Goal: Task Accomplishment & Management: Complete application form

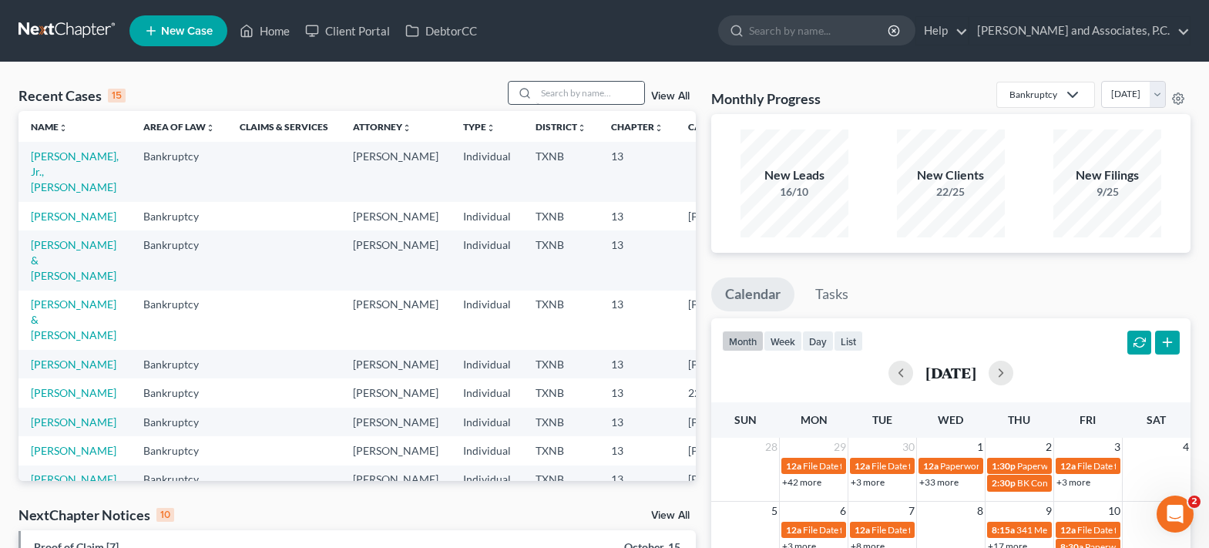
click at [552, 83] on input "search" at bounding box center [590, 93] width 108 height 22
click at [573, 92] on input "search" at bounding box center [590, 93] width 108 height 22
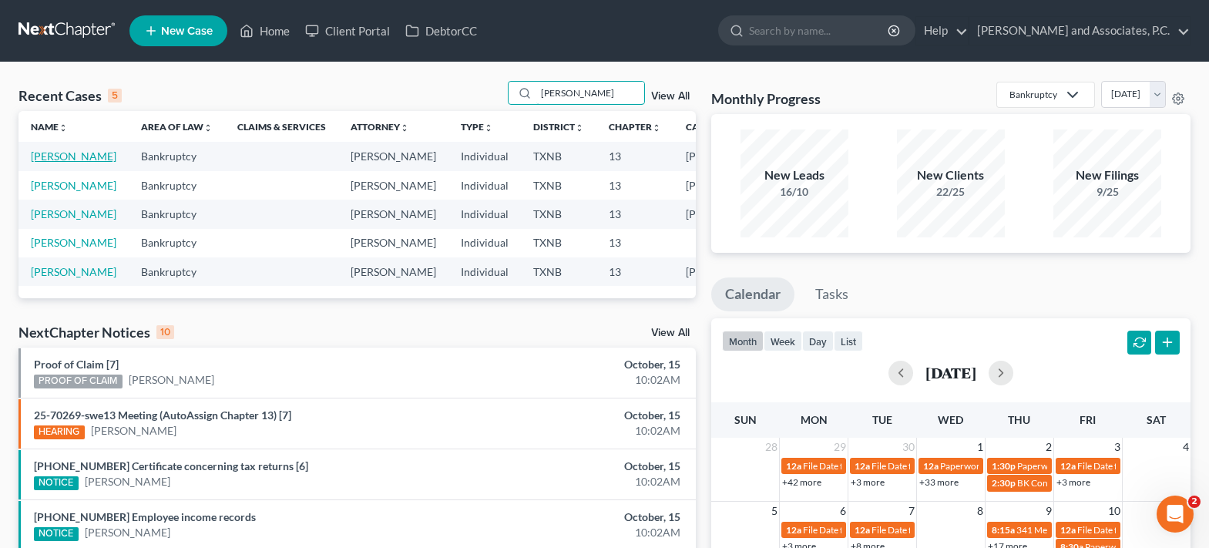
type input "becker"
click at [35, 163] on link "Becker, Paul" at bounding box center [74, 156] width 86 height 13
select select "5"
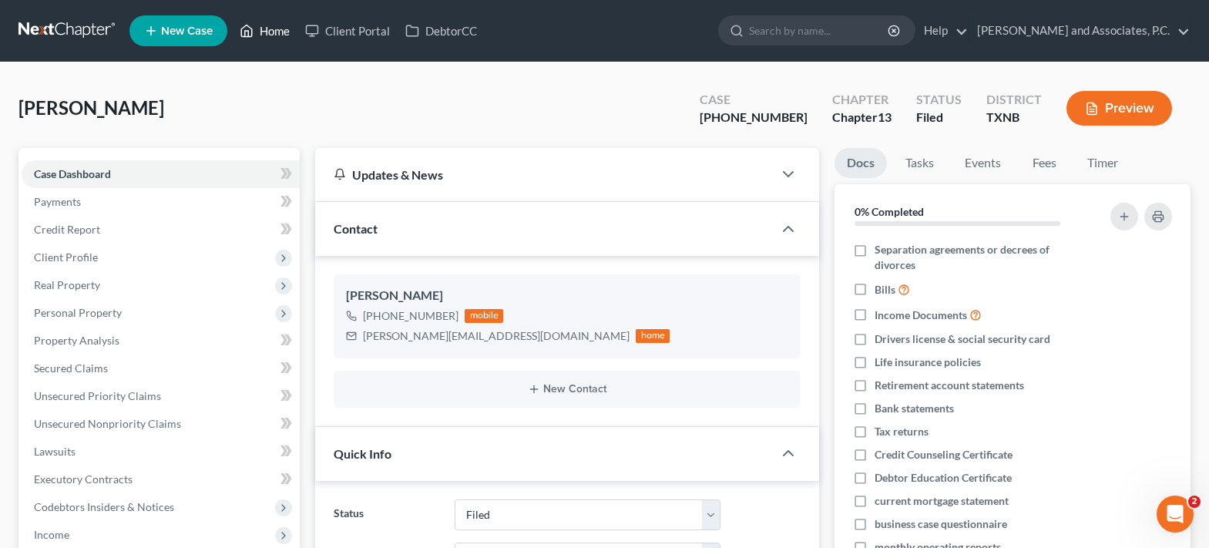
click at [275, 32] on link "Home" at bounding box center [265, 31] width 66 height 28
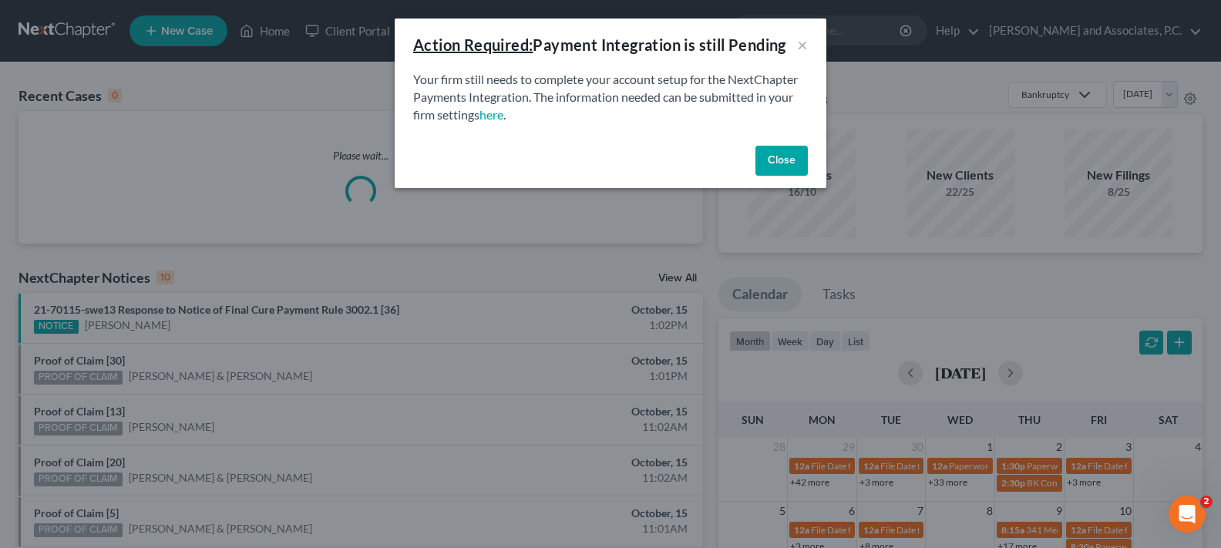
click at [788, 156] on button "Close" at bounding box center [781, 161] width 52 height 31
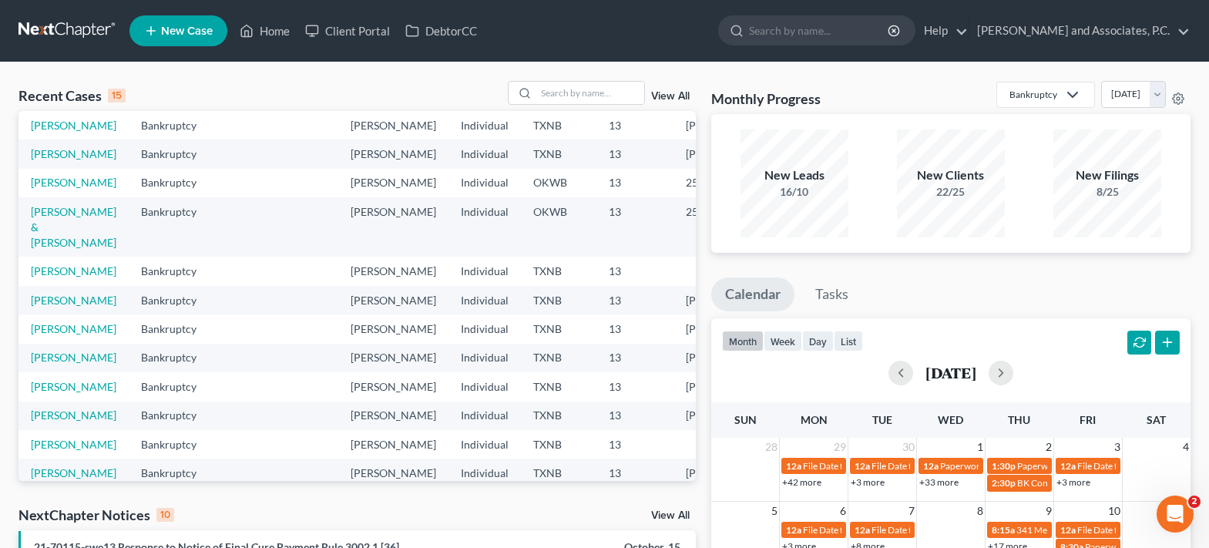
scroll to position [214, 0]
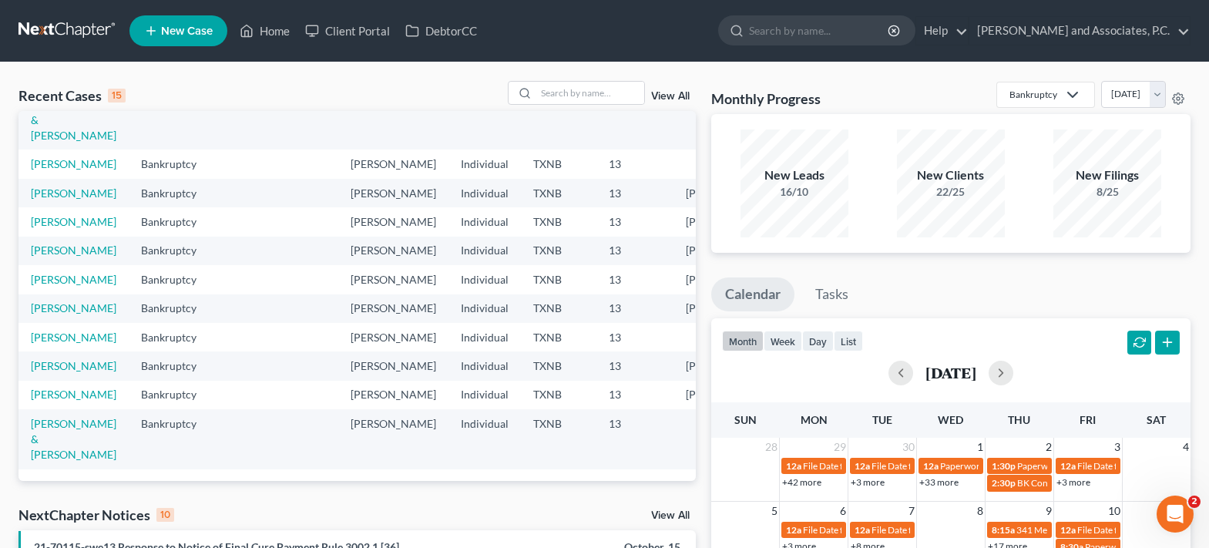
click at [58, 236] on td "Winstel, Teresa" at bounding box center [73, 221] width 110 height 29
click at [576, 99] on input "search" at bounding box center [590, 93] width 108 height 22
type input "winstel"
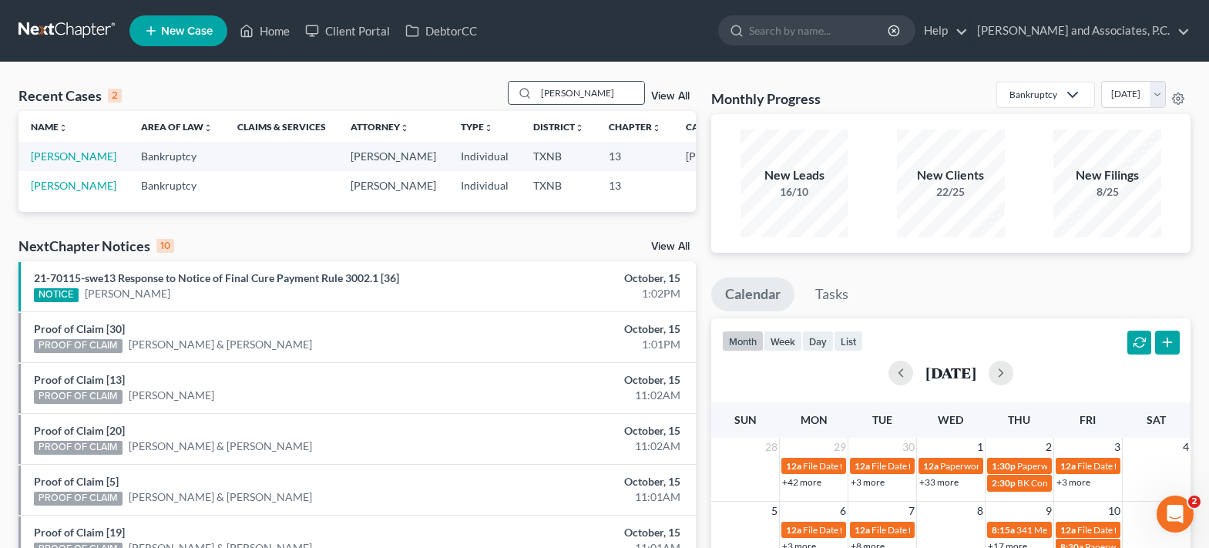
scroll to position [0, 0]
click at [51, 192] on link "Winstel, Teresa" at bounding box center [74, 185] width 86 height 13
select select "7"
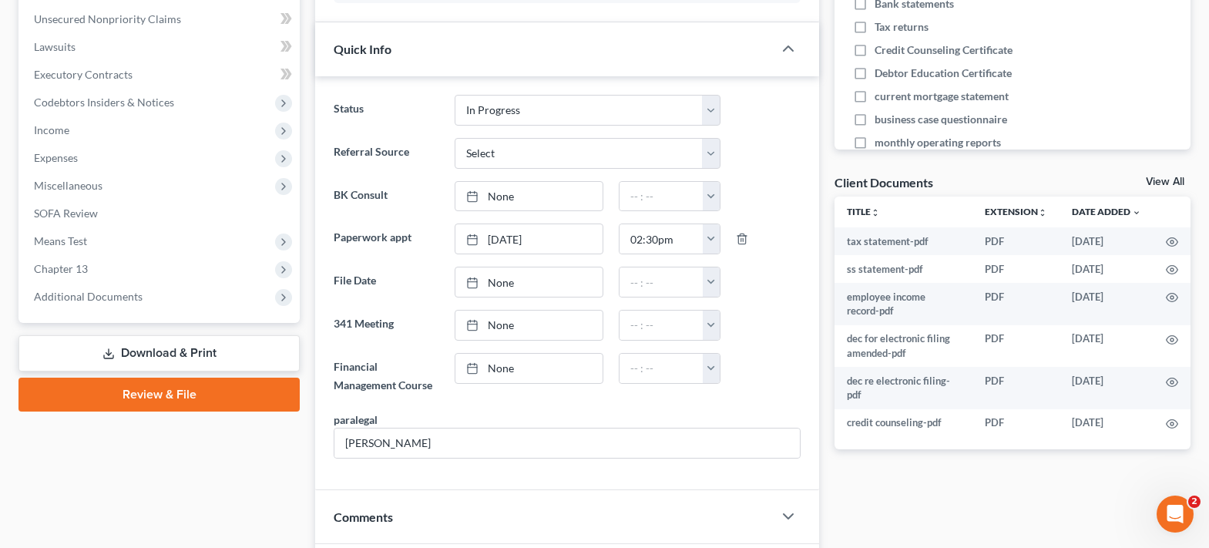
scroll to position [250, 0]
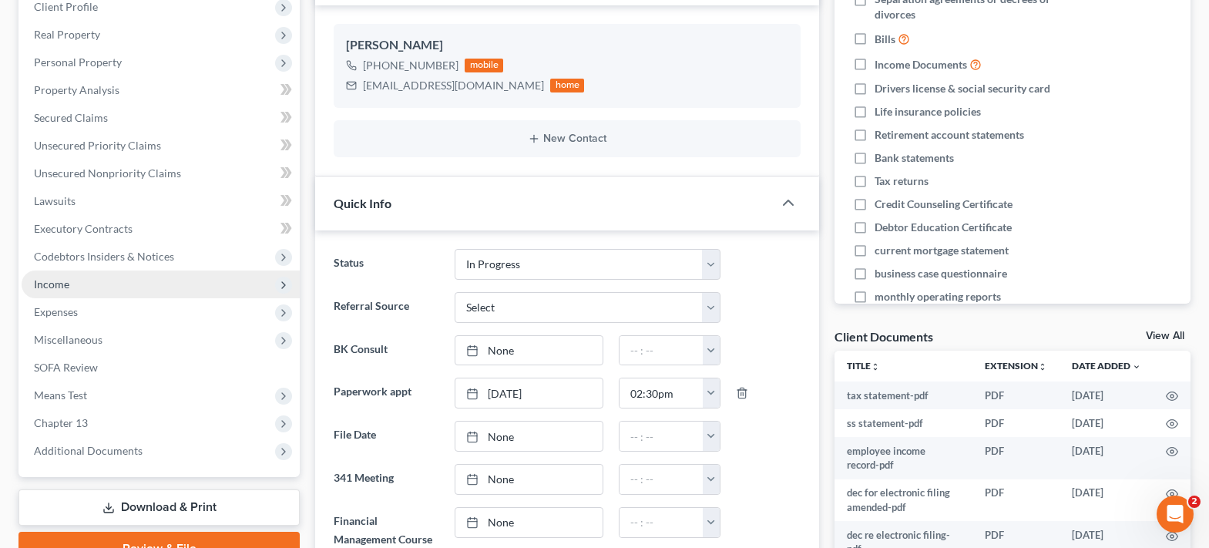
click at [46, 281] on span "Income" at bounding box center [51, 283] width 35 height 13
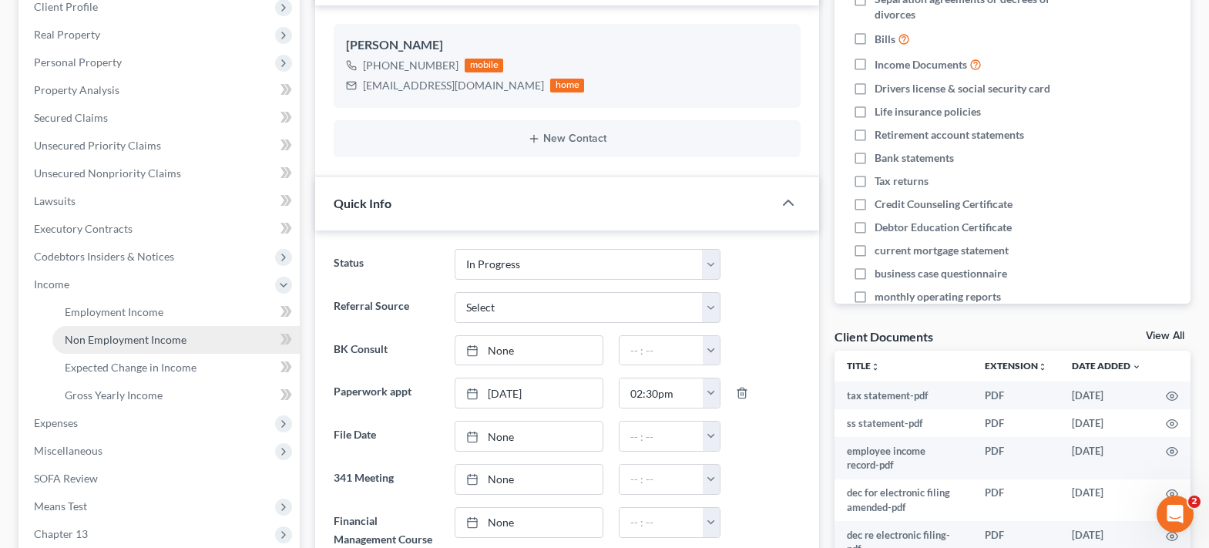
click at [112, 334] on span "Non Employment Income" at bounding box center [126, 339] width 122 height 13
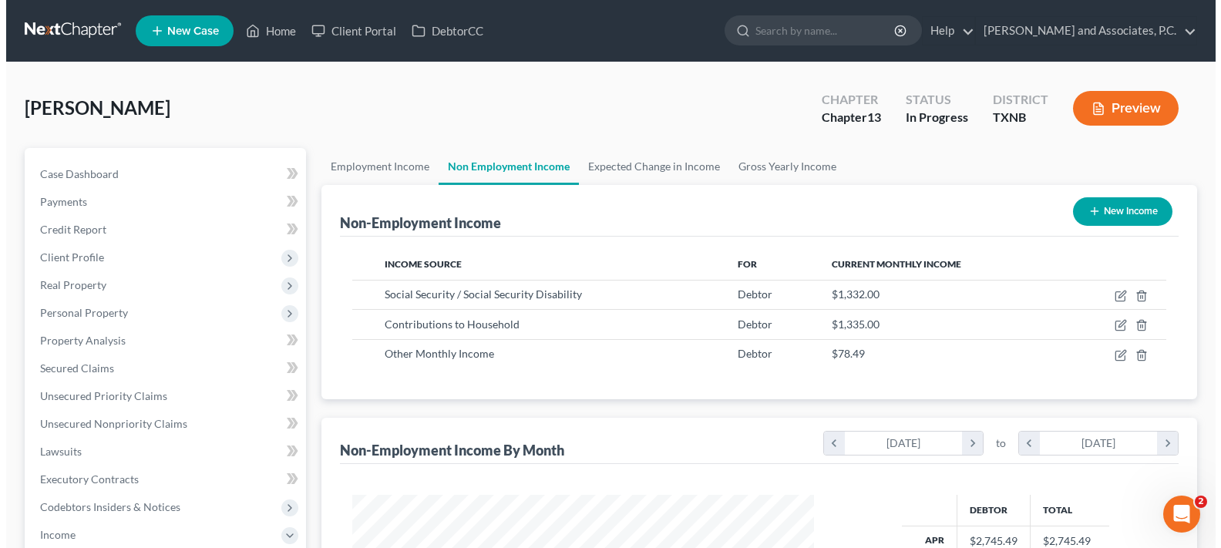
scroll to position [277, 492]
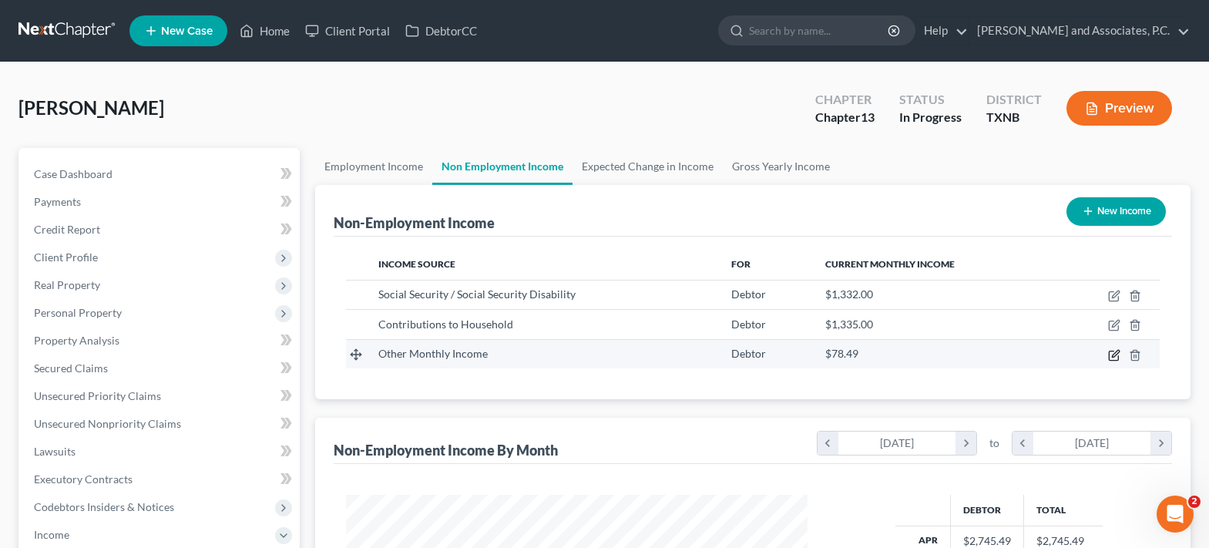
click at [1114, 360] on icon "button" at bounding box center [1113, 355] width 9 height 9
select select "13"
select select "0"
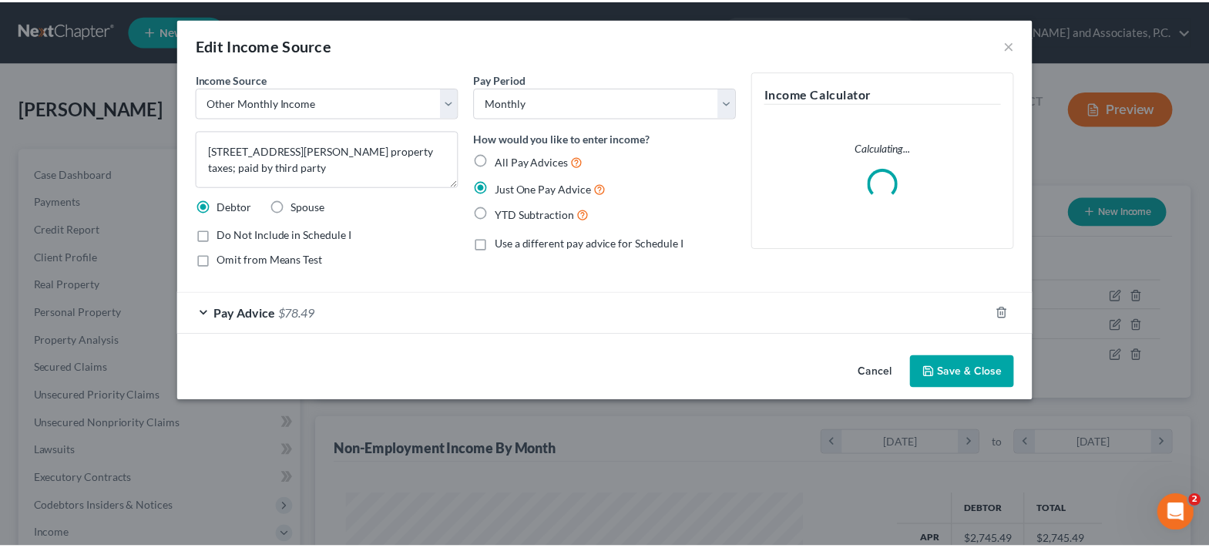
scroll to position [277, 498]
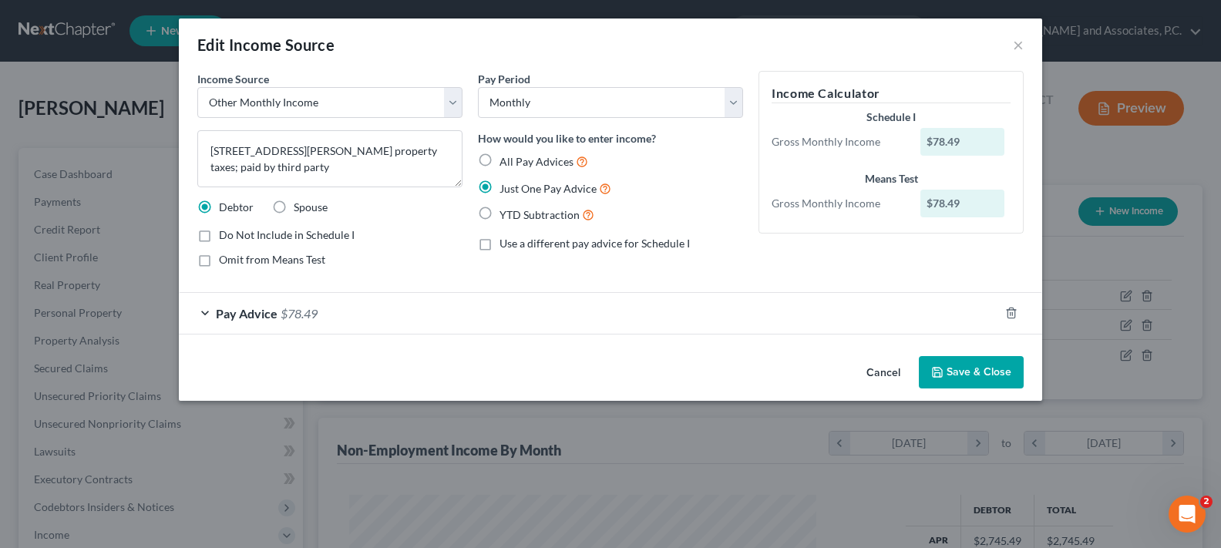
click at [956, 370] on button "Save & Close" at bounding box center [971, 372] width 105 height 32
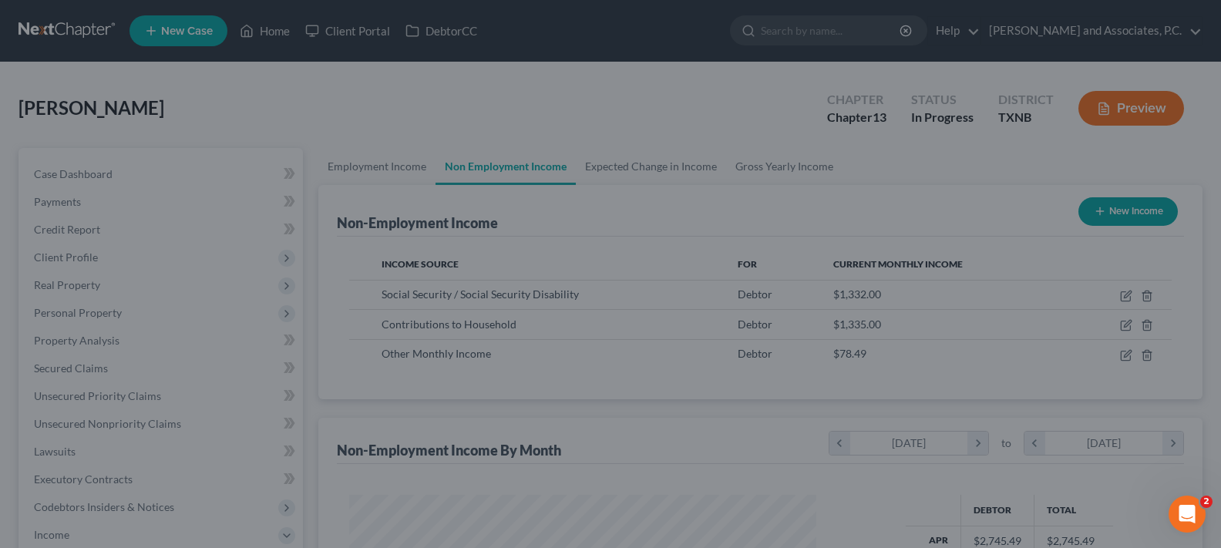
scroll to position [770392, 770176]
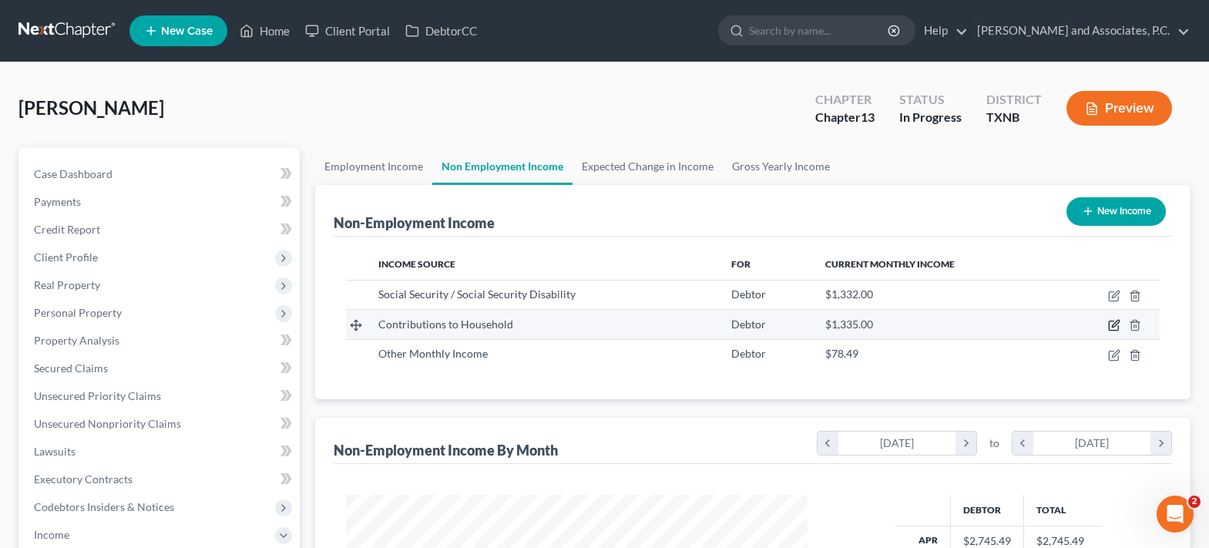
click at [1112, 328] on icon "button" at bounding box center [1114, 325] width 12 height 12
select select "8"
select select "0"
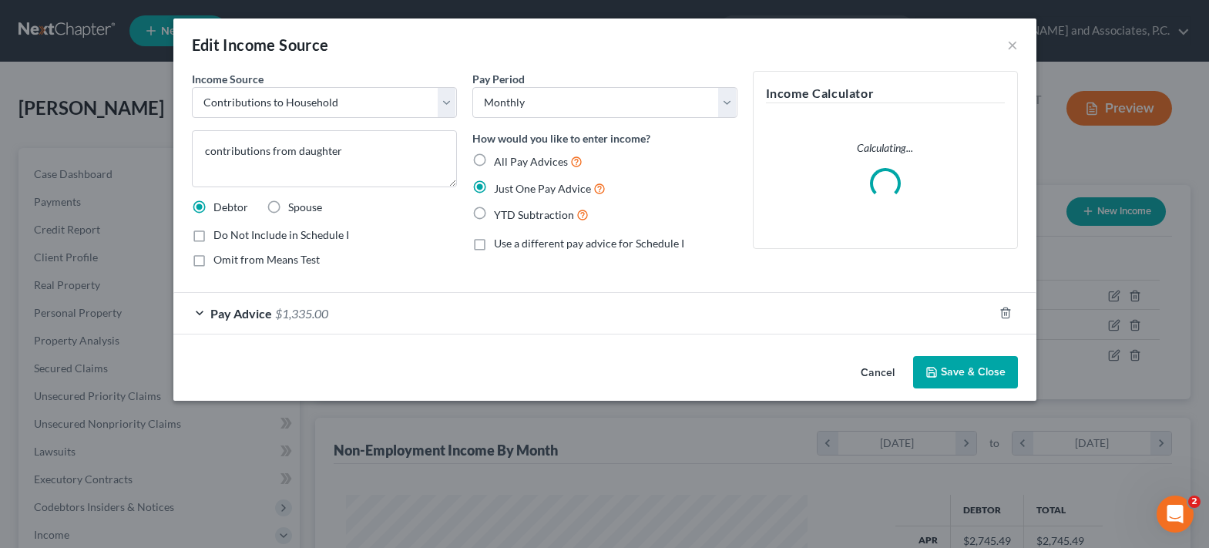
scroll to position [277, 498]
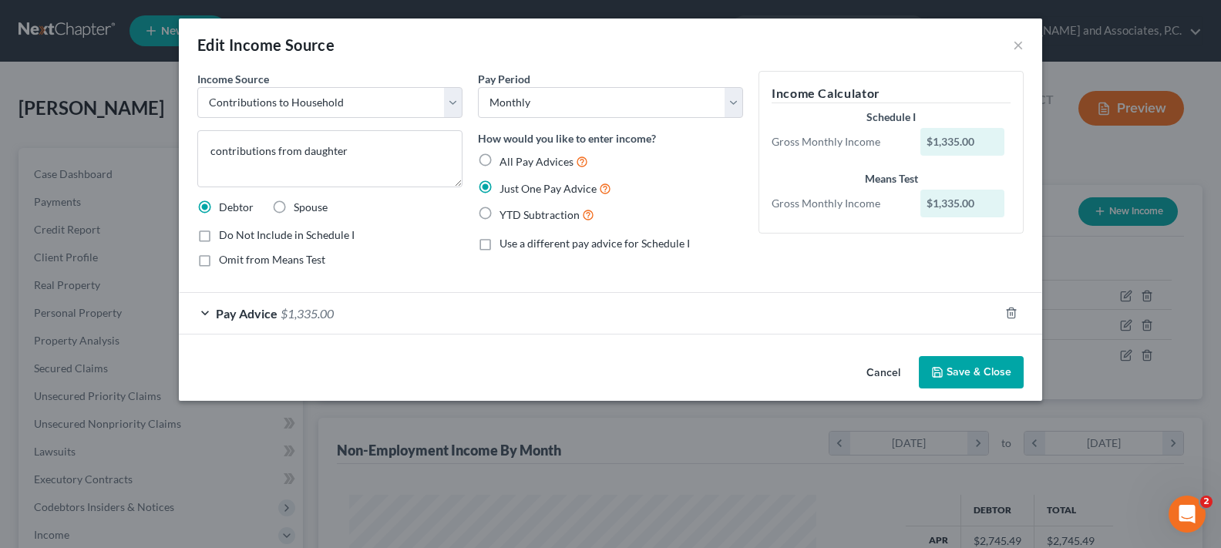
click at [948, 377] on button "Save & Close" at bounding box center [971, 372] width 105 height 32
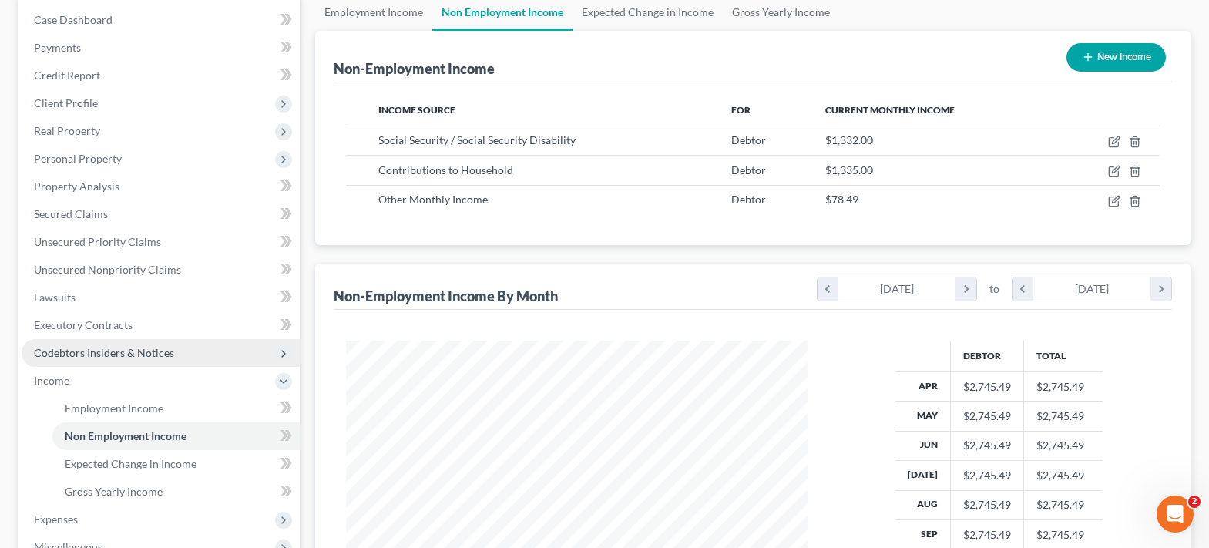
scroll to position [308, 0]
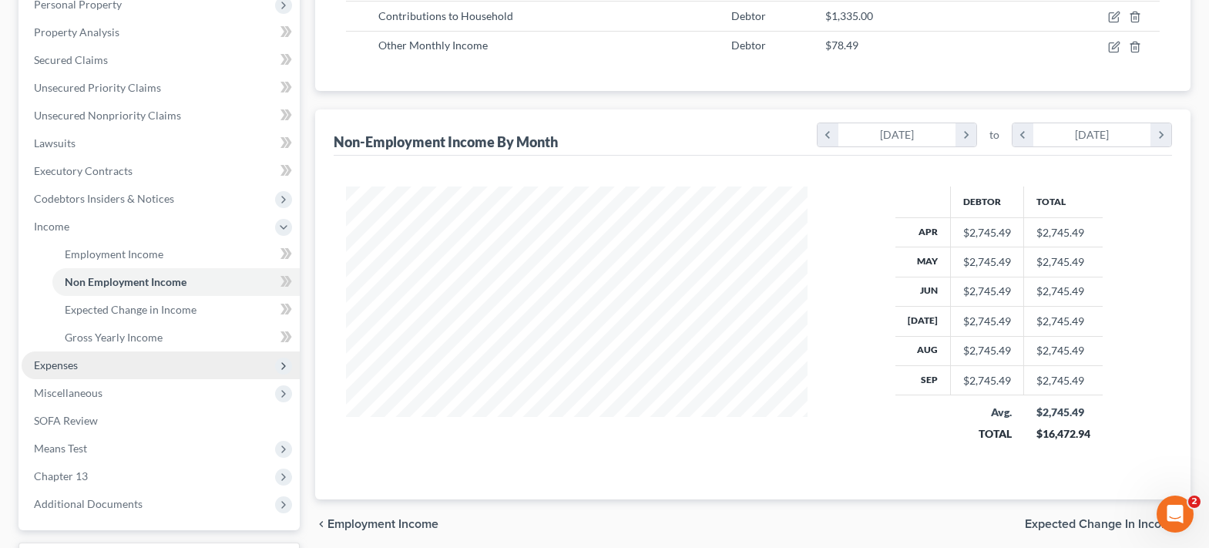
click at [103, 365] on span "Expenses" at bounding box center [161, 365] width 278 height 28
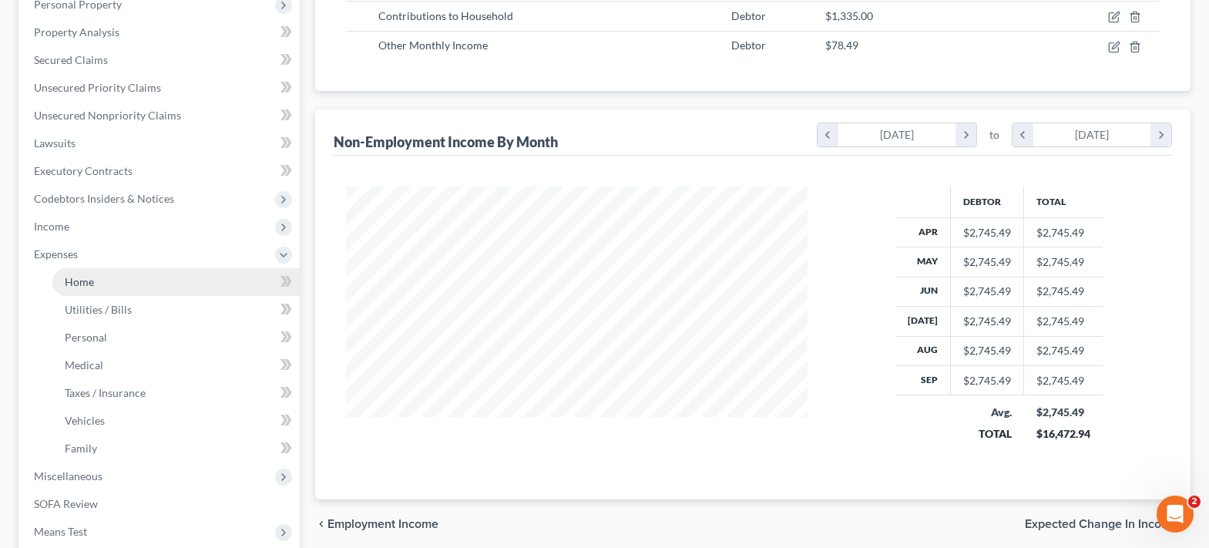
click at [125, 289] on link "Home" at bounding box center [175, 282] width 247 height 28
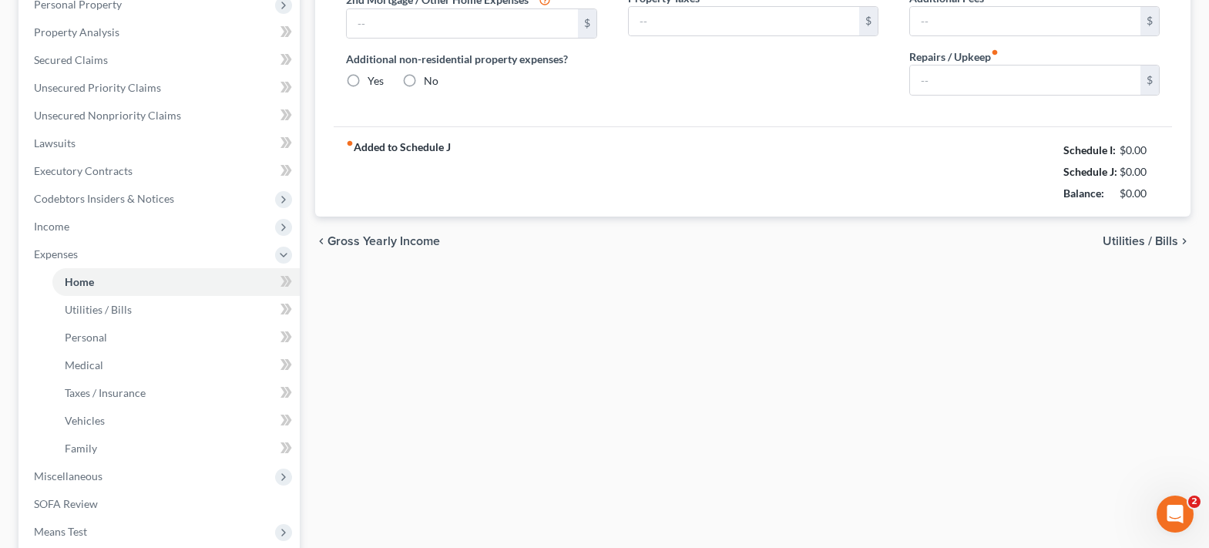
scroll to position [250, 0]
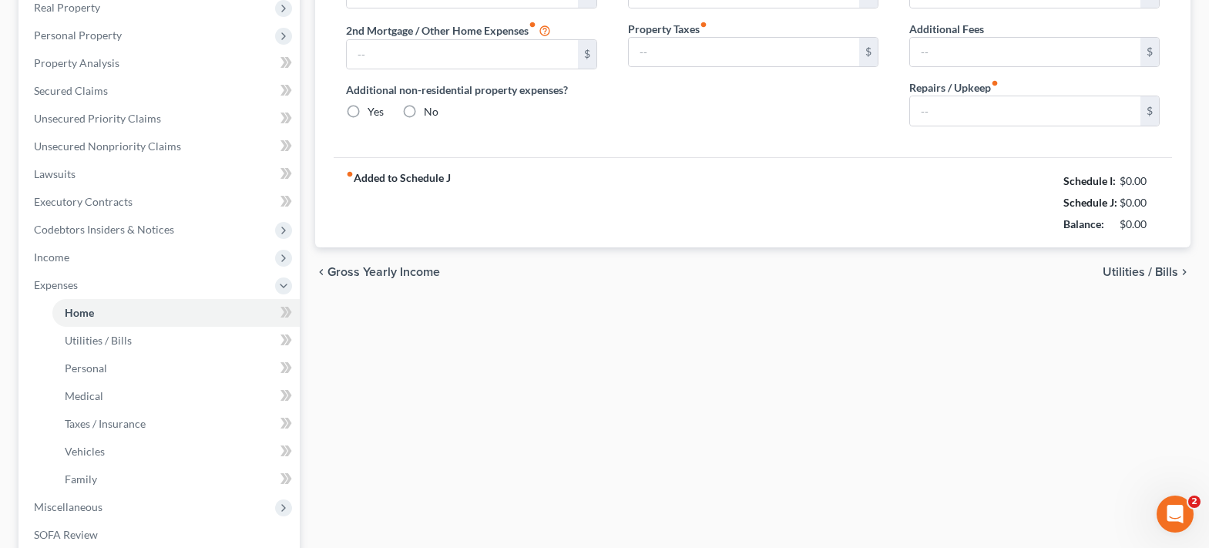
type input "0.00"
radio input "true"
type input "134.50"
type input "70.10"
type input "0.00"
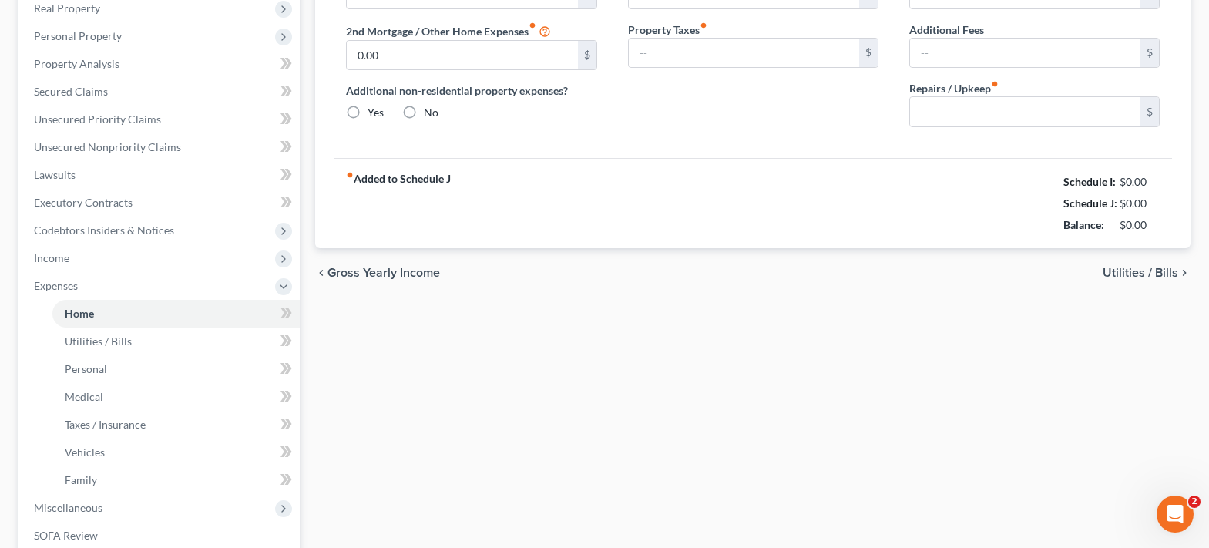
type input "0.00"
type input "100.00"
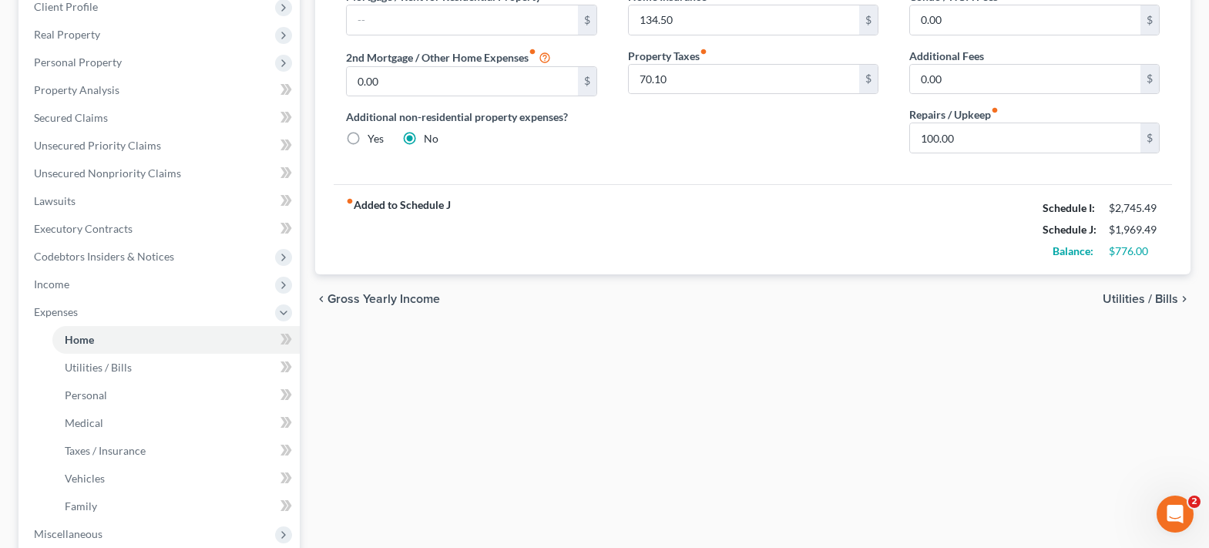
scroll to position [0, 0]
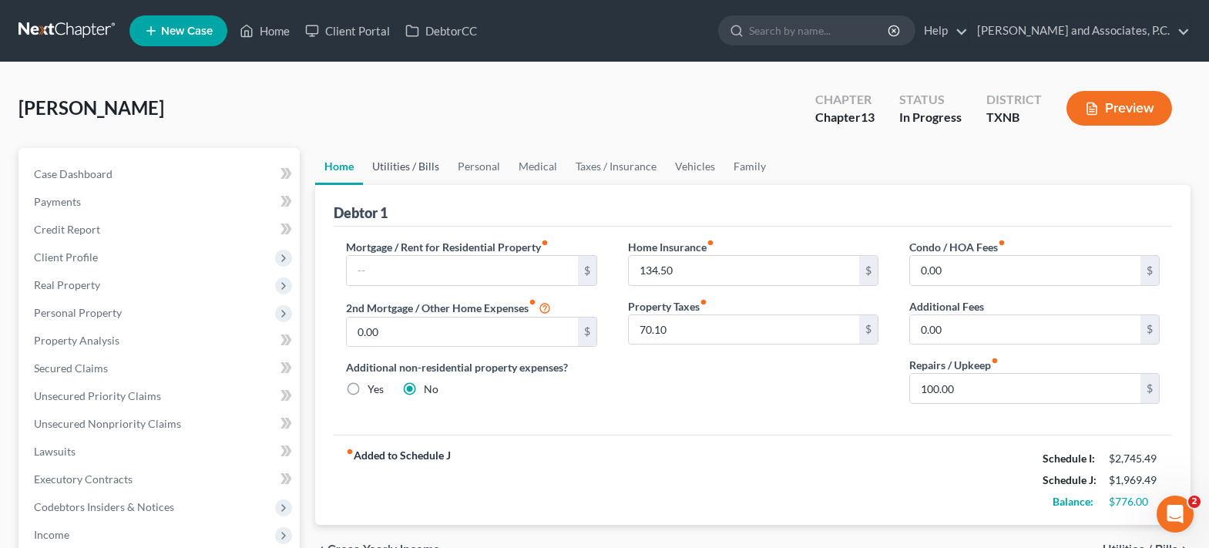
click at [400, 165] on link "Utilities / Bills" at bounding box center [406, 166] width 86 height 37
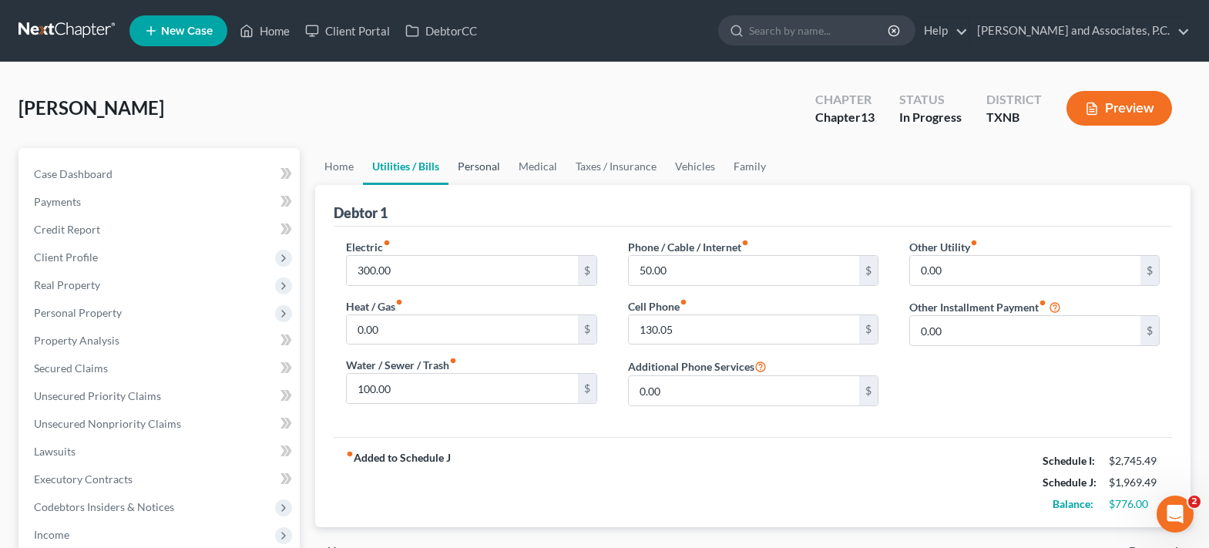
click at [484, 166] on link "Personal" at bounding box center [479, 166] width 61 height 37
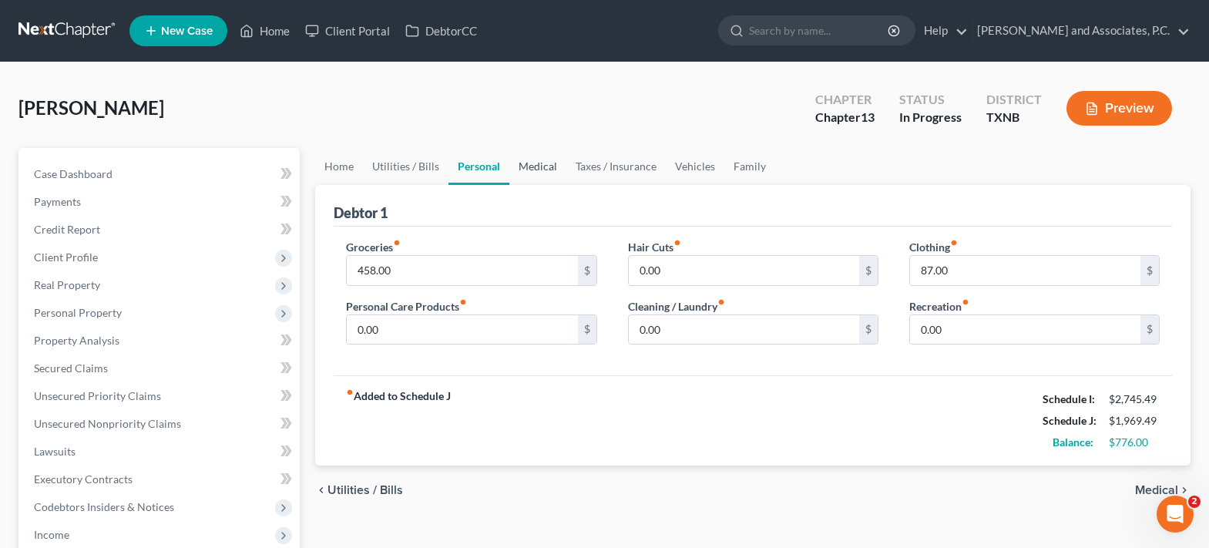
click at [547, 171] on link "Medical" at bounding box center [537, 166] width 57 height 37
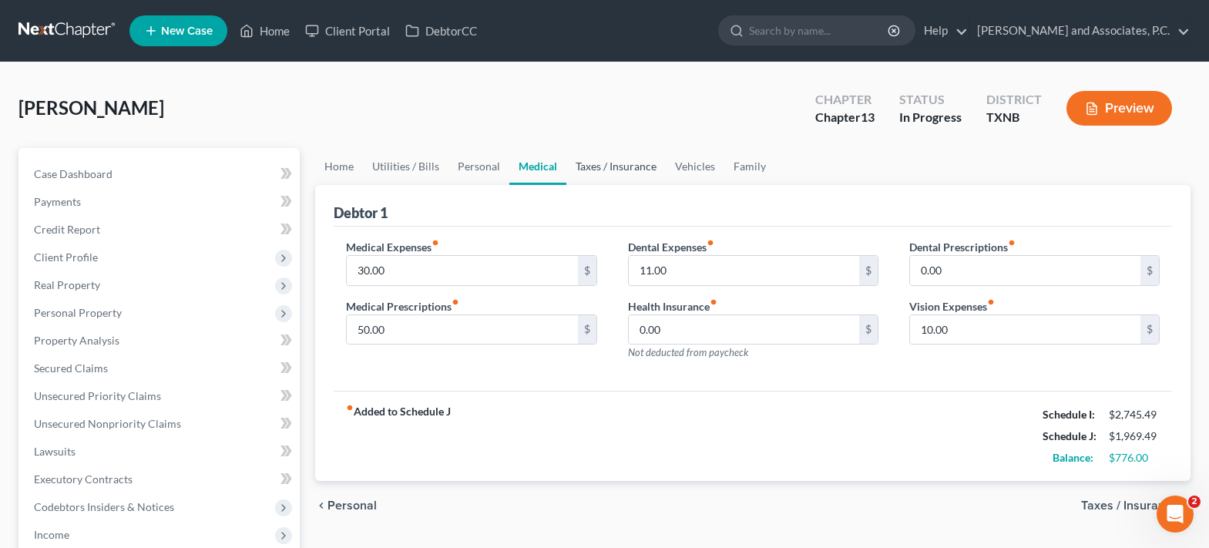
click at [607, 168] on link "Taxes / Insurance" at bounding box center [615, 166] width 99 height 37
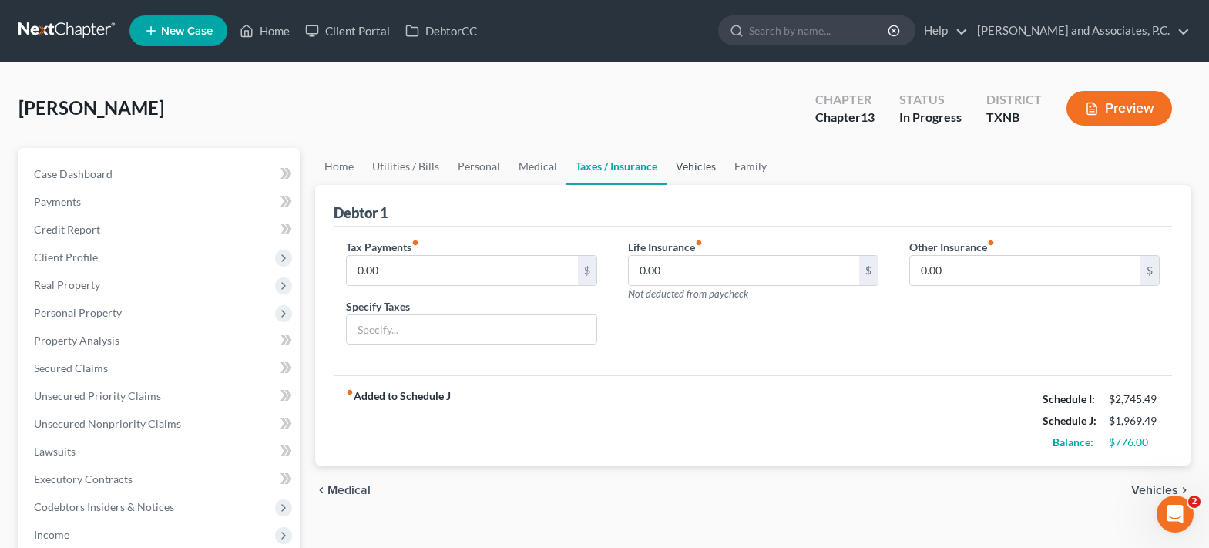
click at [697, 172] on link "Vehicles" at bounding box center [696, 166] width 59 height 37
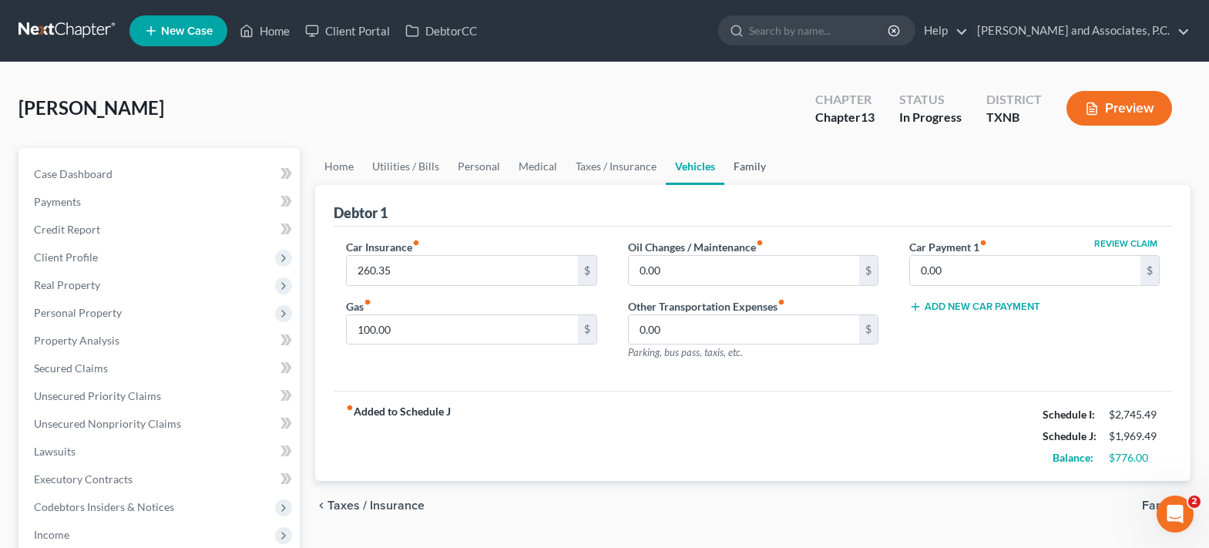
click at [745, 164] on link "Family" at bounding box center [749, 166] width 51 height 37
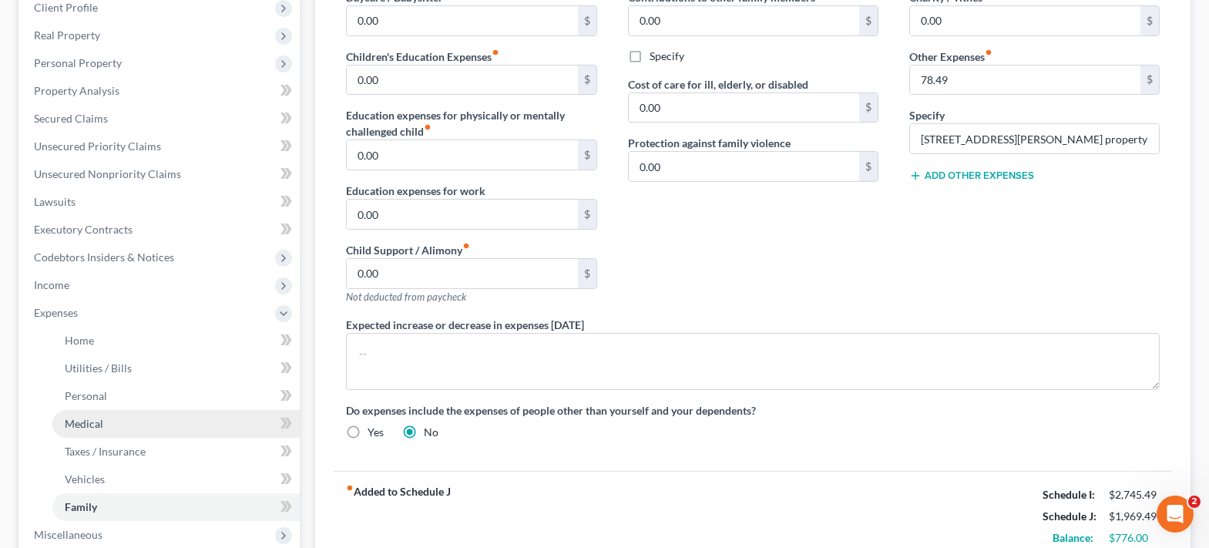
scroll to position [59, 0]
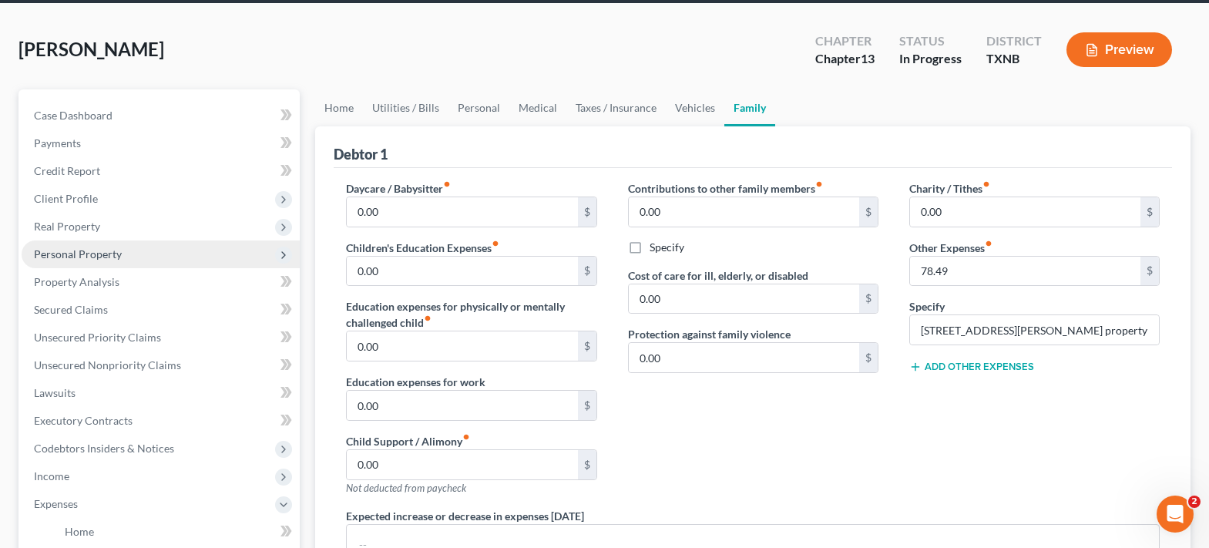
click at [97, 256] on span "Personal Property" at bounding box center [78, 253] width 88 height 13
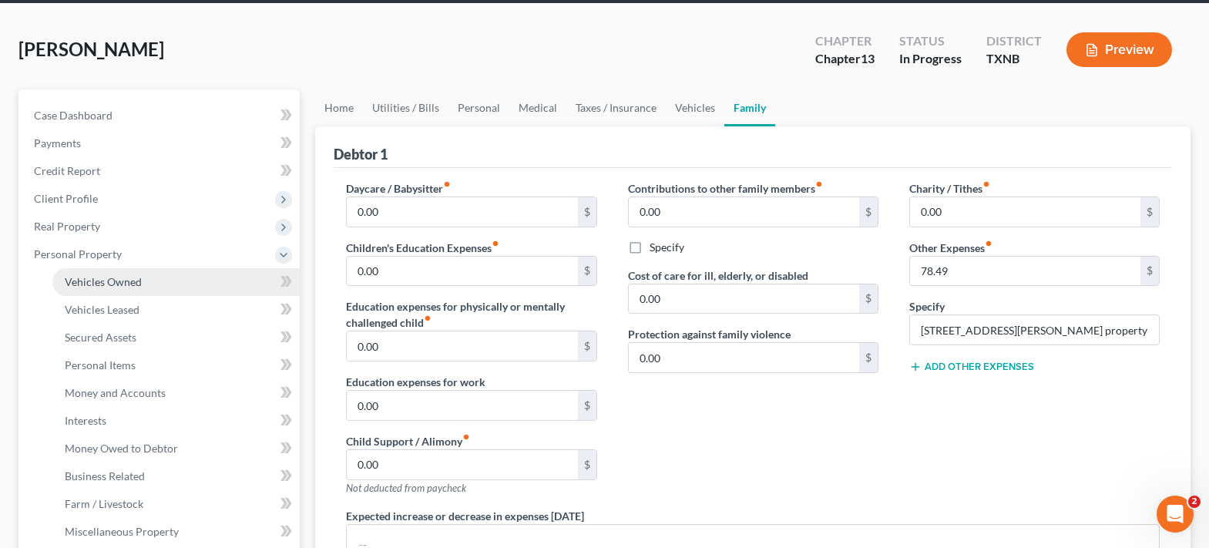
click at [121, 276] on span "Vehicles Owned" at bounding box center [103, 281] width 77 height 13
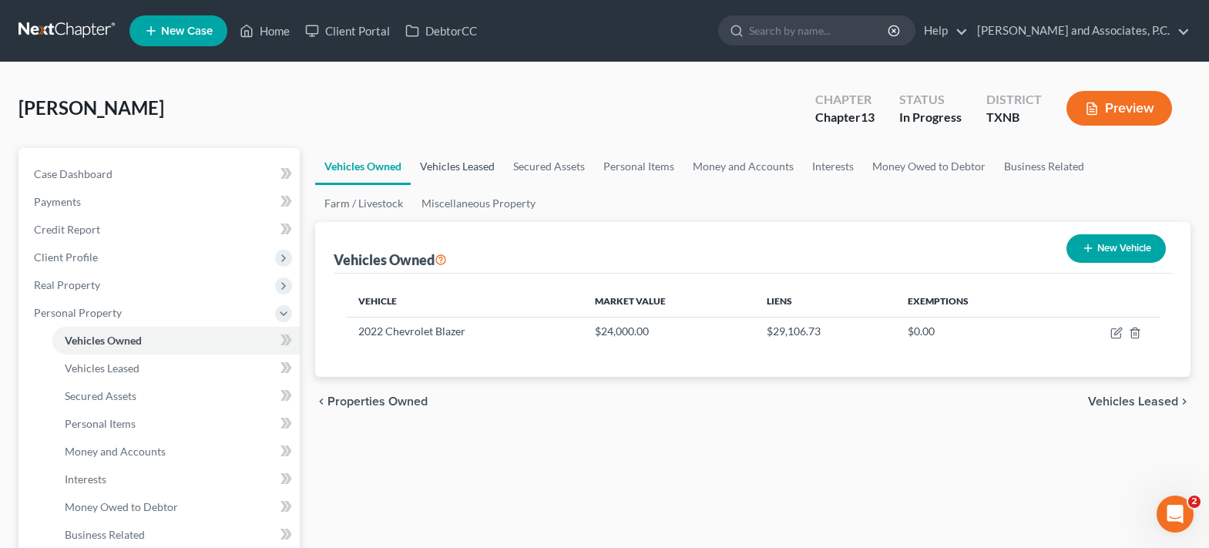
click at [453, 172] on link "Vehicles Leased" at bounding box center [457, 166] width 93 height 37
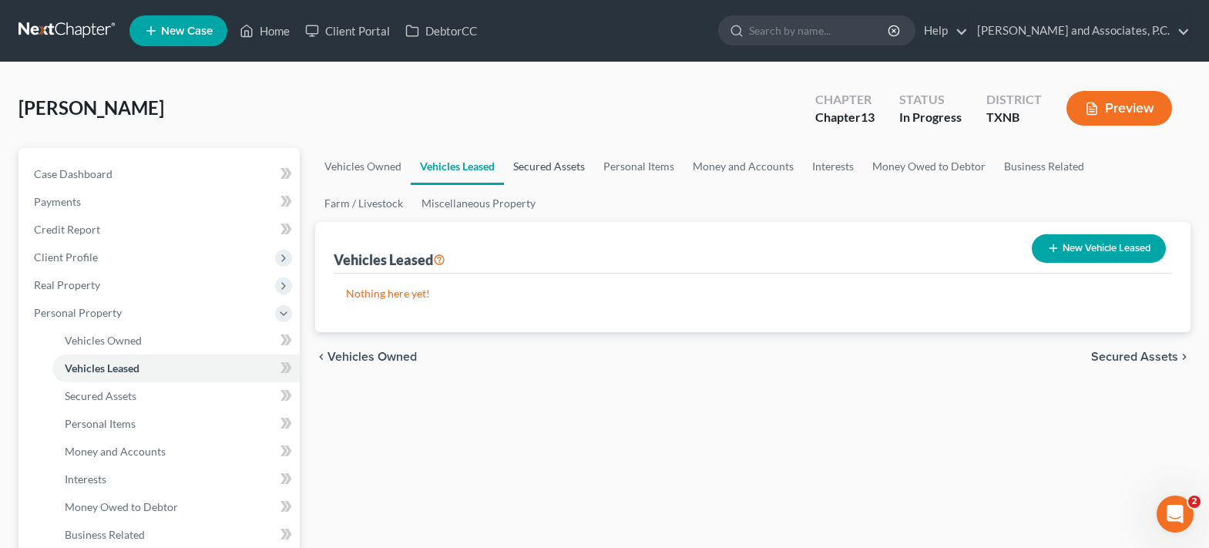
click at [529, 168] on link "Secured Assets" at bounding box center [549, 166] width 90 height 37
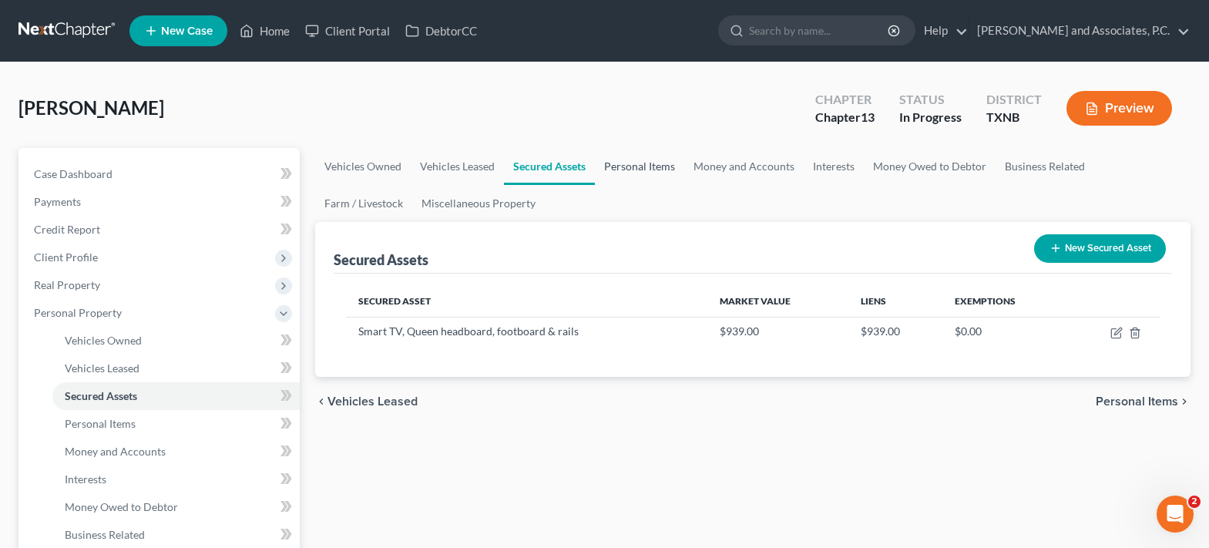
click at [632, 172] on link "Personal Items" at bounding box center [639, 166] width 89 height 37
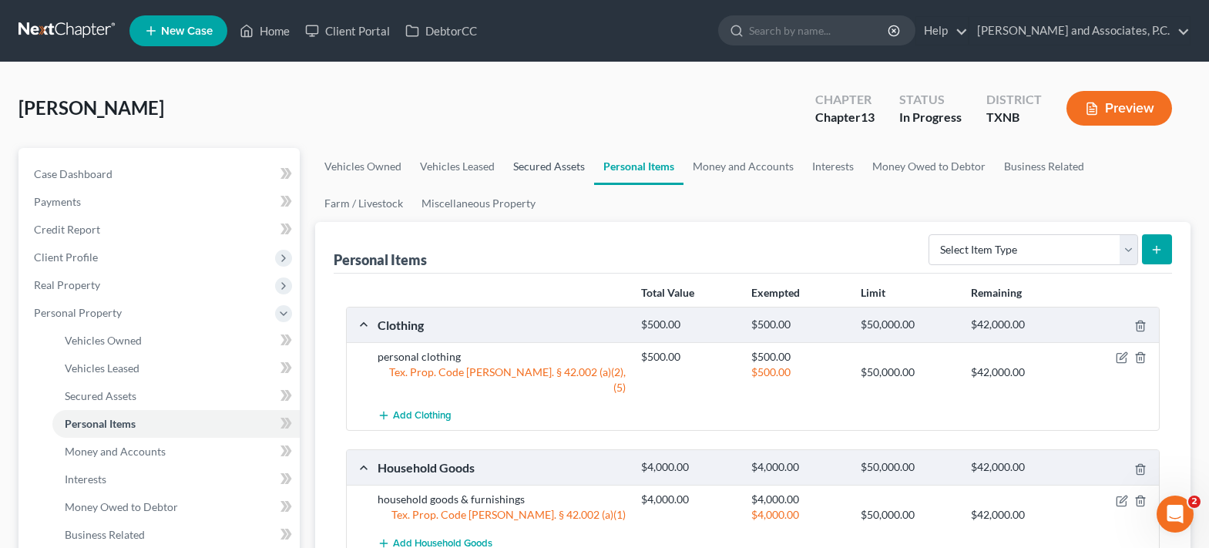
click at [548, 169] on link "Secured Assets" at bounding box center [549, 166] width 90 height 37
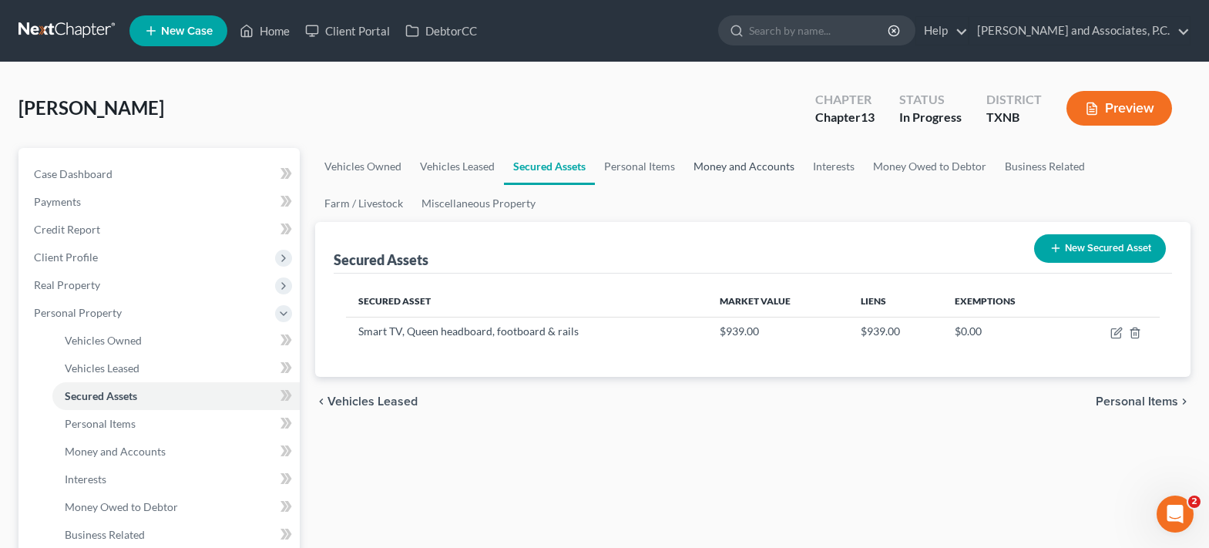
click at [709, 164] on link "Money and Accounts" at bounding box center [743, 166] width 119 height 37
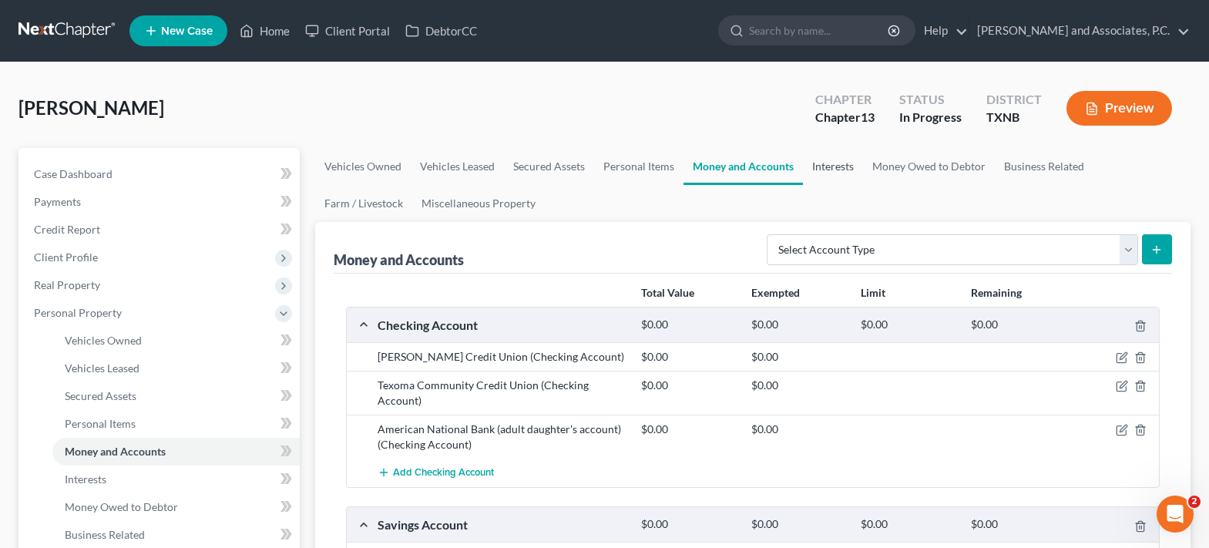
click at [838, 172] on link "Interests" at bounding box center [833, 166] width 60 height 37
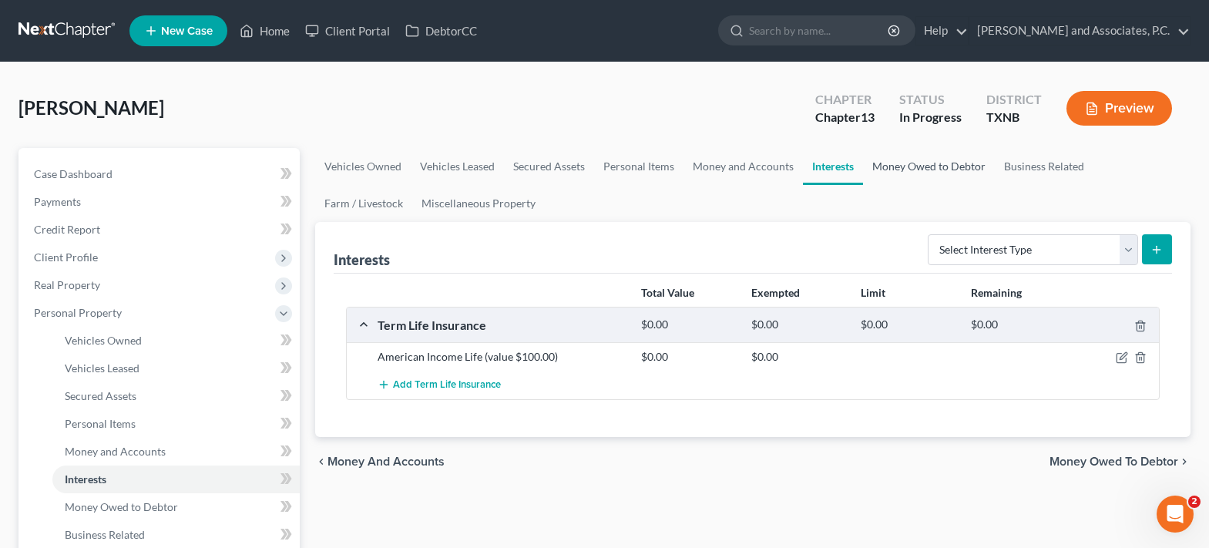
click at [920, 165] on link "Money Owed to Debtor" at bounding box center [929, 166] width 132 height 37
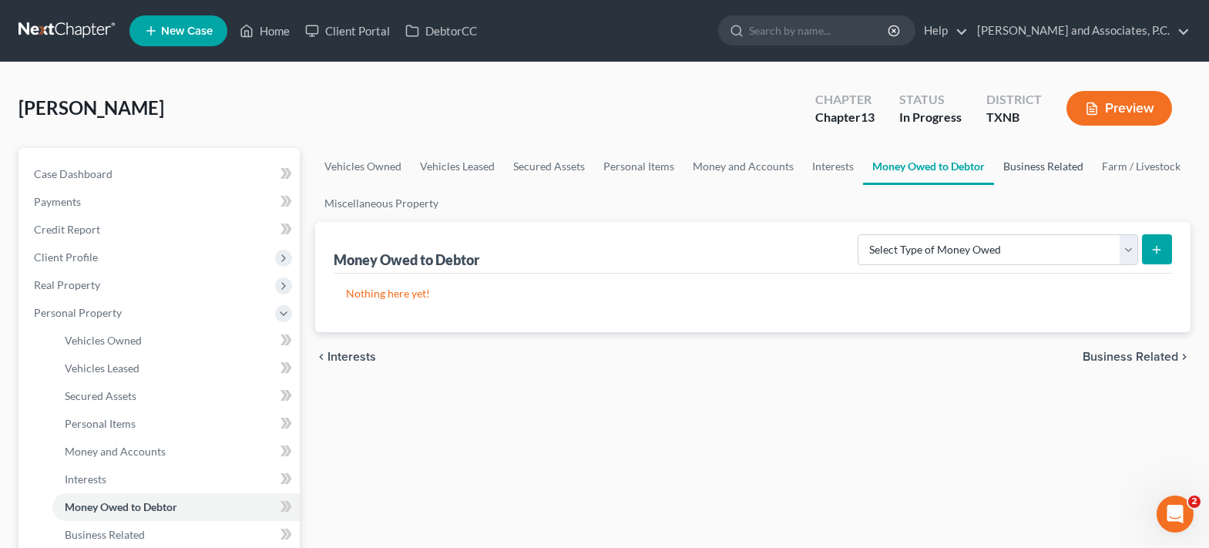
click at [1011, 166] on link "Business Related" at bounding box center [1043, 166] width 99 height 37
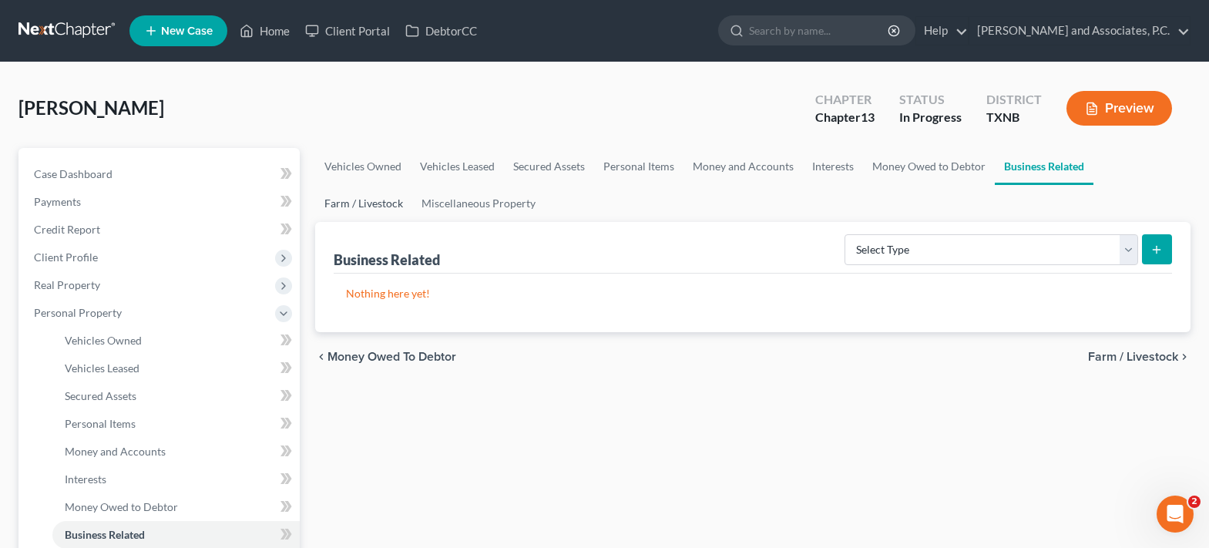
click at [412, 185] on link "Farm / Livestock" at bounding box center [363, 203] width 97 height 37
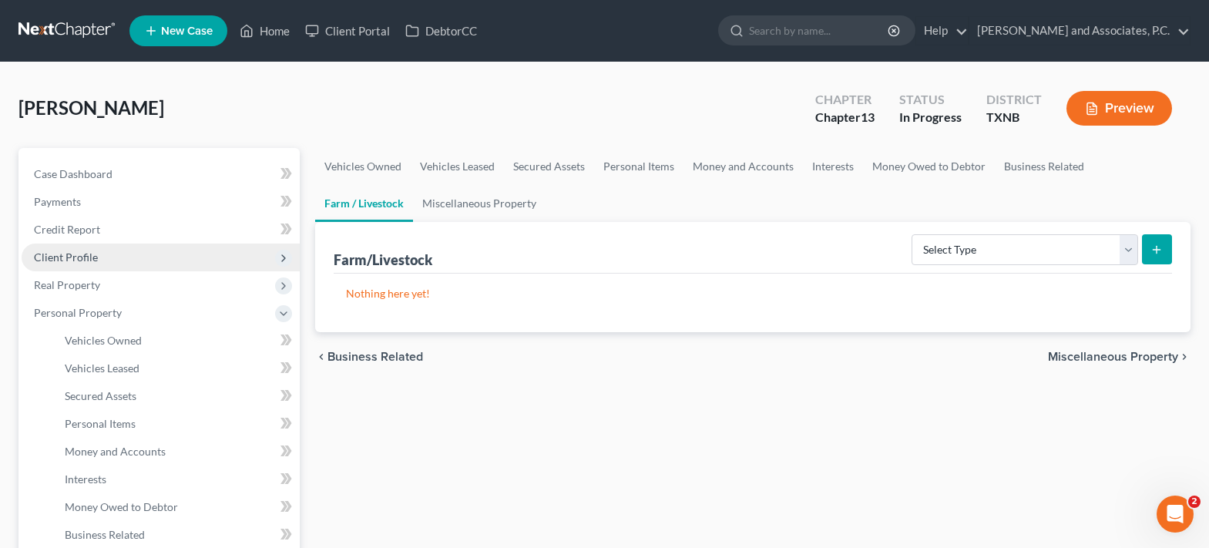
click at [90, 256] on span "Client Profile" at bounding box center [66, 256] width 64 height 13
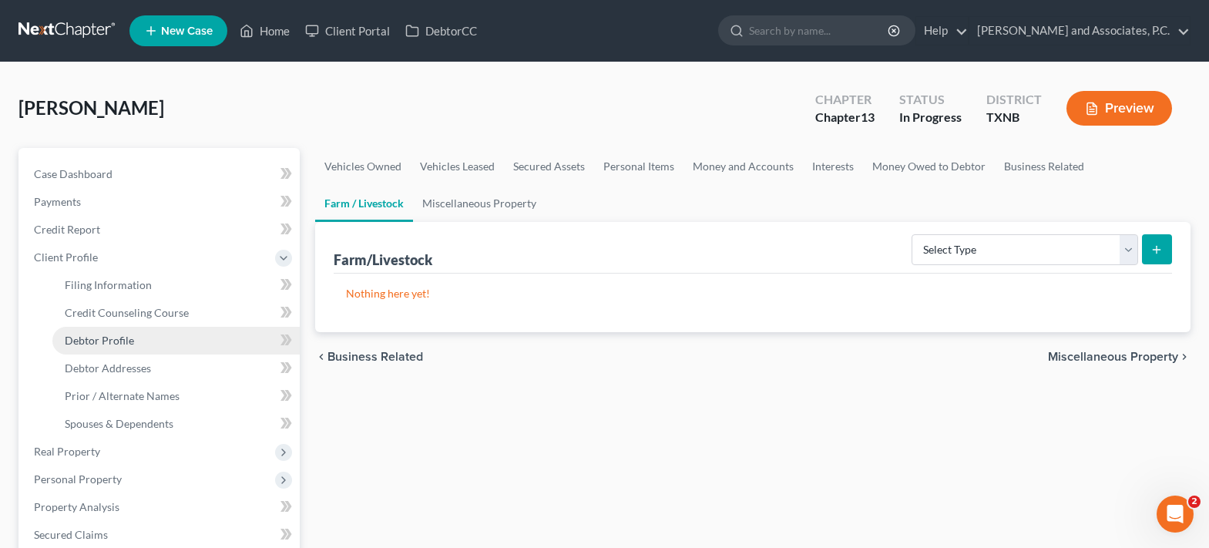
click at [122, 340] on span "Debtor Profile" at bounding box center [99, 340] width 69 height 13
select select "0"
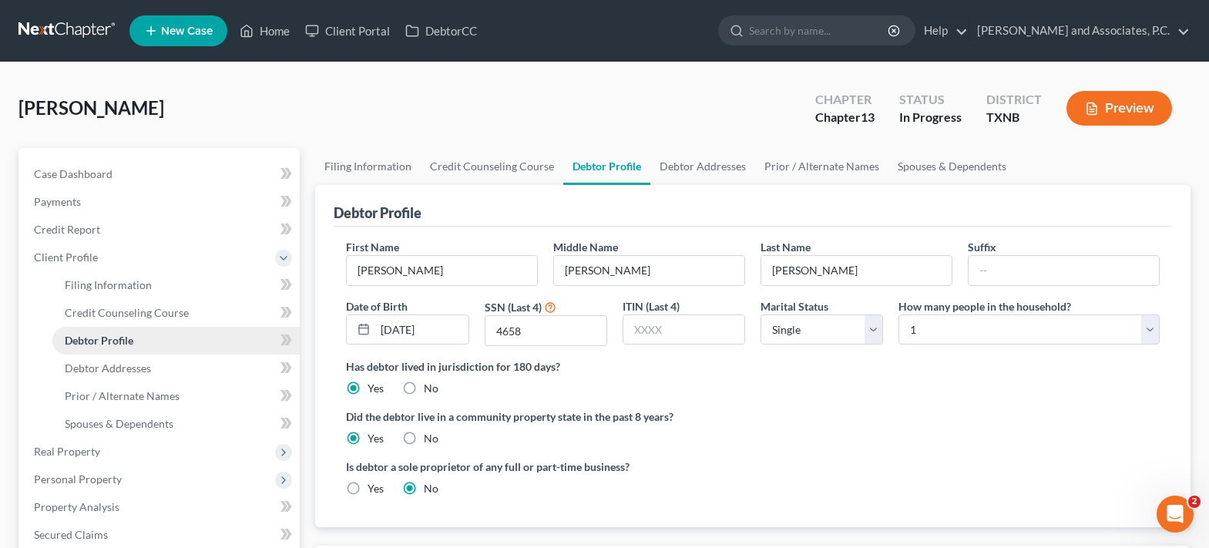
radio input "true"
click at [106, 366] on span "Debtor Addresses" at bounding box center [108, 367] width 86 height 13
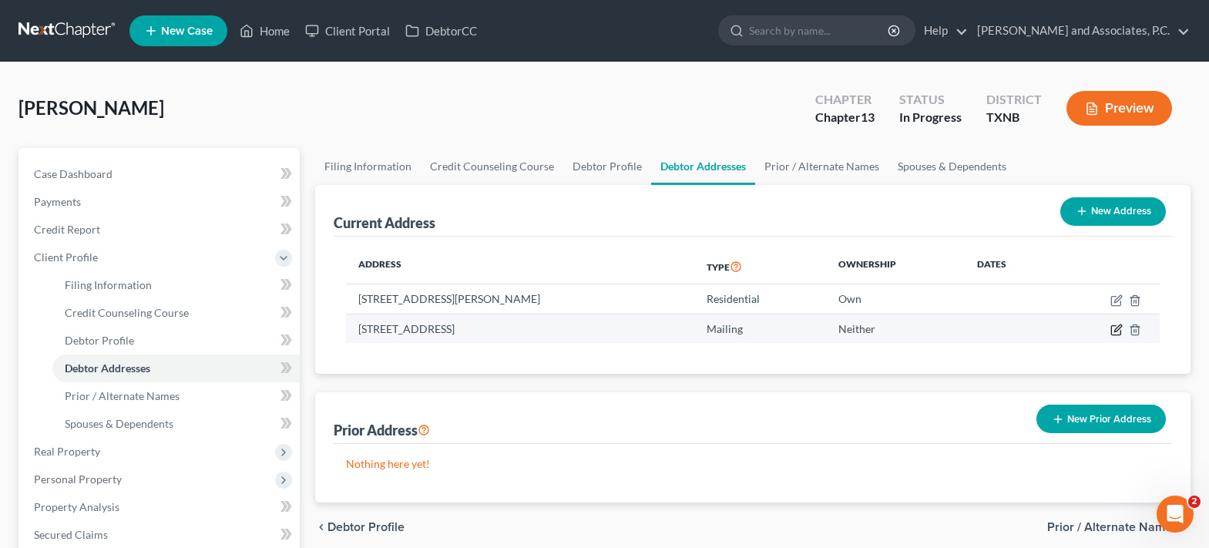
click at [1115, 331] on icon "button" at bounding box center [1117, 327] width 7 height 7
select select "45"
select select "0"
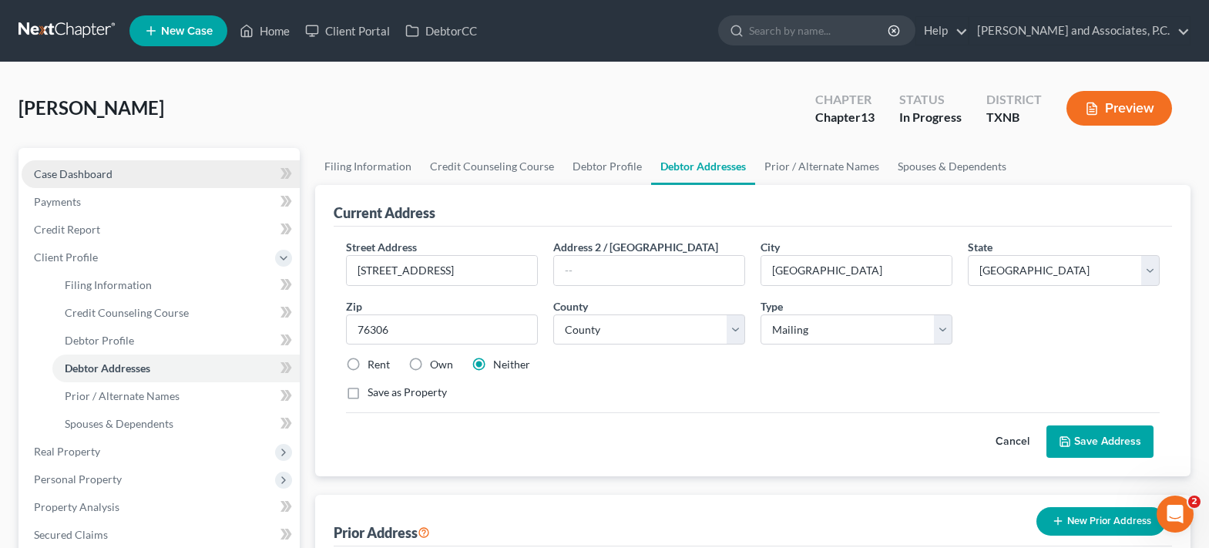
click at [119, 172] on link "Case Dashboard" at bounding box center [161, 174] width 278 height 28
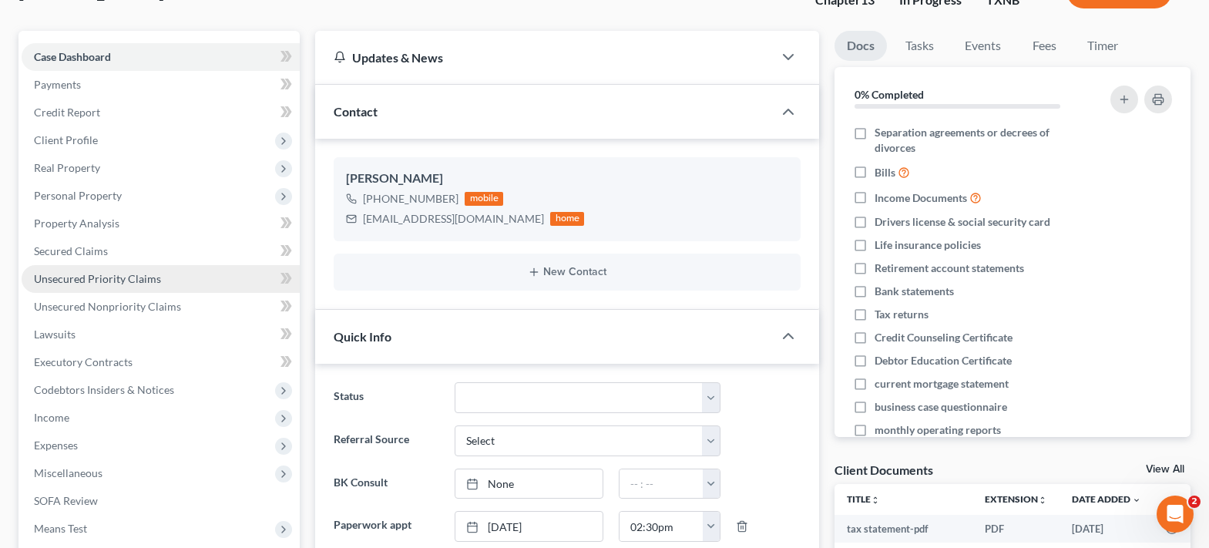
scroll to position [154, 0]
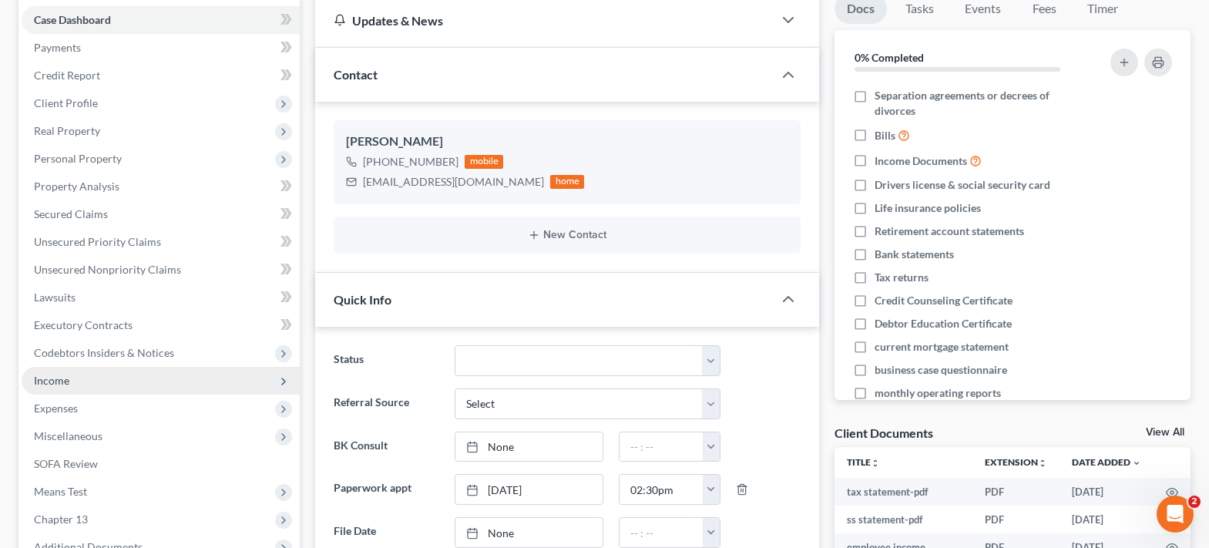
click at [130, 385] on span "Income" at bounding box center [161, 381] width 278 height 28
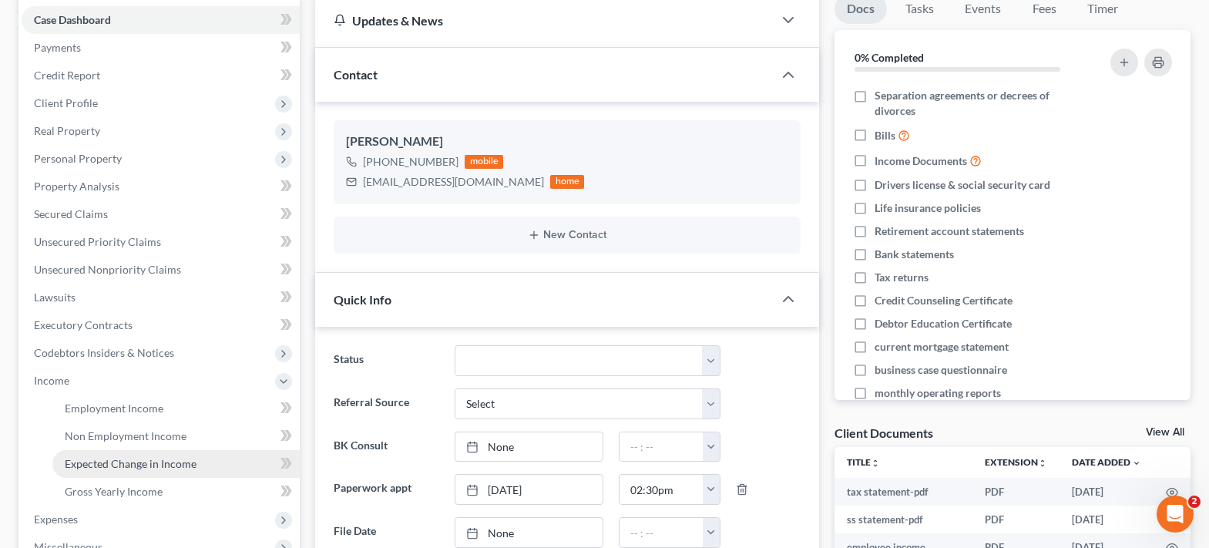
click at [147, 450] on link "Expected Change in Income" at bounding box center [175, 464] width 247 height 28
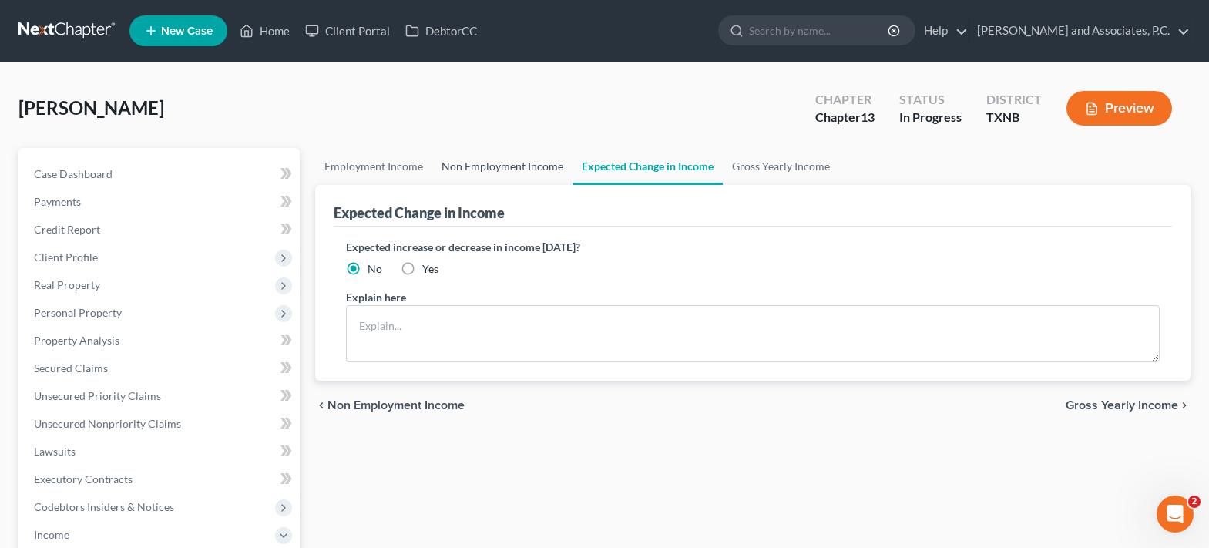
click at [519, 164] on link "Non Employment Income" at bounding box center [502, 166] width 140 height 37
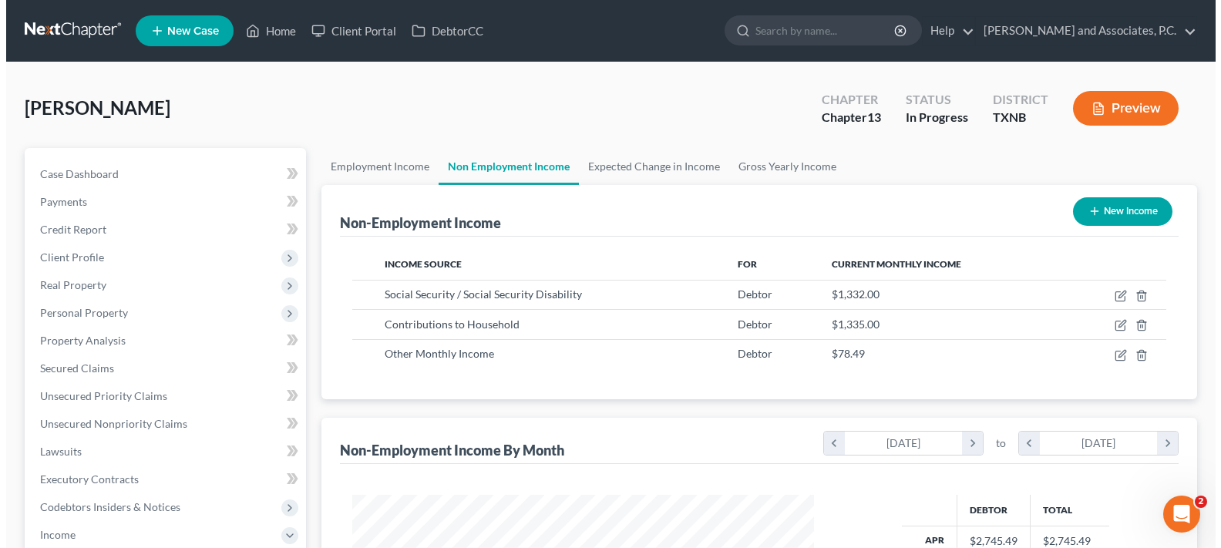
scroll to position [277, 492]
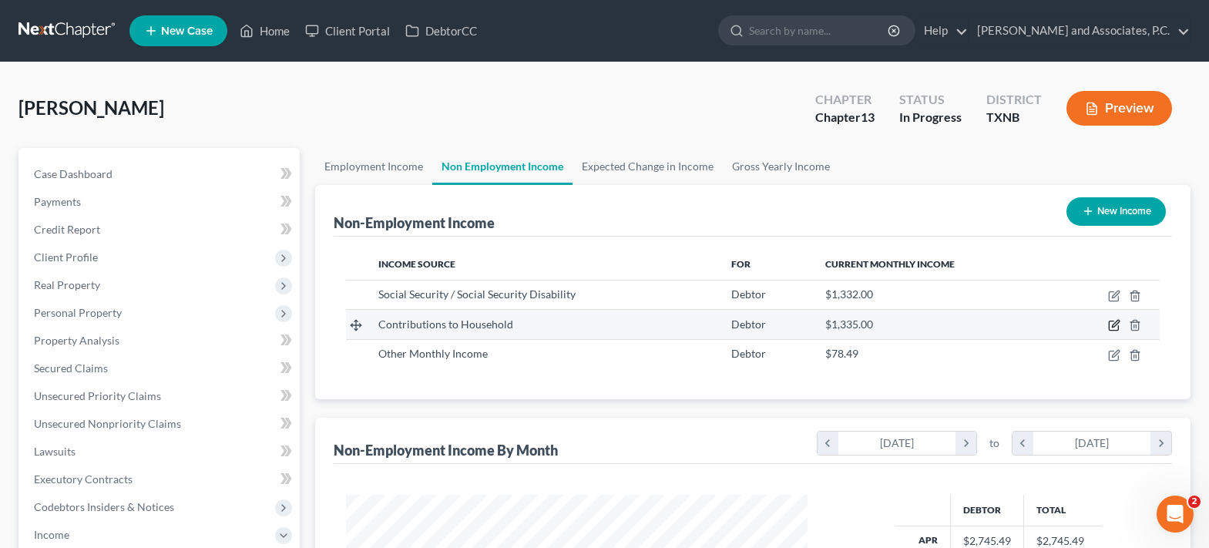
click at [1115, 331] on icon "button" at bounding box center [1113, 325] width 9 height 9
select select "8"
select select "0"
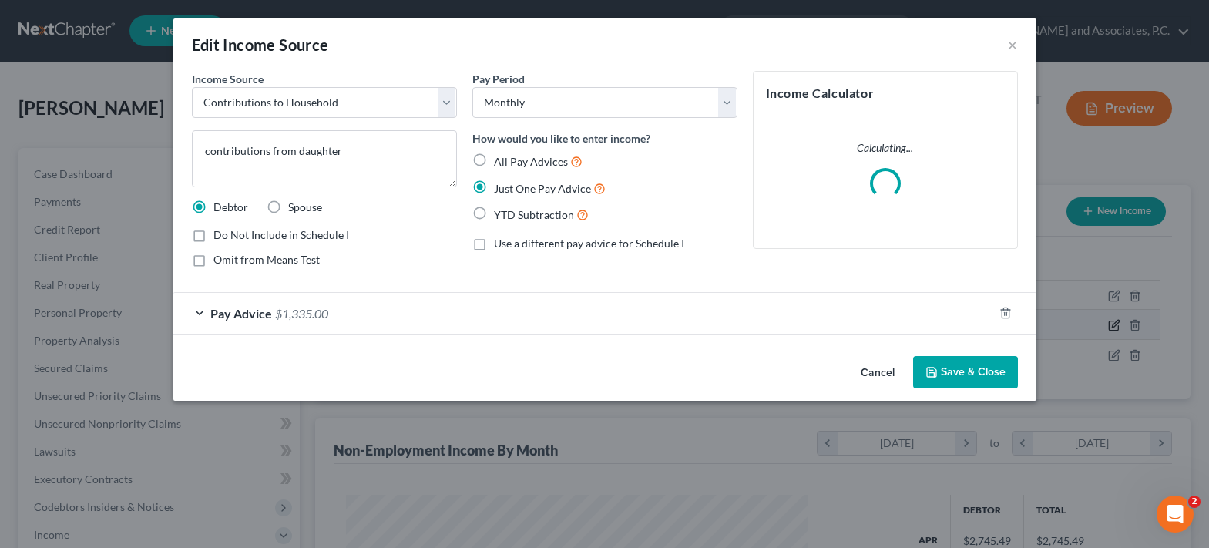
scroll to position [277, 498]
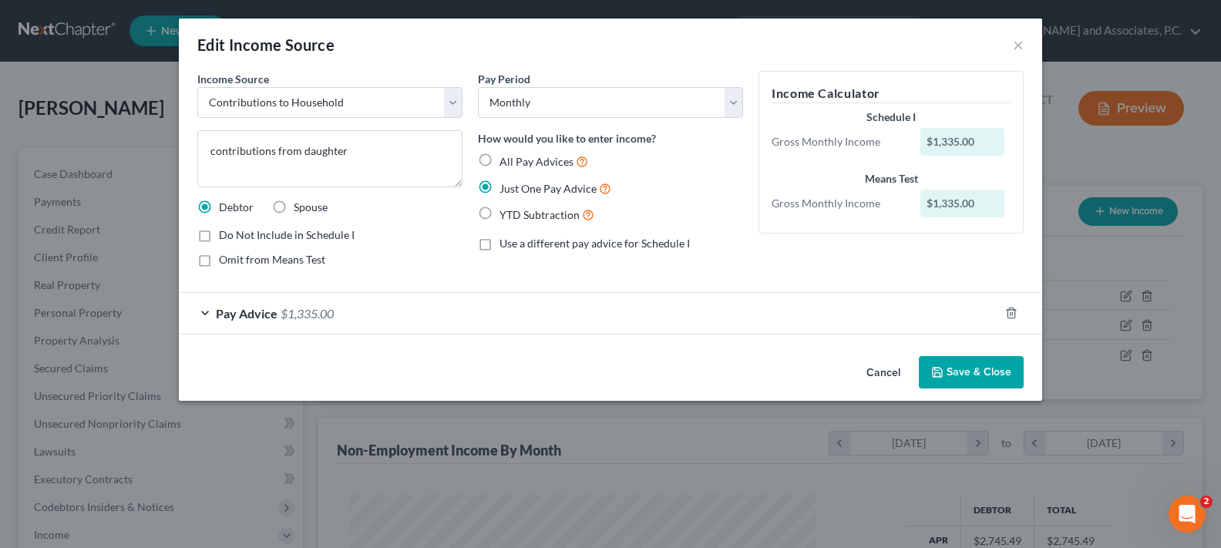
click at [957, 370] on button "Save & Close" at bounding box center [971, 372] width 105 height 32
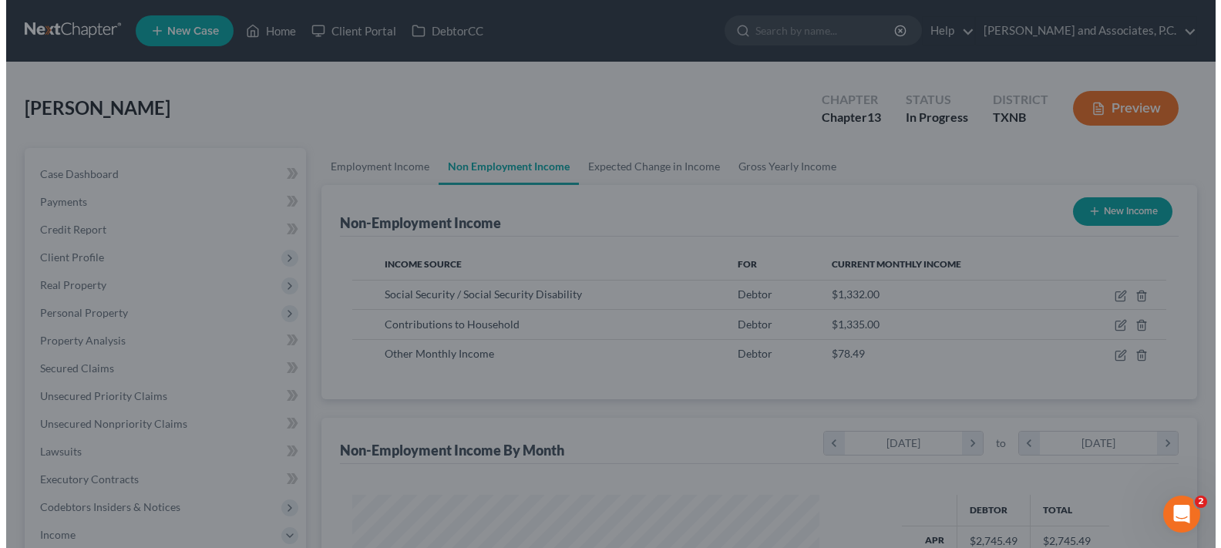
scroll to position [770392, 770176]
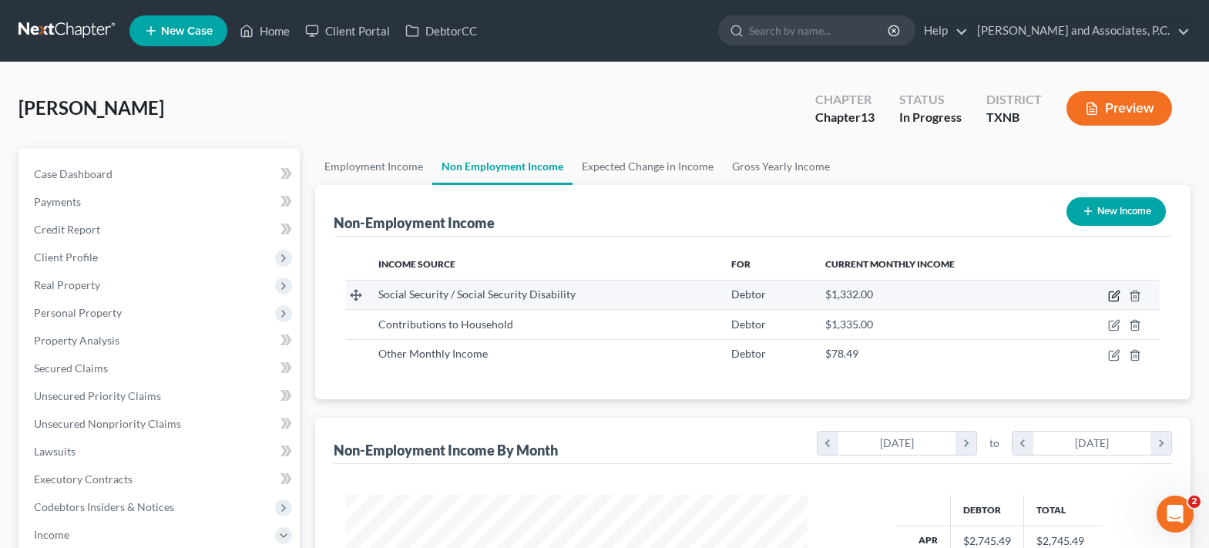
click at [1116, 296] on icon "button" at bounding box center [1115, 294] width 7 height 7
select select "4"
select select "0"
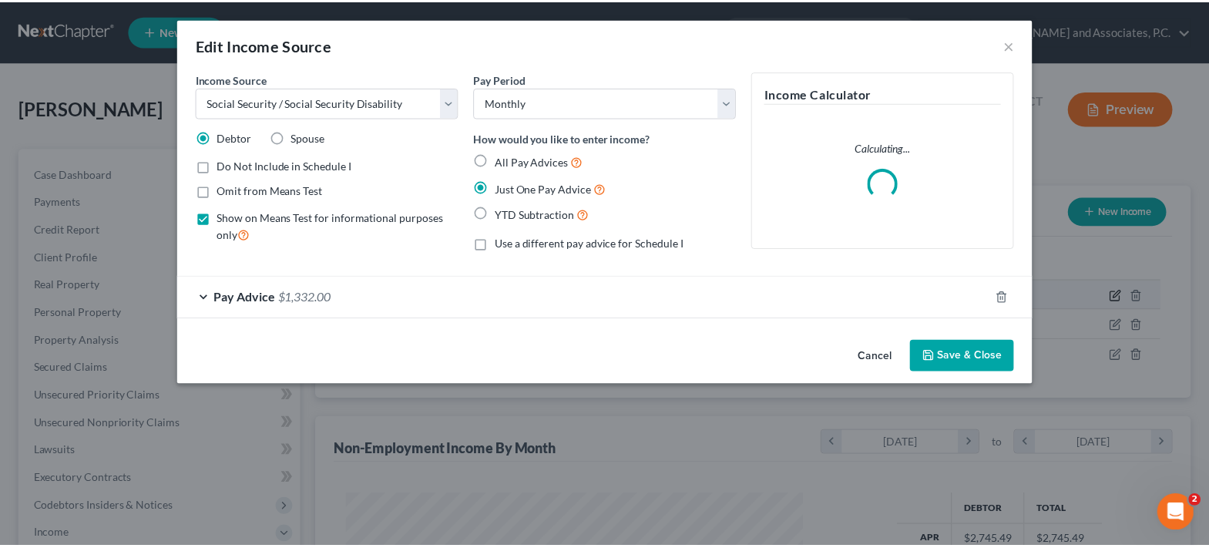
scroll to position [277, 498]
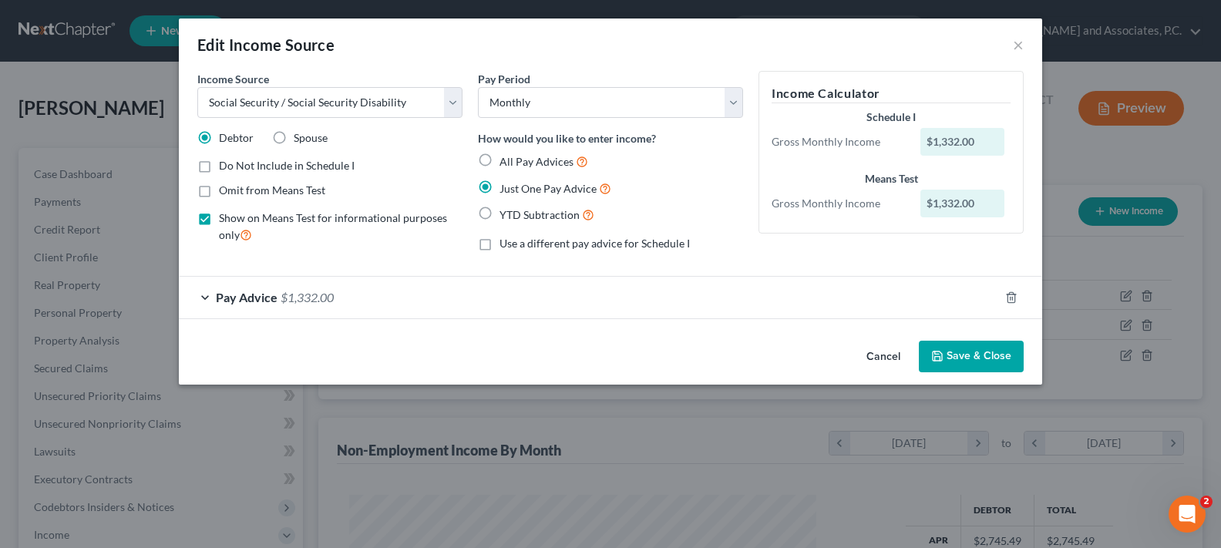
click at [995, 363] on button "Save & Close" at bounding box center [971, 357] width 105 height 32
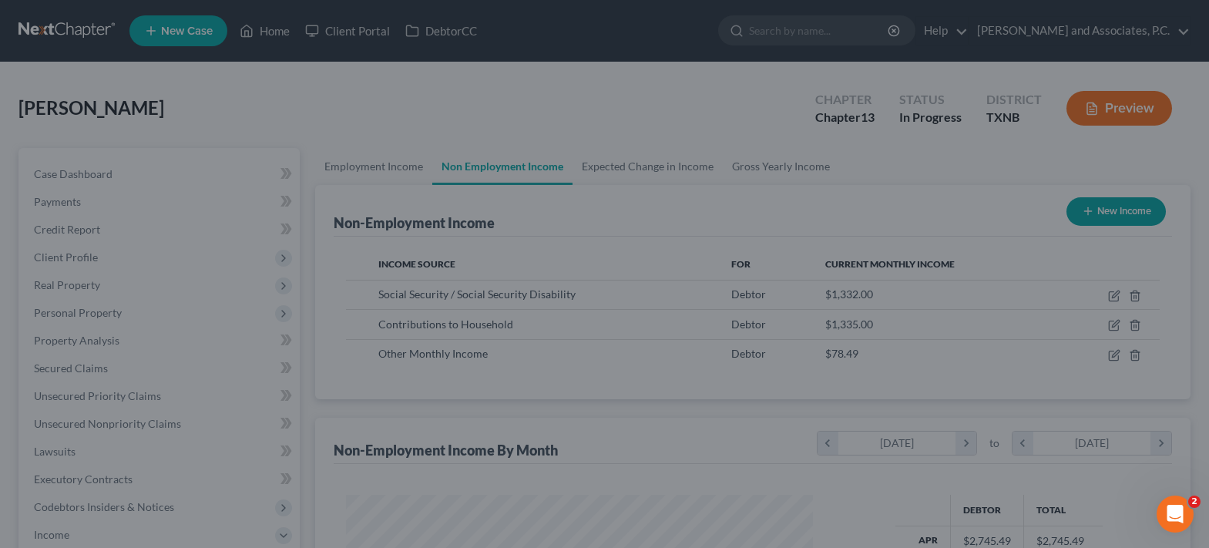
scroll to position [770392, 770176]
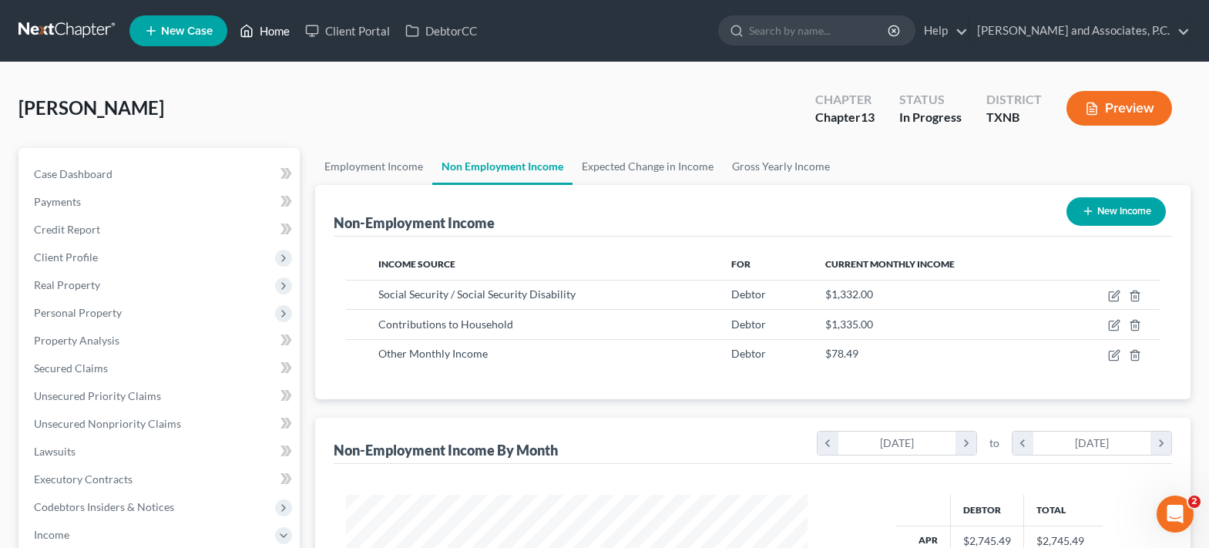
click at [258, 32] on link "Home" at bounding box center [265, 31] width 66 height 28
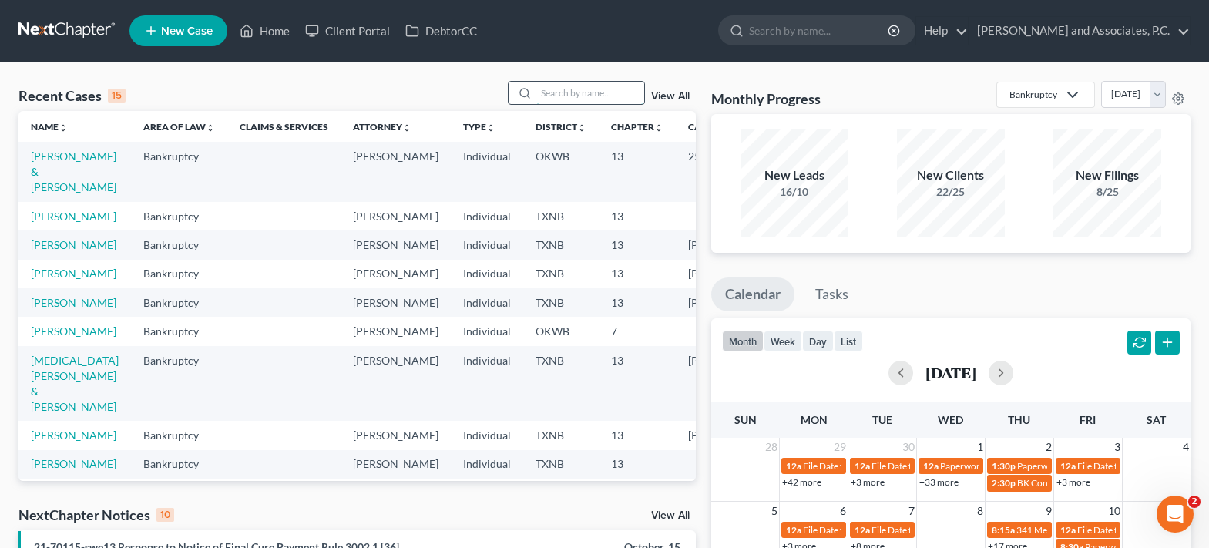
click at [545, 96] on input "search" at bounding box center [590, 93] width 108 height 22
click at [551, 94] on input "search" at bounding box center [590, 93] width 108 height 22
click at [550, 93] on input "search" at bounding box center [590, 93] width 108 height 22
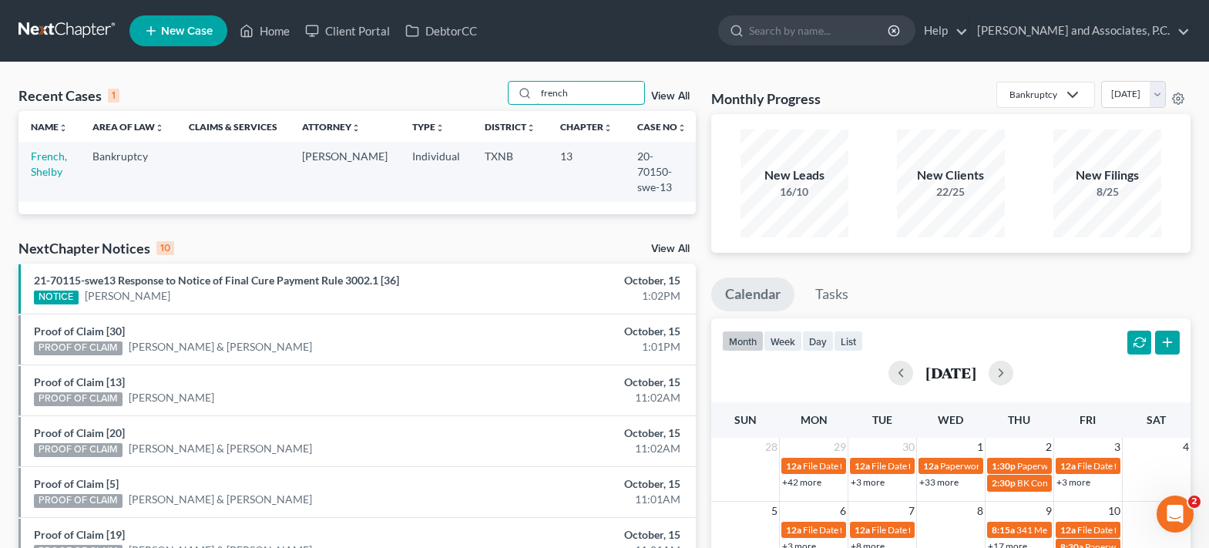
type input "french"
click at [192, 32] on span "New Case" at bounding box center [187, 31] width 52 height 12
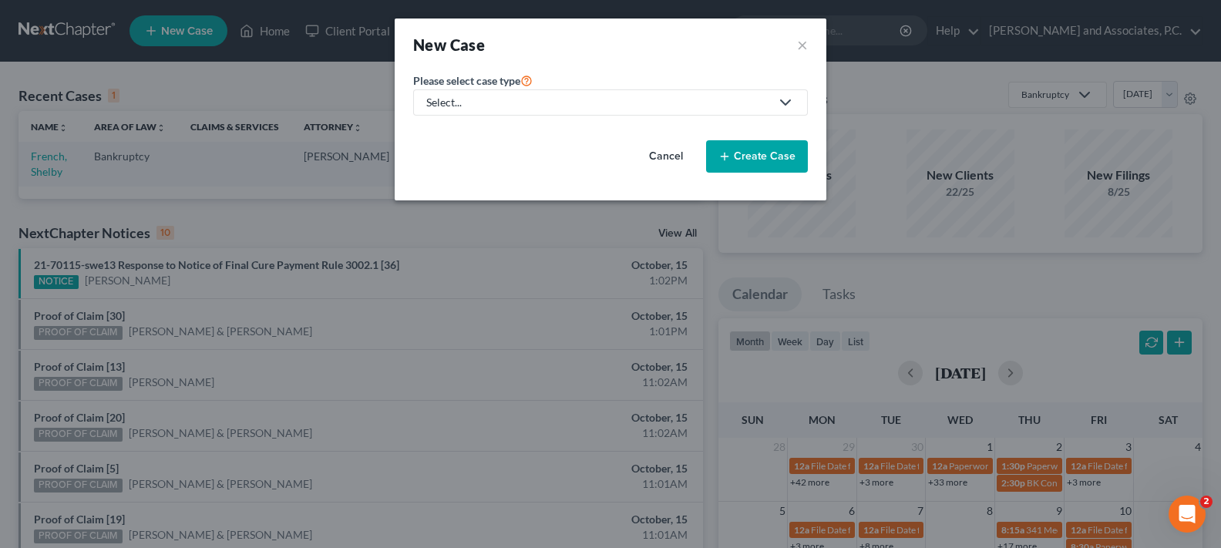
click at [491, 96] on div "Select..." at bounding box center [598, 102] width 344 height 15
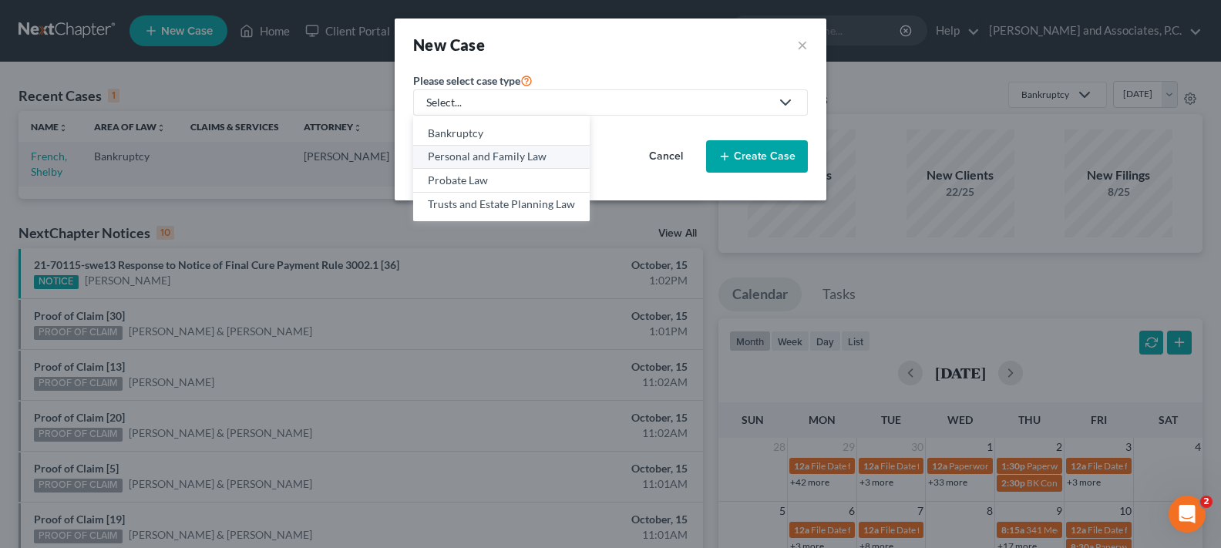
click at [506, 154] on div "Personal and Family Law" at bounding box center [501, 156] width 147 height 15
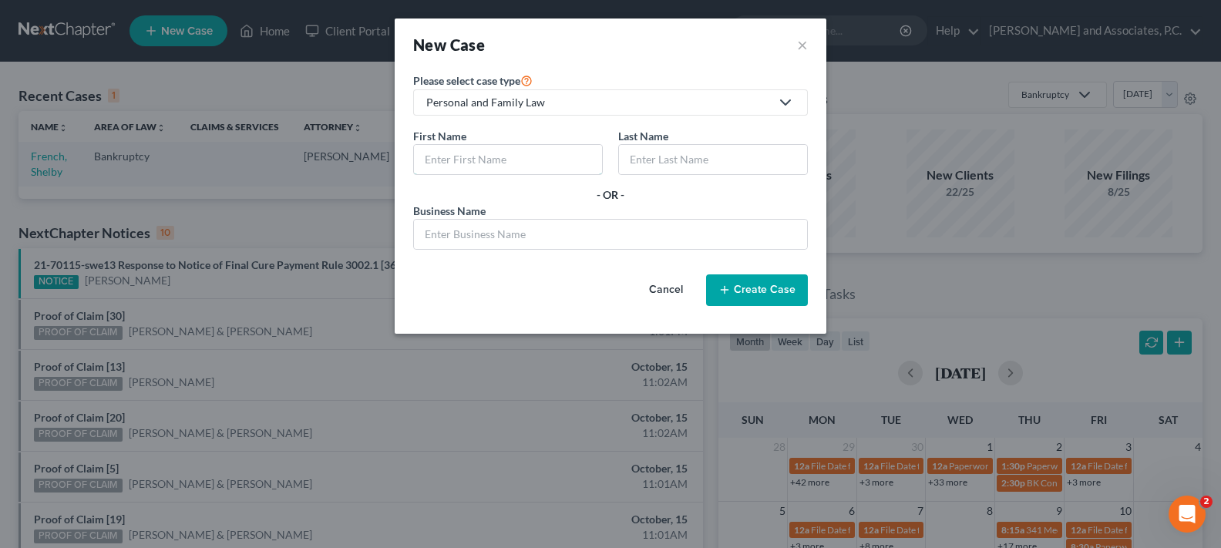
click at [506, 154] on input "text" at bounding box center [508, 159] width 188 height 29
type input "Jenny"
type input "French"
click at [757, 293] on button "Create Case" at bounding box center [757, 290] width 102 height 32
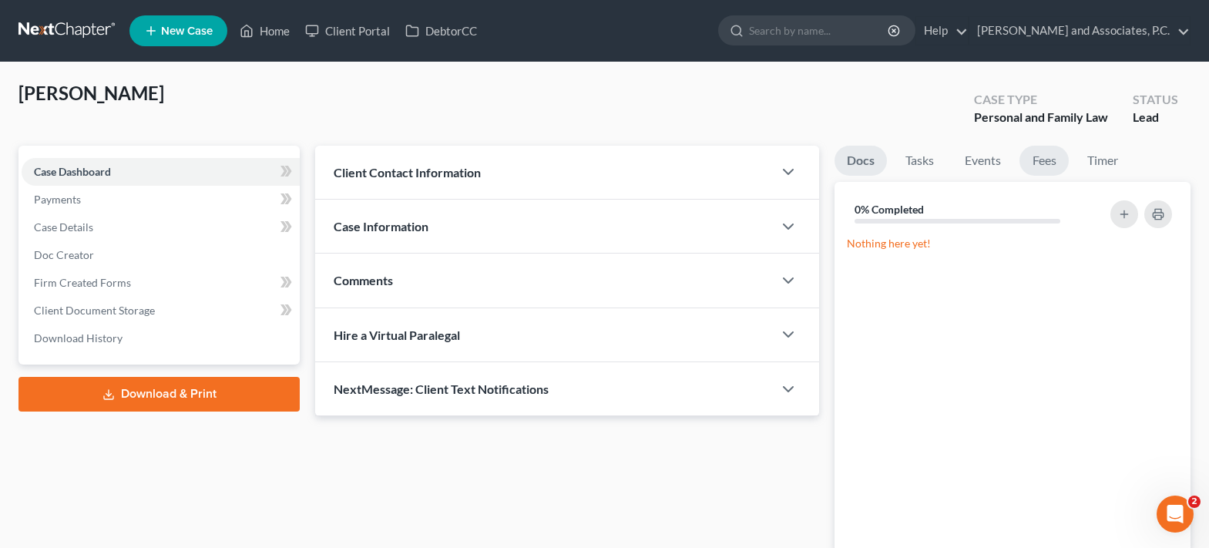
click at [1053, 163] on link "Fees" at bounding box center [1044, 161] width 49 height 30
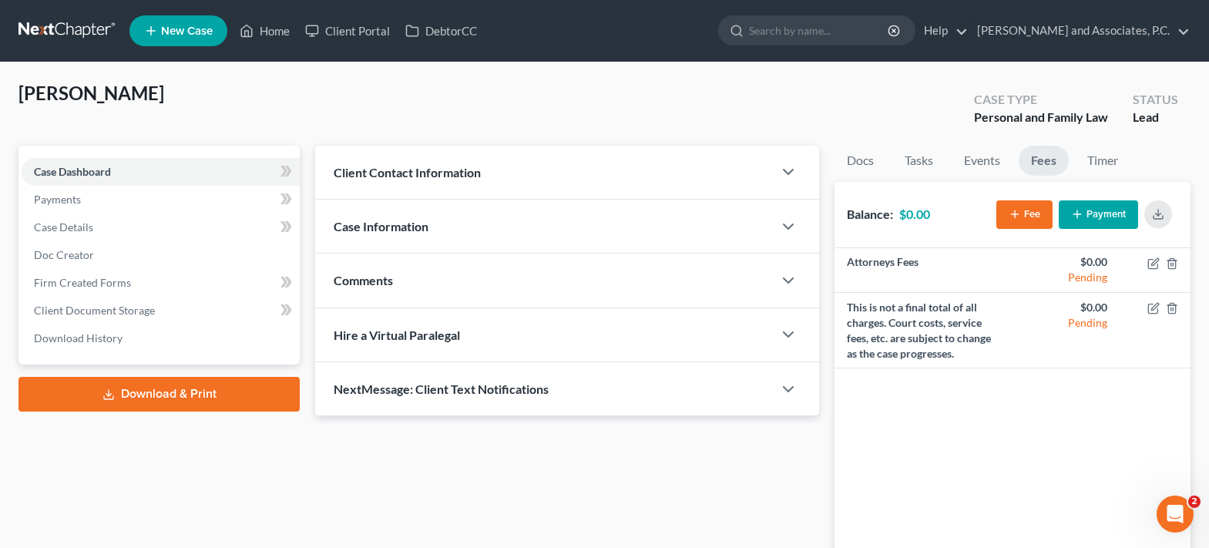
click at [1033, 213] on button "Fee" at bounding box center [1024, 214] width 56 height 29
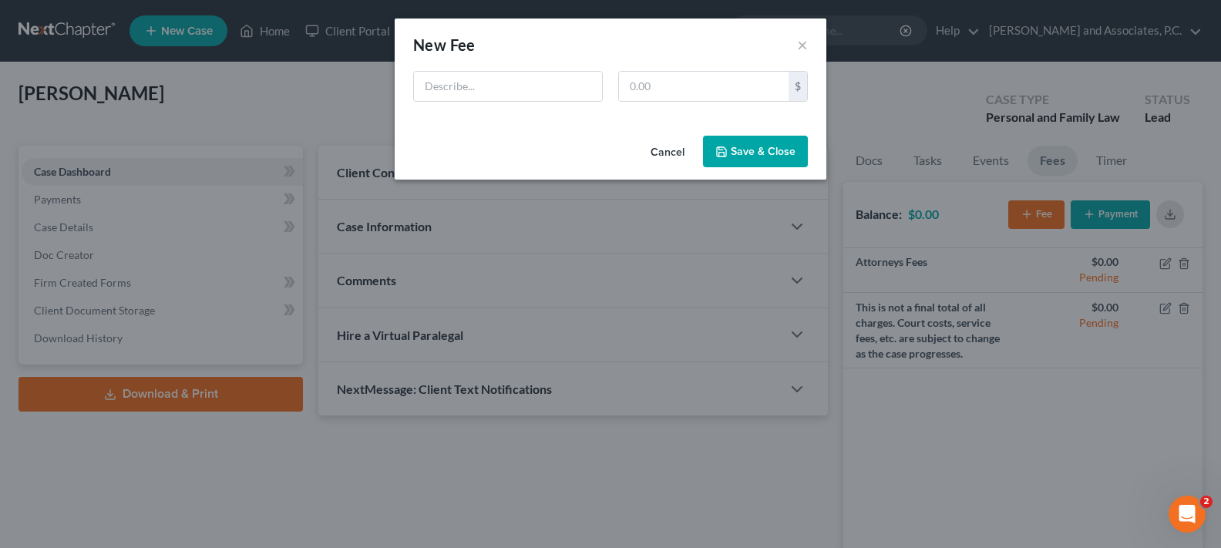
click at [986, 256] on div "New Fee Edit Fee × $ Cancel Save & Close" at bounding box center [610, 274] width 1221 height 548
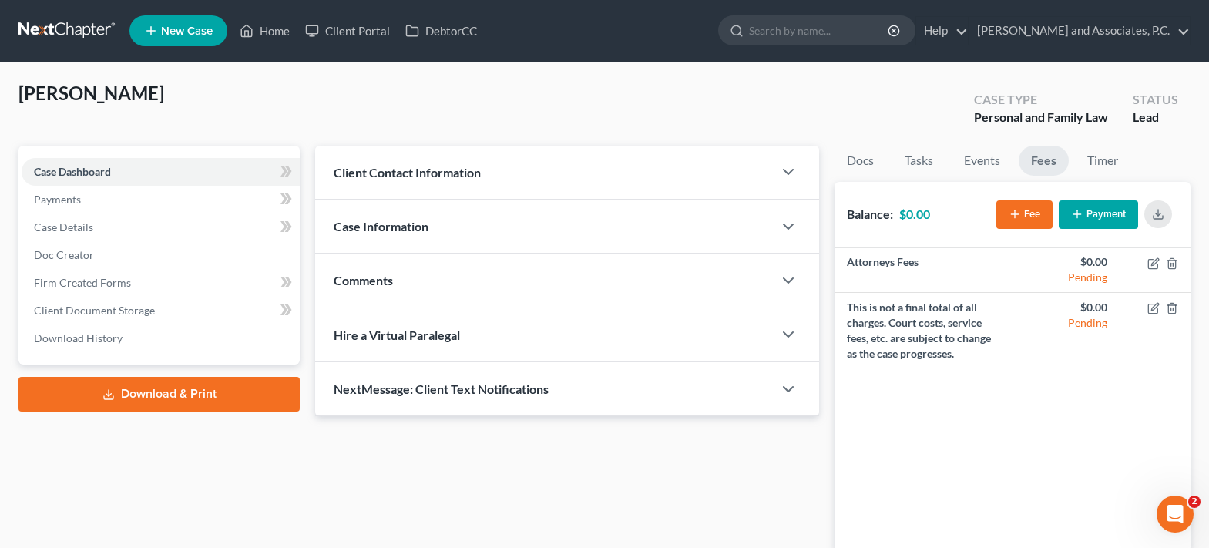
click at [1033, 217] on button "Fee" at bounding box center [1024, 214] width 56 height 29
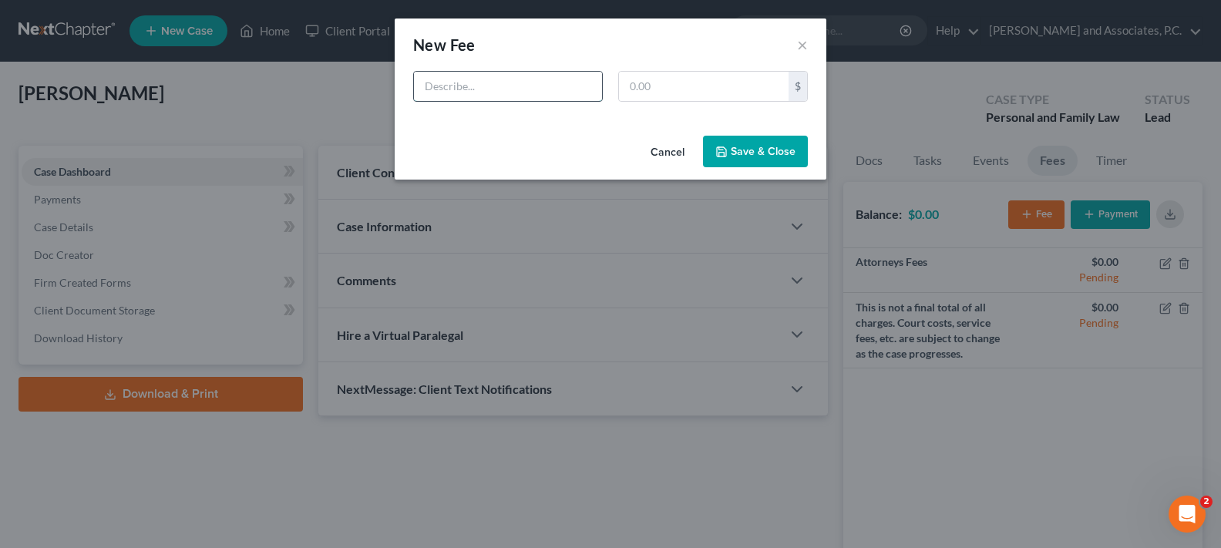
click at [499, 88] on input "text" at bounding box center [508, 86] width 188 height 29
type input "P"
type input "Durable POA"
type input "200.00"
click at [723, 149] on icon "button" at bounding box center [721, 152] width 12 height 12
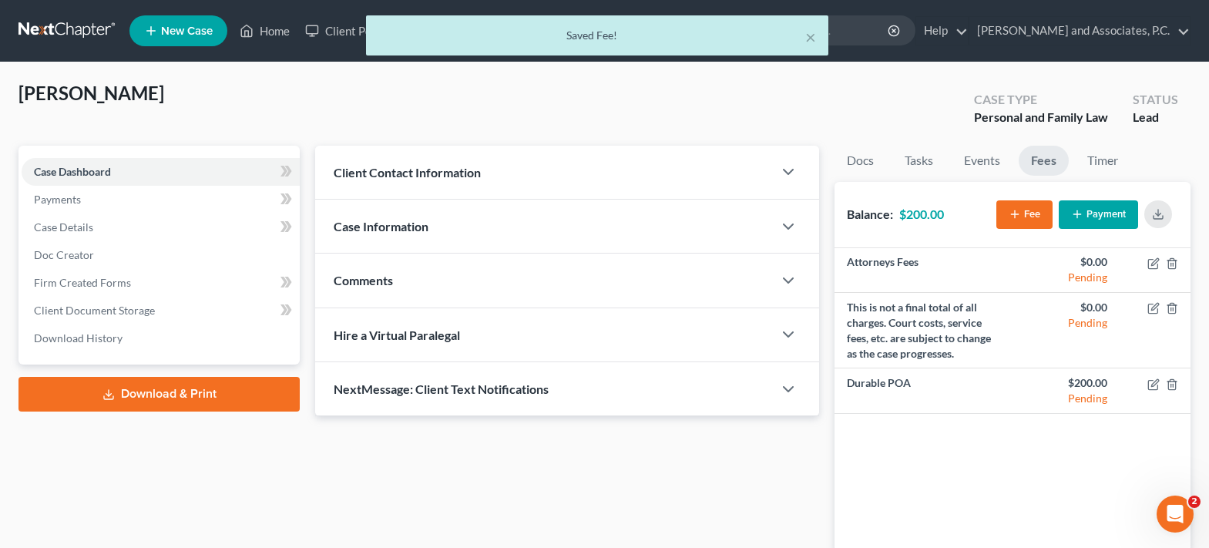
click at [1036, 213] on button "Fee" at bounding box center [1024, 214] width 56 height 29
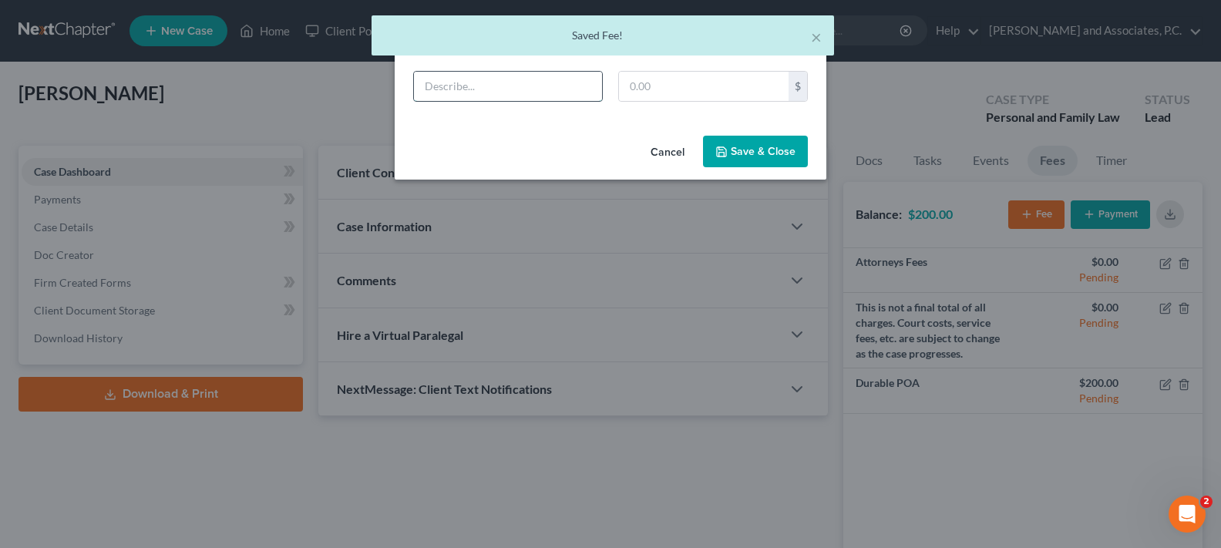
click at [519, 77] on input "text" at bounding box center [508, 86] width 188 height 29
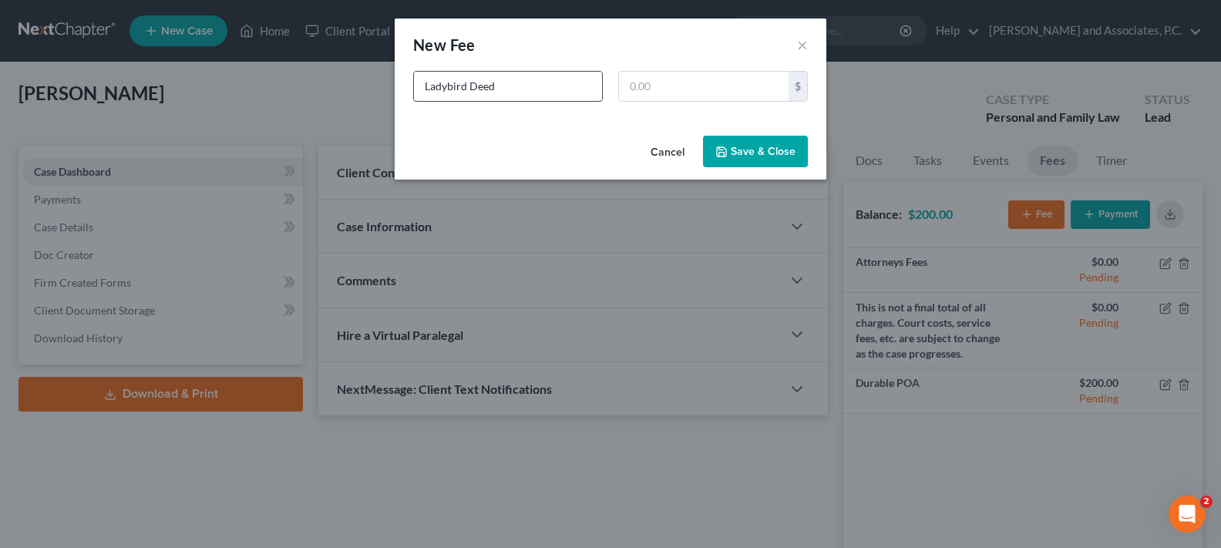
type input "Ladybird Deed"
type input "300.00"
click at [727, 146] on icon "button" at bounding box center [721, 152] width 12 height 12
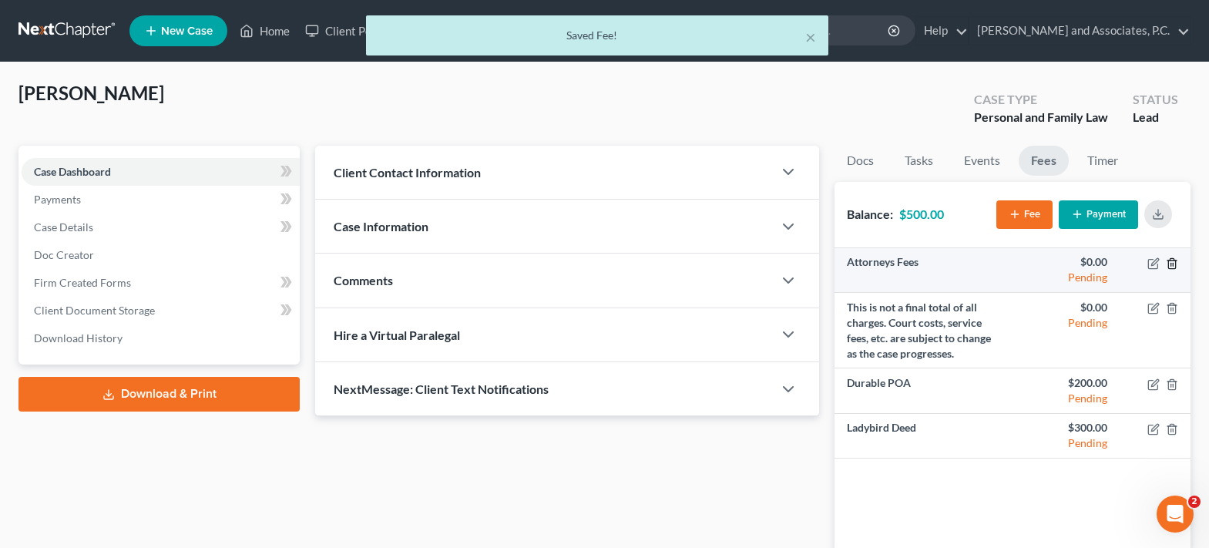
click at [1171, 264] on line "button" at bounding box center [1171, 264] width 0 height 3
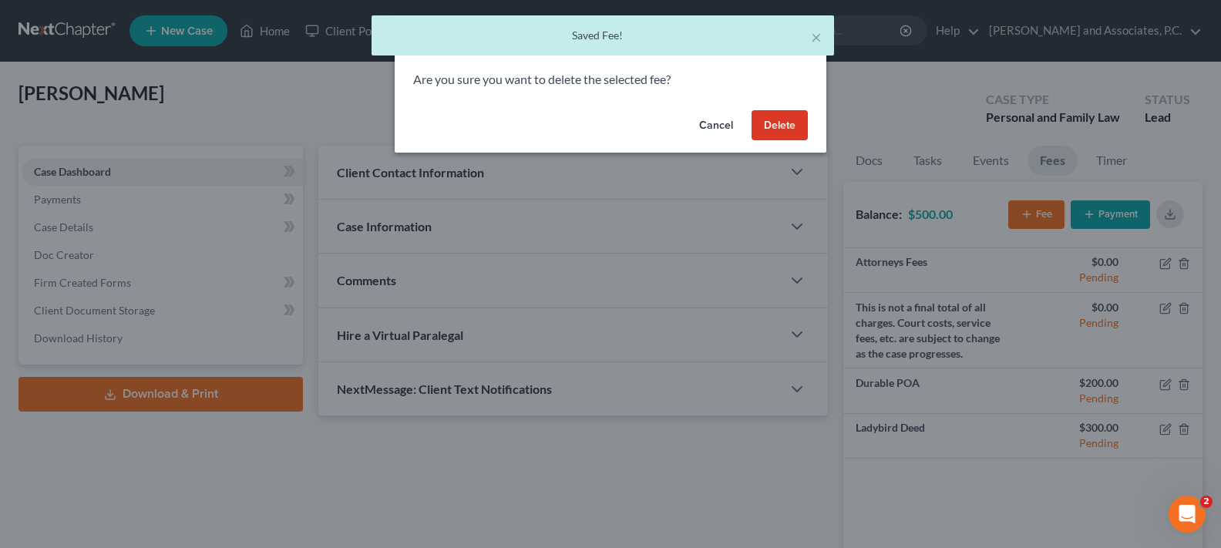
click at [783, 117] on button "Delete" at bounding box center [779, 125] width 56 height 31
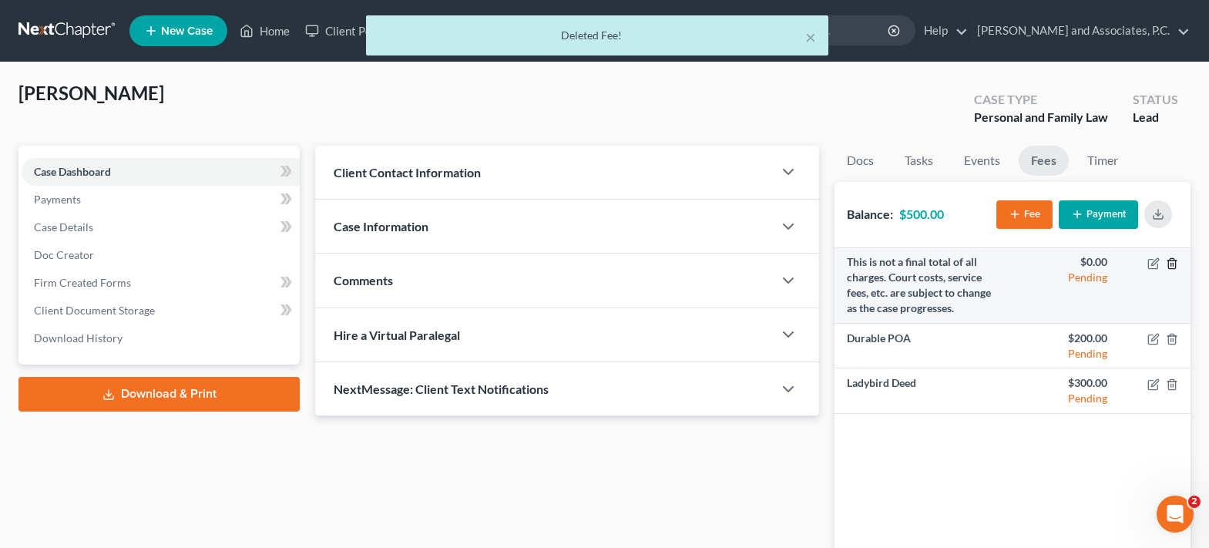
click at [1178, 267] on icon "button" at bounding box center [1172, 263] width 12 height 12
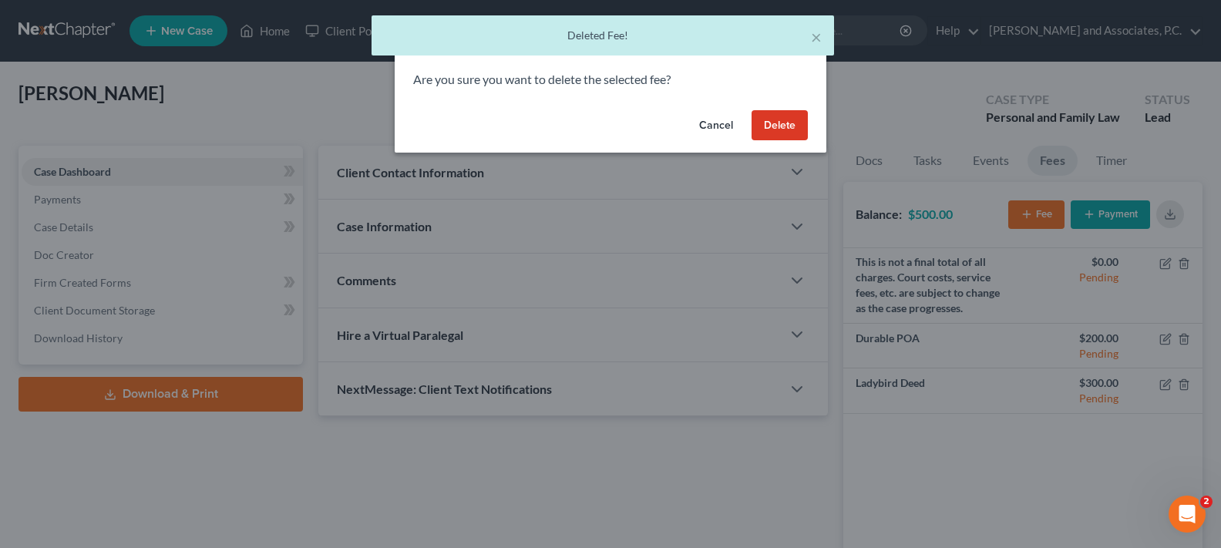
click at [779, 128] on button "Delete" at bounding box center [779, 125] width 56 height 31
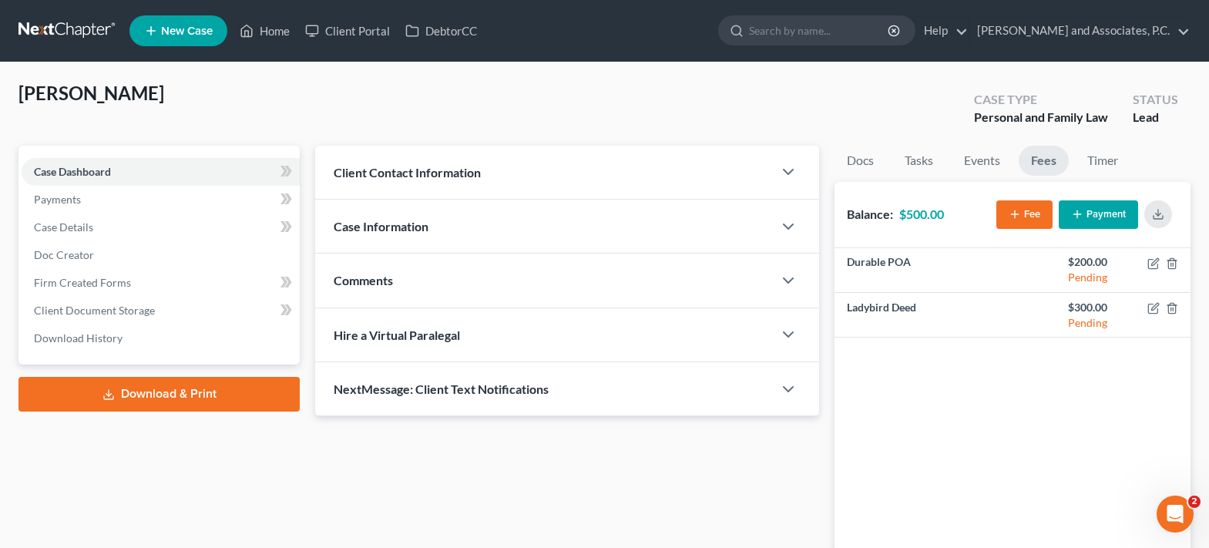
click at [371, 173] on span "Client Contact Information" at bounding box center [407, 172] width 147 height 15
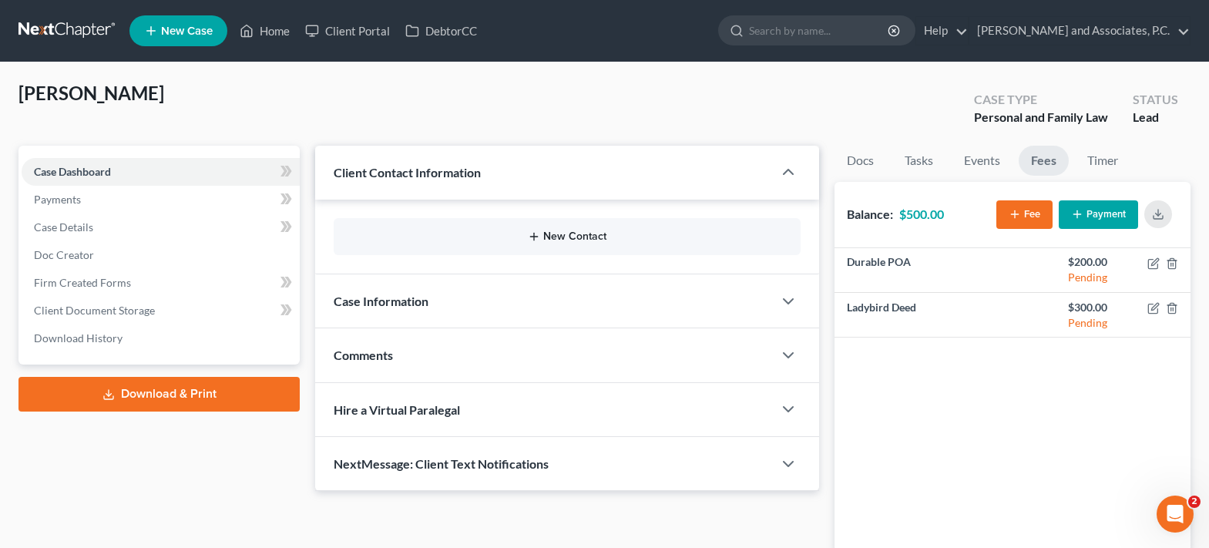
click at [513, 238] on button "New Contact" at bounding box center [567, 236] width 442 height 12
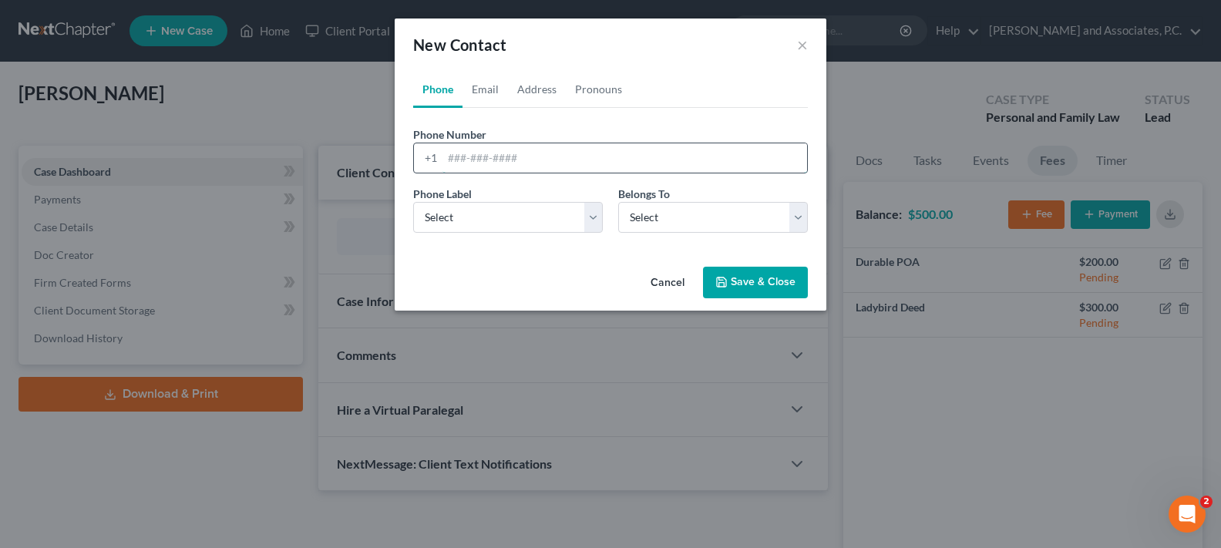
click at [506, 163] on input "tel" at bounding box center [624, 157] width 365 height 29
click at [516, 213] on select "Select Mobile Home Work Other" at bounding box center [508, 217] width 190 height 31
select select "0"
click at [413, 202] on select "Select Mobile Home Work Other" at bounding box center [508, 217] width 190 height 31
click at [657, 213] on select "Select Client Other" at bounding box center [713, 217] width 190 height 31
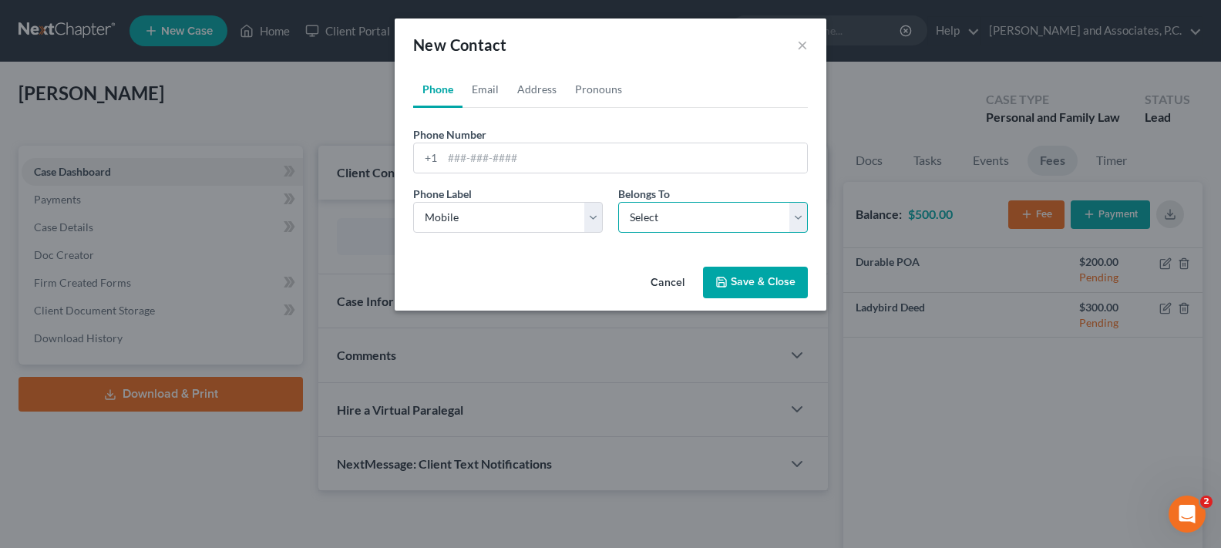
select select "0"
click at [618, 202] on select "Select Client Other" at bounding box center [713, 217] width 190 height 31
click at [479, 157] on input "tel" at bounding box center [624, 157] width 365 height 29
click at [527, 160] on input "tel" at bounding box center [624, 157] width 365 height 29
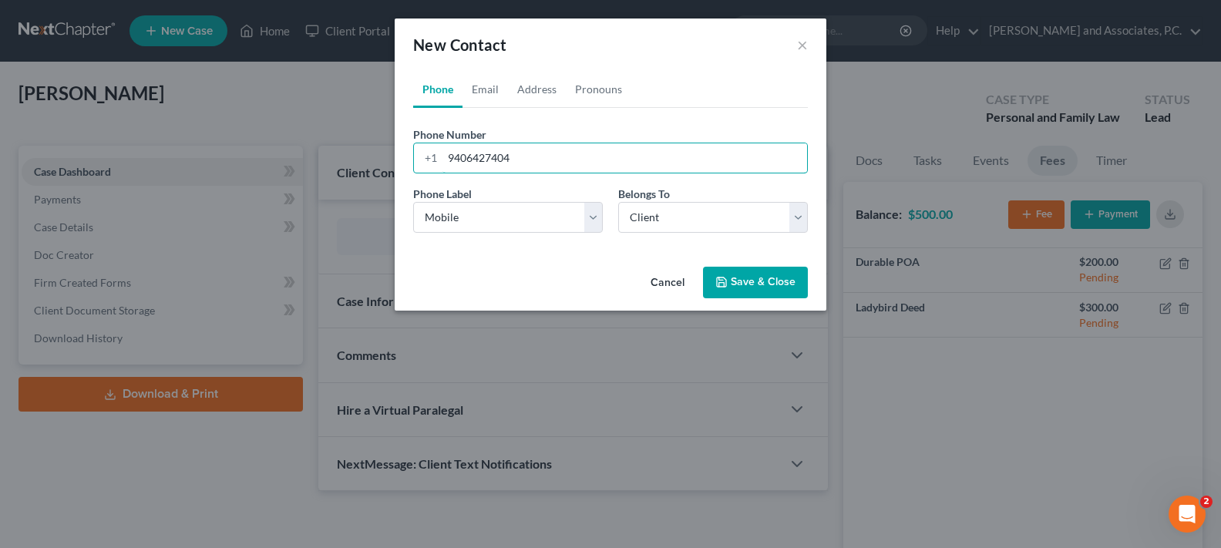
type input "9406427404"
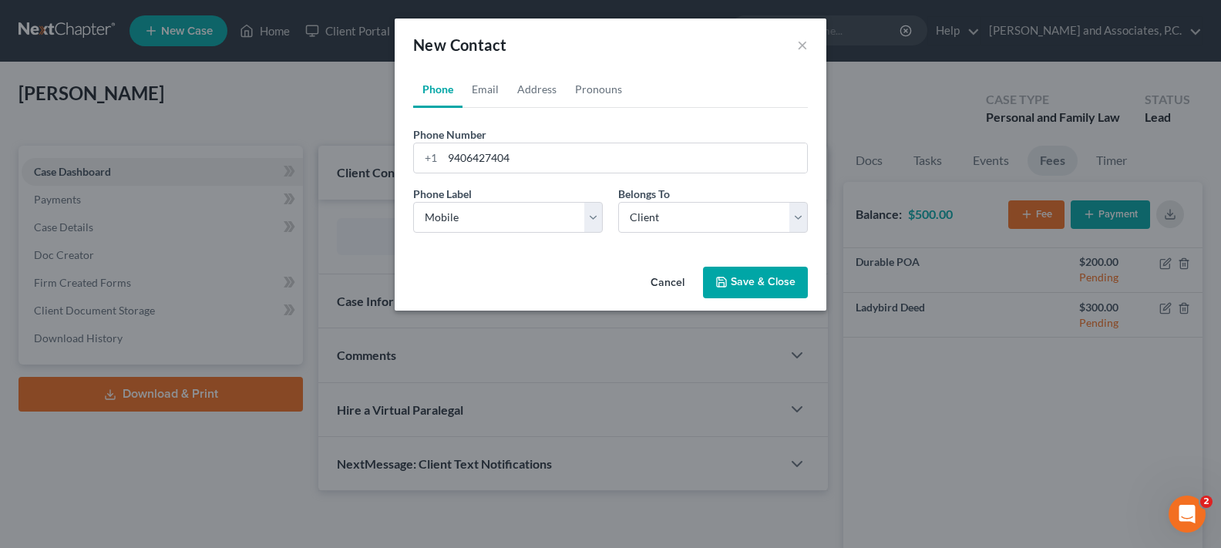
click at [792, 285] on button "Save & Close" at bounding box center [755, 283] width 105 height 32
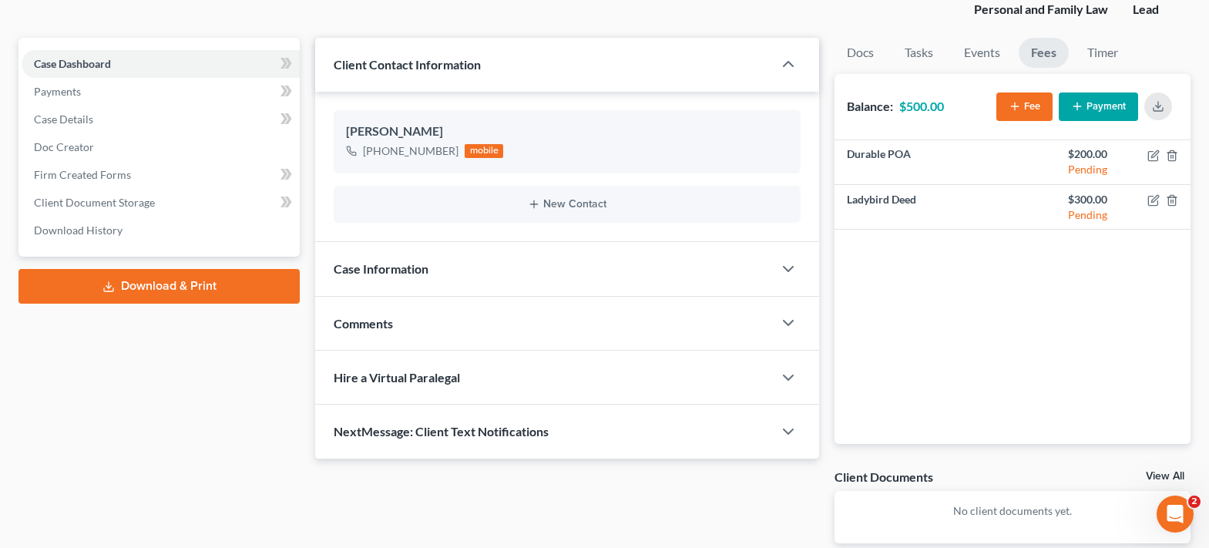
scroll to position [187, 0]
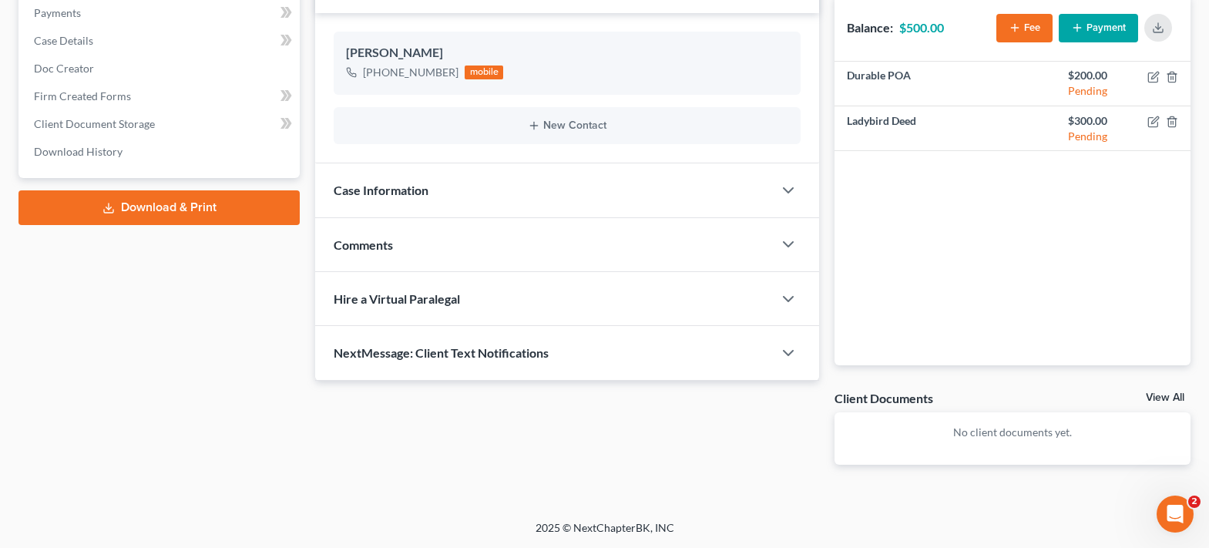
click at [428, 354] on span "NextMessage: Client Text Notifications" at bounding box center [441, 352] width 215 height 15
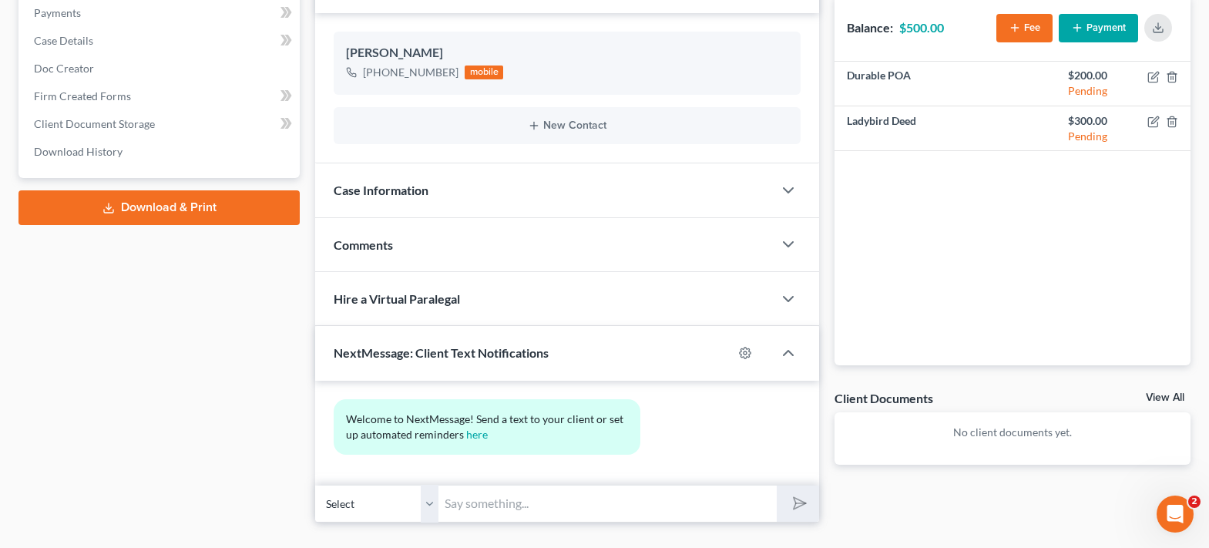
click at [506, 492] on input "text" at bounding box center [608, 504] width 338 height 38
type input "Jenny, this is Misty at Monte J. White's office. What is your address and your …"
click at [798, 500] on icon "submit" at bounding box center [797, 503] width 22 height 22
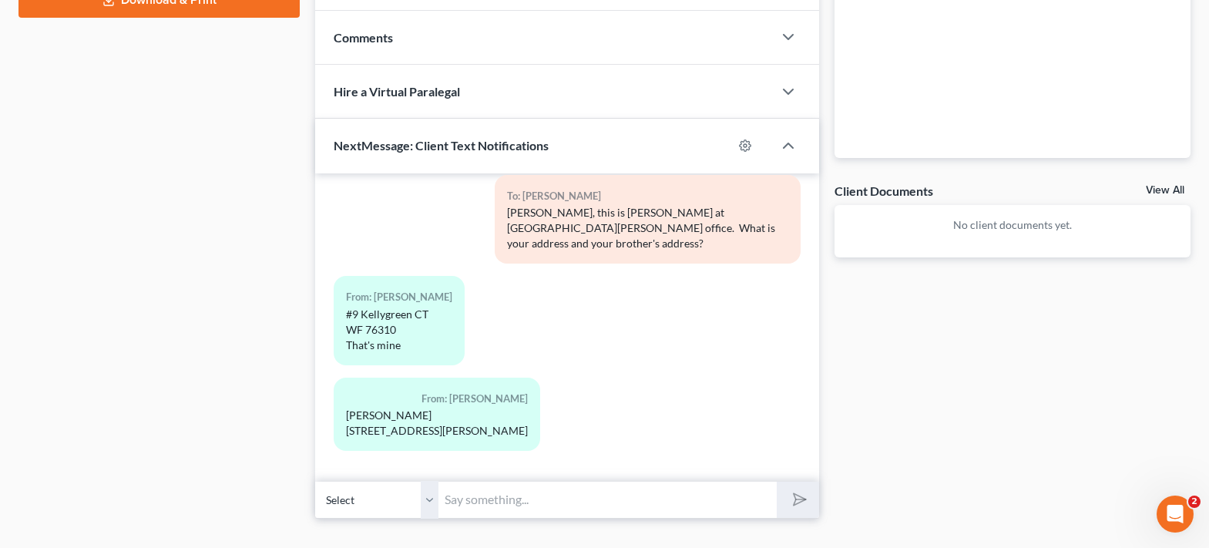
scroll to position [423, 0]
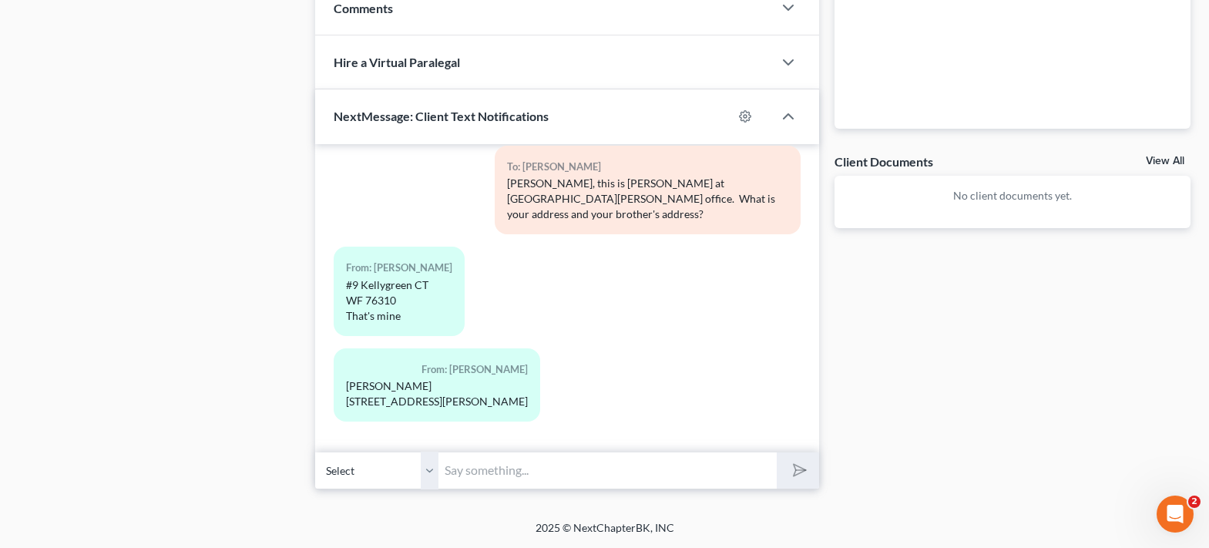
click at [501, 474] on input "text" at bounding box center [608, 471] width 338 height 38
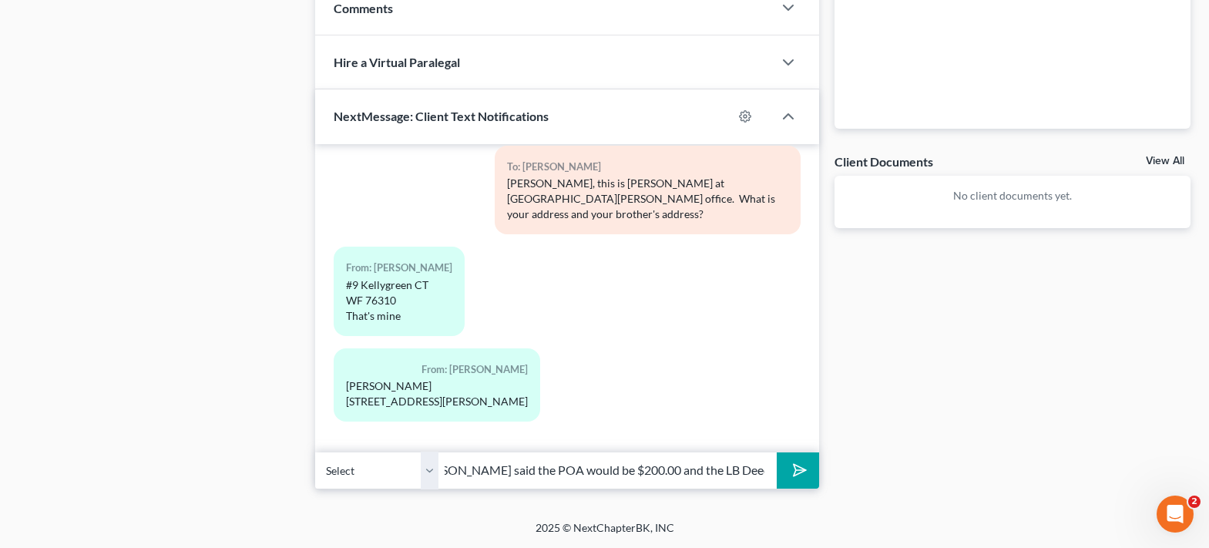
scroll to position [0, 428]
type input "Thank you. I am preparing the general durable POA and a Ladybird Deed. Larry sa…"
click at [795, 472] on polygon "submit" at bounding box center [797, 470] width 18 height 18
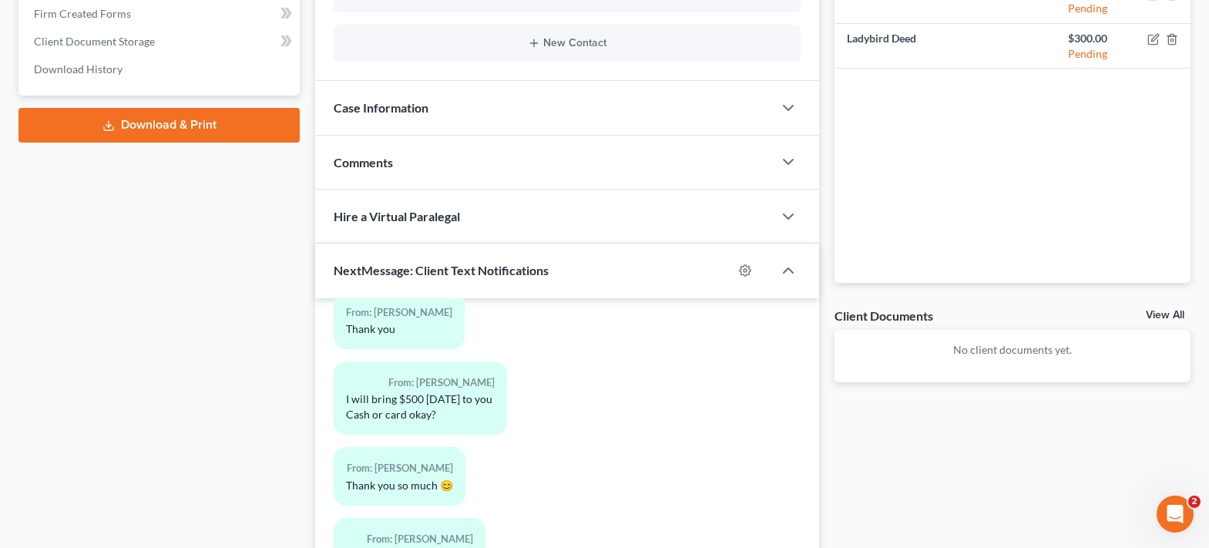
scroll to position [423, 0]
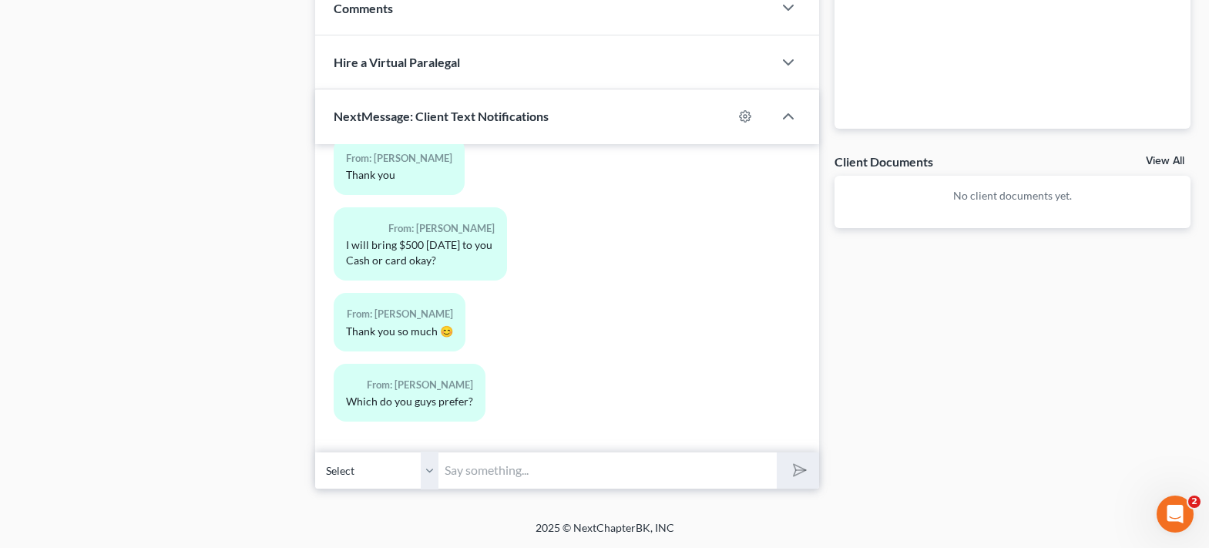
click at [538, 471] on input "text" at bounding box center [608, 471] width 338 height 38
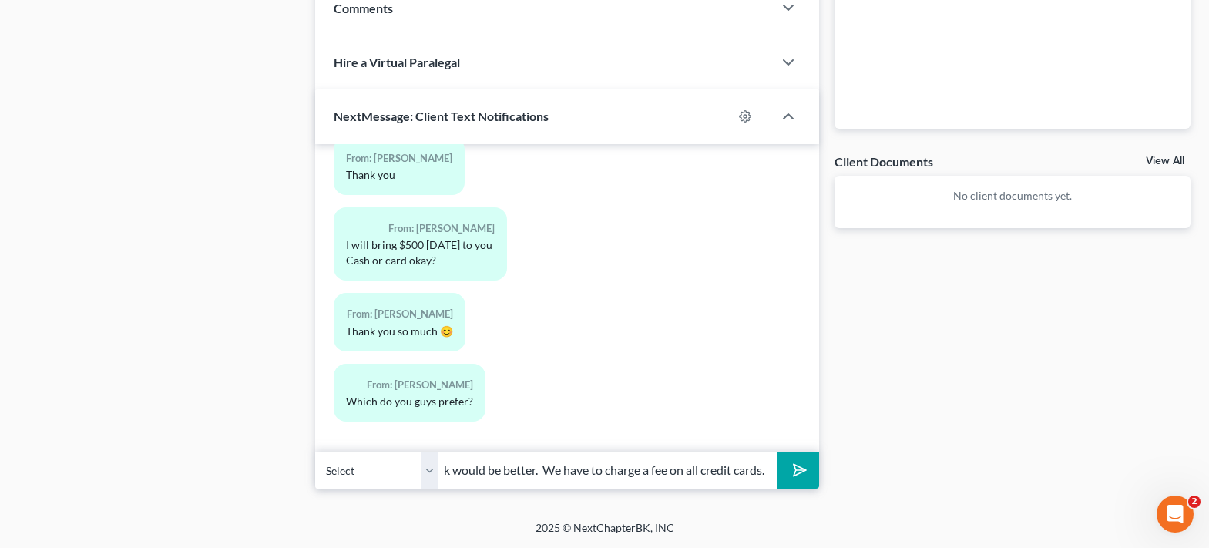
scroll to position [0, 76]
type input "Cash or check would be better. We have to charge a fee on all credit cards."
click at [777, 452] on button "submit" at bounding box center [798, 470] width 42 height 36
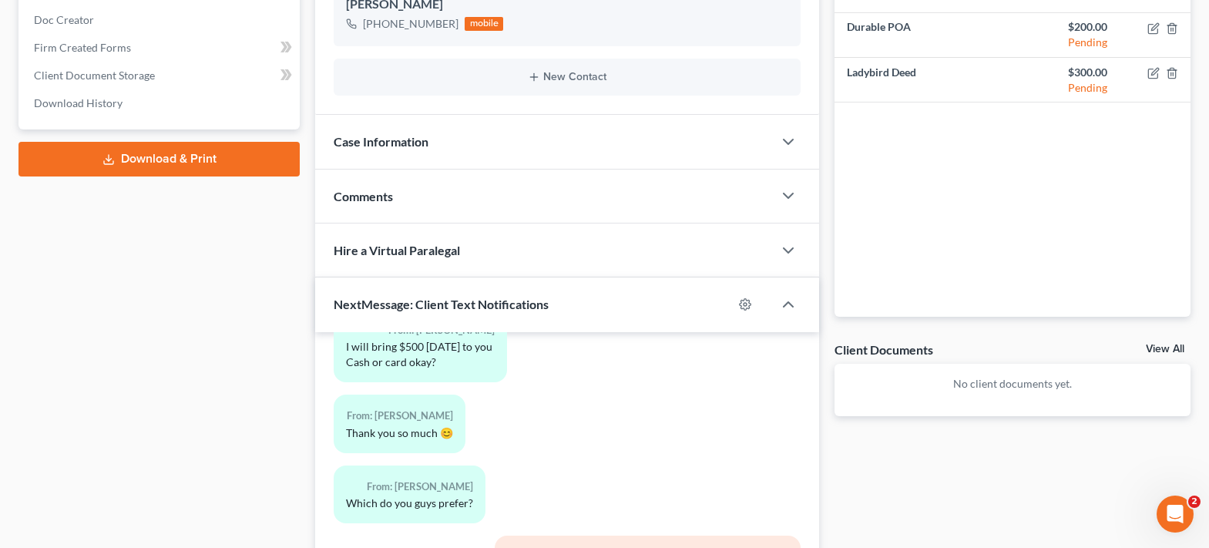
scroll to position [0, 0]
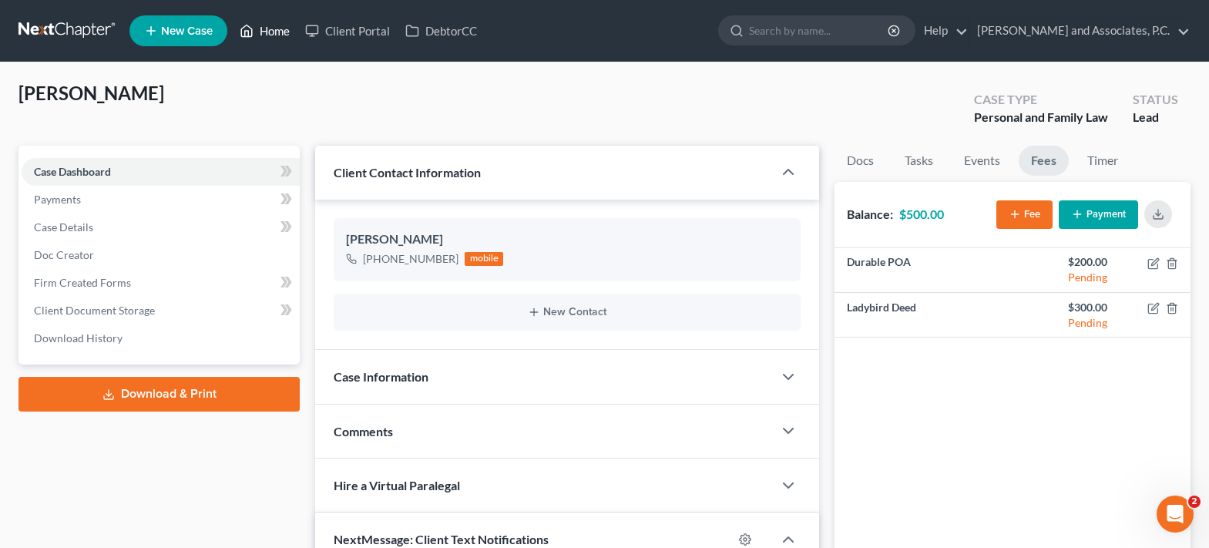
click at [264, 24] on link "Home" at bounding box center [265, 31] width 66 height 28
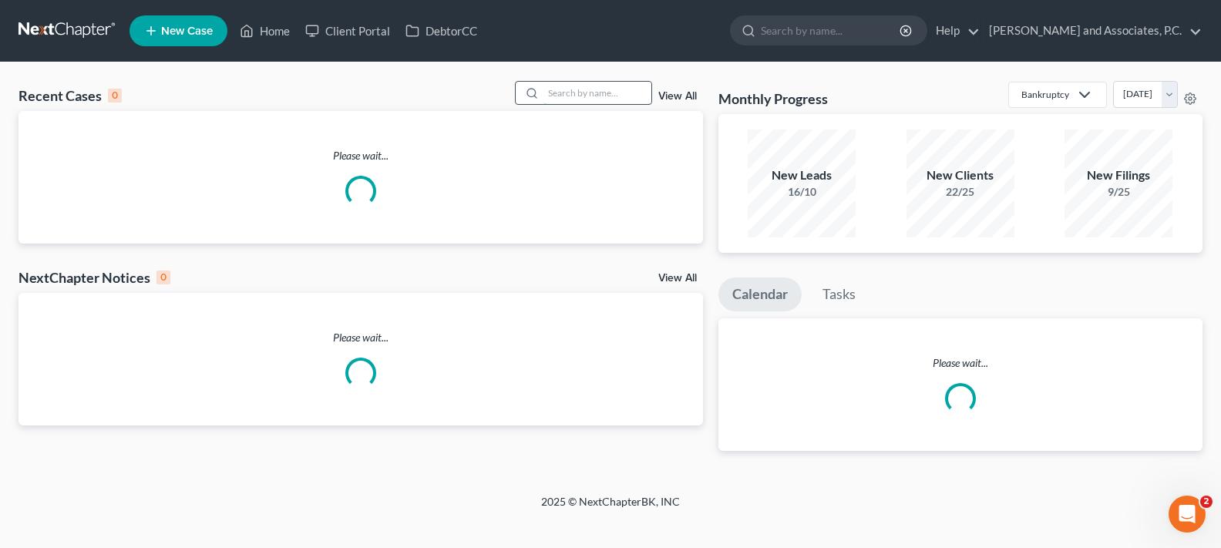
click at [563, 87] on input "search" at bounding box center [597, 93] width 108 height 22
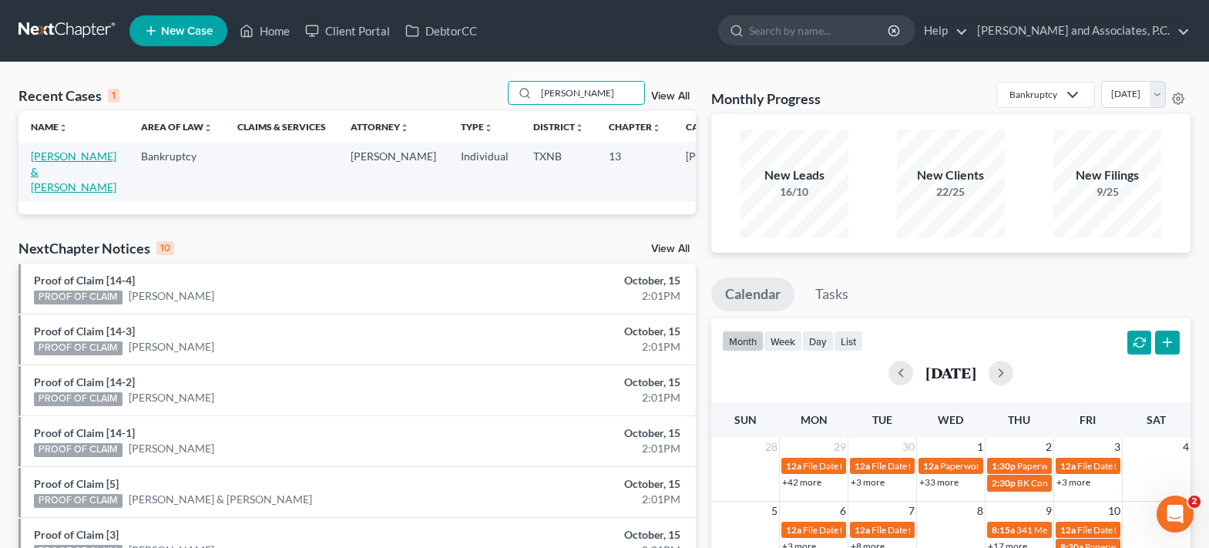
type input "vass"
click at [50, 170] on link "Vassar, Roger & Kathy" at bounding box center [74, 172] width 86 height 44
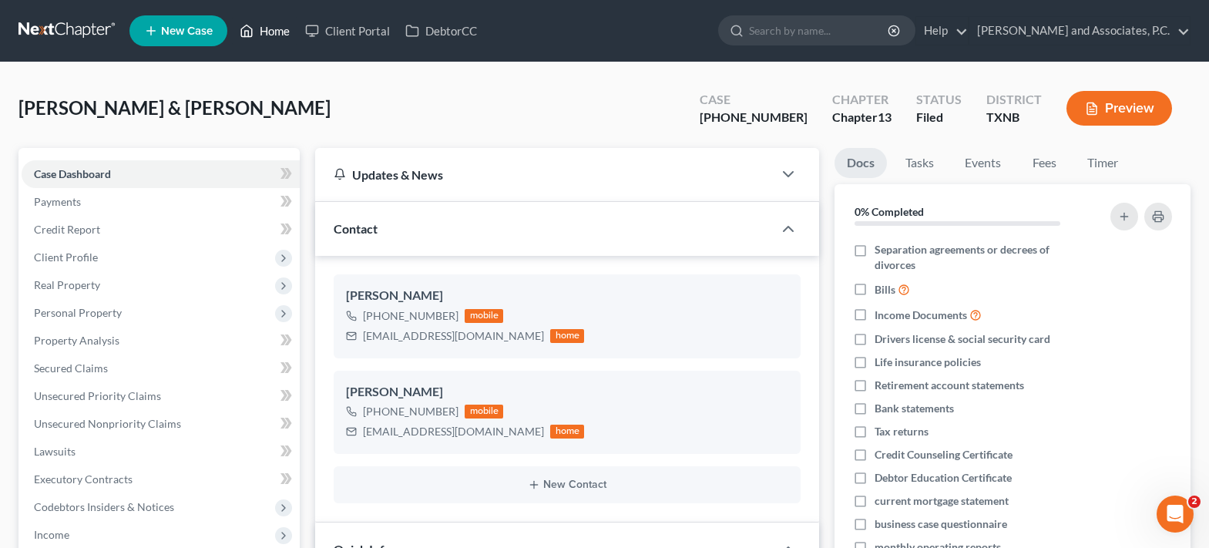
click at [263, 32] on link "Home" at bounding box center [265, 31] width 66 height 28
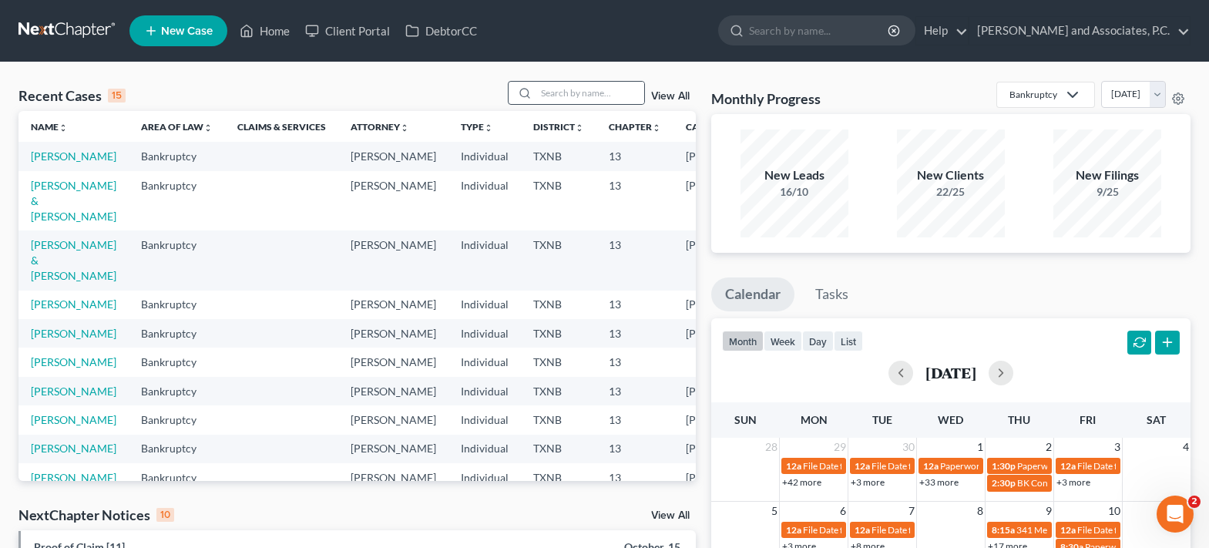
click at [536, 88] on div at bounding box center [523, 93] width 28 height 22
click at [553, 92] on input "search" at bounding box center [590, 93] width 108 height 22
click at [573, 89] on input "search" at bounding box center [590, 93] width 108 height 22
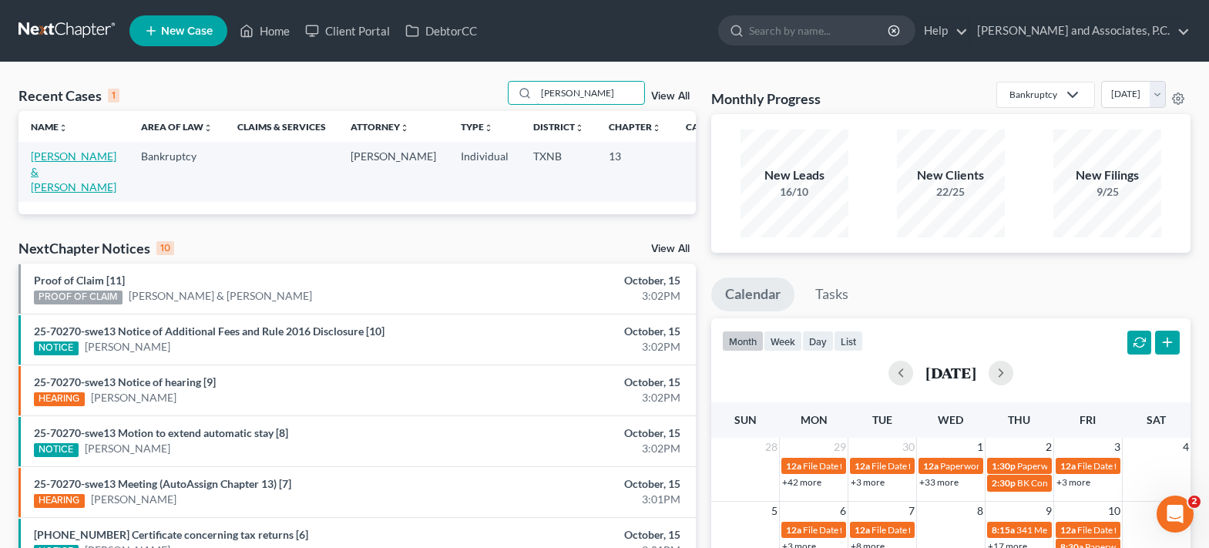
type input "gostnell"
click at [57, 160] on link "Gostnell, Stacey & Laura" at bounding box center [74, 172] width 86 height 44
select select "7"
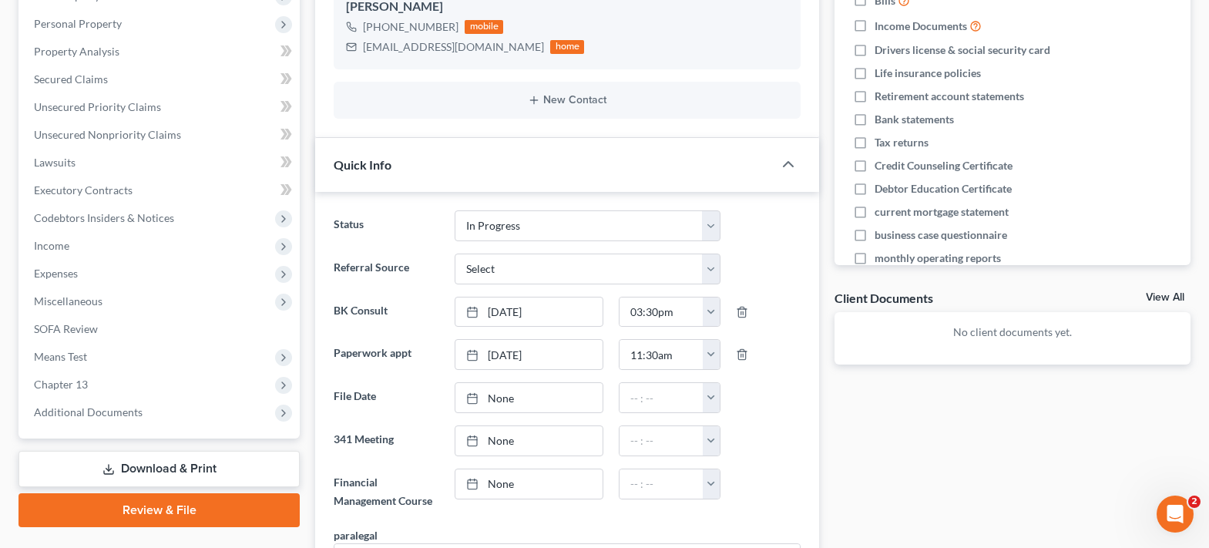
scroll to position [308, 0]
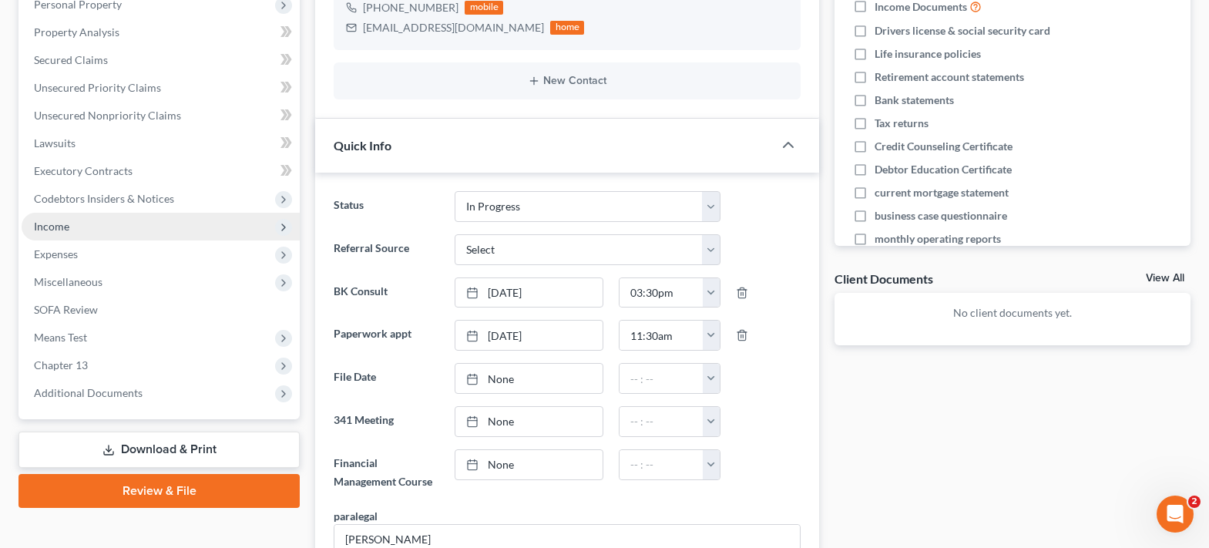
click at [163, 226] on span "Income" at bounding box center [161, 227] width 278 height 28
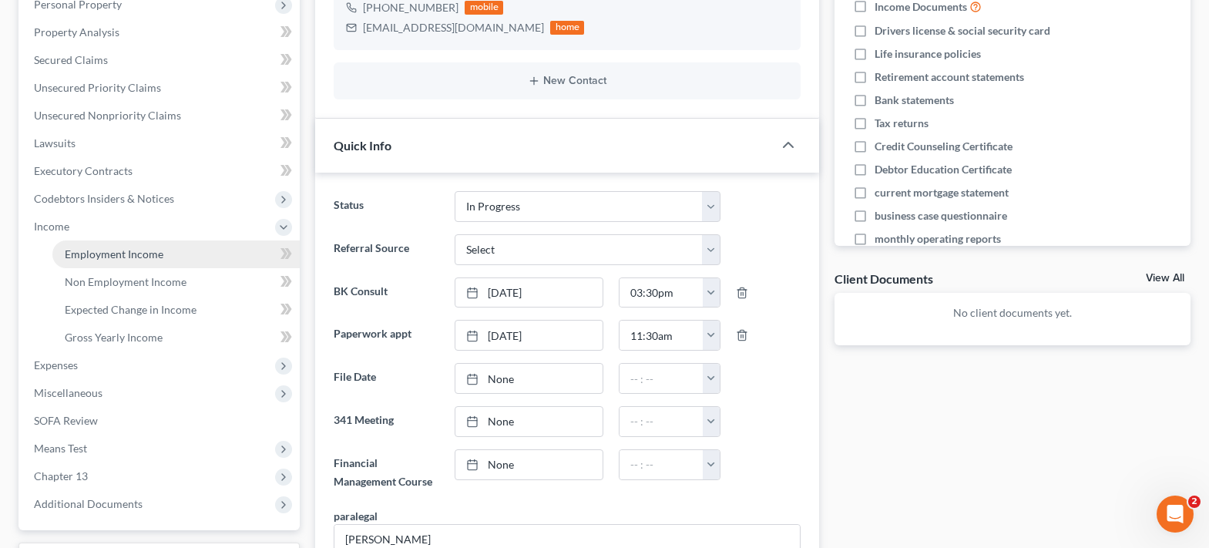
click at [171, 252] on link "Employment Income" at bounding box center [175, 254] width 247 height 28
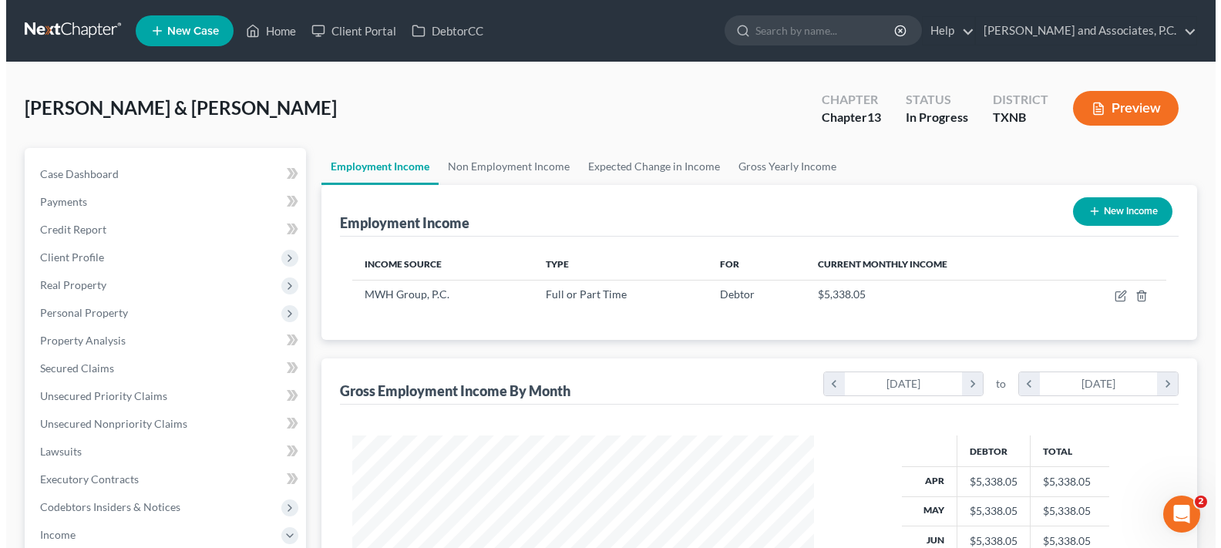
scroll to position [277, 492]
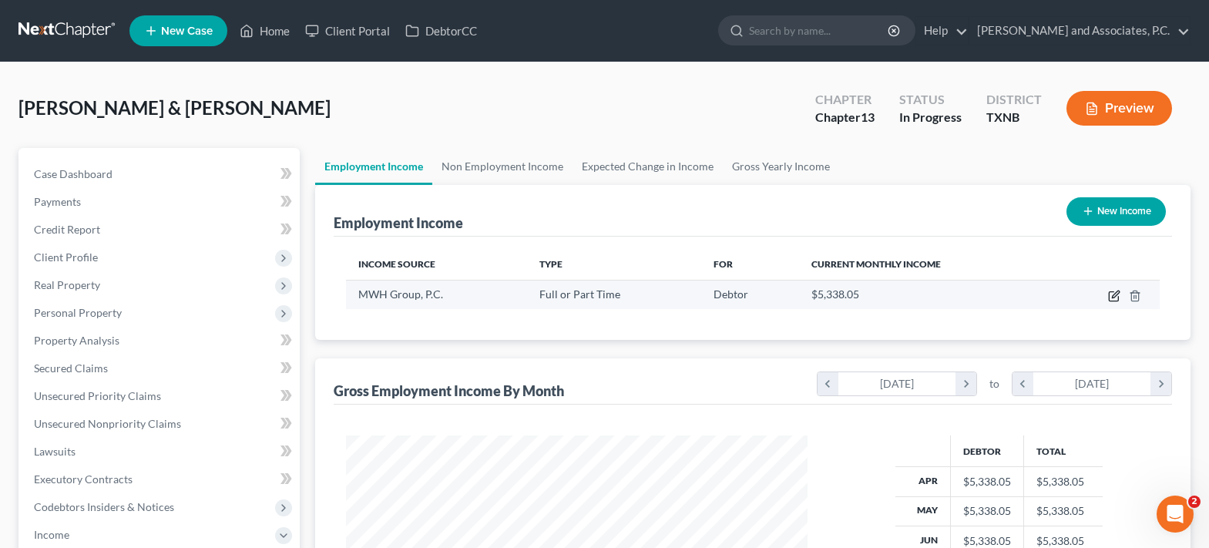
click at [1112, 300] on icon "button" at bounding box center [1114, 296] width 12 height 12
select select "0"
select select "45"
select select "0"
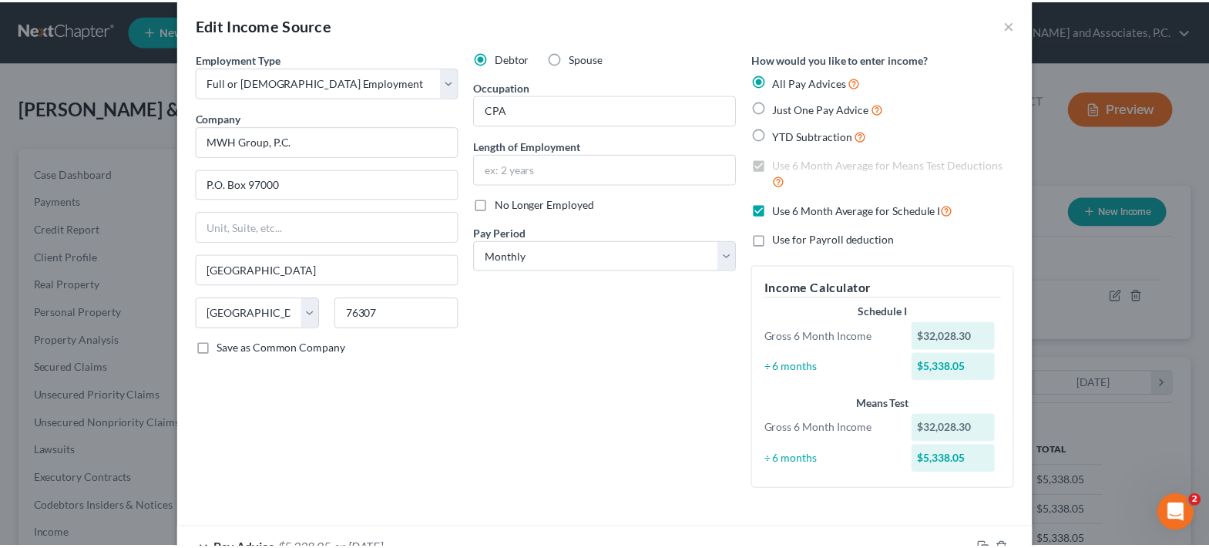
scroll to position [0, 0]
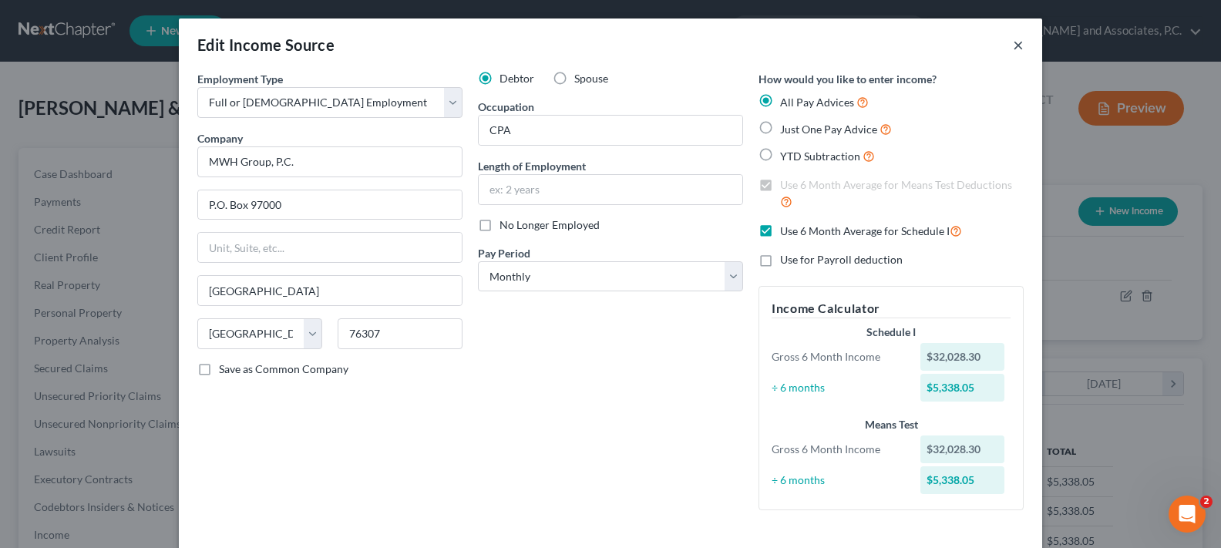
click at [1013, 46] on button "×" at bounding box center [1018, 44] width 11 height 18
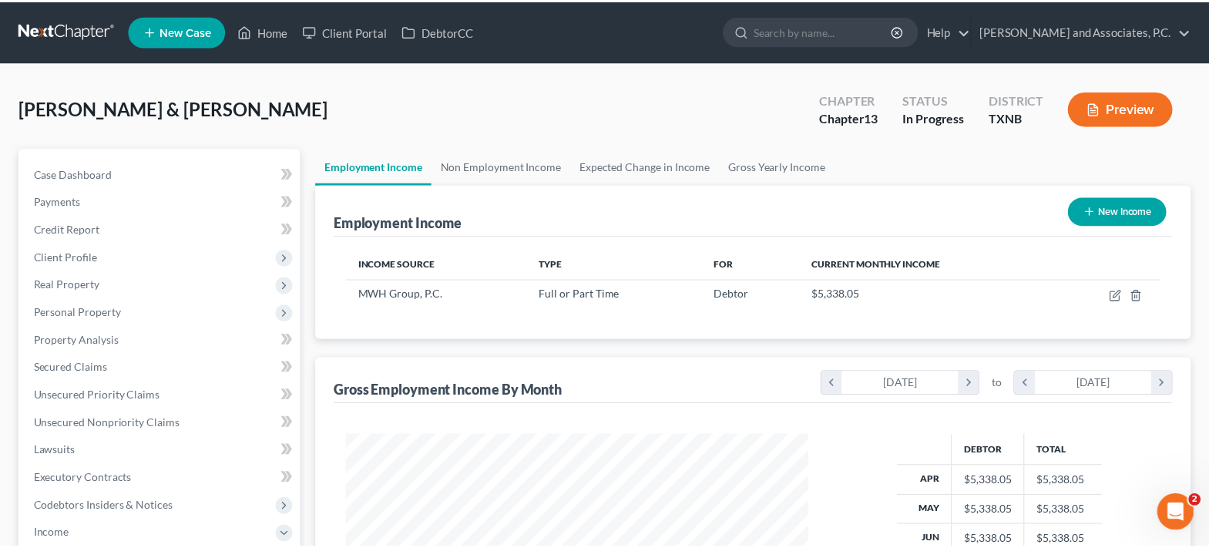
scroll to position [770392, 770176]
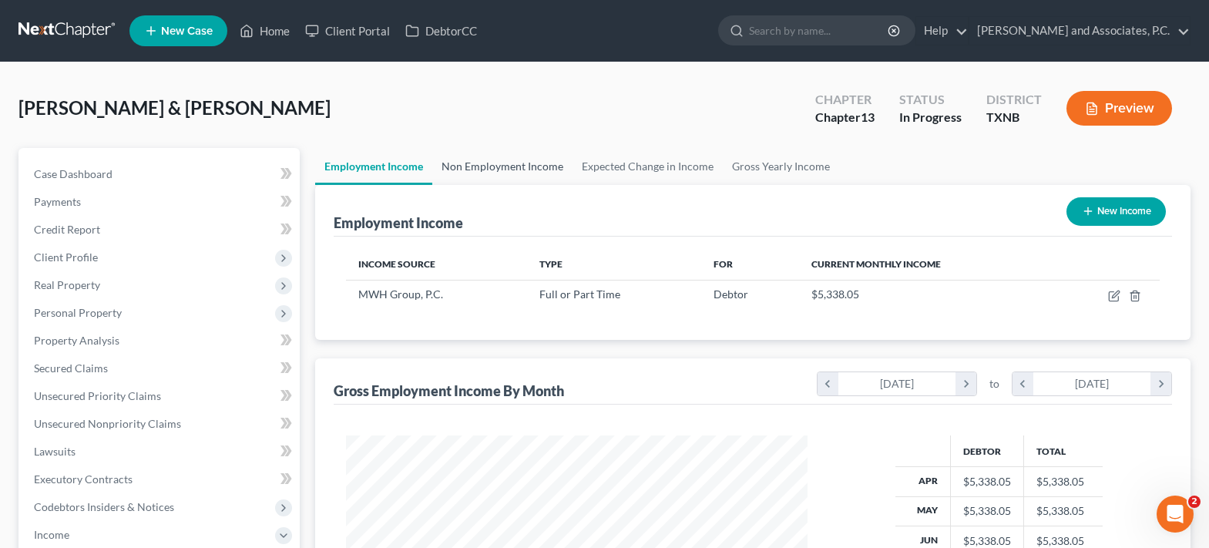
click at [509, 167] on link "Non Employment Income" at bounding box center [502, 166] width 140 height 37
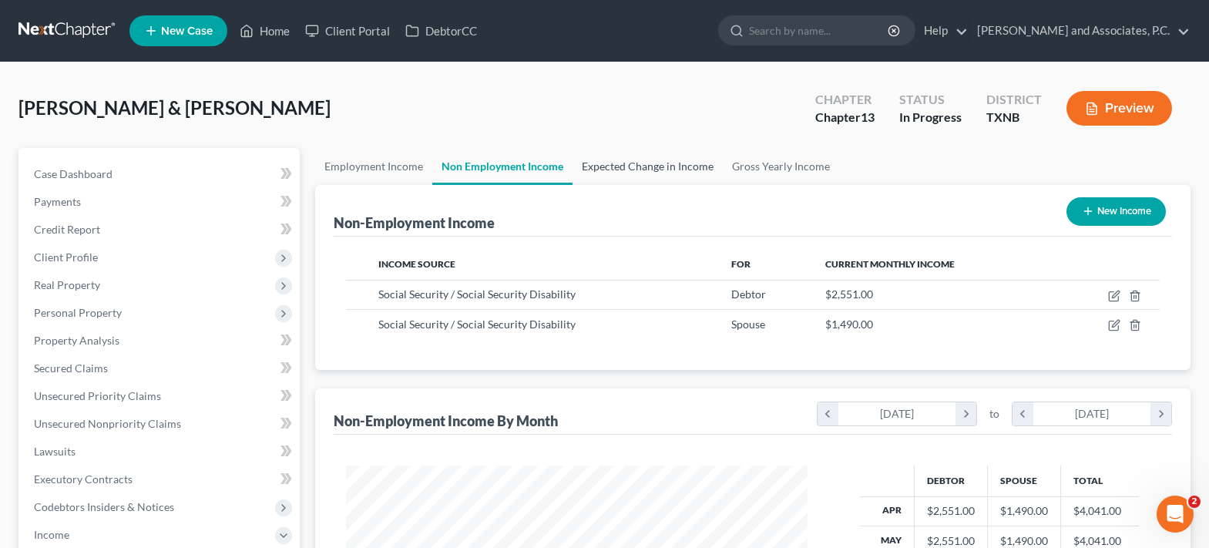
scroll to position [277, 492]
click at [664, 170] on link "Expected Change in Income" at bounding box center [648, 166] width 150 height 37
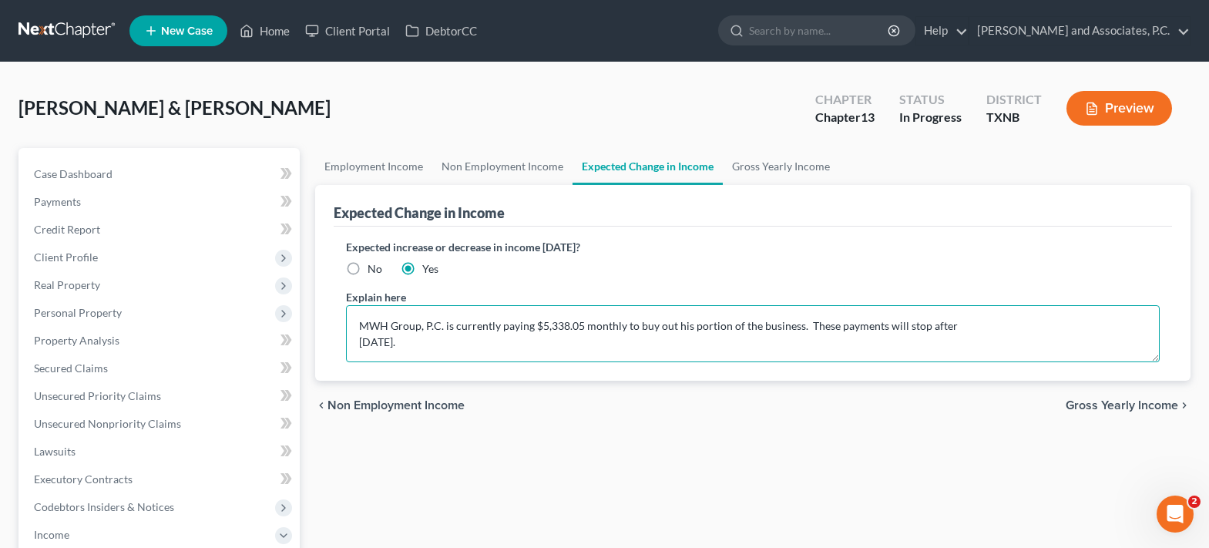
click at [439, 344] on textarea "MWH Group, P.C. is currently paying $5,338.05 monthly to buy out his portion of…" at bounding box center [753, 333] width 814 height 57
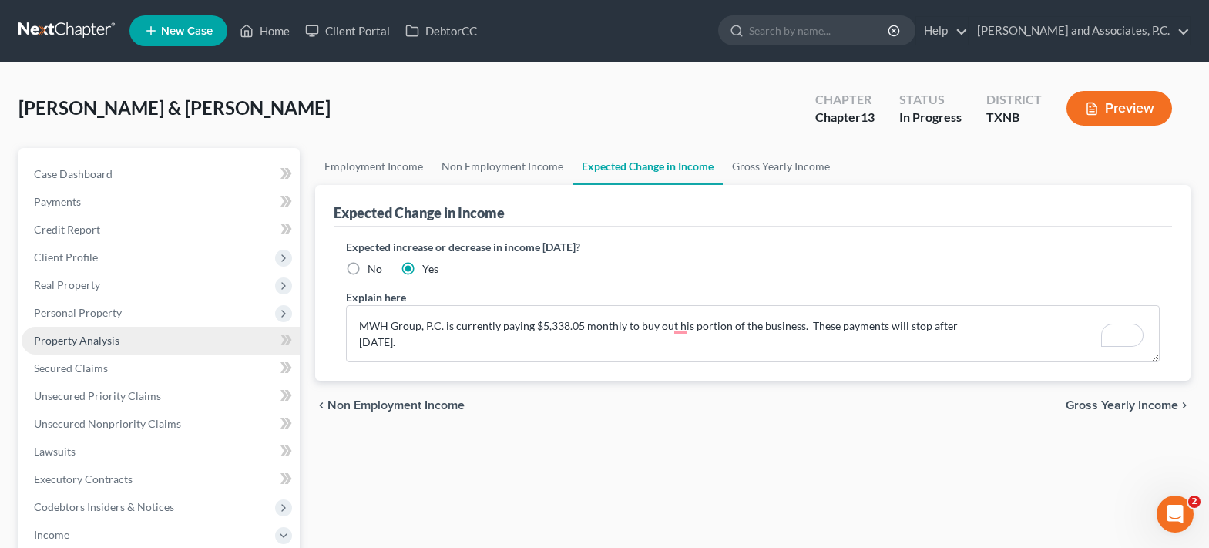
click at [165, 336] on link "Property Analysis" at bounding box center [161, 341] width 278 height 28
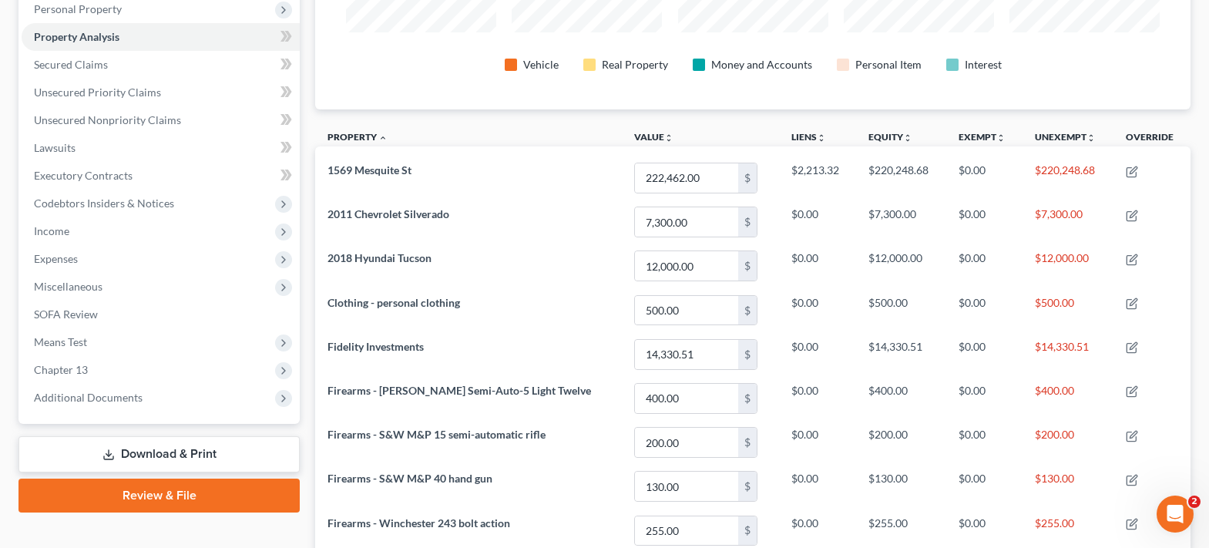
scroll to position [154, 0]
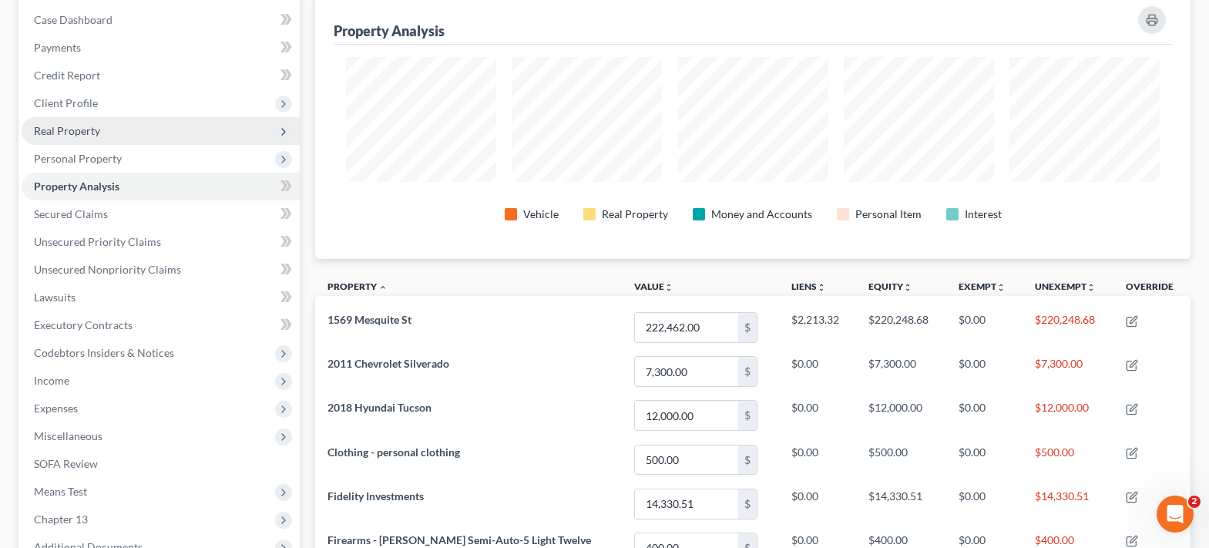
click at [73, 136] on span "Real Property" at bounding box center [67, 130] width 66 height 13
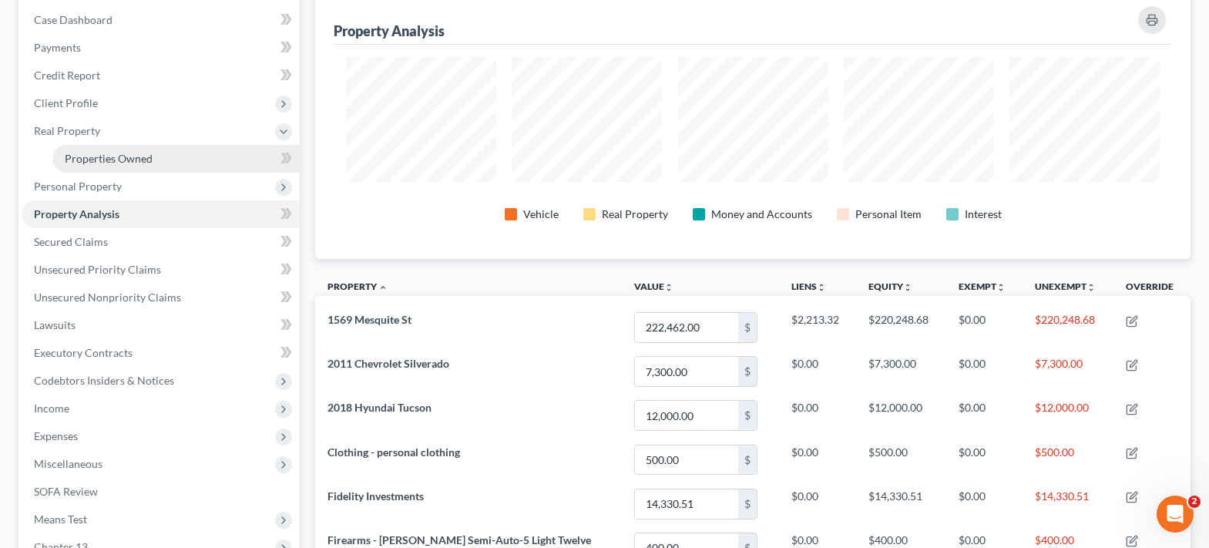
click at [89, 160] on span "Properties Owned" at bounding box center [109, 158] width 88 height 13
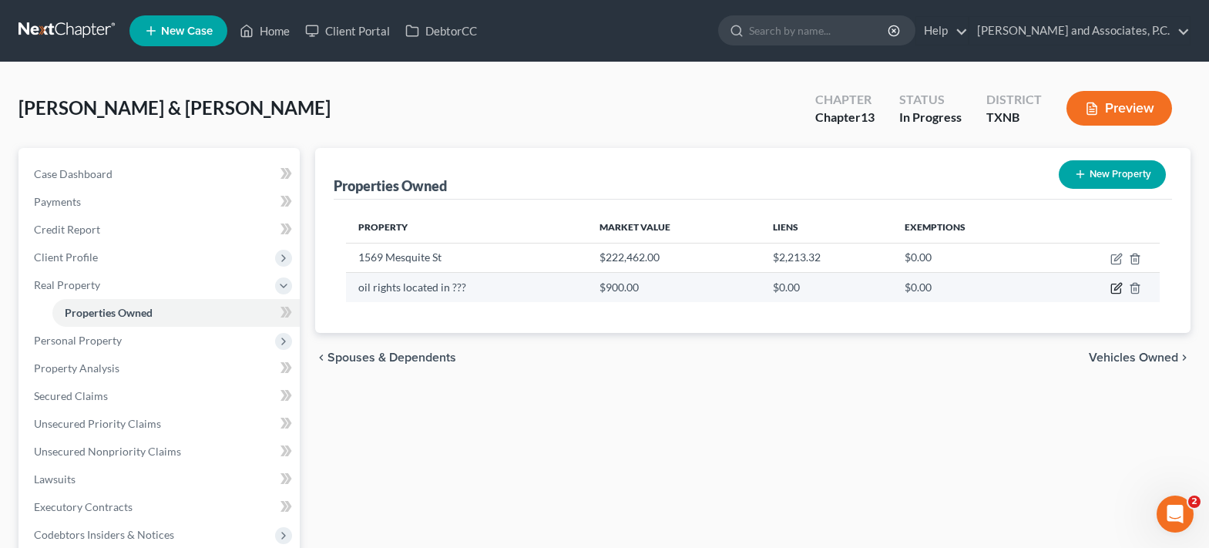
click at [1113, 287] on icon "button" at bounding box center [1117, 288] width 12 height 12
select select "45"
select select "242"
select select "2"
select select "3"
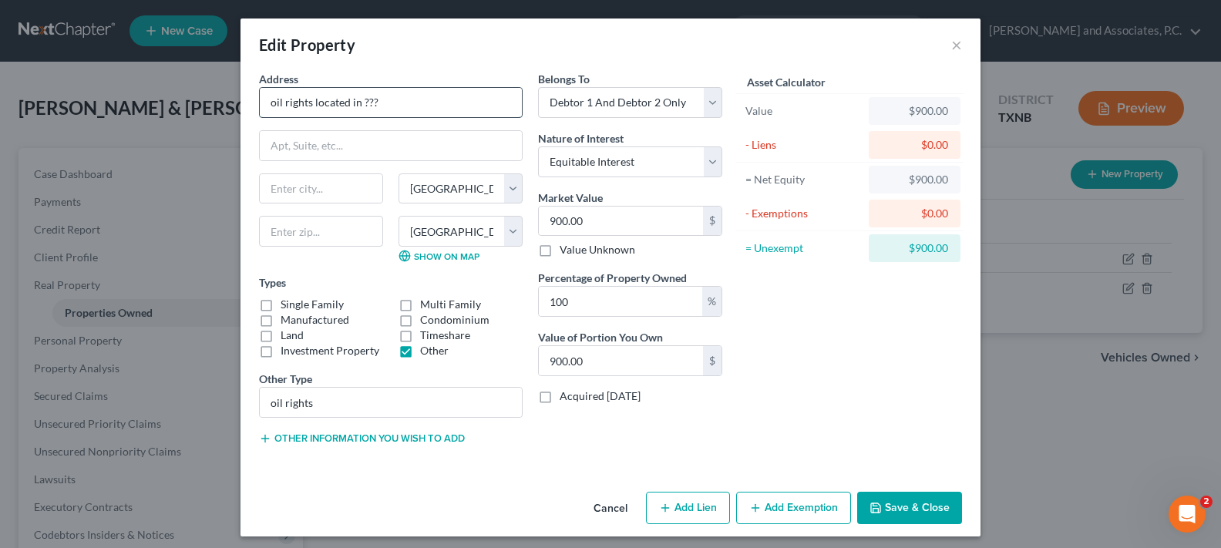
click at [383, 101] on input "oil rights located in ???" at bounding box center [391, 102] width 262 height 29
type input "oil rights located in Archer County"
click at [884, 502] on button "Save & Close" at bounding box center [909, 508] width 105 height 32
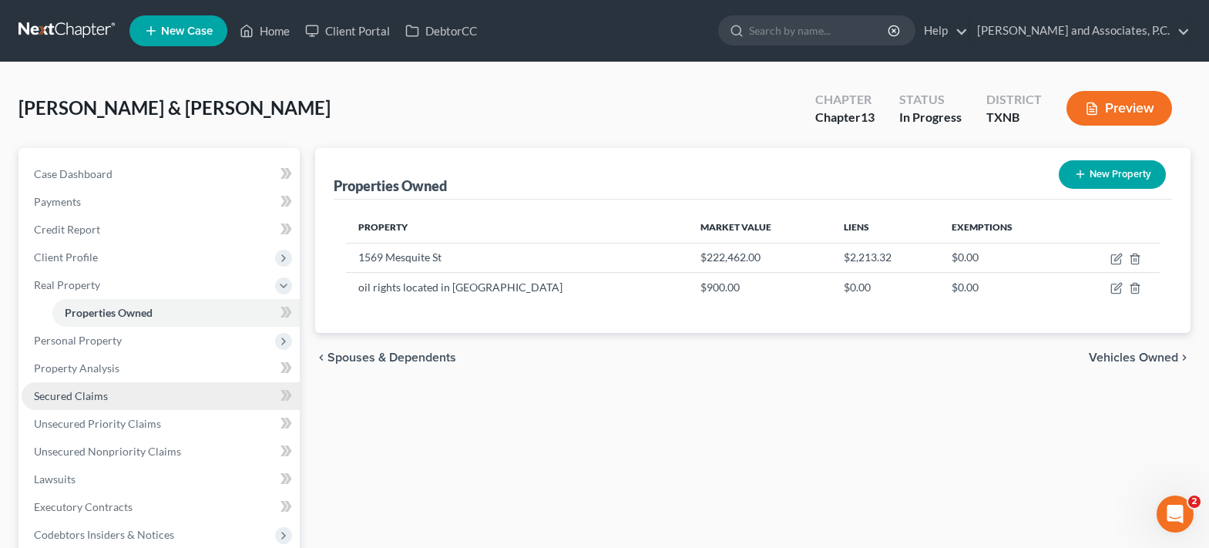
click at [88, 401] on span "Secured Claims" at bounding box center [71, 395] width 74 height 13
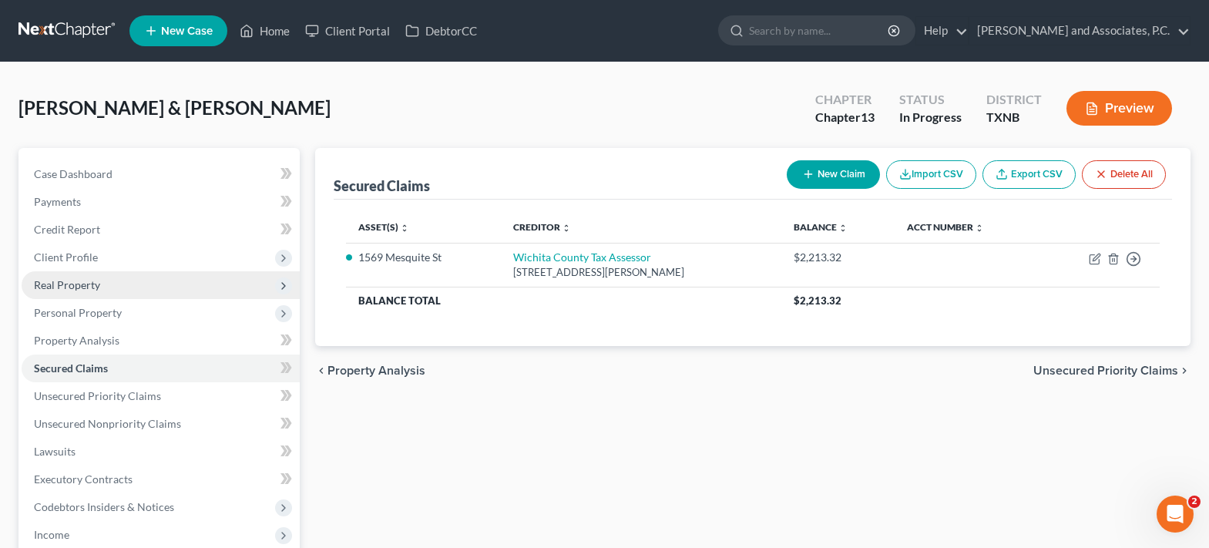
click at [132, 293] on span "Real Property" at bounding box center [161, 285] width 278 height 28
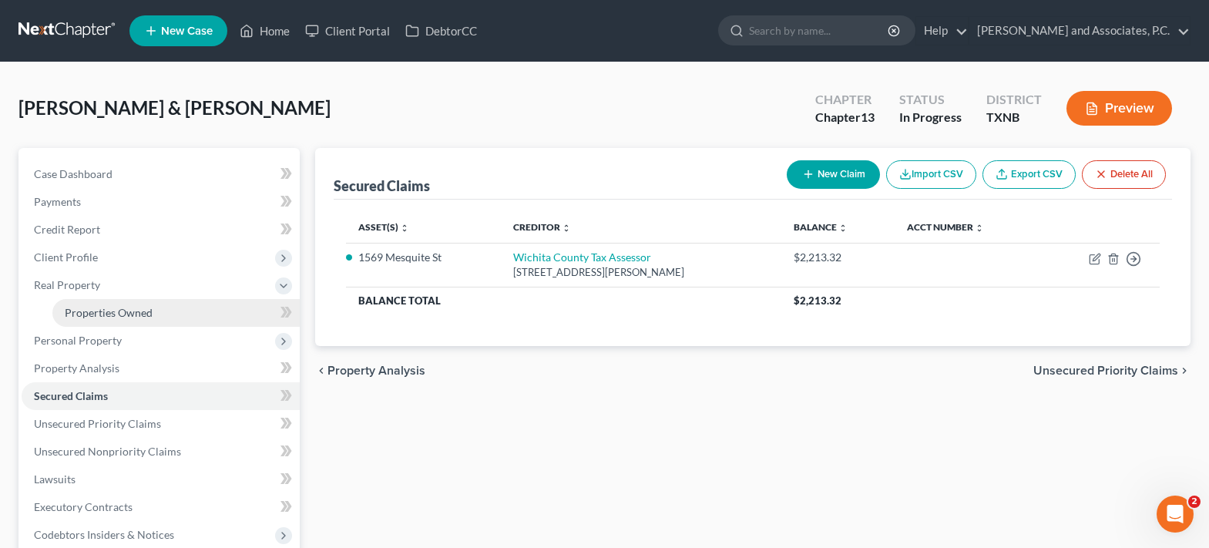
click at [133, 313] on span "Properties Owned" at bounding box center [109, 312] width 88 height 13
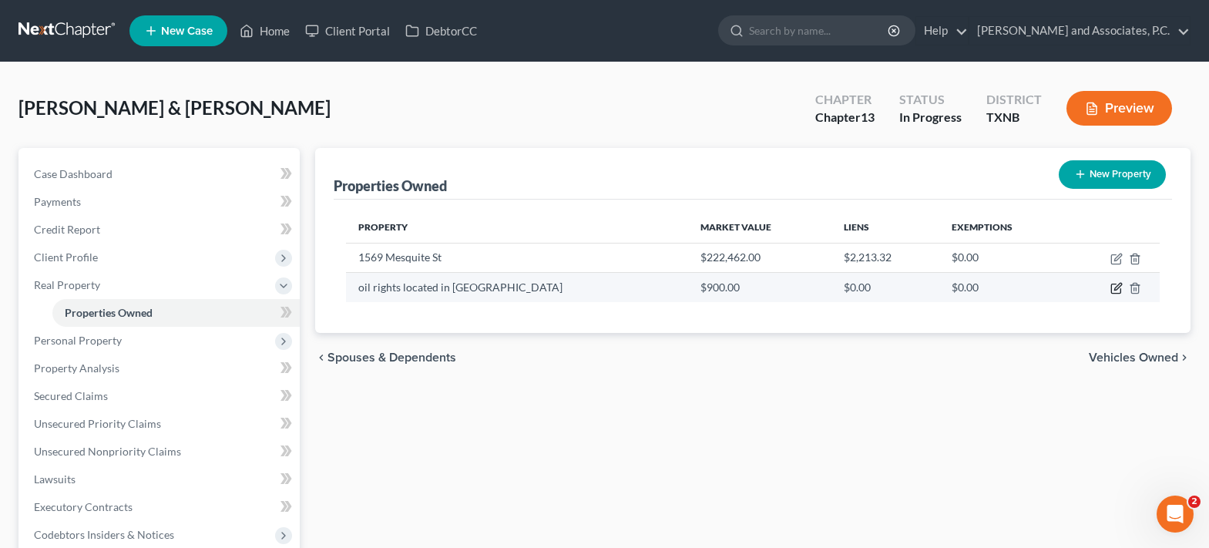
click at [1115, 290] on icon "button" at bounding box center [1117, 287] width 7 height 7
select select "45"
select select "242"
select select "2"
select select "3"
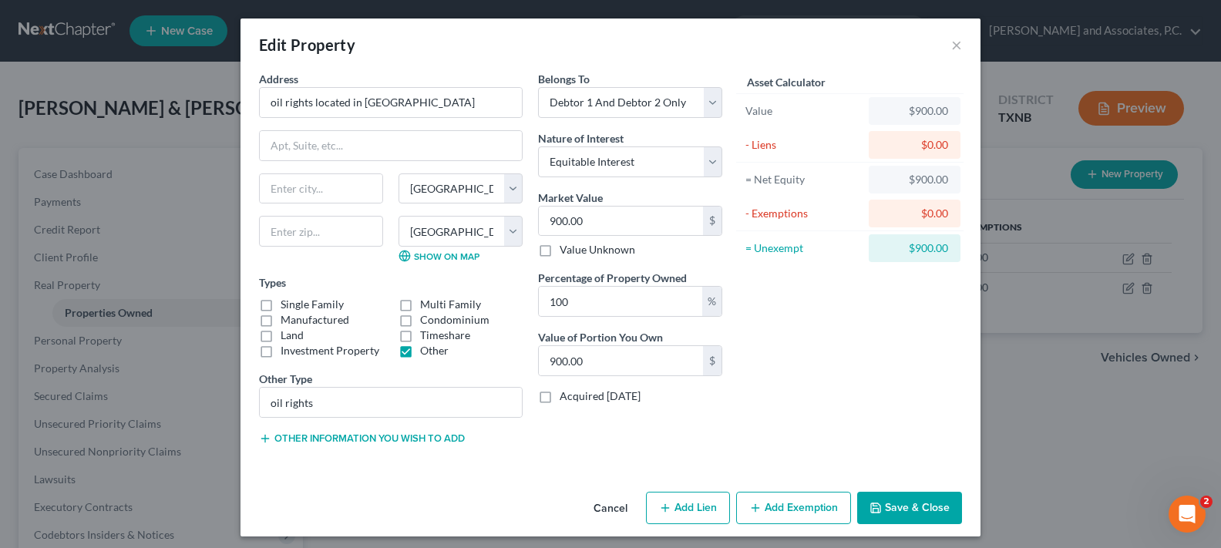
click at [781, 515] on button "Add Exemption" at bounding box center [793, 508] width 115 height 32
select select "2"
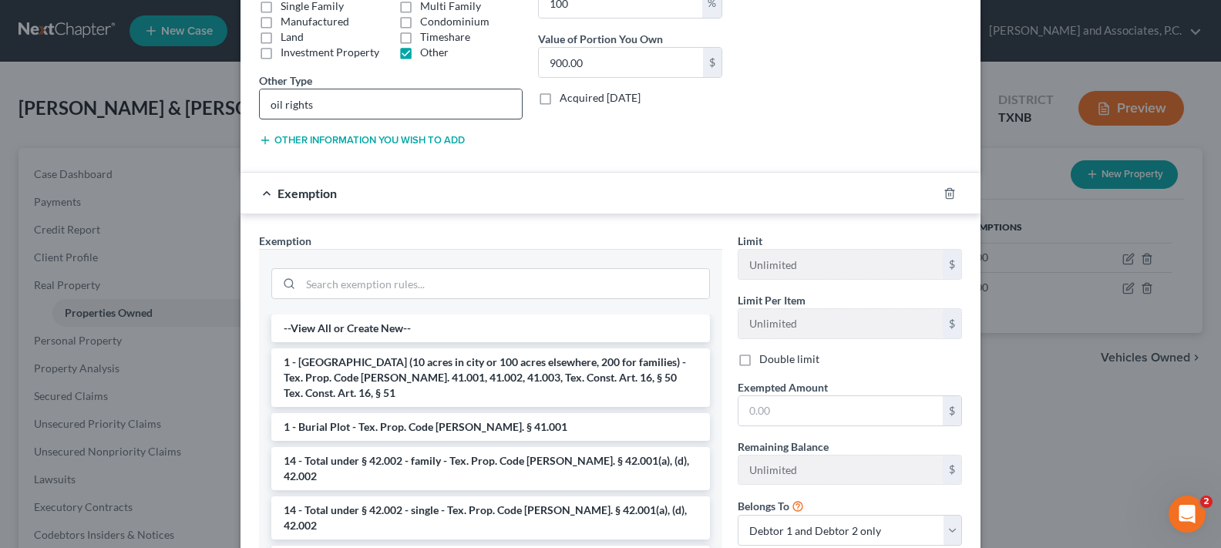
scroll to position [308, 0]
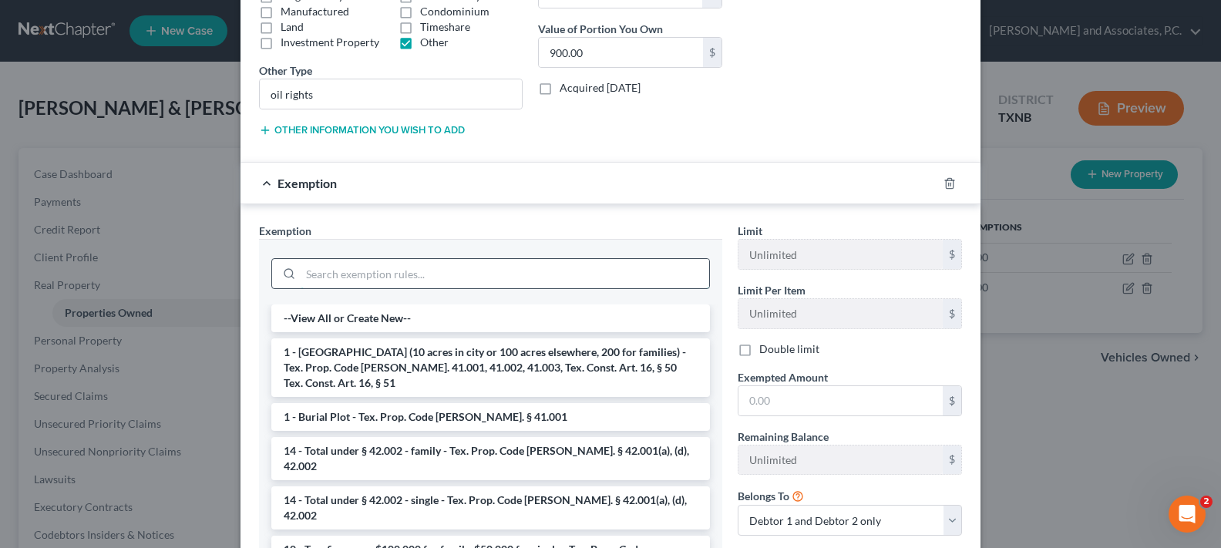
click at [384, 279] on input "search" at bounding box center [505, 273] width 408 height 29
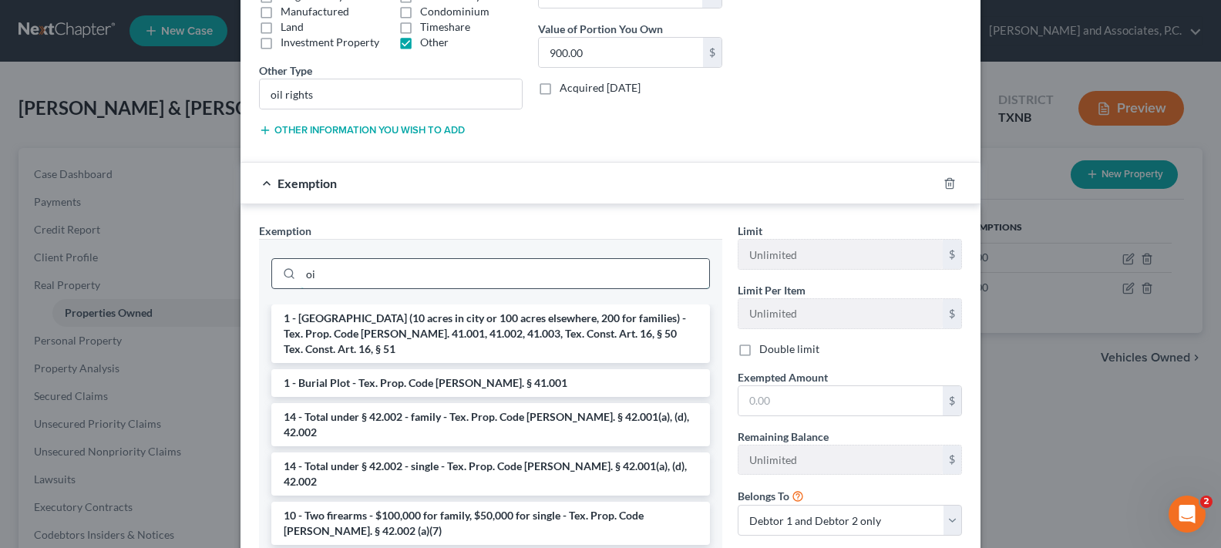
type input "o"
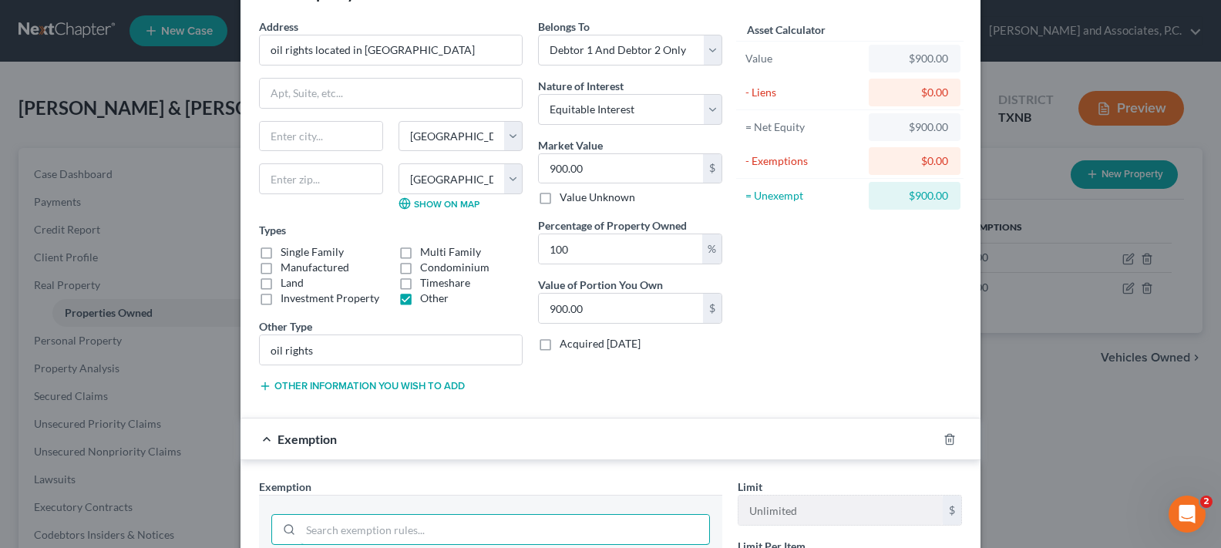
scroll to position [0, 0]
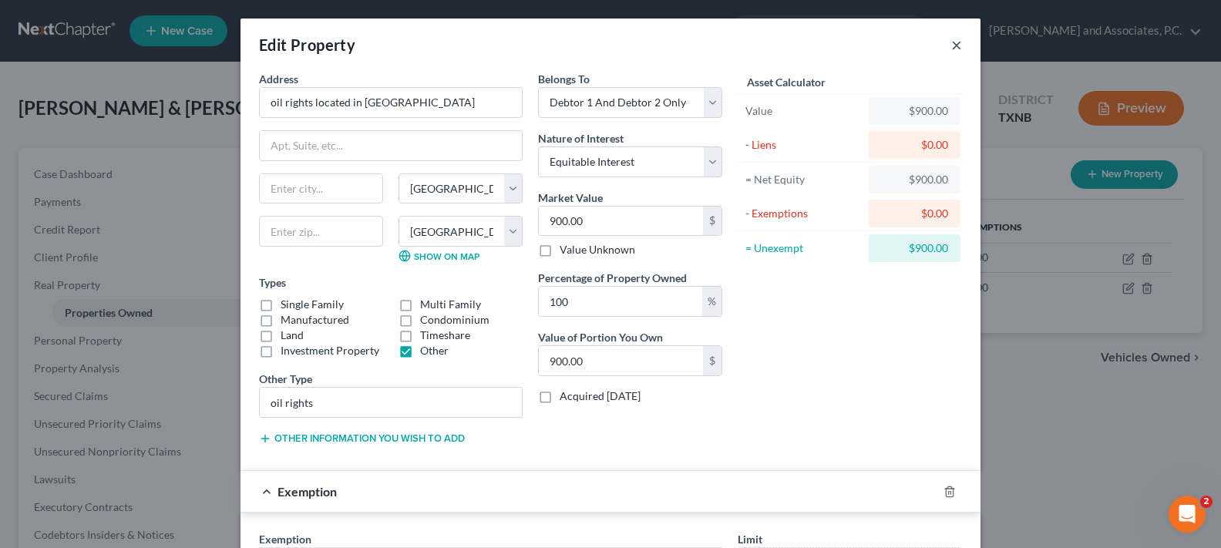
click at [951, 45] on button "×" at bounding box center [956, 44] width 11 height 18
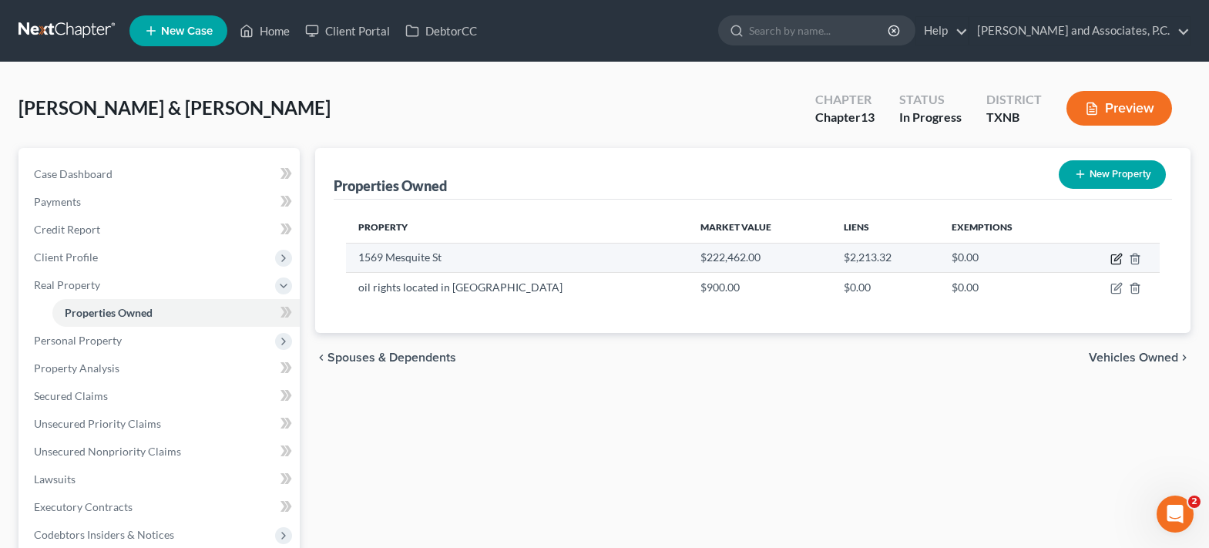
click at [1114, 262] on icon "button" at bounding box center [1117, 259] width 12 height 12
select select "45"
select select "242"
select select "0"
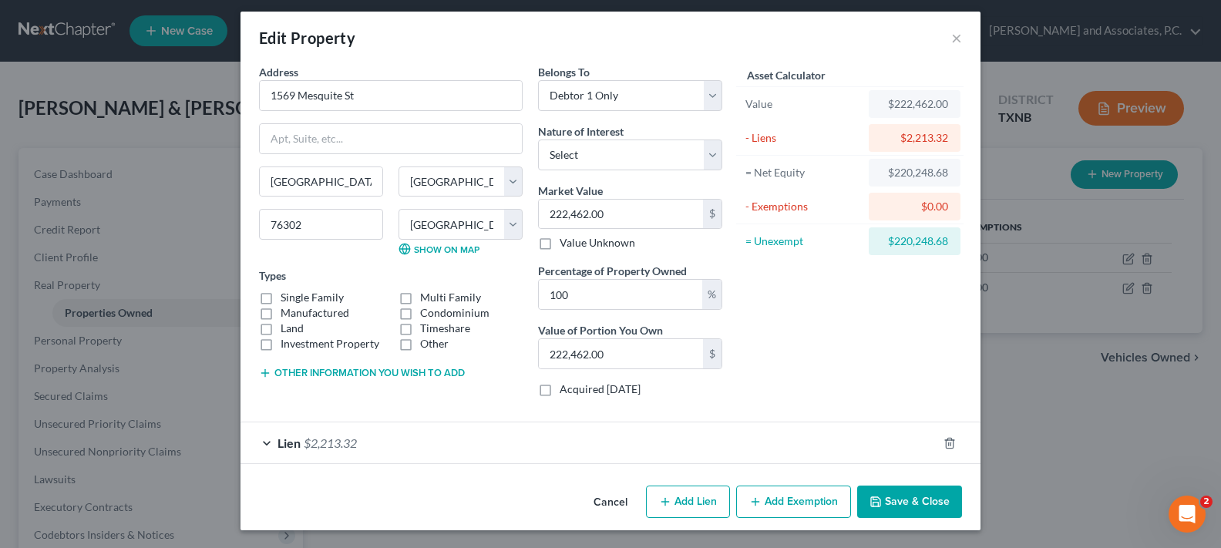
scroll to position [8, 0]
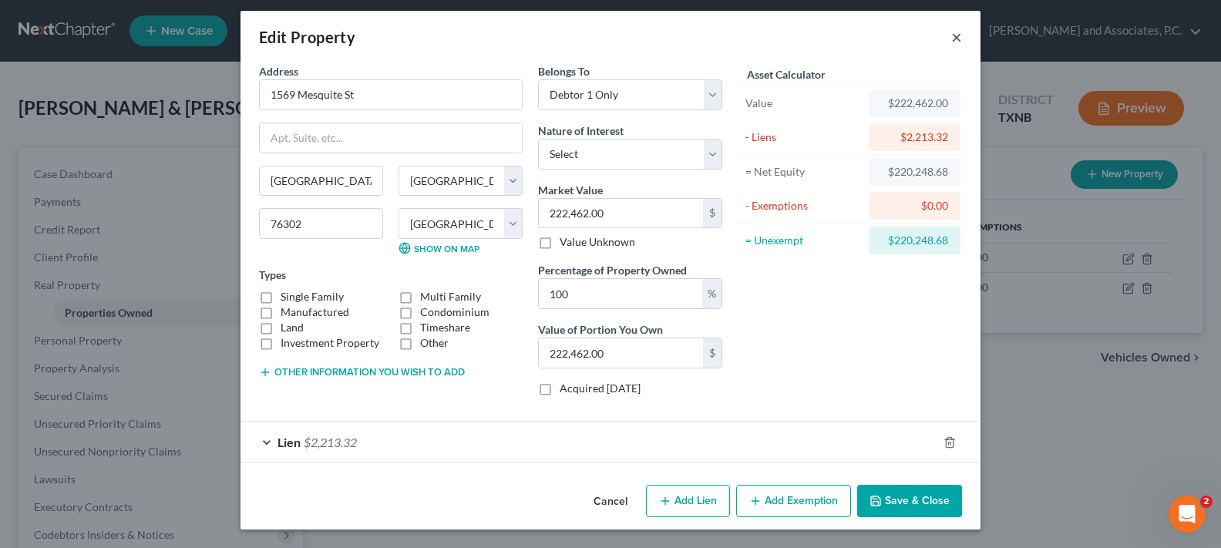
click at [951, 34] on button "×" at bounding box center [956, 37] width 11 height 18
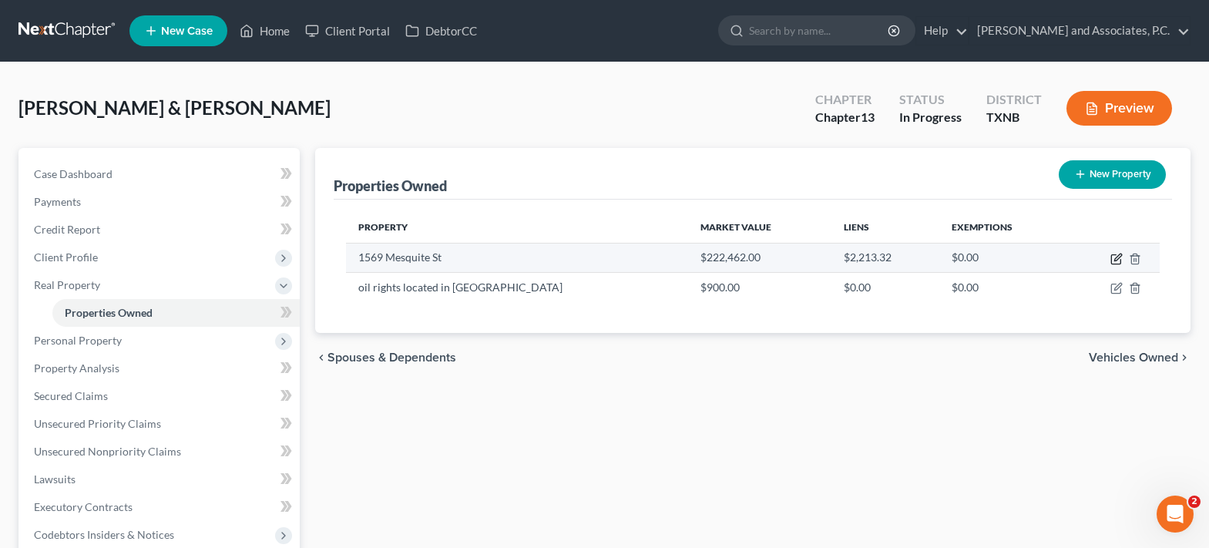
click at [1115, 257] on icon "button" at bounding box center [1117, 259] width 12 height 12
select select "45"
select select "242"
select select "0"
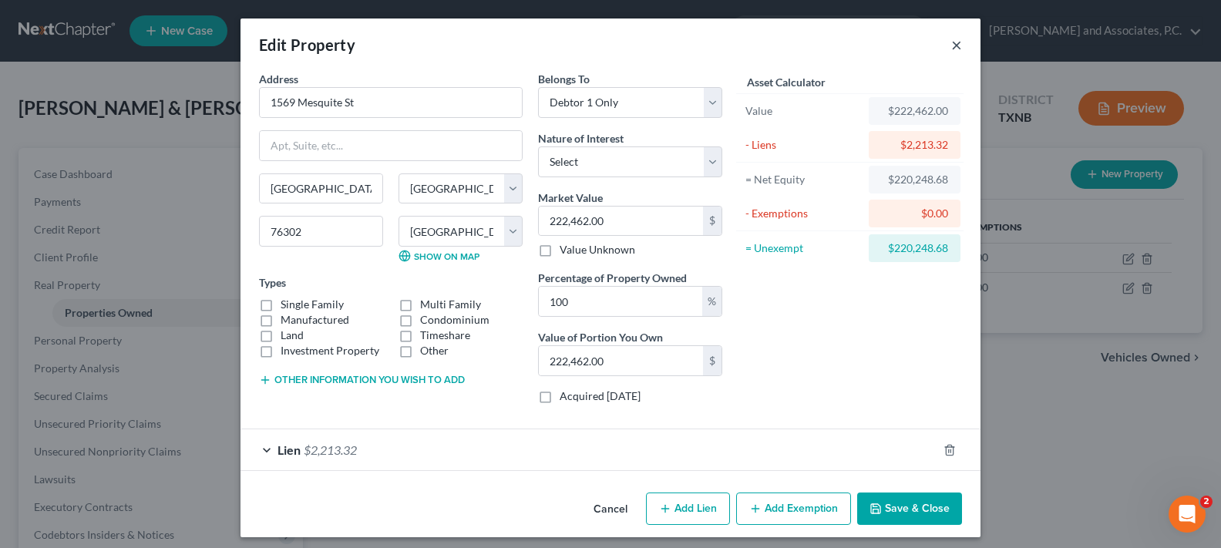
click at [951, 46] on button "×" at bounding box center [956, 44] width 11 height 18
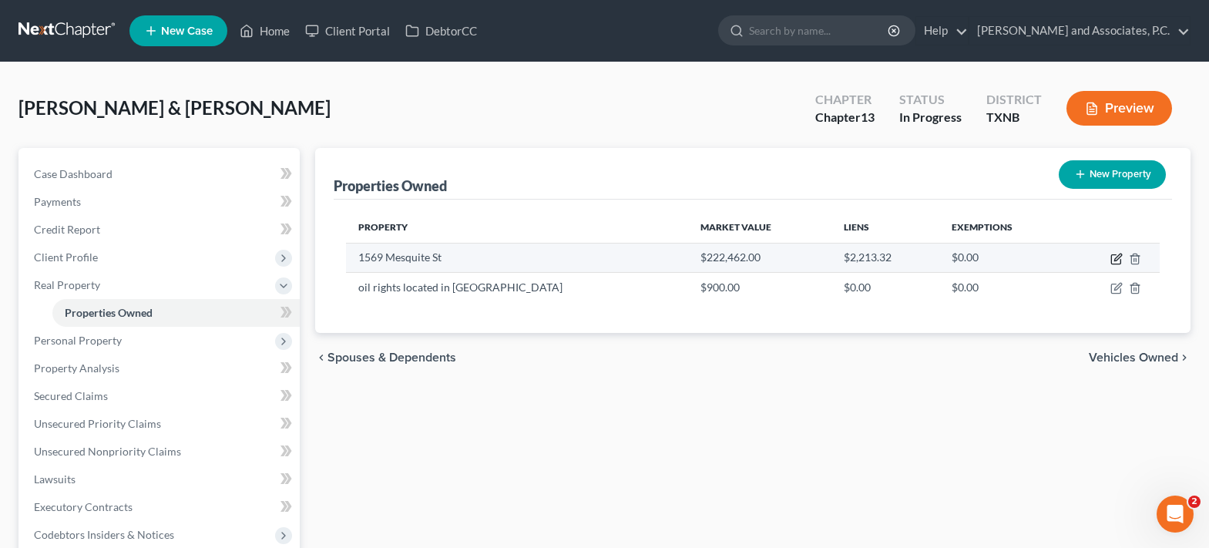
click at [1114, 259] on icon "button" at bounding box center [1117, 259] width 12 height 12
select select "45"
select select "242"
select select "0"
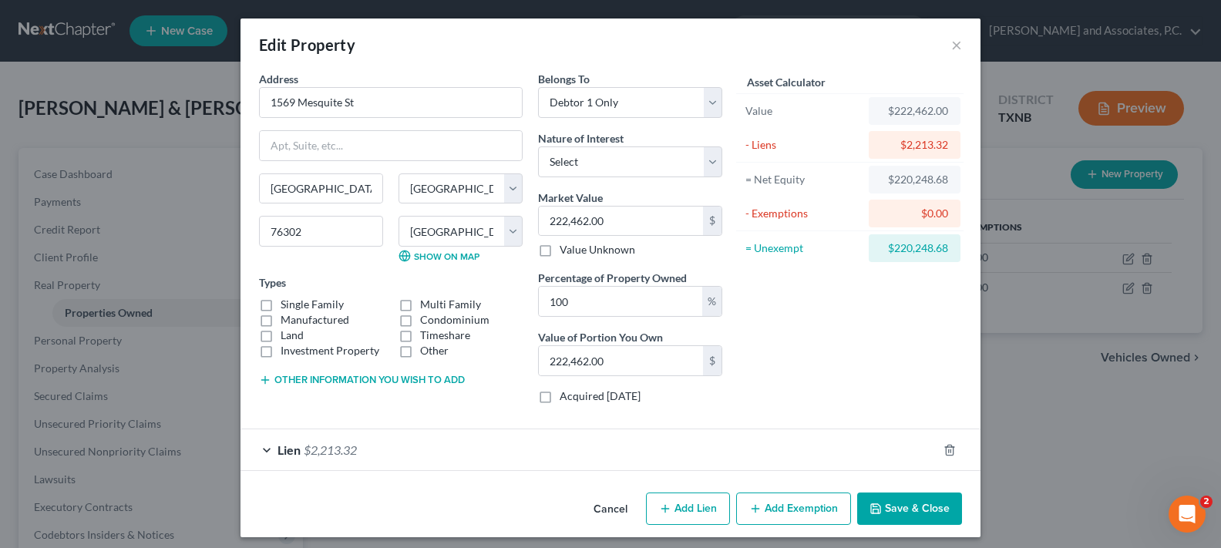
click at [681, 507] on button "Add Lien" at bounding box center [688, 508] width 84 height 32
select select "0"
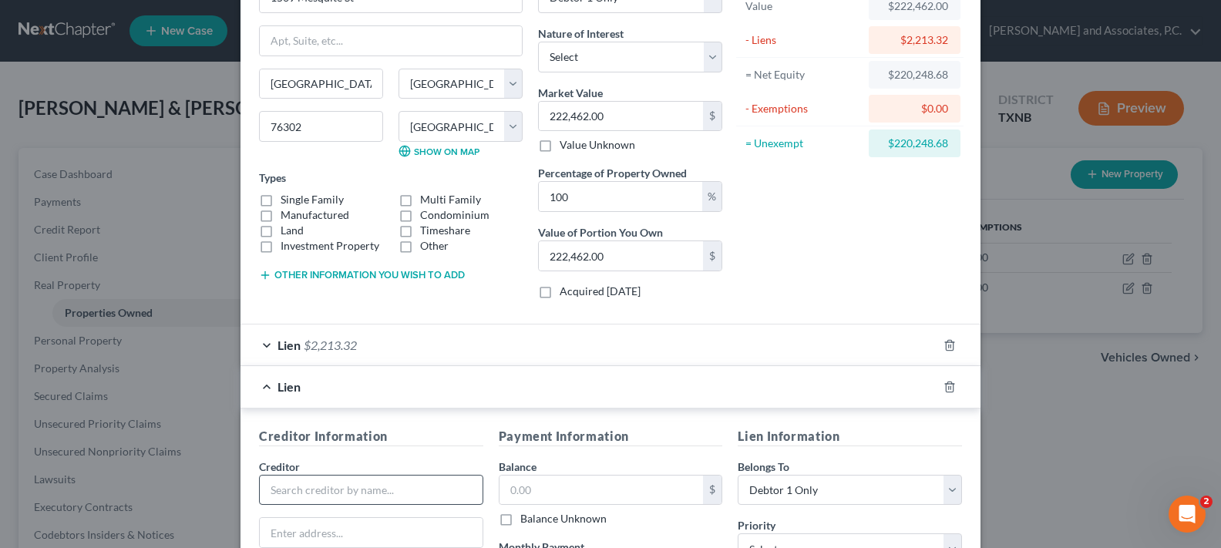
scroll to position [154, 0]
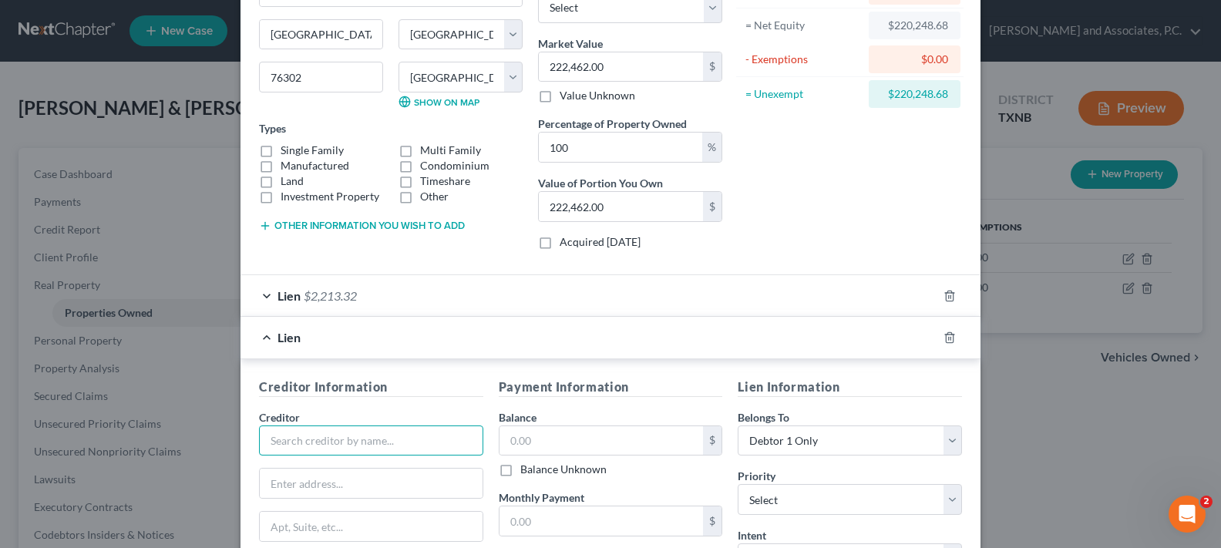
click at [347, 437] on input "text" at bounding box center [371, 440] width 224 height 31
type input "Reverse Mortgage Servicing Department"
type input "P.O. Box 40738"
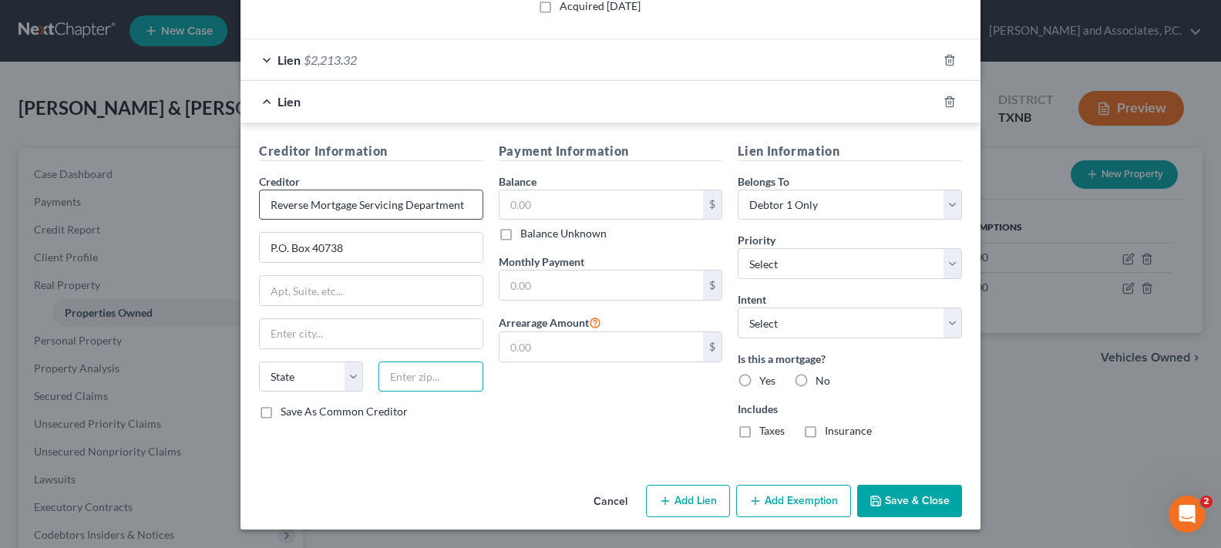
type input "4"
type input "48901"
type input "Lansing"
select select "23"
click at [886, 496] on button "Save & Close" at bounding box center [909, 501] width 105 height 32
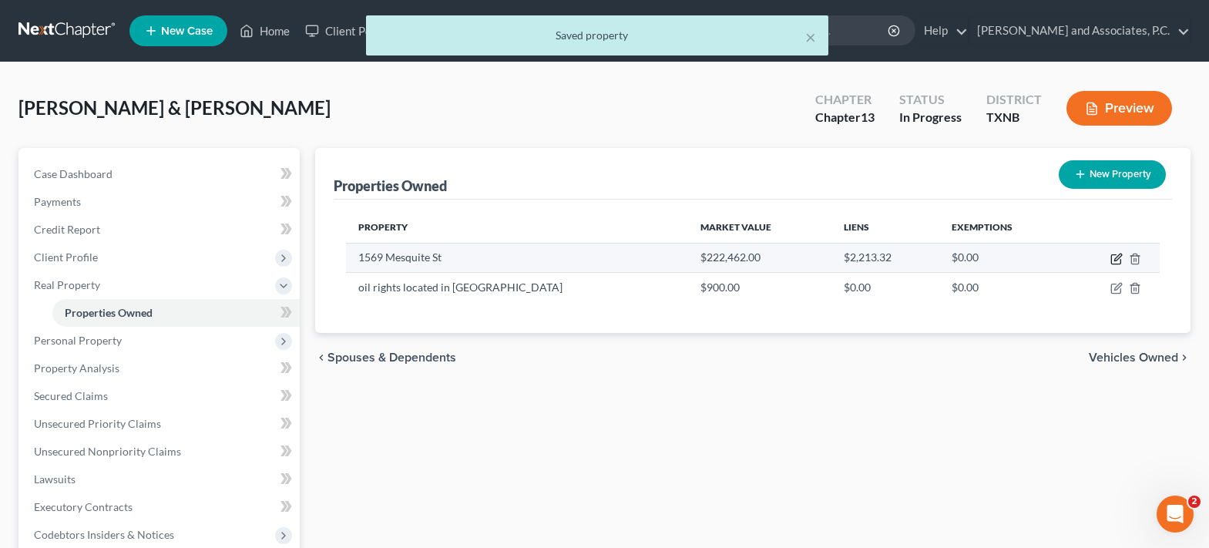
click at [1118, 260] on icon "button" at bounding box center [1117, 259] width 12 height 12
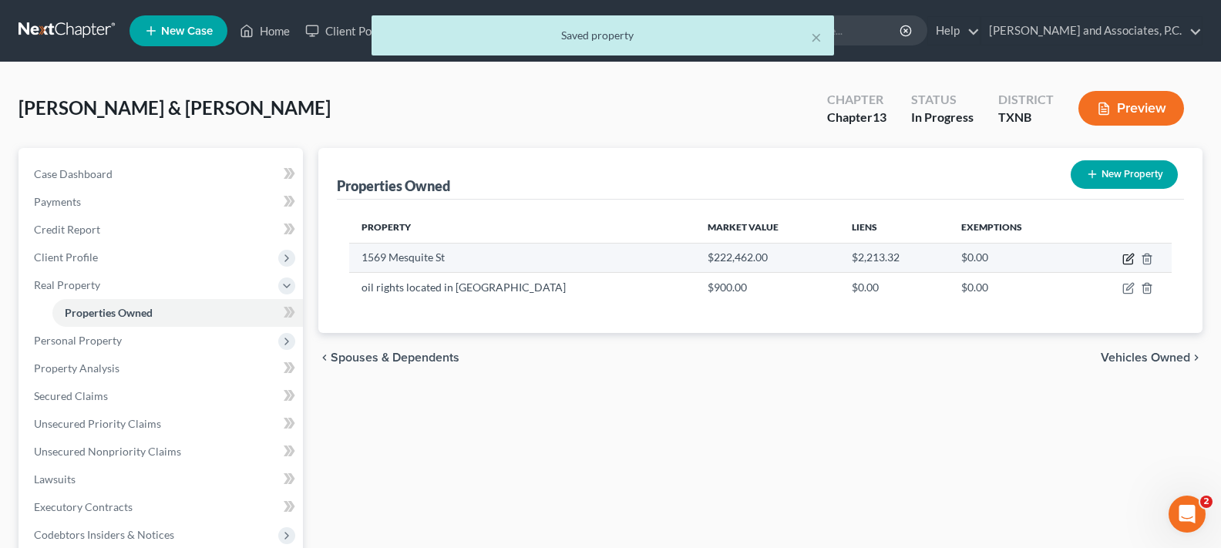
select select "45"
select select "242"
select select "0"
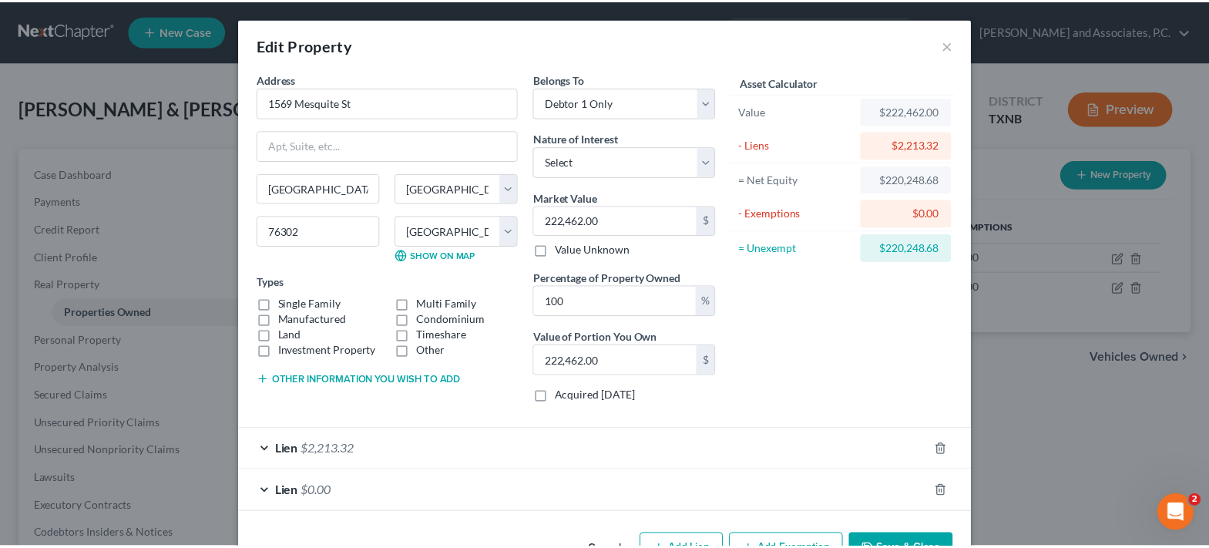
scroll to position [49, 0]
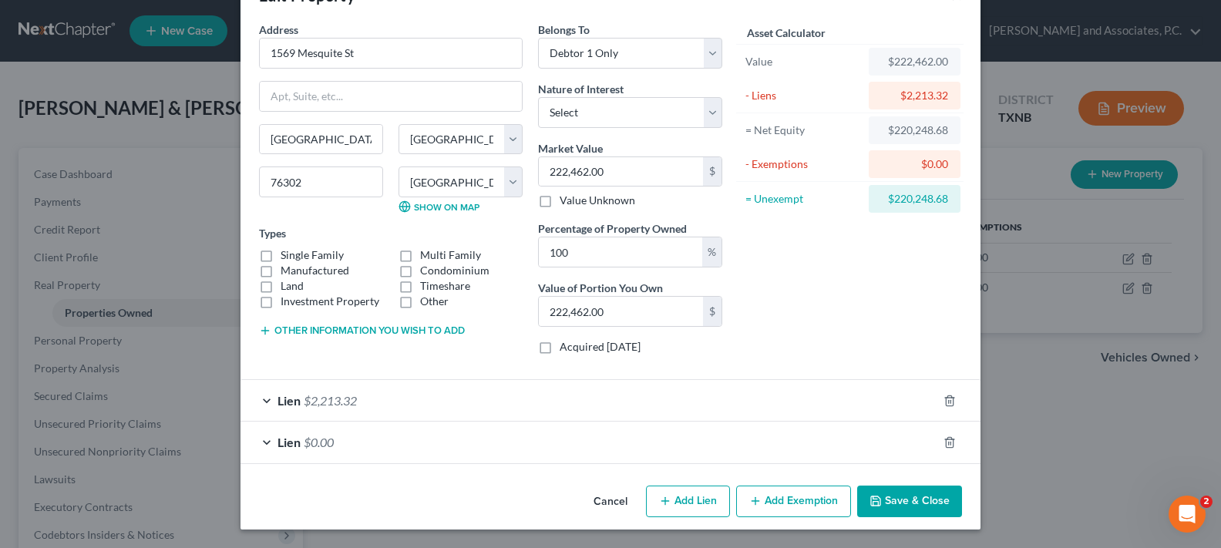
click at [919, 502] on button "Save & Close" at bounding box center [909, 502] width 105 height 32
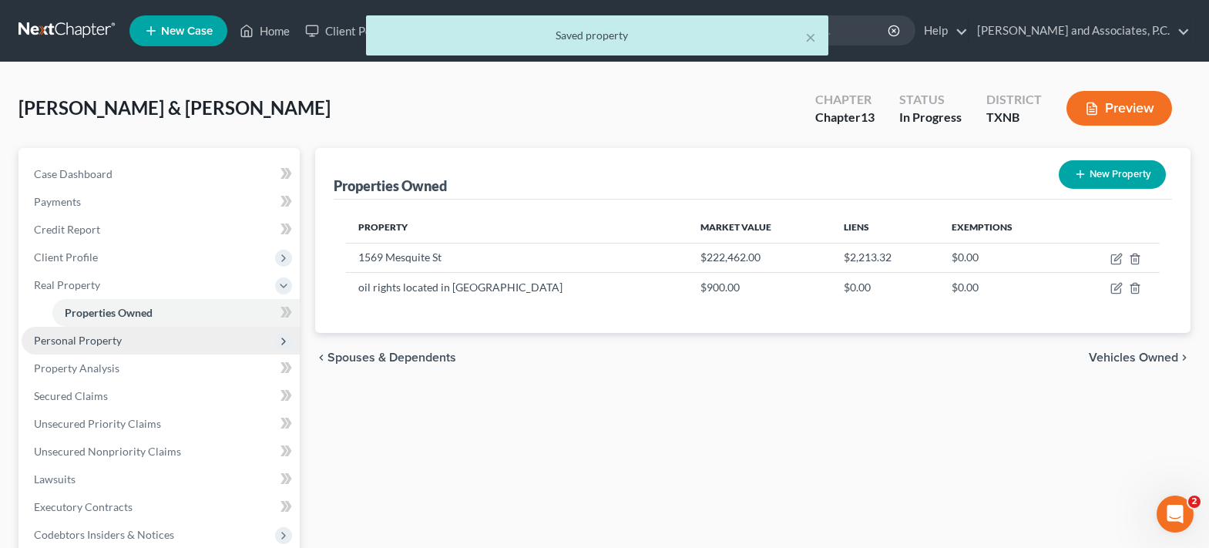
click at [76, 338] on span "Personal Property" at bounding box center [78, 340] width 88 height 13
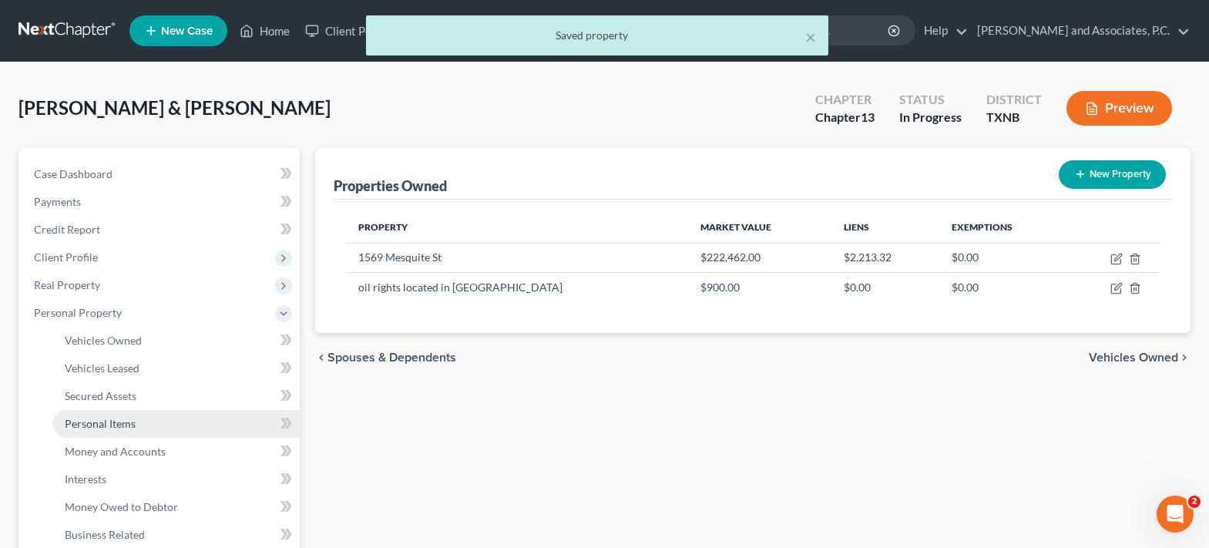
click at [119, 420] on span "Personal Items" at bounding box center [100, 423] width 71 height 13
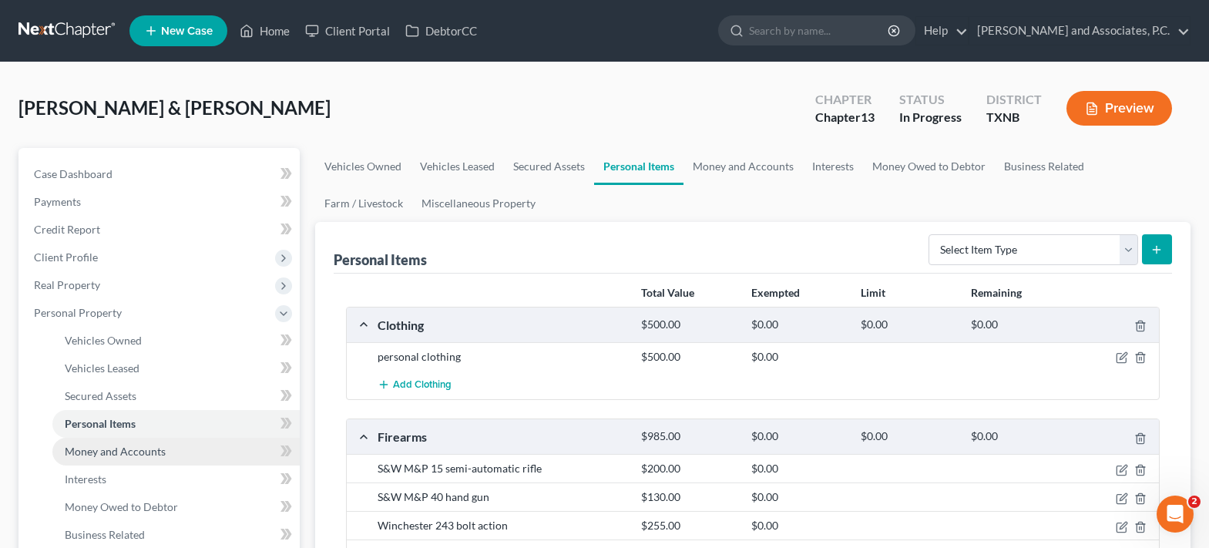
click at [137, 451] on span "Money and Accounts" at bounding box center [115, 451] width 101 height 13
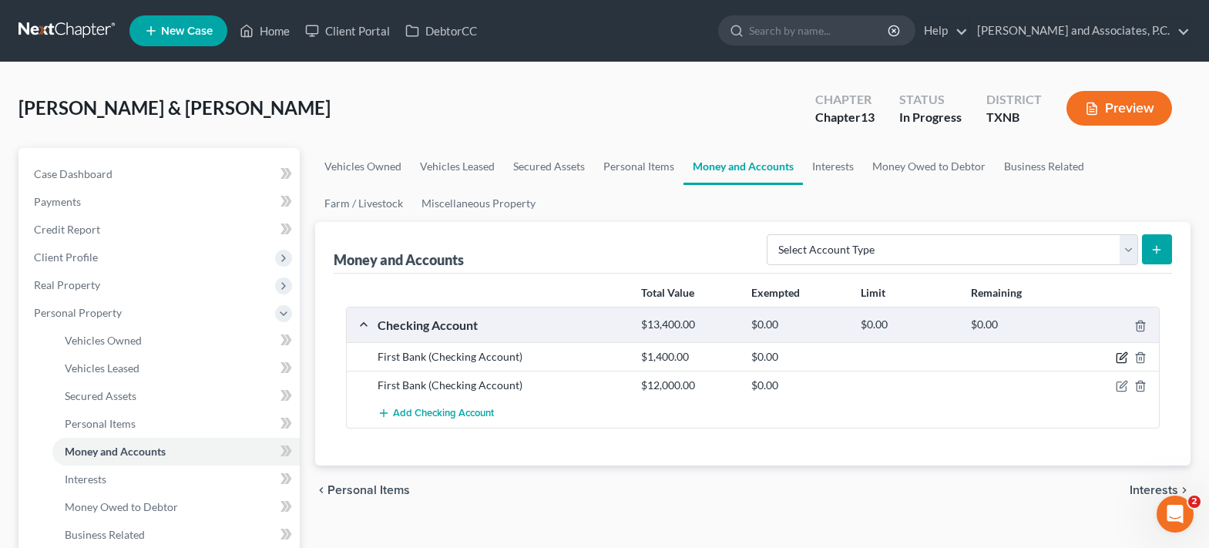
click at [1123, 360] on icon "button" at bounding box center [1122, 357] width 12 height 12
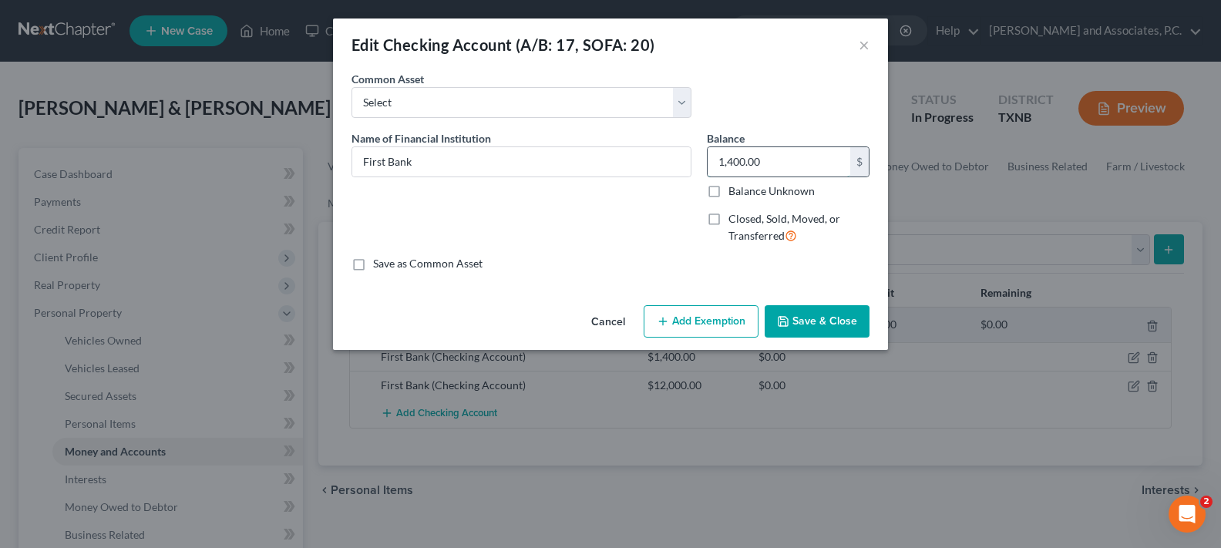
click at [799, 172] on input "1,400.00" at bounding box center [778, 161] width 143 height 29
type input "1,033.40"
click at [827, 318] on button "Save & Close" at bounding box center [817, 321] width 105 height 32
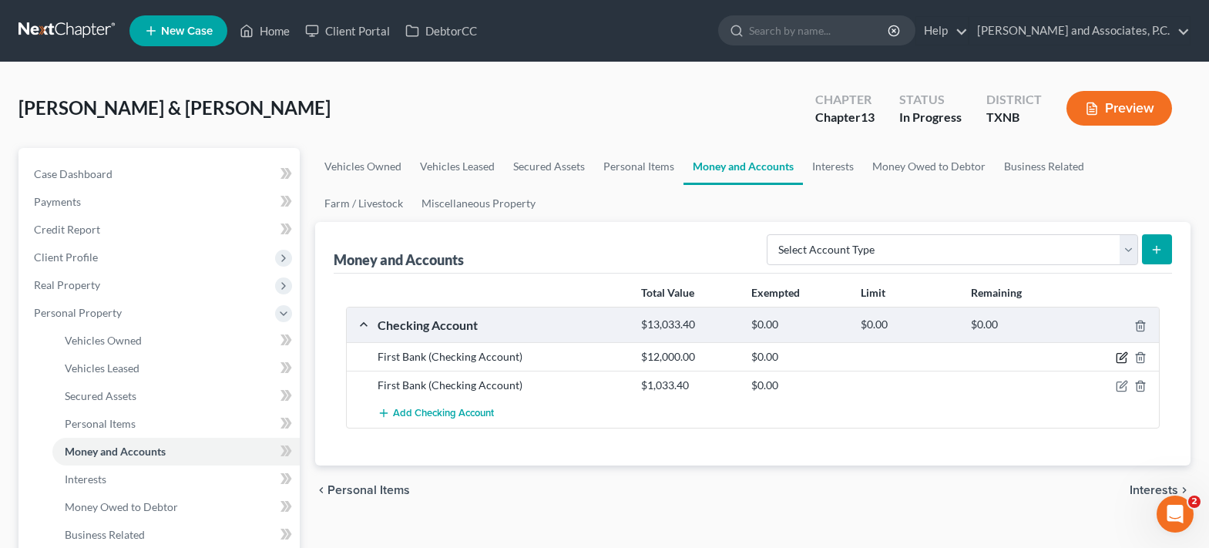
click at [1124, 361] on icon "button" at bounding box center [1122, 357] width 12 height 12
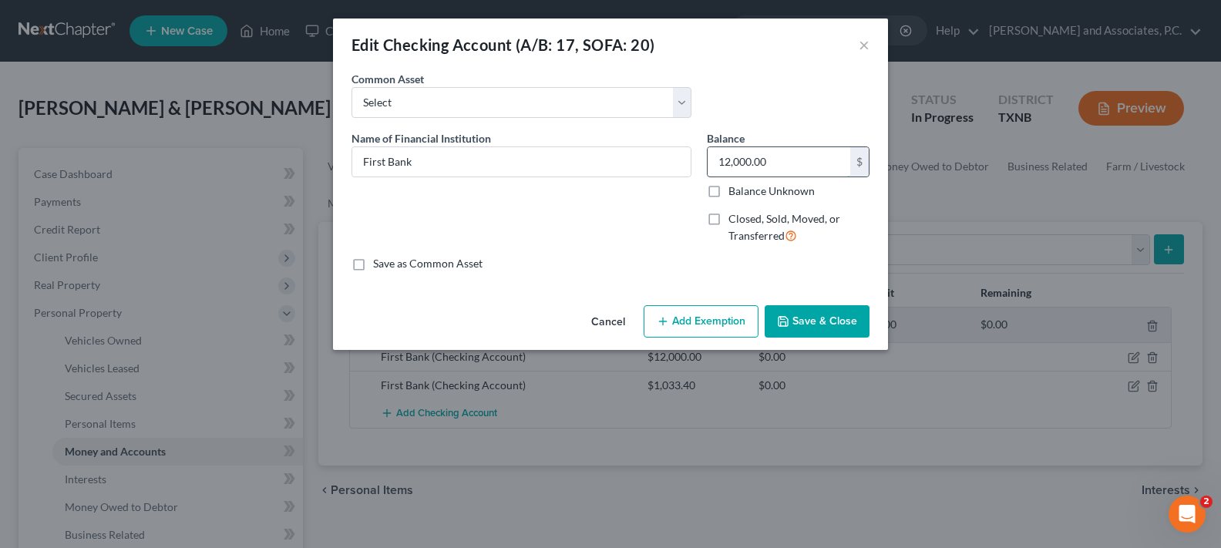
click at [805, 167] on input "12,000.00" at bounding box center [778, 161] width 143 height 29
type input "2,580.00"
click at [828, 322] on button "Save & Close" at bounding box center [817, 321] width 105 height 32
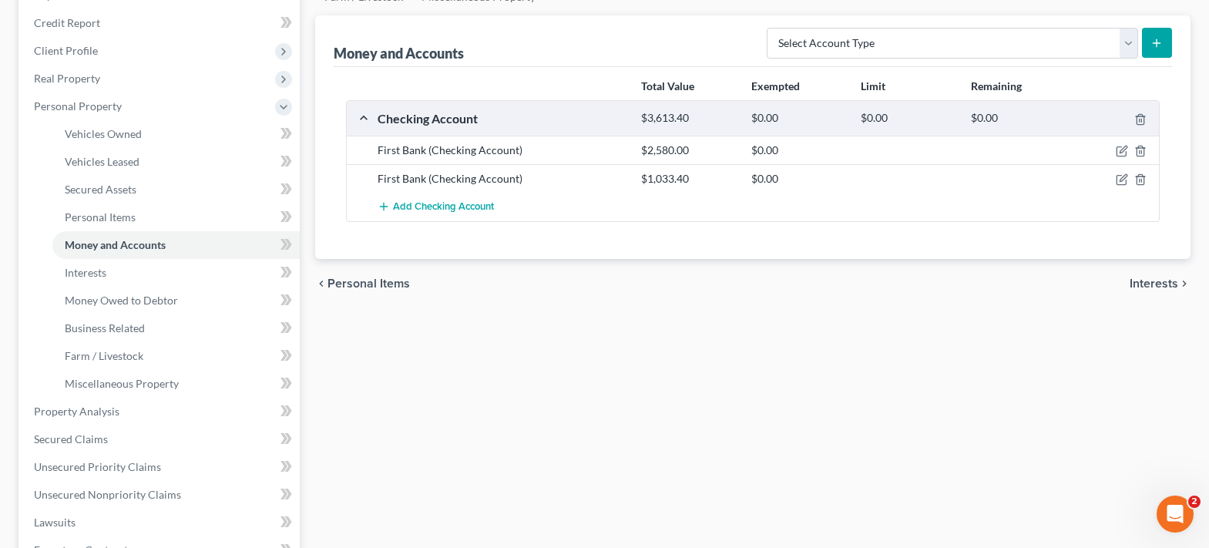
scroll to position [154, 0]
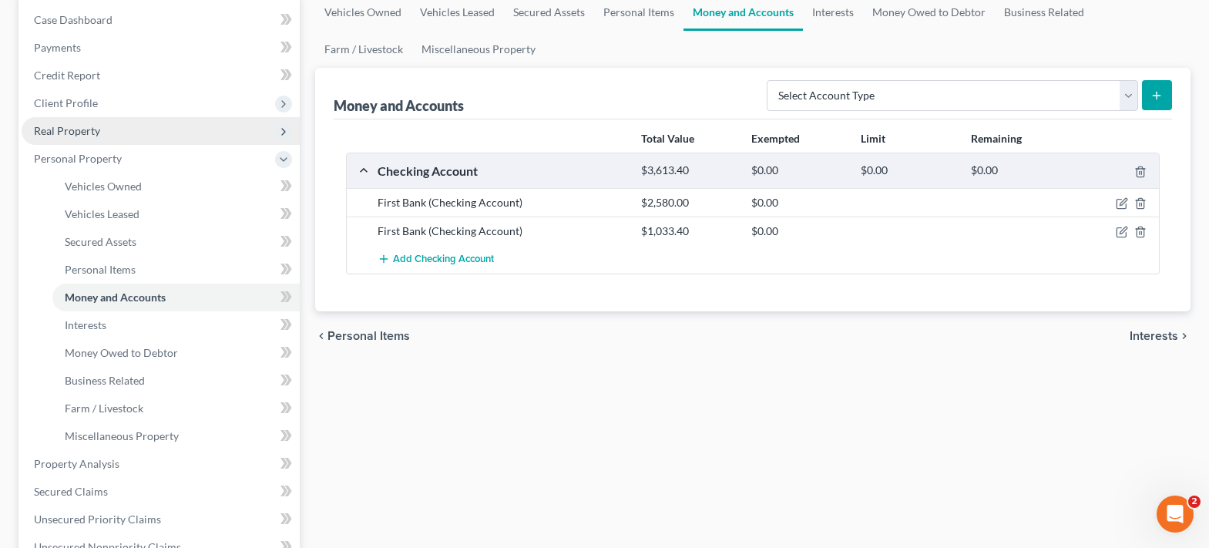
click at [72, 125] on span "Real Property" at bounding box center [67, 130] width 66 height 13
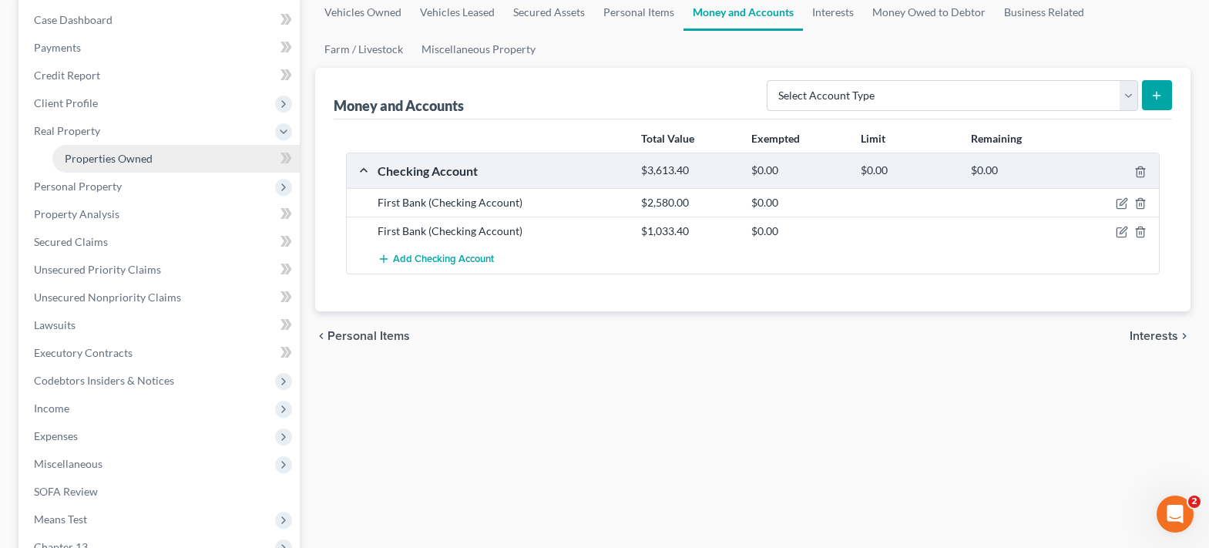
click at [153, 168] on link "Properties Owned" at bounding box center [175, 159] width 247 height 28
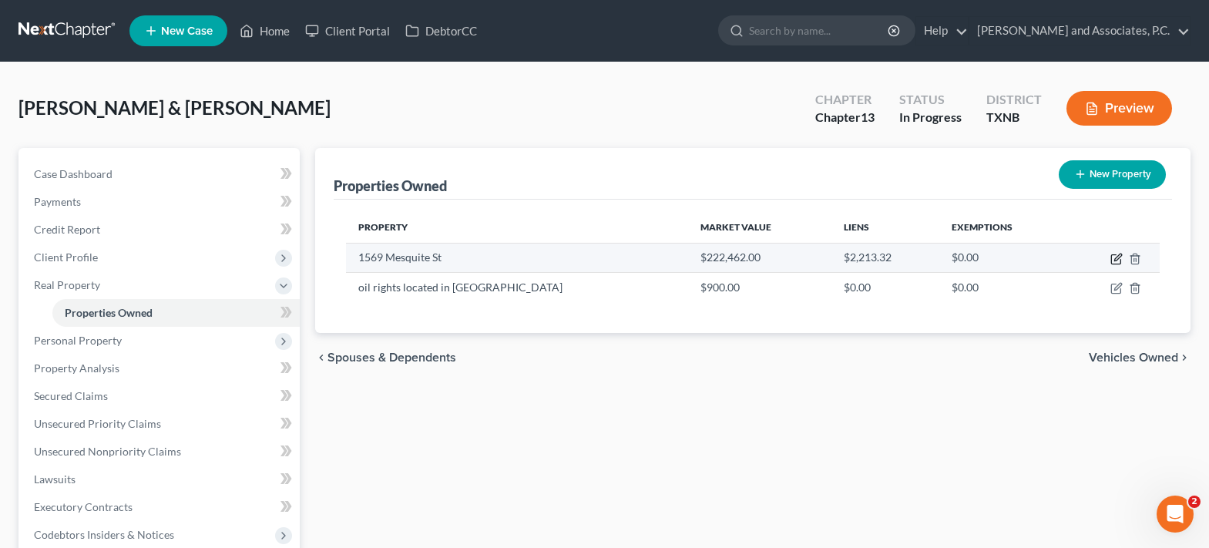
click at [1117, 261] on icon "button" at bounding box center [1117, 259] width 12 height 12
select select "45"
select select "242"
select select "0"
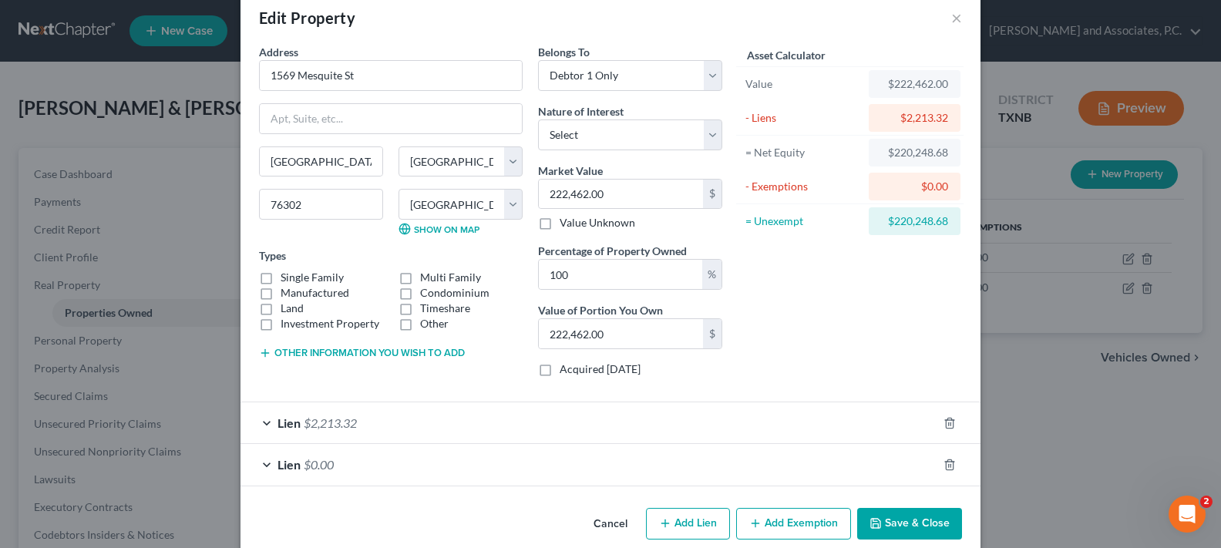
scroll to position [49, 0]
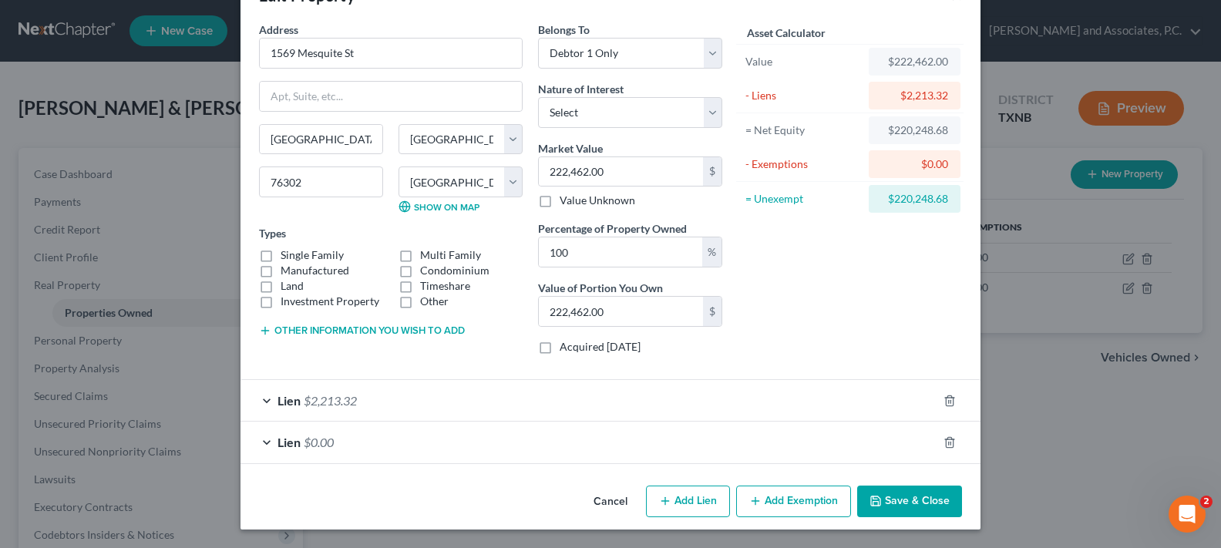
click at [262, 442] on div "Lien $0.00" at bounding box center [588, 442] width 697 height 41
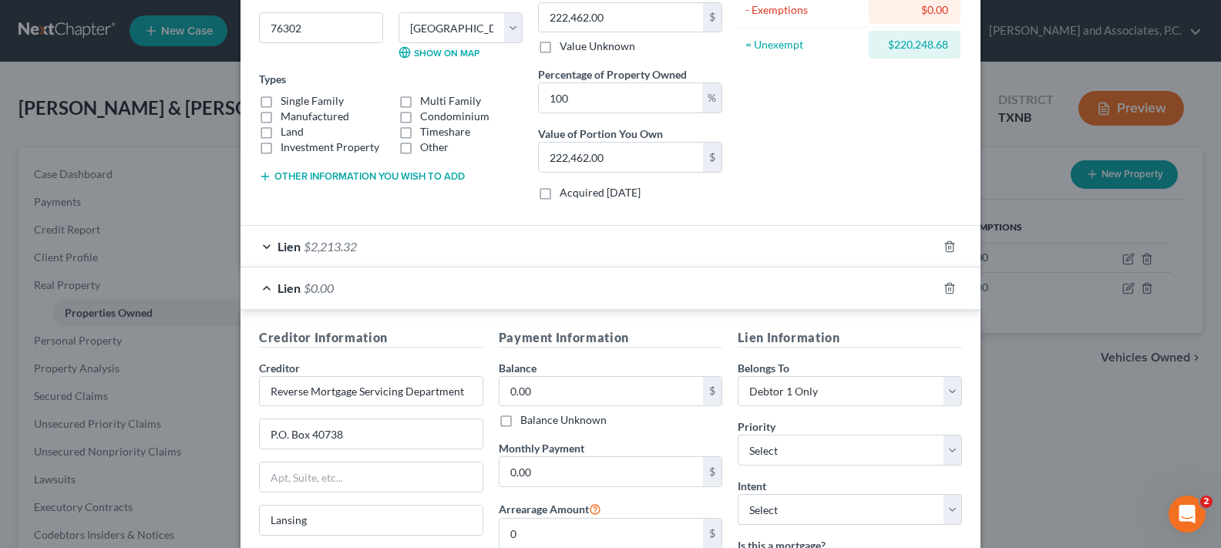
scroll to position [358, 0]
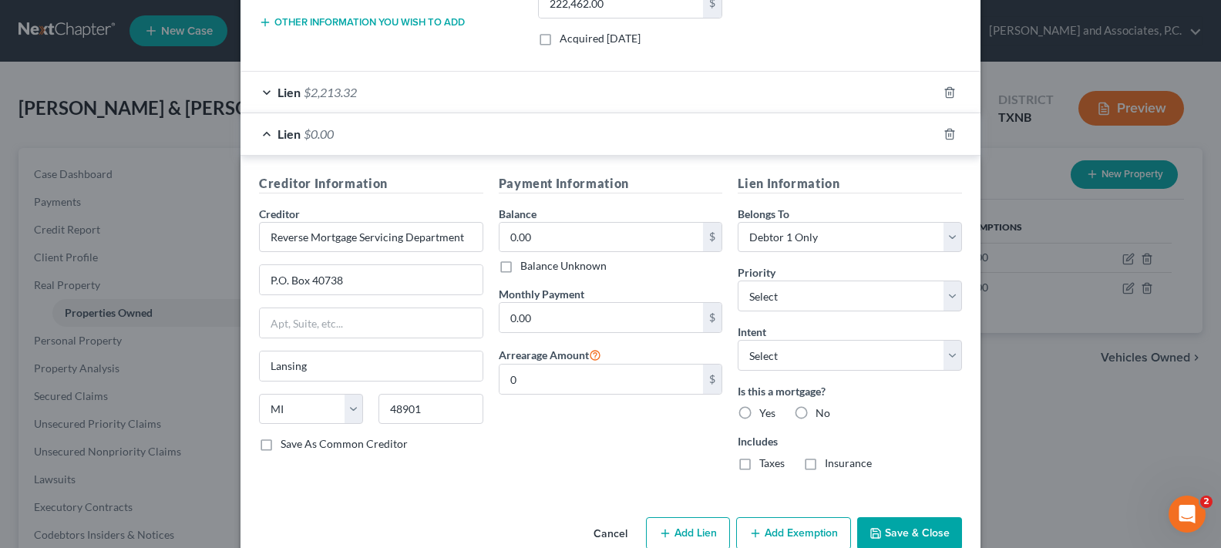
click at [900, 532] on button "Save & Close" at bounding box center [909, 533] width 105 height 32
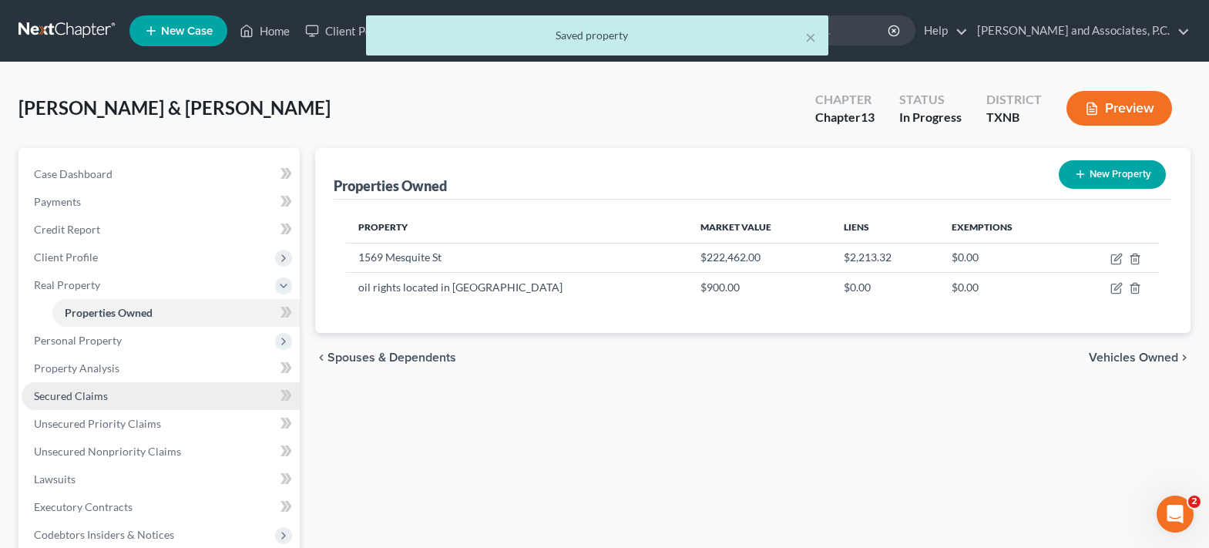
click at [78, 396] on span "Secured Claims" at bounding box center [71, 395] width 74 height 13
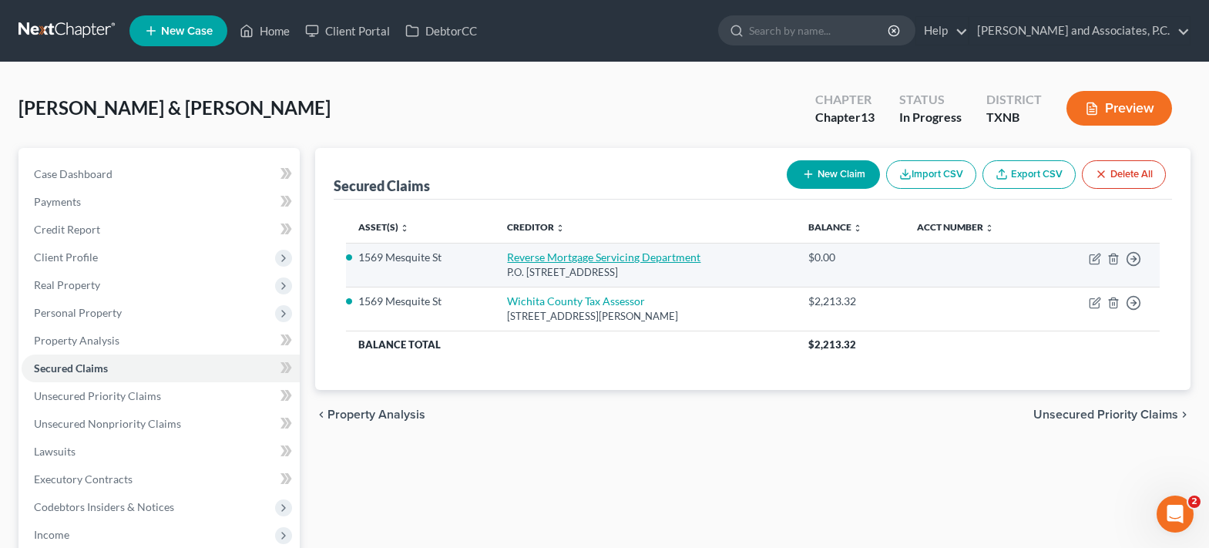
click at [563, 256] on link "Reverse Mortgage Servicing Department" at bounding box center [603, 256] width 193 height 13
select select "23"
select select "3"
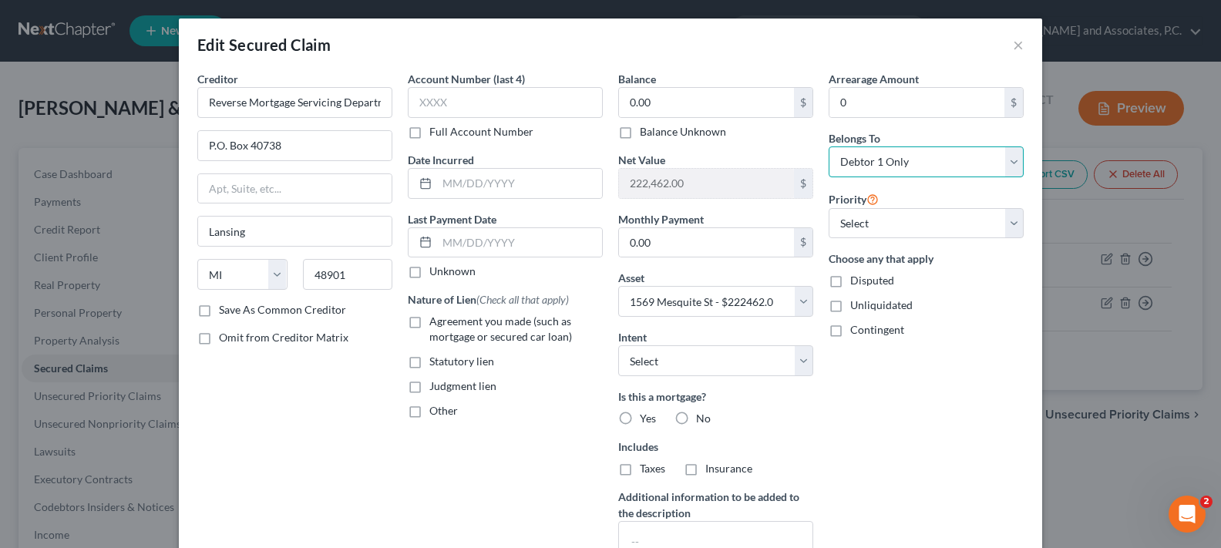
click at [1007, 166] on select "Select Debtor 1 Only Debtor 2 Only Debtor 1 And Debtor 2 Only At Least One Of T…" at bounding box center [925, 161] width 195 height 31
select select "2"
click at [828, 146] on select "Select Debtor 1 Only Debtor 2 Only Debtor 1 And Debtor 2 Only At Least One Of T…" at bounding box center [925, 161] width 195 height 31
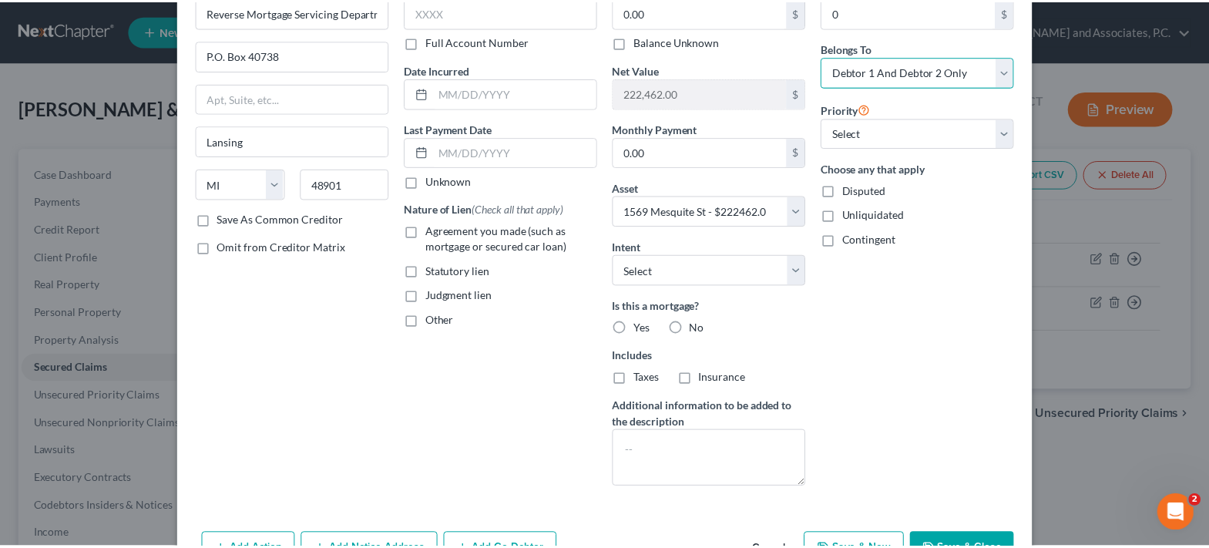
scroll to position [183, 0]
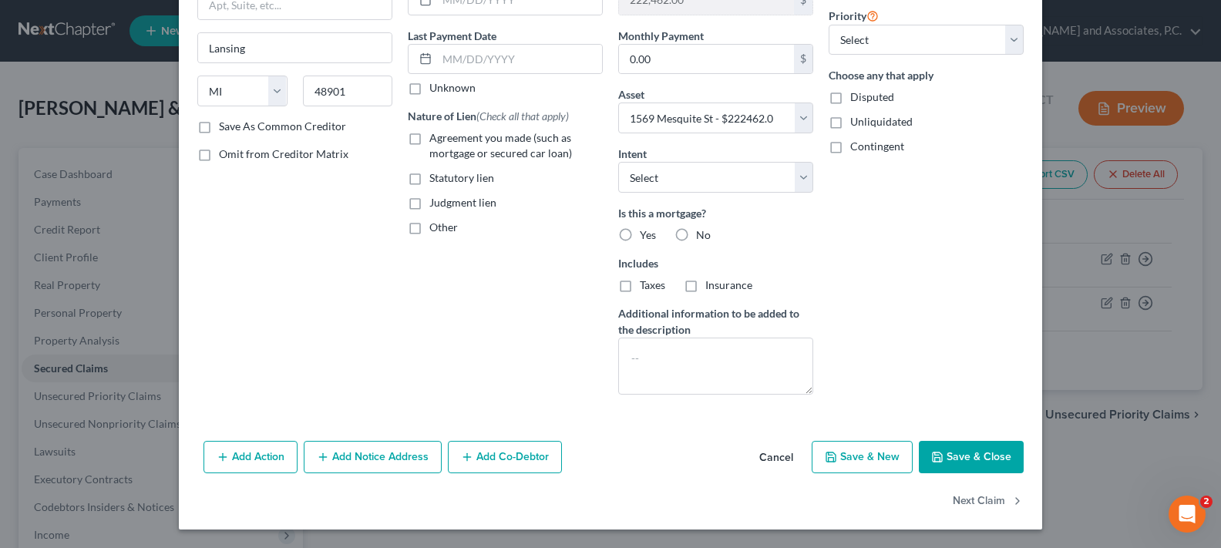
click at [944, 461] on button "Save & Close" at bounding box center [971, 457] width 105 height 32
select select
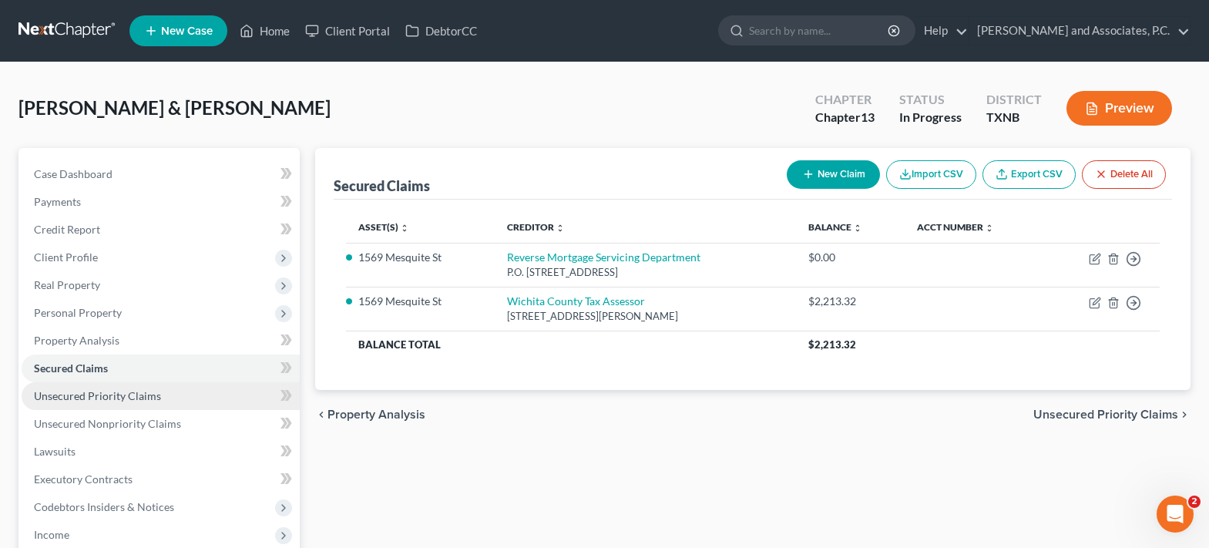
click at [115, 395] on span "Unsecured Priority Claims" at bounding box center [97, 395] width 127 height 13
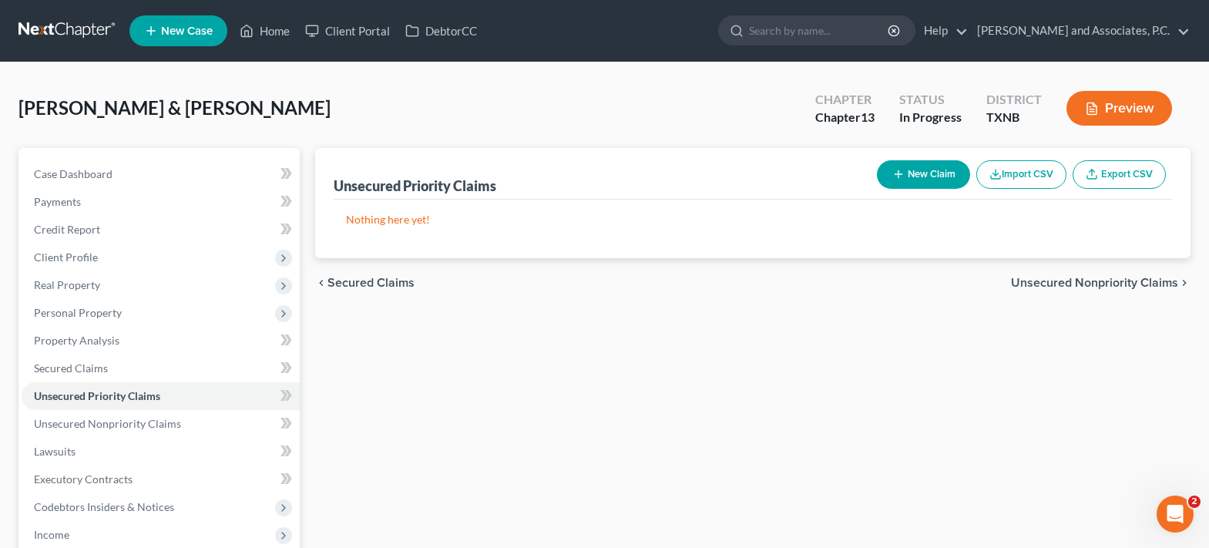
click at [912, 173] on button "New Claim" at bounding box center [923, 174] width 93 height 29
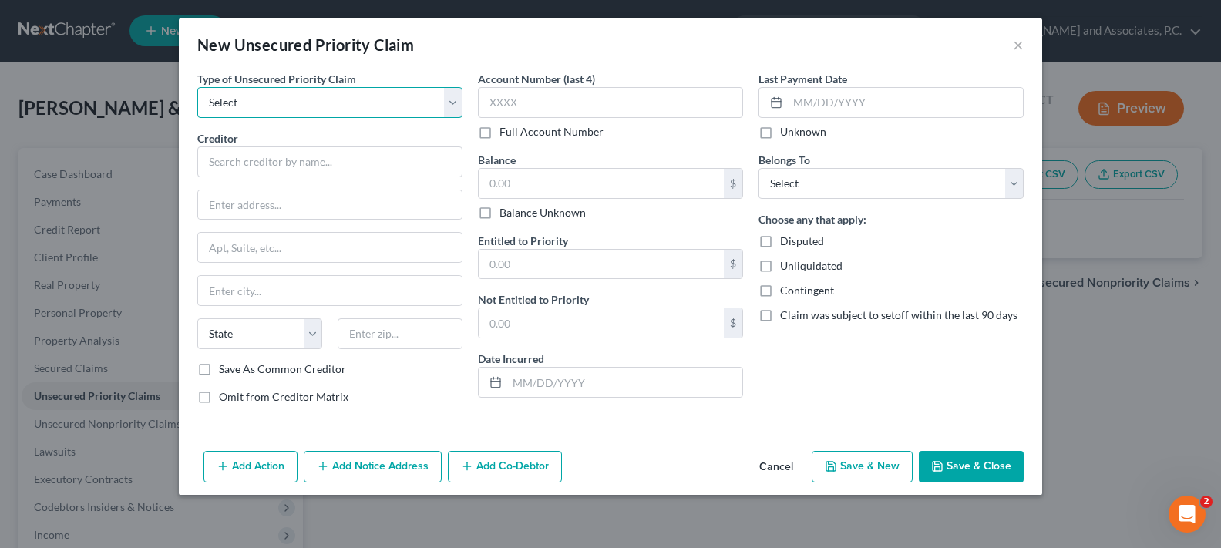
drag, startPoint x: 459, startPoint y: 97, endPoint x: 431, endPoint y: 113, distance: 32.8
click at [459, 97] on select "Select Taxes & Other Government Units Domestic Support Obligations Extensions o…" at bounding box center [329, 102] width 265 height 31
click at [197, 87] on select "Select Taxes & Other Government Units Domestic Support Obligations Extensions o…" at bounding box center [329, 102] width 265 height 31
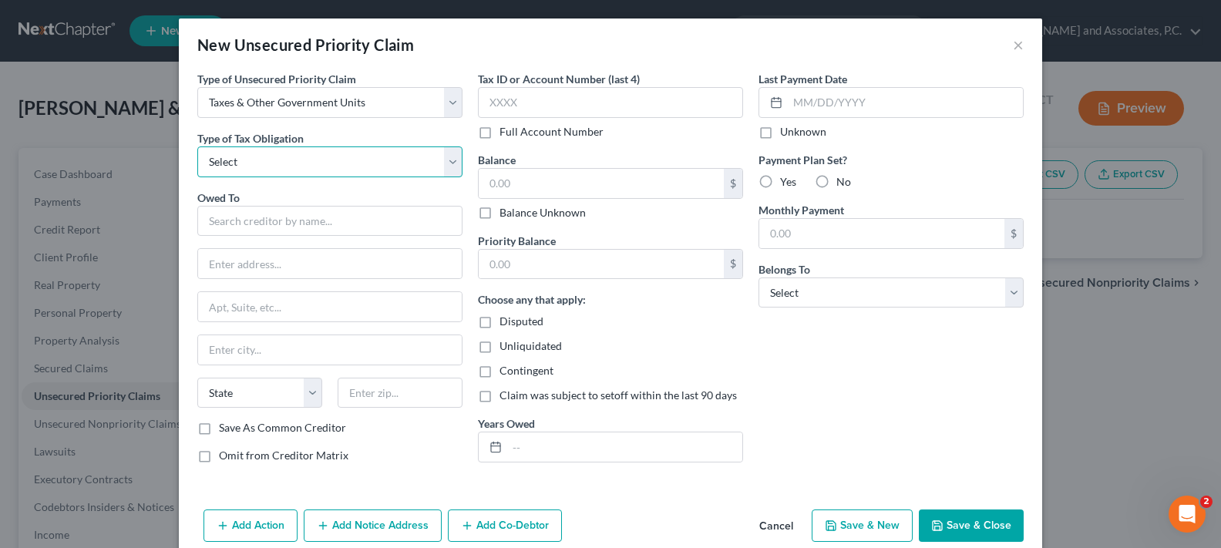
click at [298, 158] on select "Select Federal City State Franchise Tax Board Other" at bounding box center [329, 161] width 265 height 31
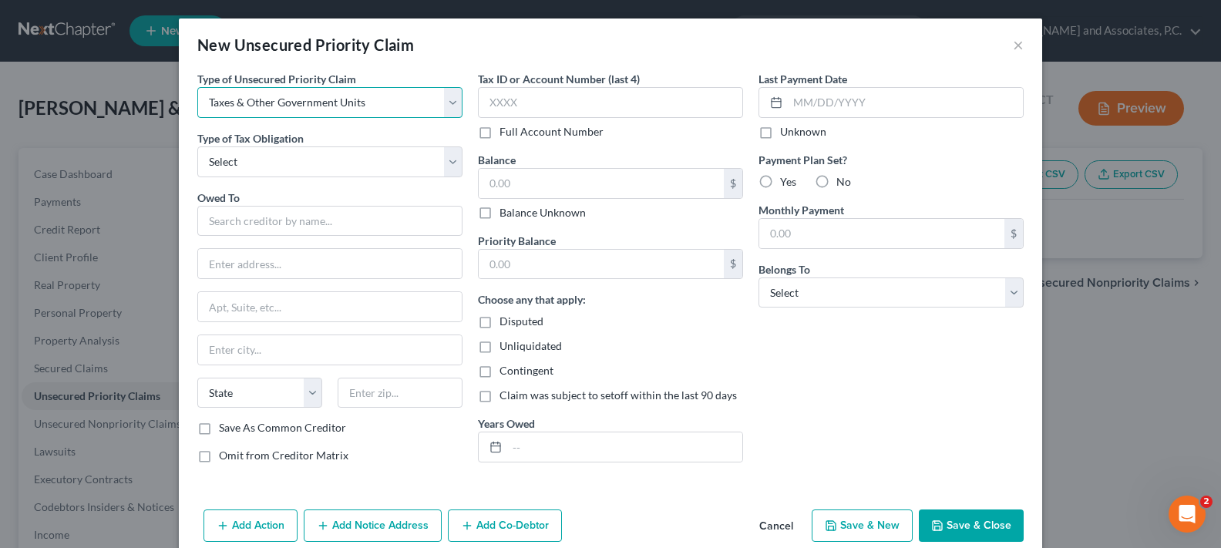
click at [444, 102] on select "Select Taxes & Other Government Units Domestic Support Obligations Extensions o…" at bounding box center [329, 102] width 265 height 31
select select "9"
click at [197, 87] on select "Select Taxes & Other Government Units Domestic Support Obligations Extensions o…" at bounding box center [329, 102] width 265 height 31
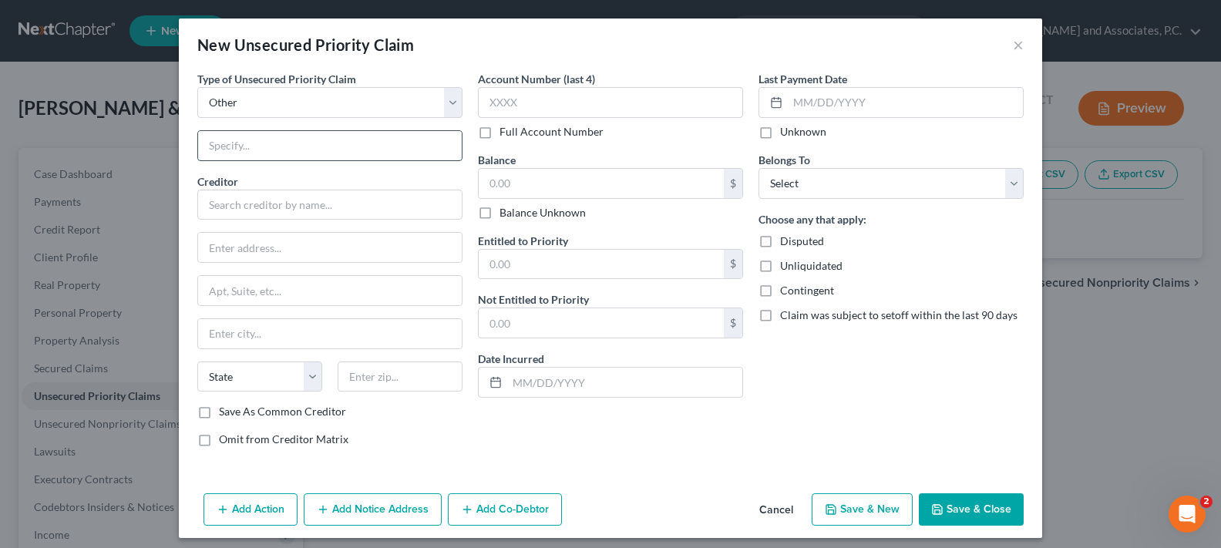
click at [284, 147] on input "text" at bounding box center [330, 145] width 264 height 29
type input "attorney's fees"
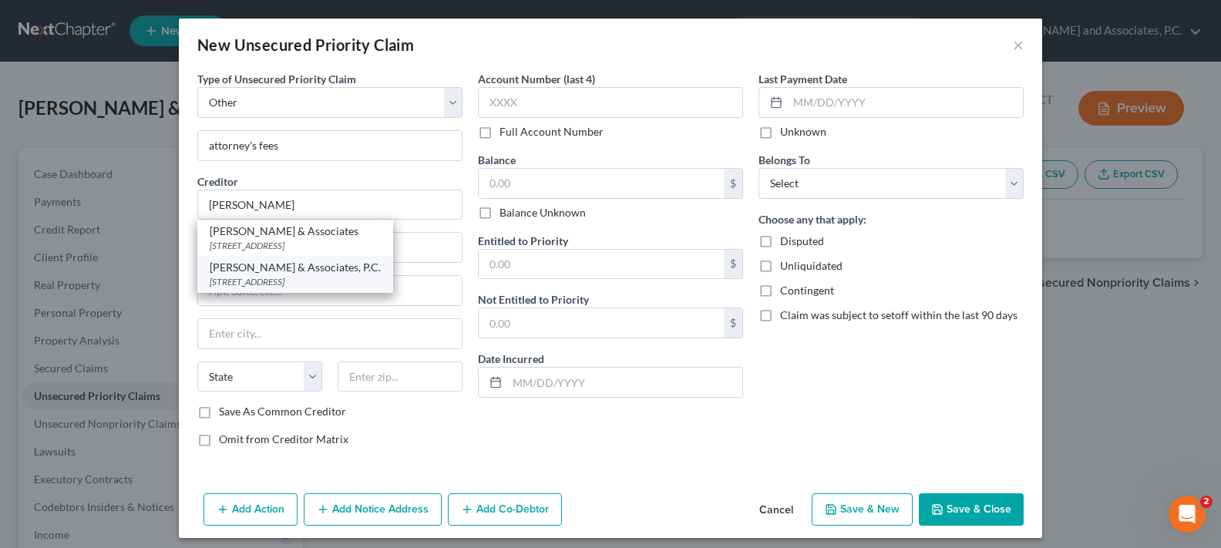
click at [285, 274] on div "Monte J. White & Associates, P.C." at bounding box center [295, 267] width 171 height 15
type input "Monte J. White & Associates, P.C."
type input "1106 Brook Avenue"
type input "Wichita Falls"
select select "45"
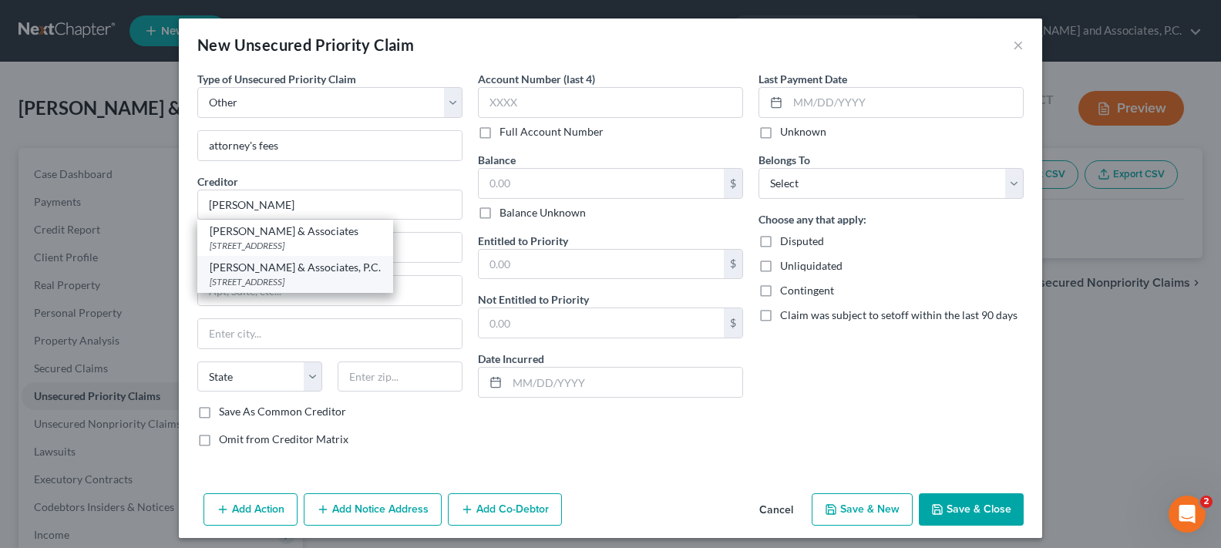
type input "76301"
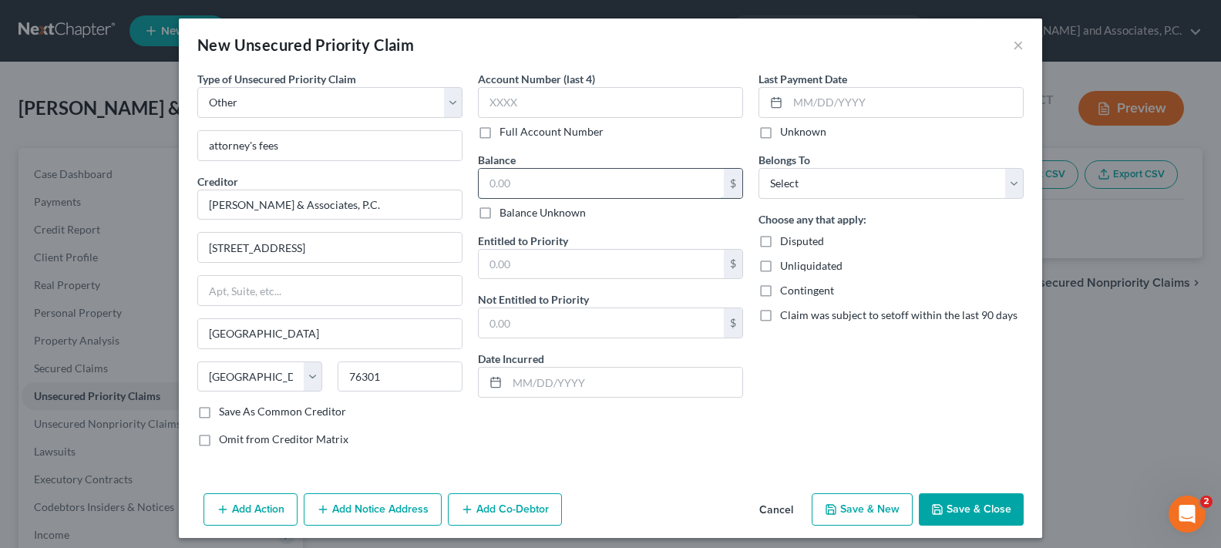
click at [525, 190] on input "text" at bounding box center [601, 183] width 245 height 29
type input "4,384.90"
click at [849, 166] on div "Belongs To * Select Debtor 1 Only Debtor 2 Only Debtor 1 And Debtor 2 Only At L…" at bounding box center [890, 175] width 265 height 47
drag, startPoint x: 849, startPoint y: 170, endPoint x: 851, endPoint y: 197, distance: 27.0
click at [849, 170] on select "Select Debtor 1 Only Debtor 2 Only Debtor 1 And Debtor 2 Only At Least One Of T…" at bounding box center [890, 183] width 265 height 31
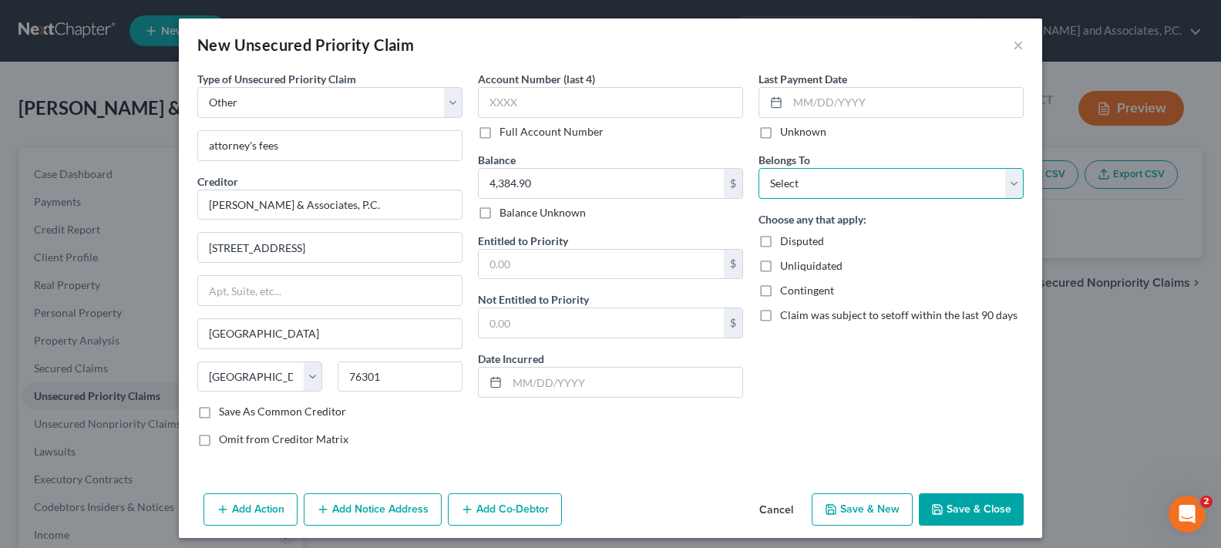
select select "2"
click at [758, 168] on select "Select Debtor 1 Only Debtor 2 Only Debtor 1 And Debtor 2 Only At Least One Of T…" at bounding box center [890, 183] width 265 height 31
click at [962, 509] on button "Save & Close" at bounding box center [971, 509] width 105 height 32
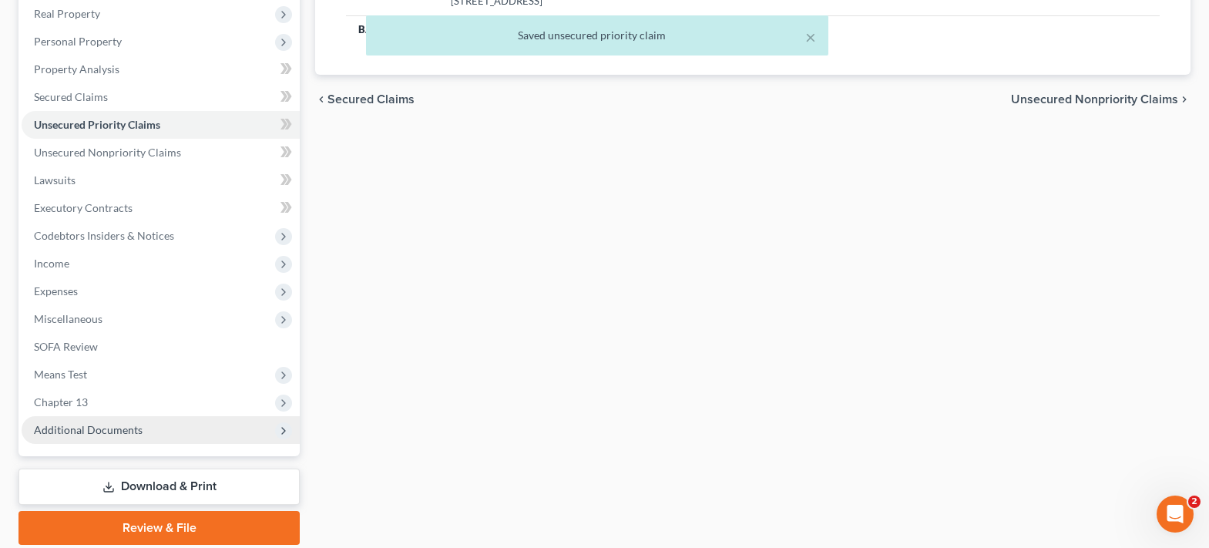
scroll to position [308, 0]
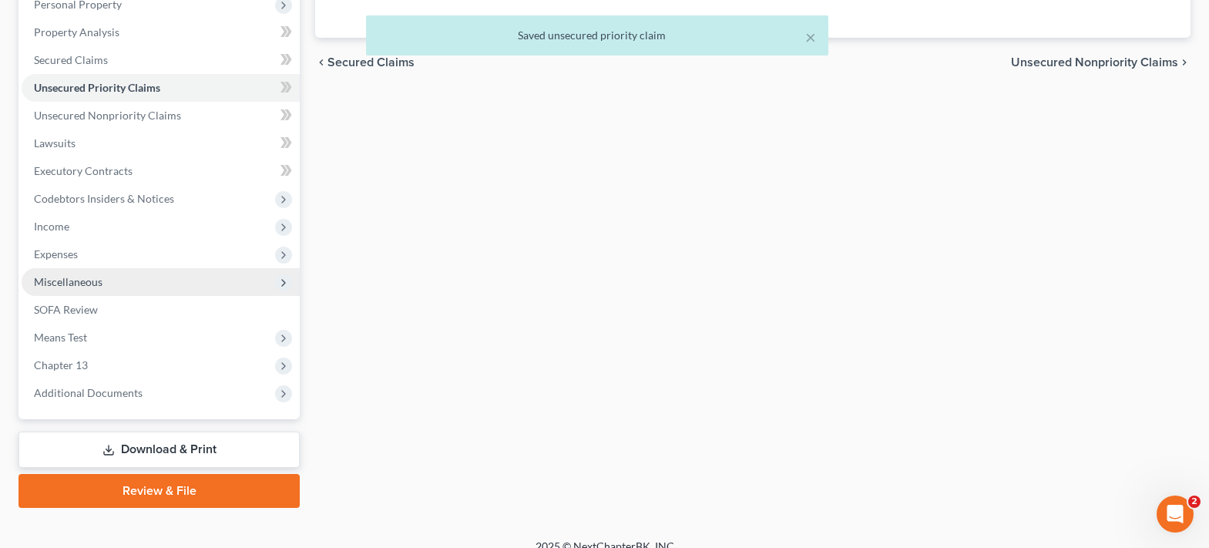
click at [107, 288] on span "Miscellaneous" at bounding box center [161, 282] width 278 height 28
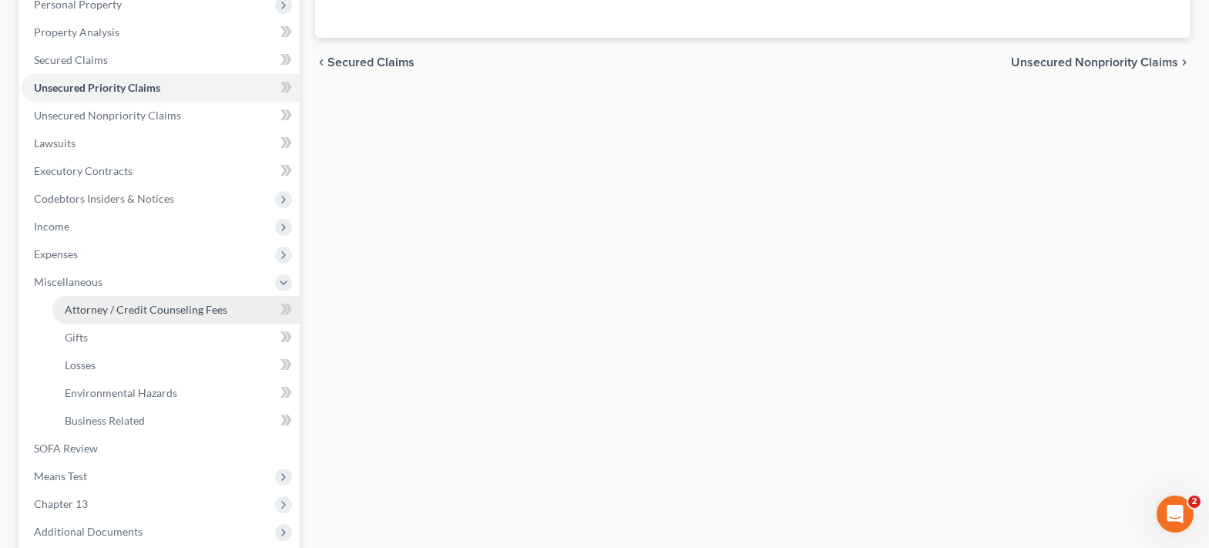
click at [161, 315] on span "Attorney / Credit Counseling Fees" at bounding box center [146, 309] width 163 height 13
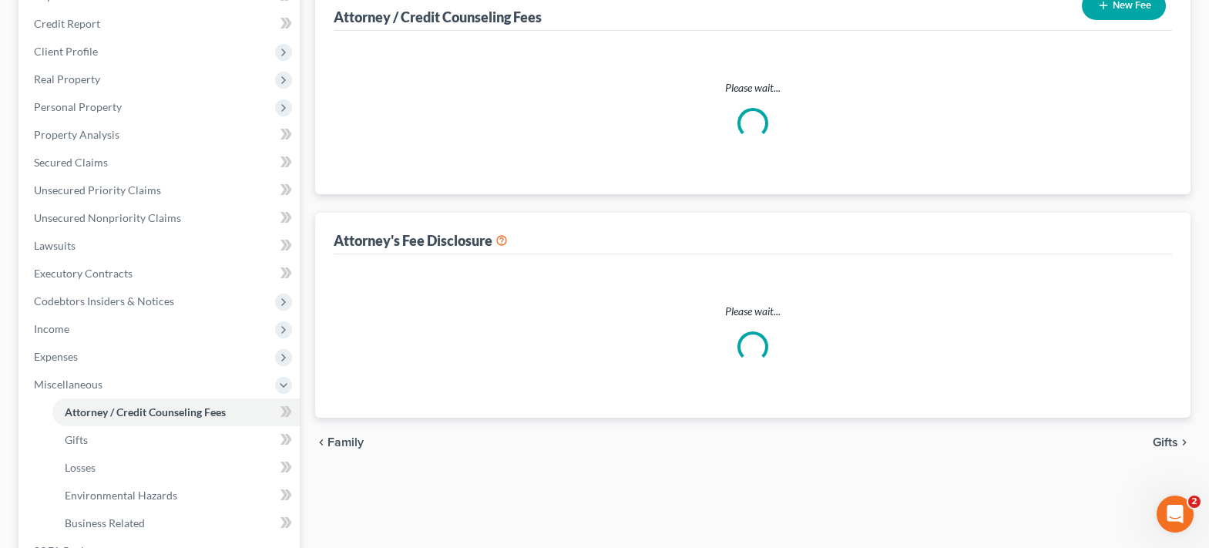
scroll to position [40, 0]
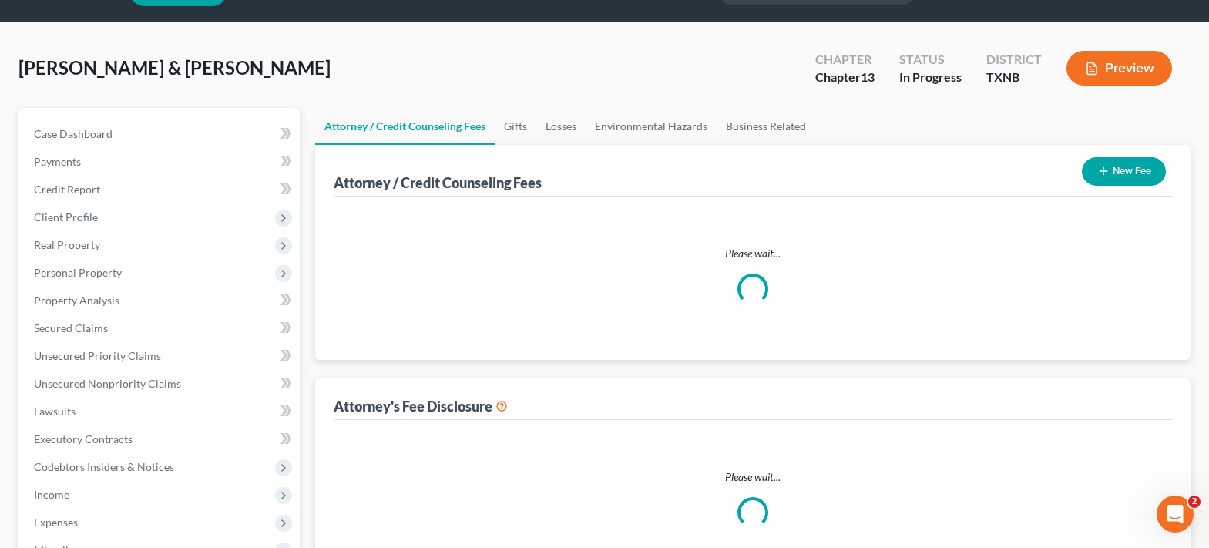
select select "1"
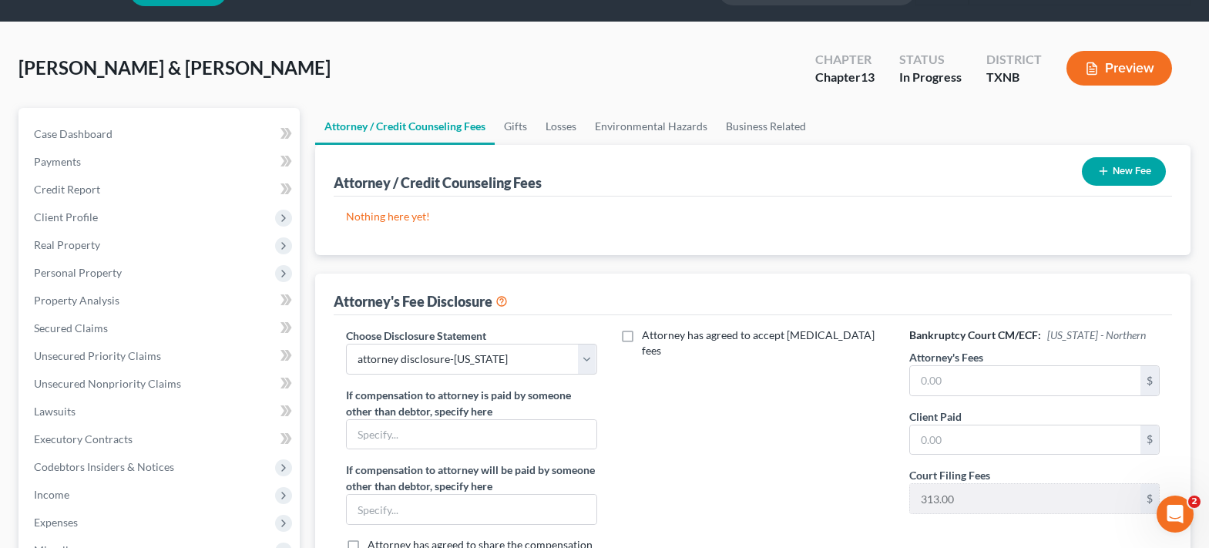
scroll to position [0, 0]
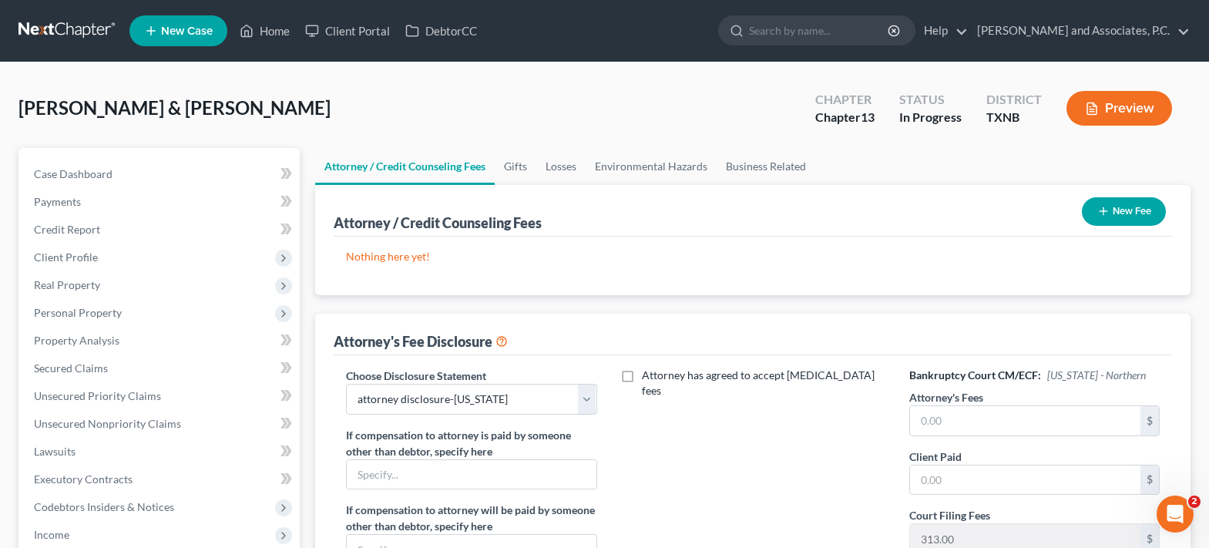
click at [1104, 204] on button "New Fee" at bounding box center [1124, 211] width 84 height 29
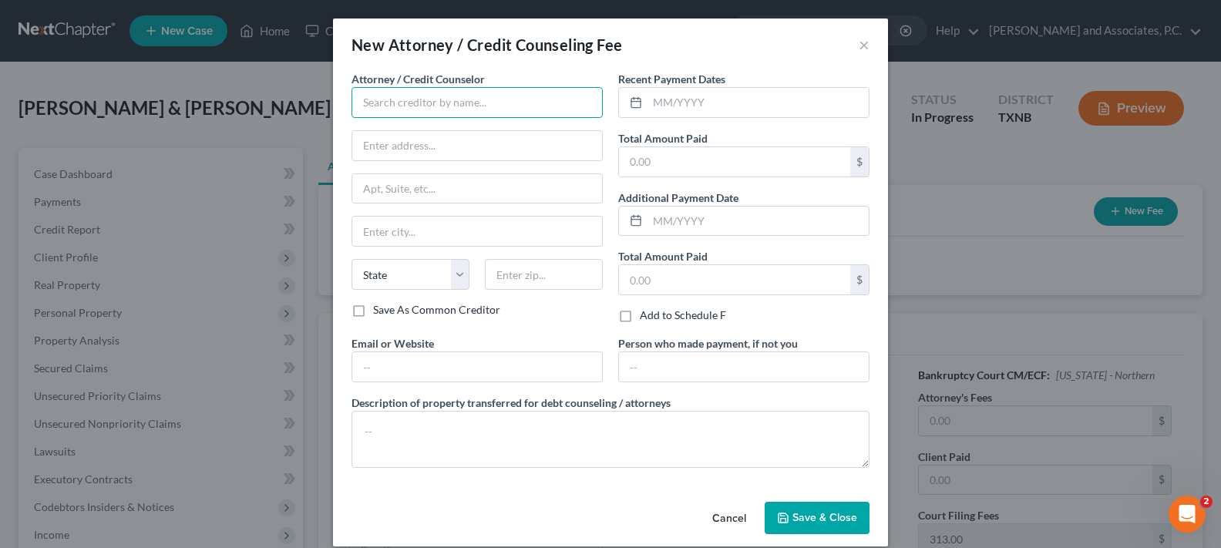
click at [435, 97] on input "text" at bounding box center [476, 102] width 251 height 31
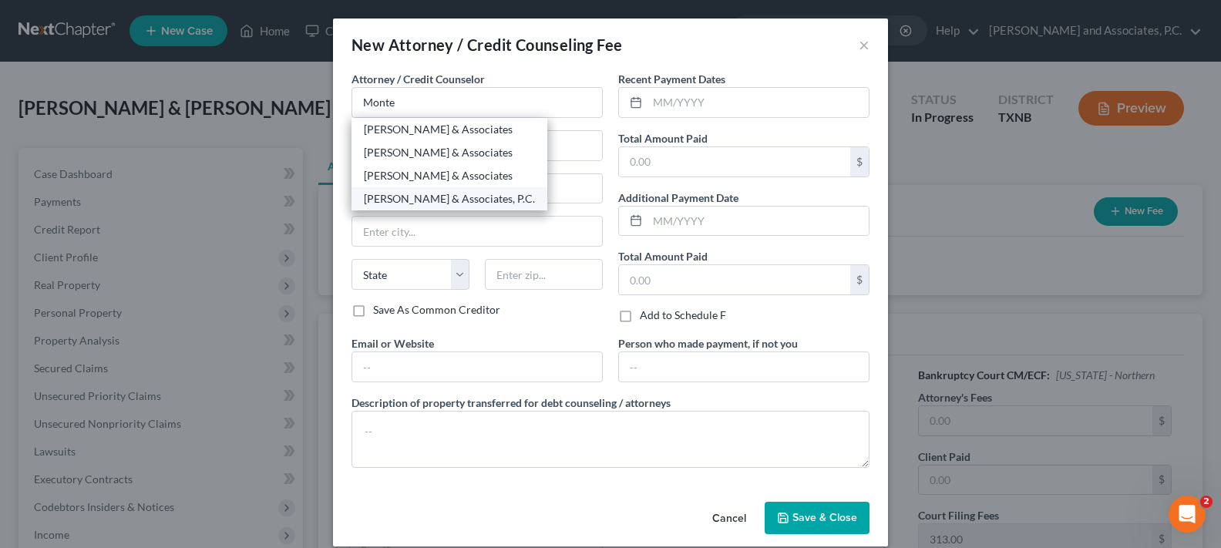
click at [456, 203] on div "Monte J. White & Associates, P.C." at bounding box center [449, 198] width 171 height 15
type input "Monte J. White & Associates, P.C."
type input "1106 Brook Avenue"
type input "Wichita Falls"
select select "45"
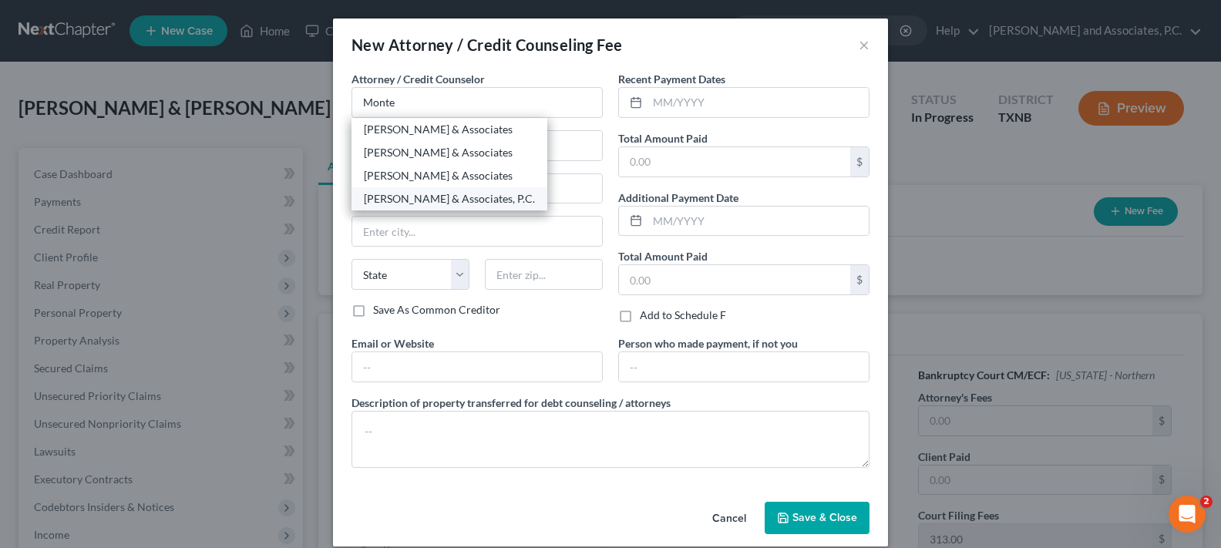
type input "76301"
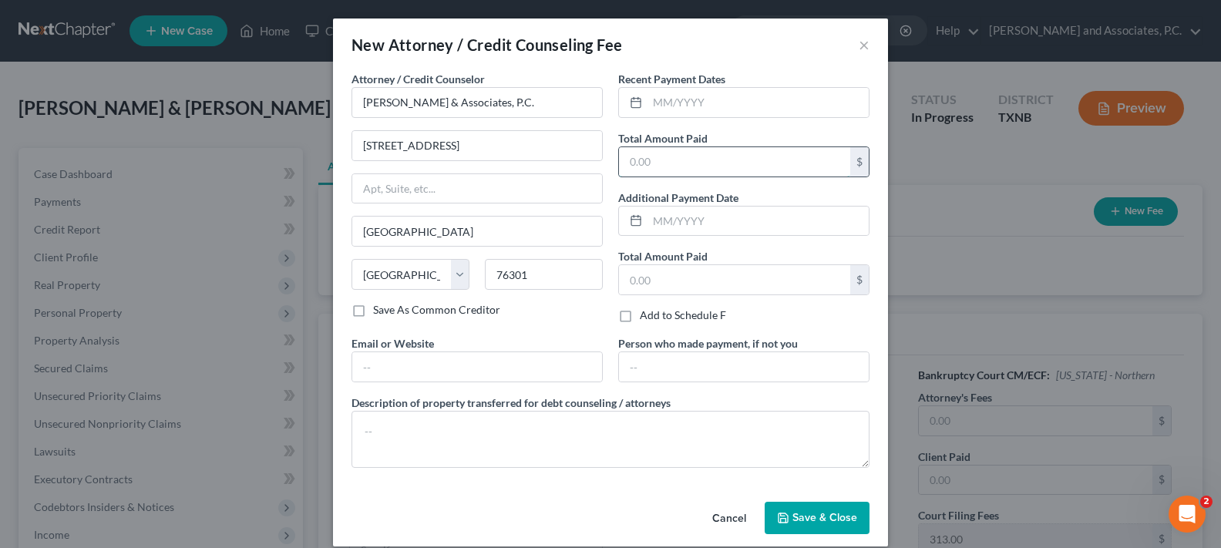
click at [650, 166] on input "text" at bounding box center [734, 161] width 231 height 29
type input "315.10"
click at [808, 523] on span "Save & Close" at bounding box center [824, 517] width 65 height 13
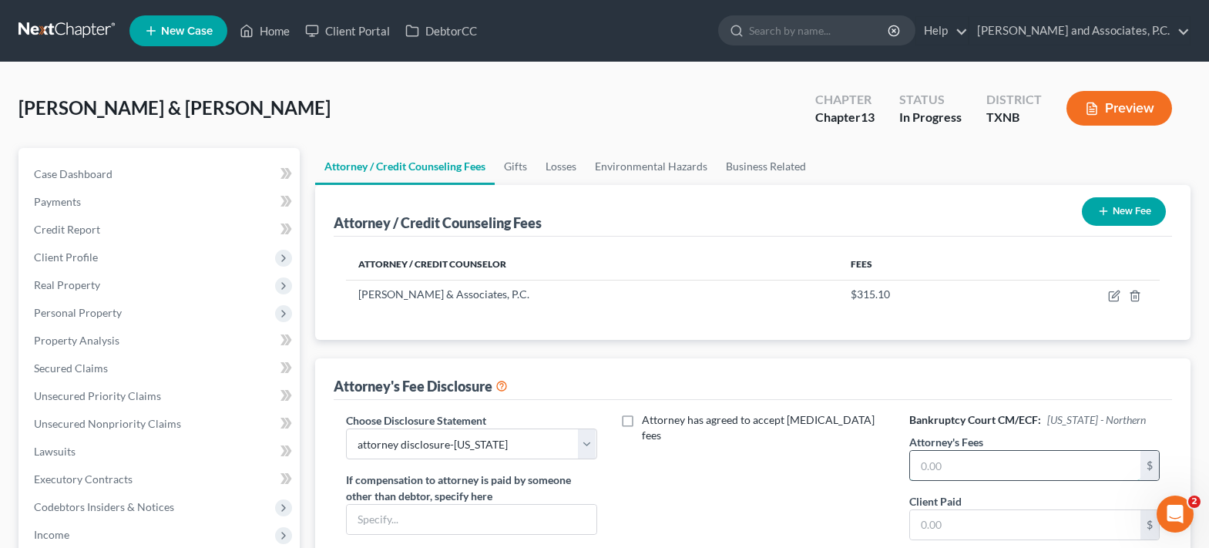
click at [946, 468] on input "text" at bounding box center [1025, 465] width 230 height 29
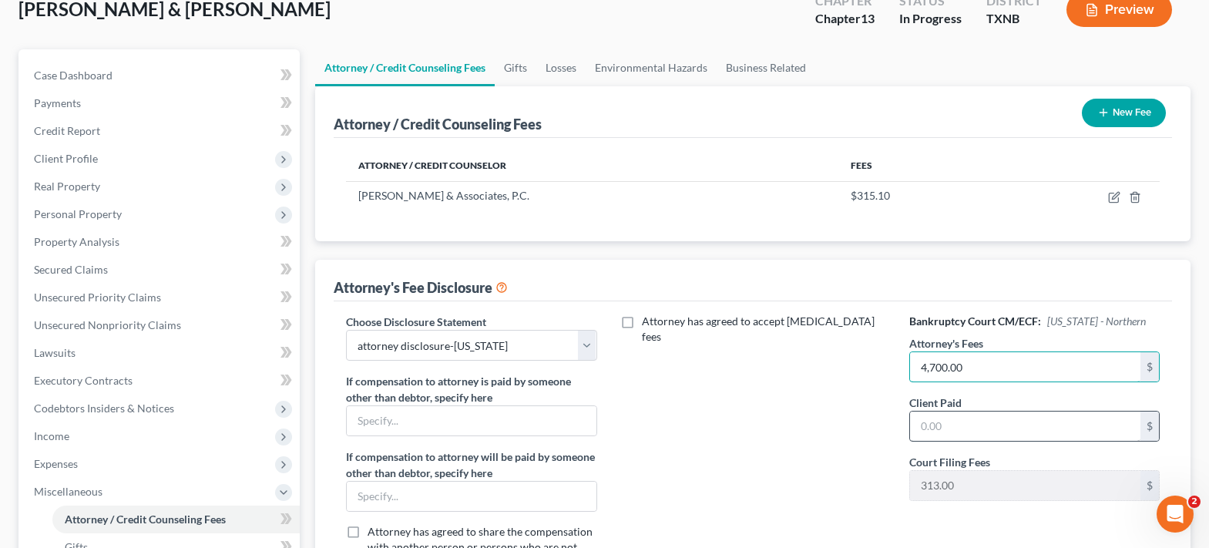
scroll to position [154, 0]
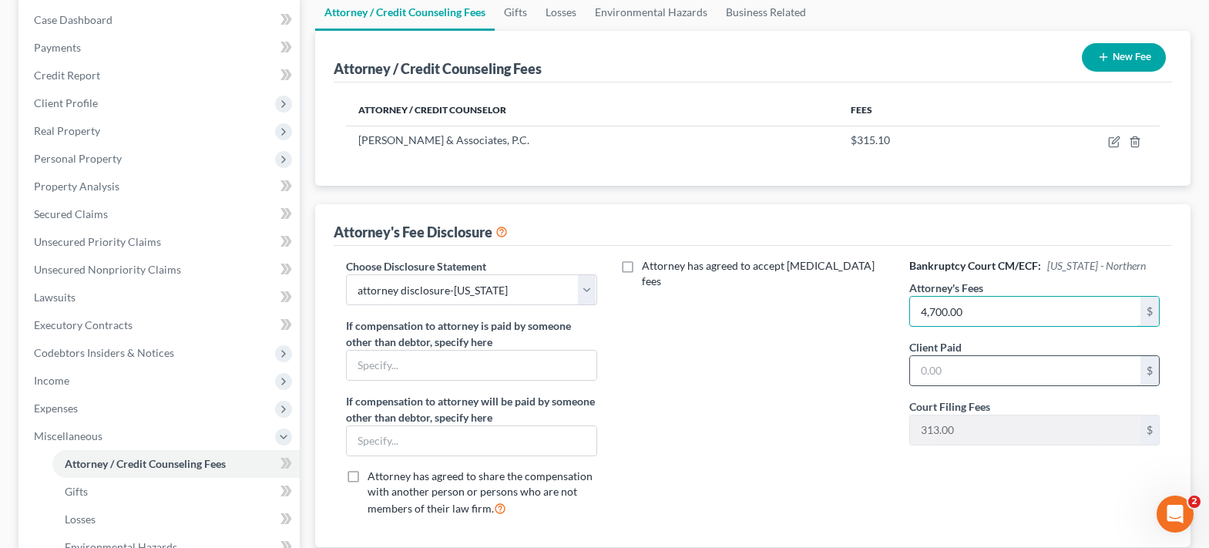
type input "4,700.00"
click at [949, 370] on input "text" at bounding box center [1025, 370] width 230 height 29
type input "315.10"
click at [1108, 65] on button "New Fee" at bounding box center [1124, 57] width 84 height 29
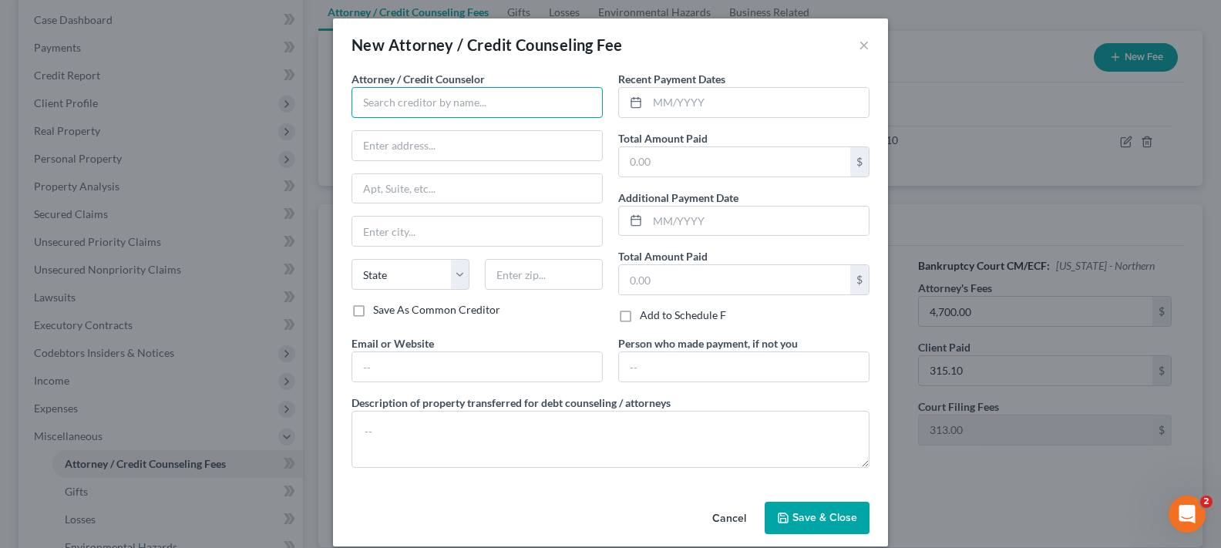
click at [537, 94] on input "text" at bounding box center [476, 102] width 251 height 31
type input "Access Counseling, Inc."
click at [629, 160] on input "text" at bounding box center [734, 161] width 231 height 29
type input "4"
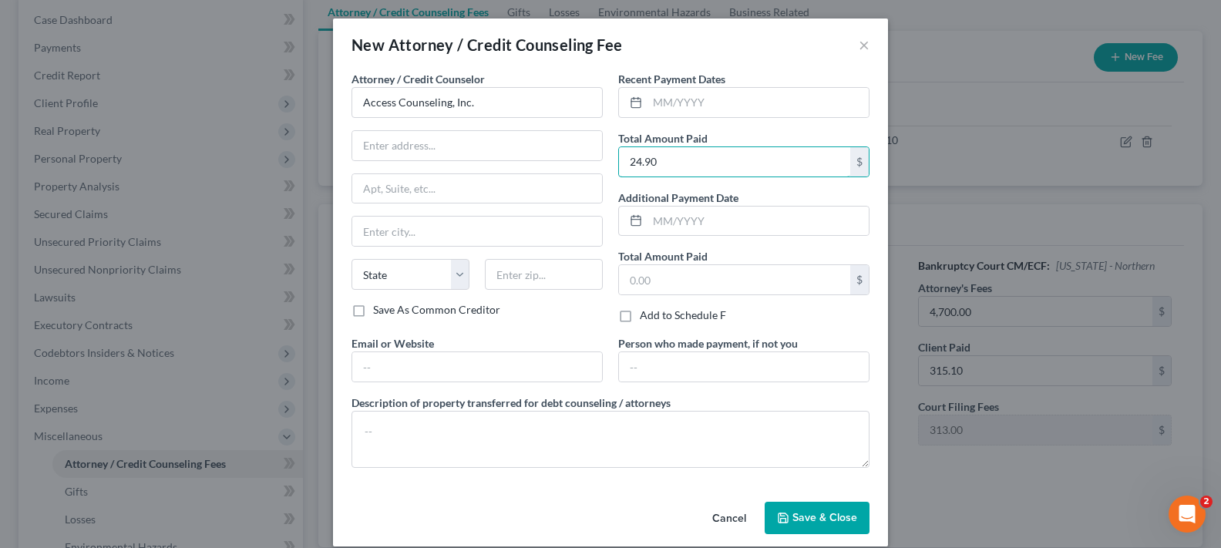
type input "24.90"
click at [812, 518] on span "Save & Close" at bounding box center [824, 517] width 65 height 13
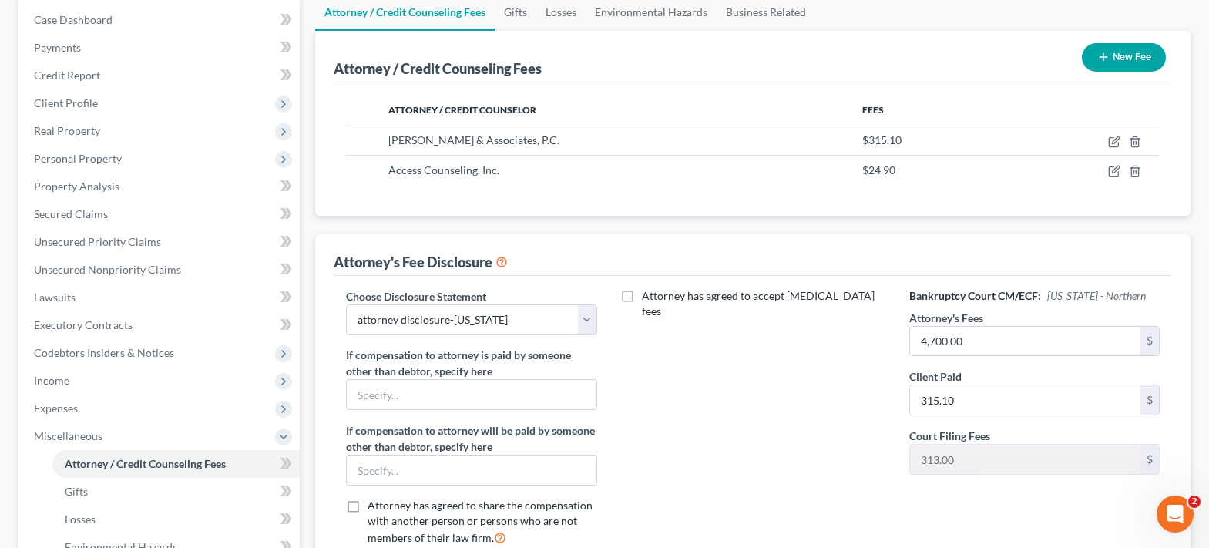
click at [1124, 55] on button "New Fee" at bounding box center [1124, 57] width 84 height 29
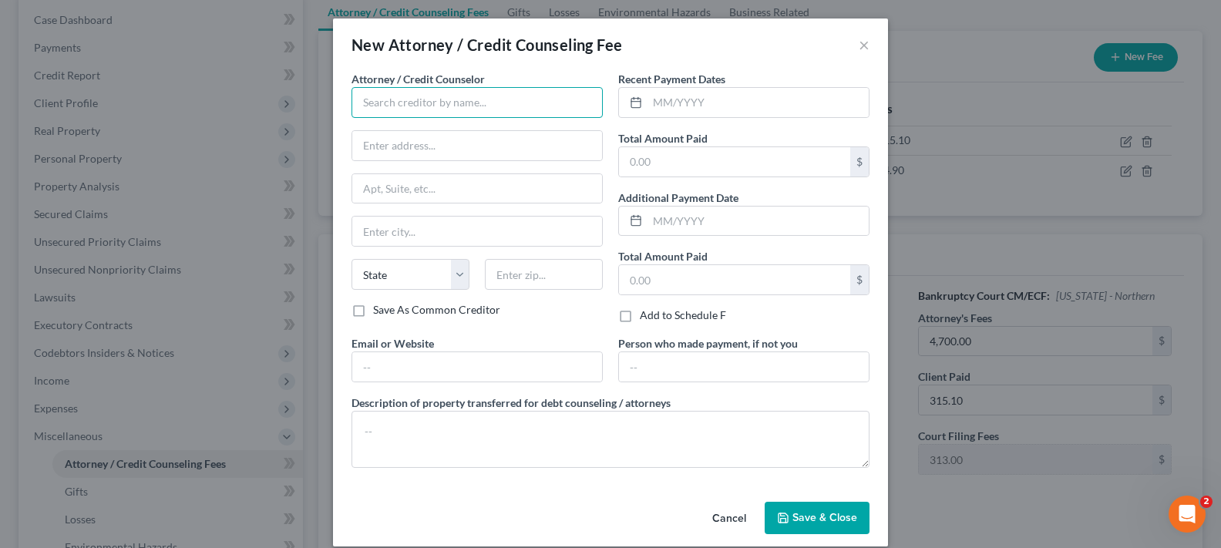
click at [405, 102] on input "text" at bounding box center [476, 102] width 251 height 31
type input "Universal Credit Service"
click at [658, 159] on input "text" at bounding box center [734, 161] width 231 height 29
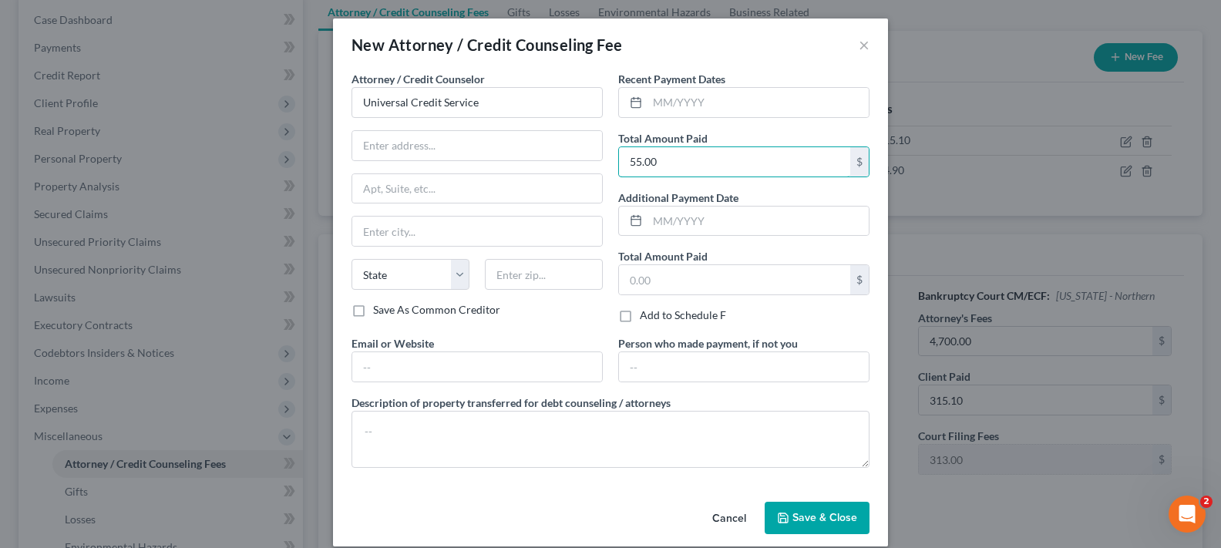
type input "55.00"
click at [812, 513] on span "Save & Close" at bounding box center [824, 517] width 65 height 13
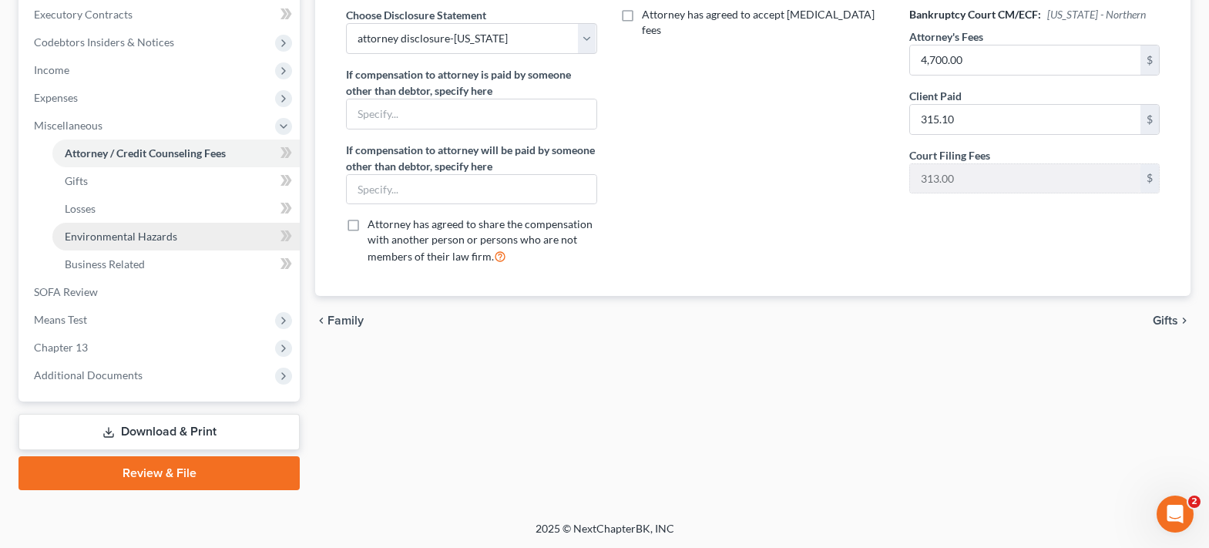
scroll to position [465, 0]
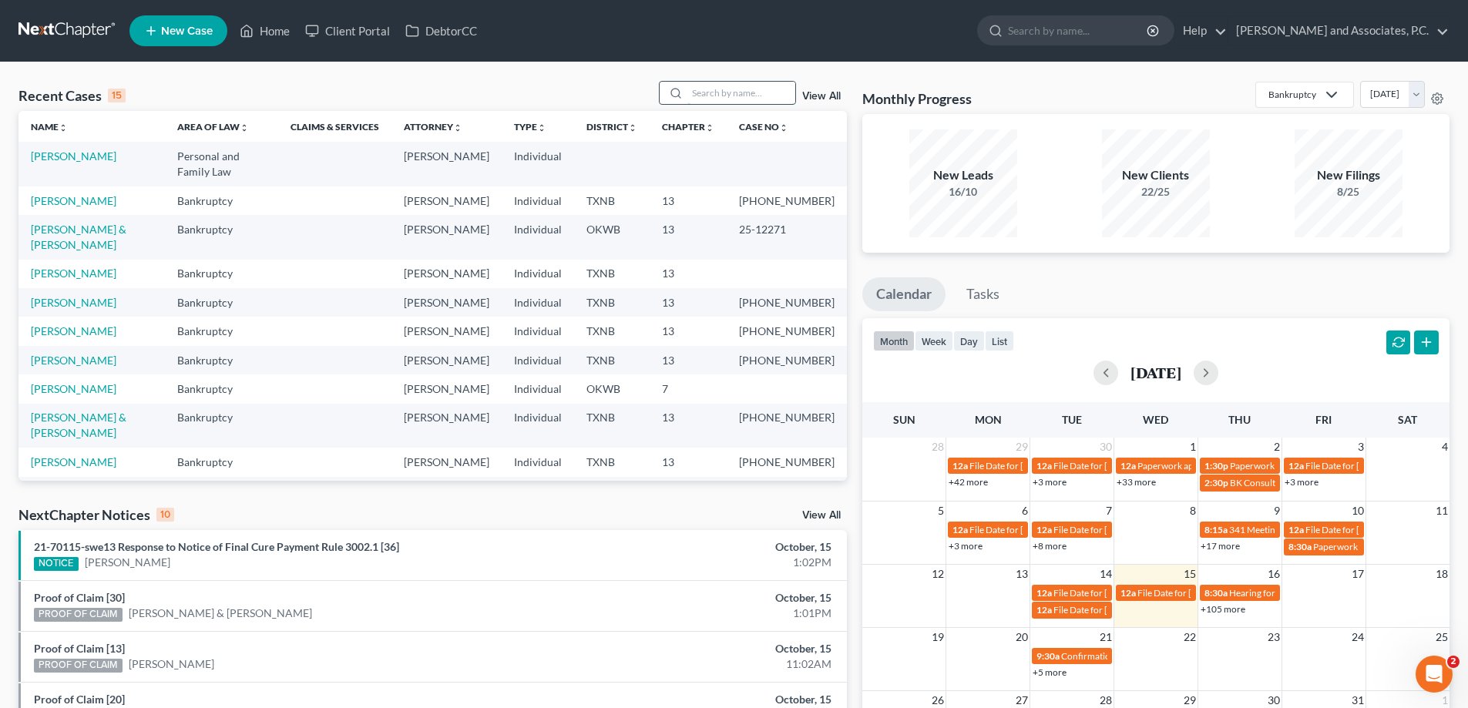
click at [707, 102] on input "search" at bounding box center [741, 93] width 108 height 22
type input "hernandez"
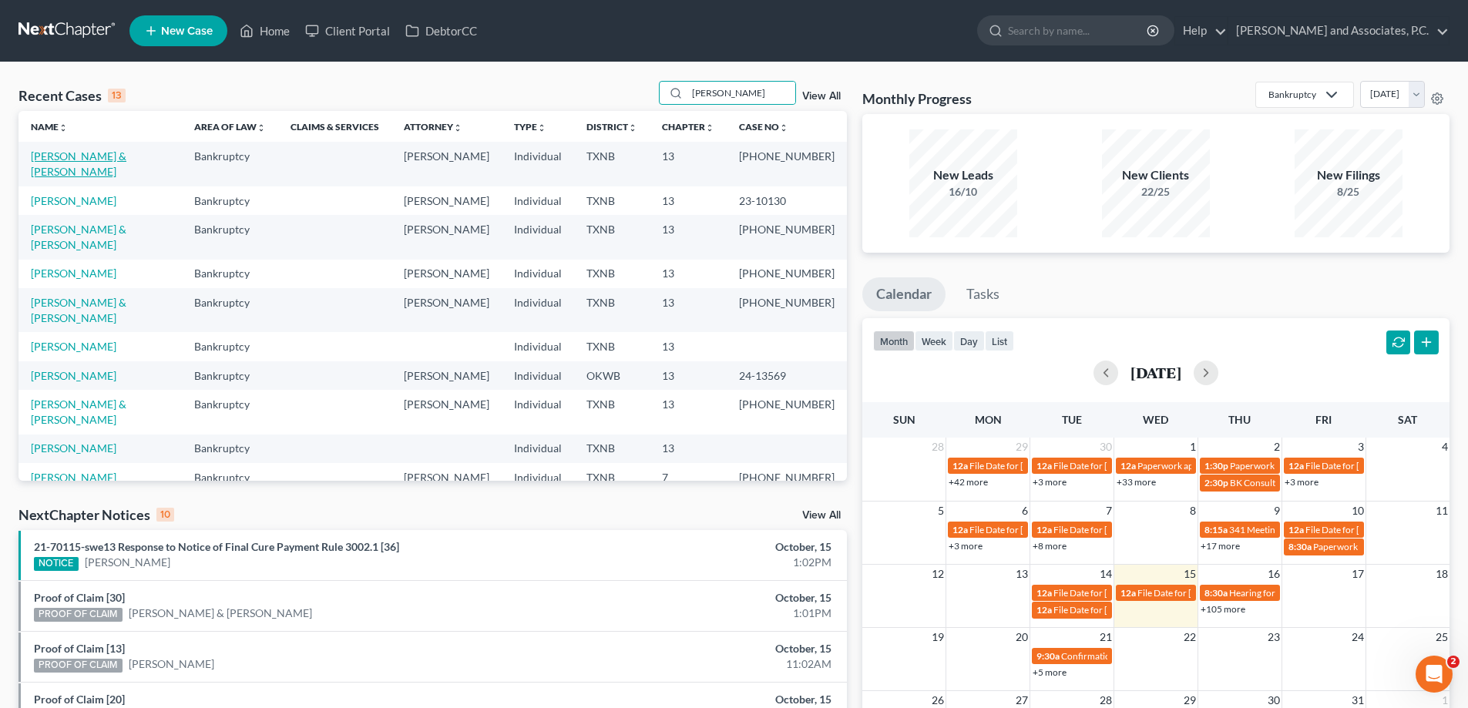
click at [76, 156] on link "[PERSON_NAME] & [PERSON_NAME]" at bounding box center [79, 164] width 96 height 29
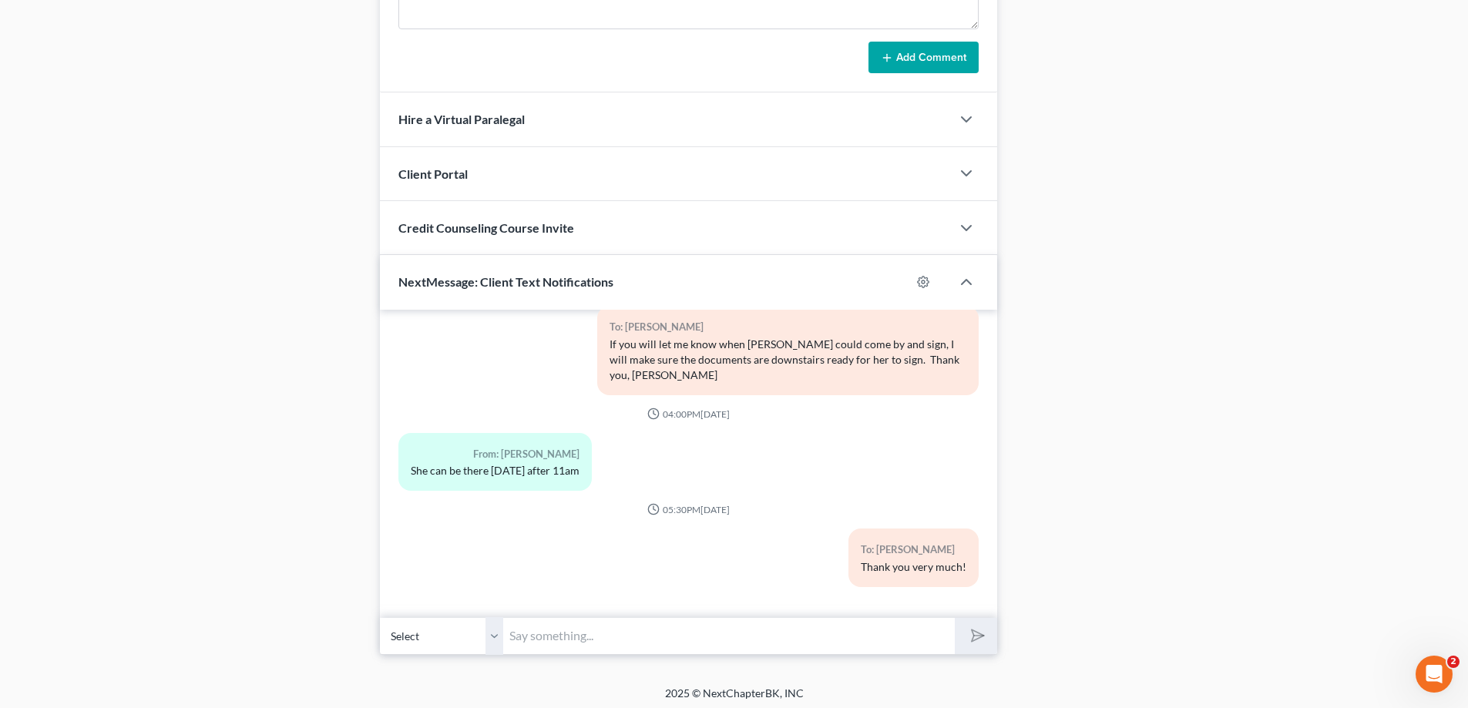
scroll to position [1259, 0]
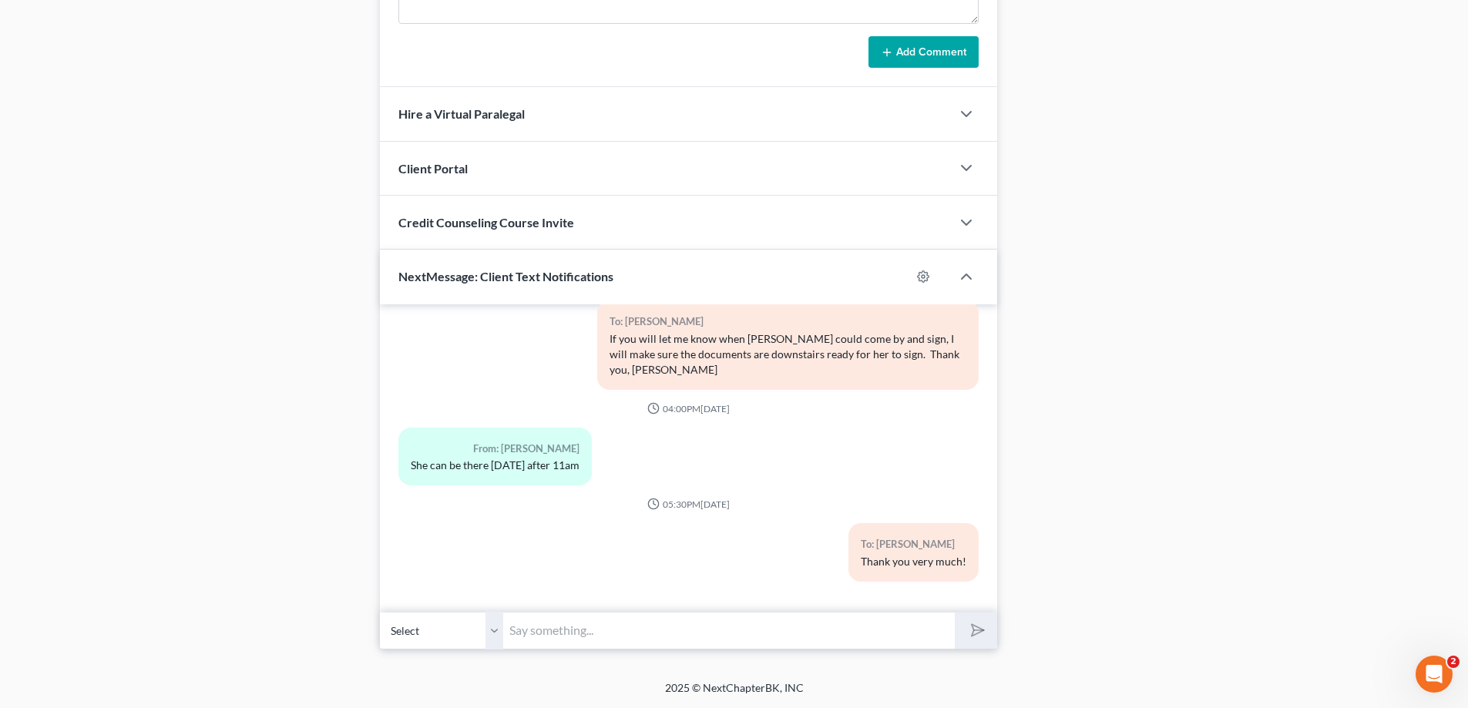
click at [543, 637] on input "text" at bounding box center [729, 631] width 452 height 38
click at [492, 635] on select "Select +1 (940) 631-0200 - Daniel Hernandez" at bounding box center [441, 631] width 123 height 38
click at [380, 612] on select "Select +1 (940) 631-0200 - Daniel Hernandez" at bounding box center [441, 631] width 123 height 38
click at [559, 640] on input "text" at bounding box center [729, 631] width 452 height 38
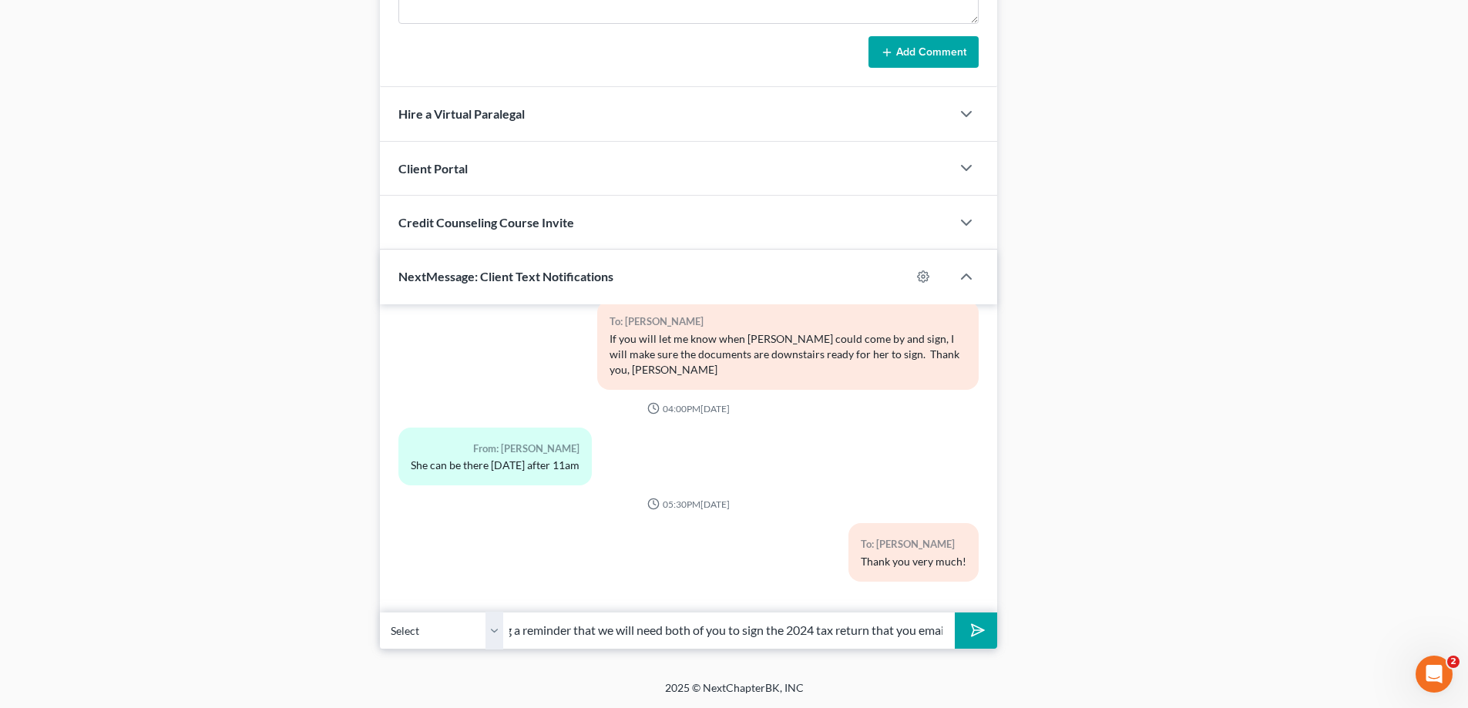
scroll to position [0, 166]
type input "[PERSON_NAME], just sending a reminder that we will need both of you to sign th…"
click at [976, 635] on icon "submit" at bounding box center [975, 631] width 22 height 22
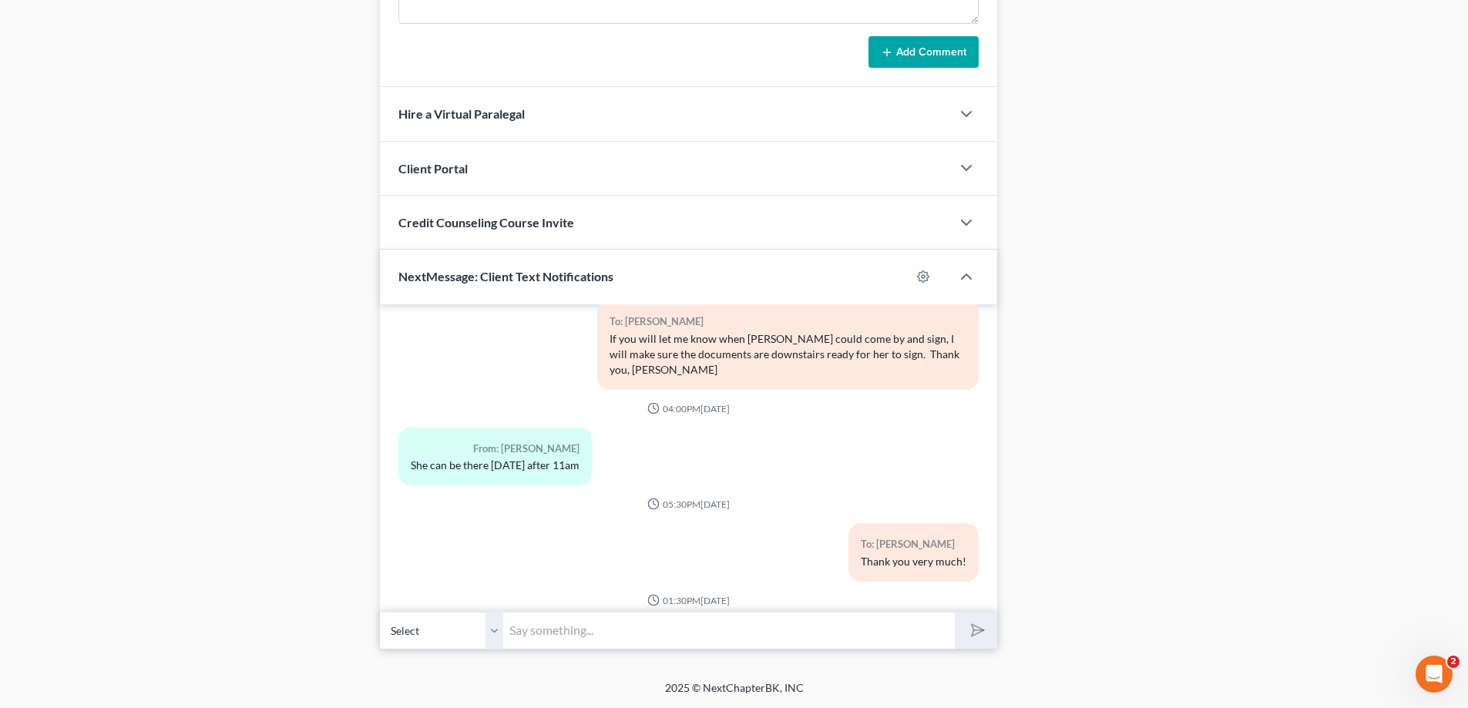
scroll to position [1406, 0]
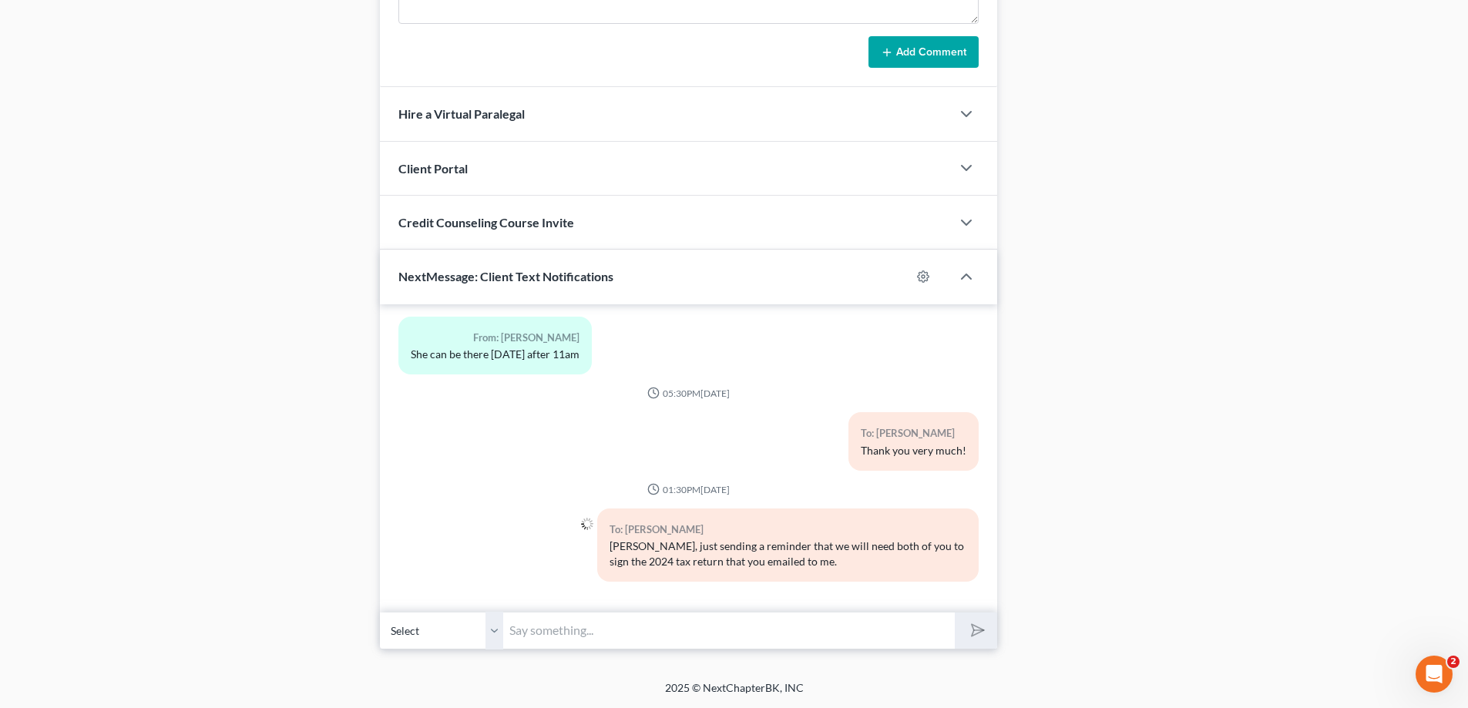
click at [564, 647] on input "text" at bounding box center [729, 631] width 452 height 38
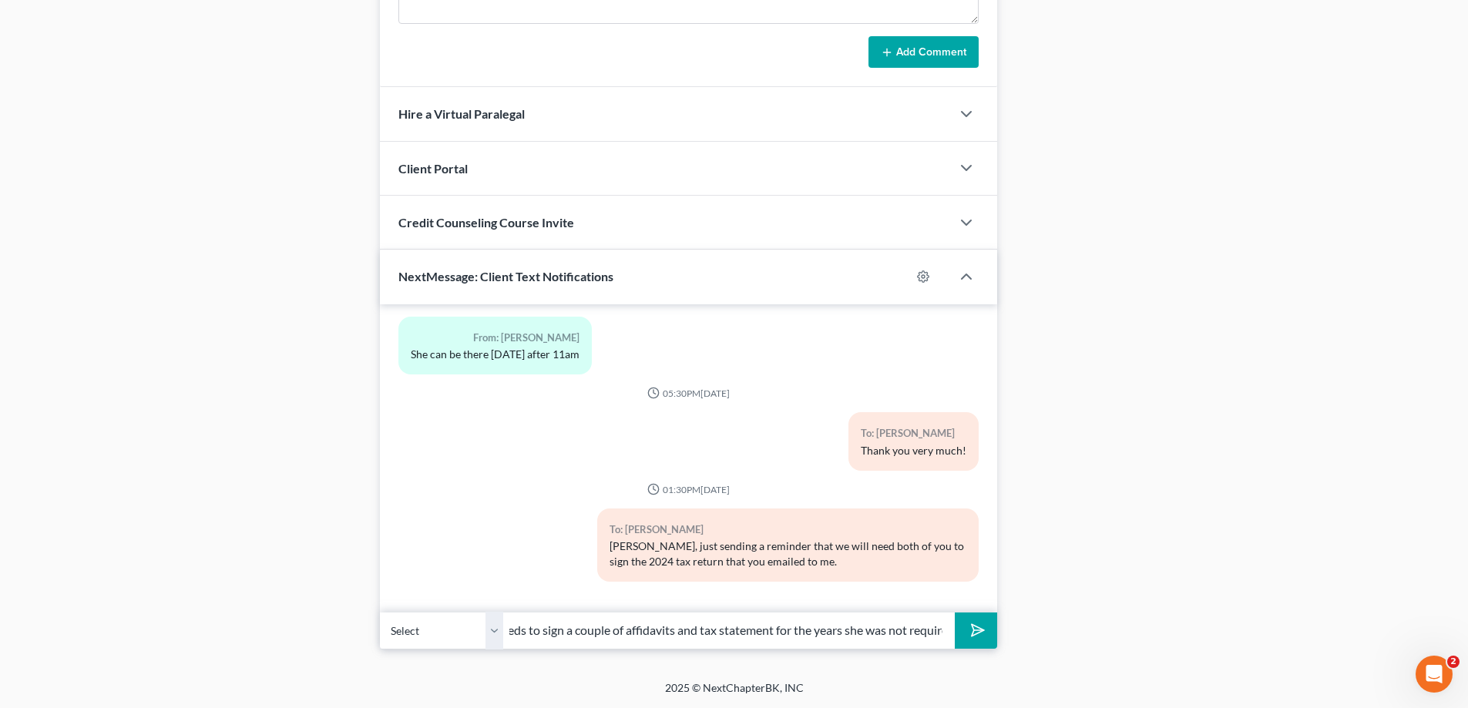
scroll to position [0, 145]
type input "Also, [PERSON_NAME] needs to sign a couple of affidavits and tax statement for …"
click at [955, 613] on button "submit" at bounding box center [976, 631] width 42 height 36
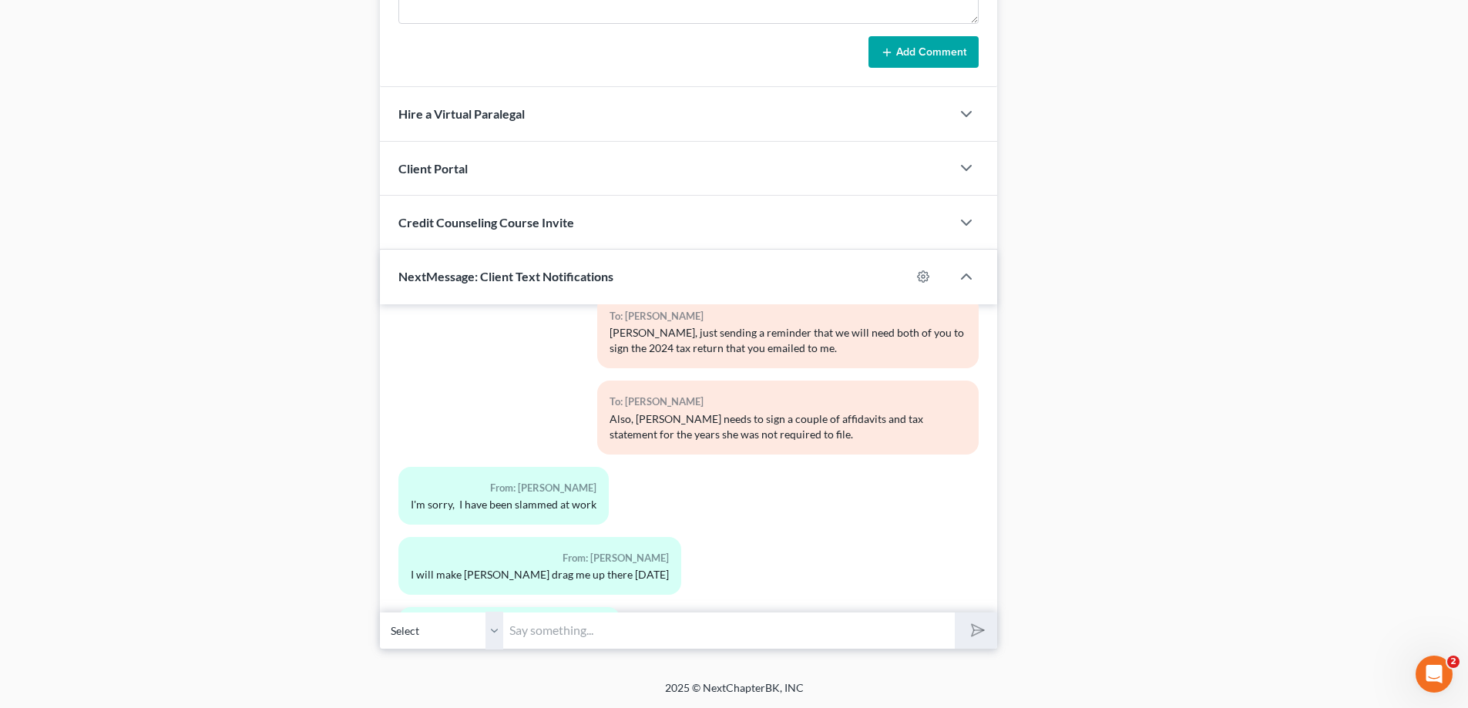
scroll to position [1773, 0]
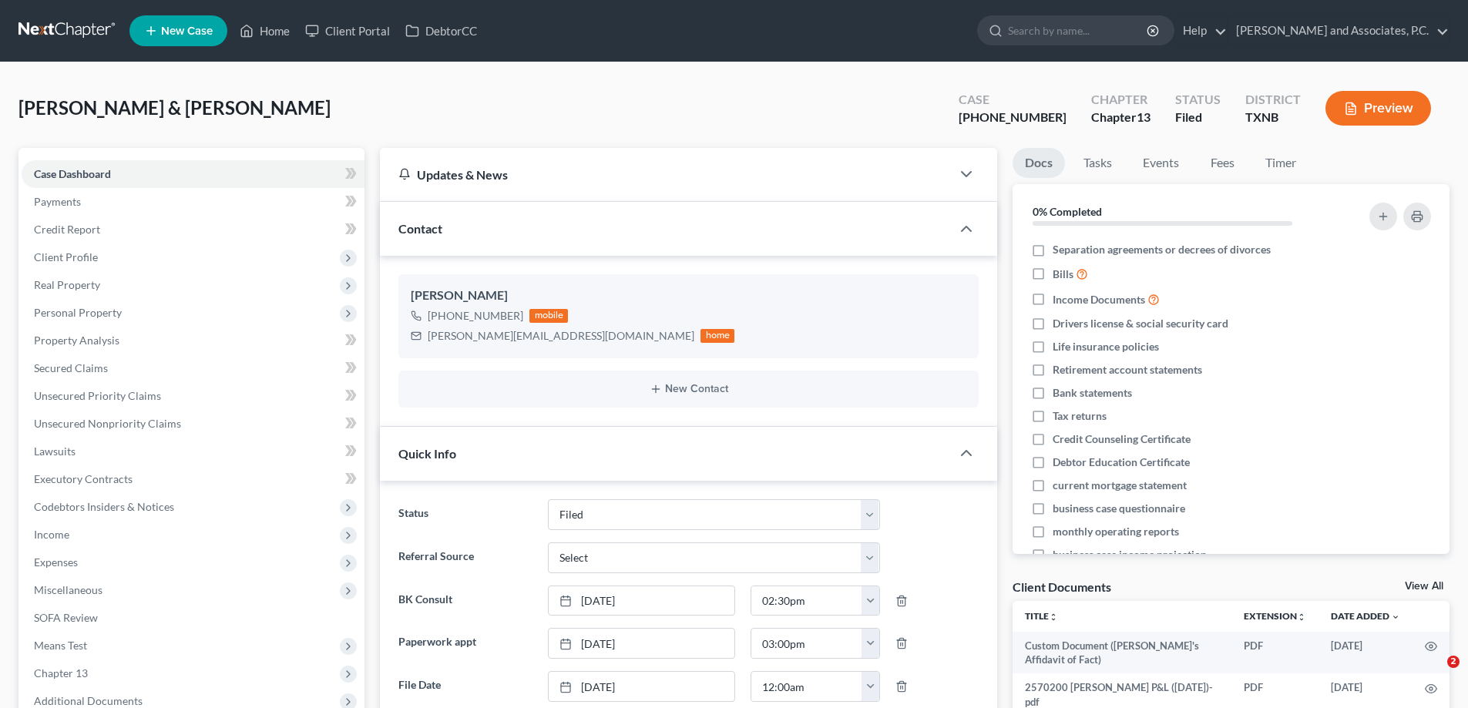
select select "5"
select select "0"
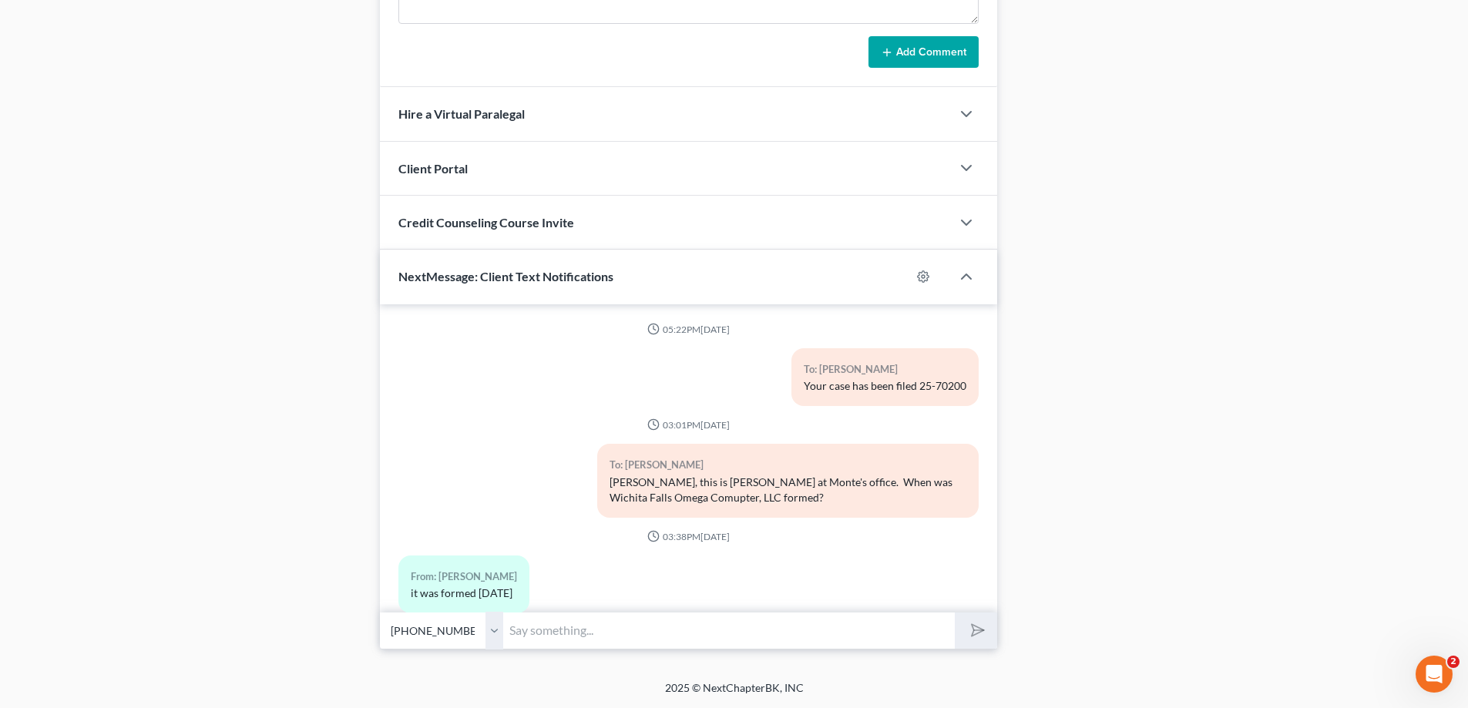
scroll to position [1773, 0]
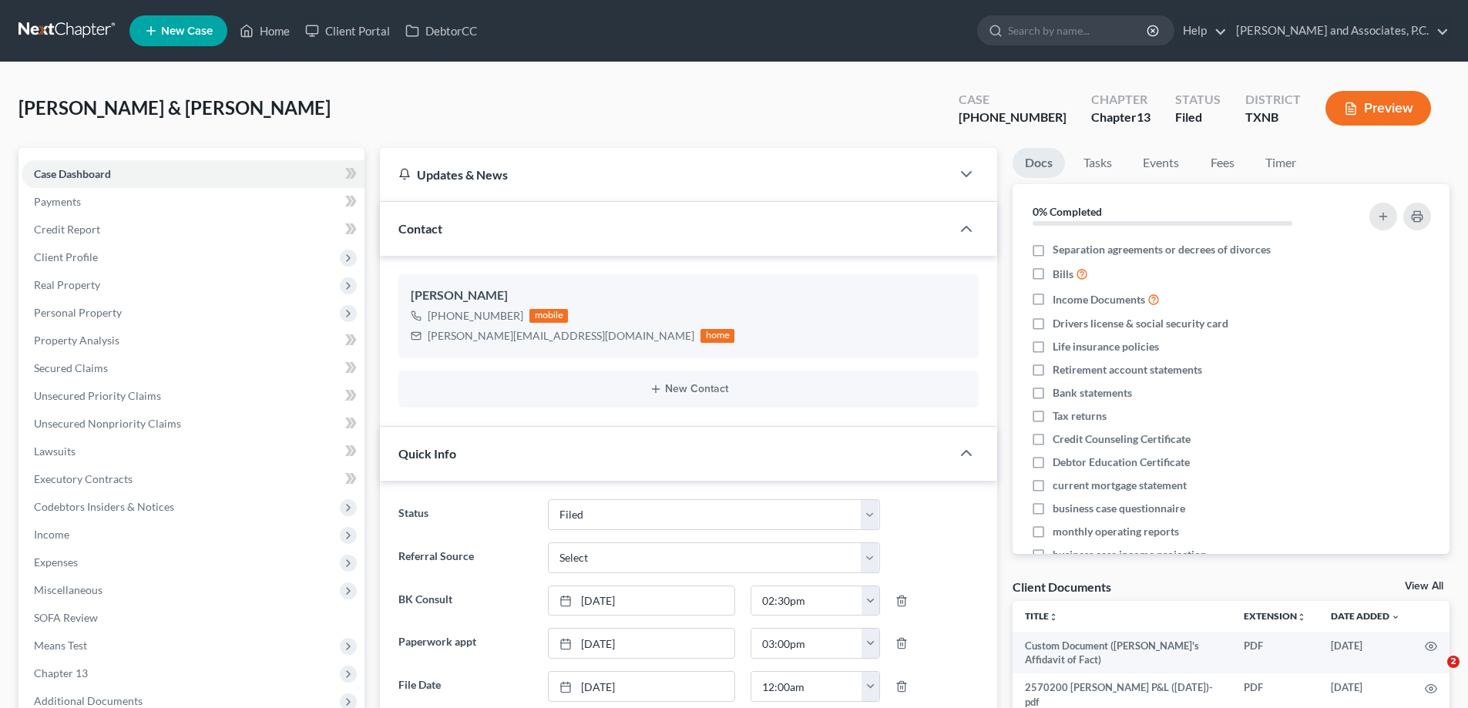
select select "5"
select select "0"
click at [268, 38] on link "Home" at bounding box center [265, 31] width 66 height 28
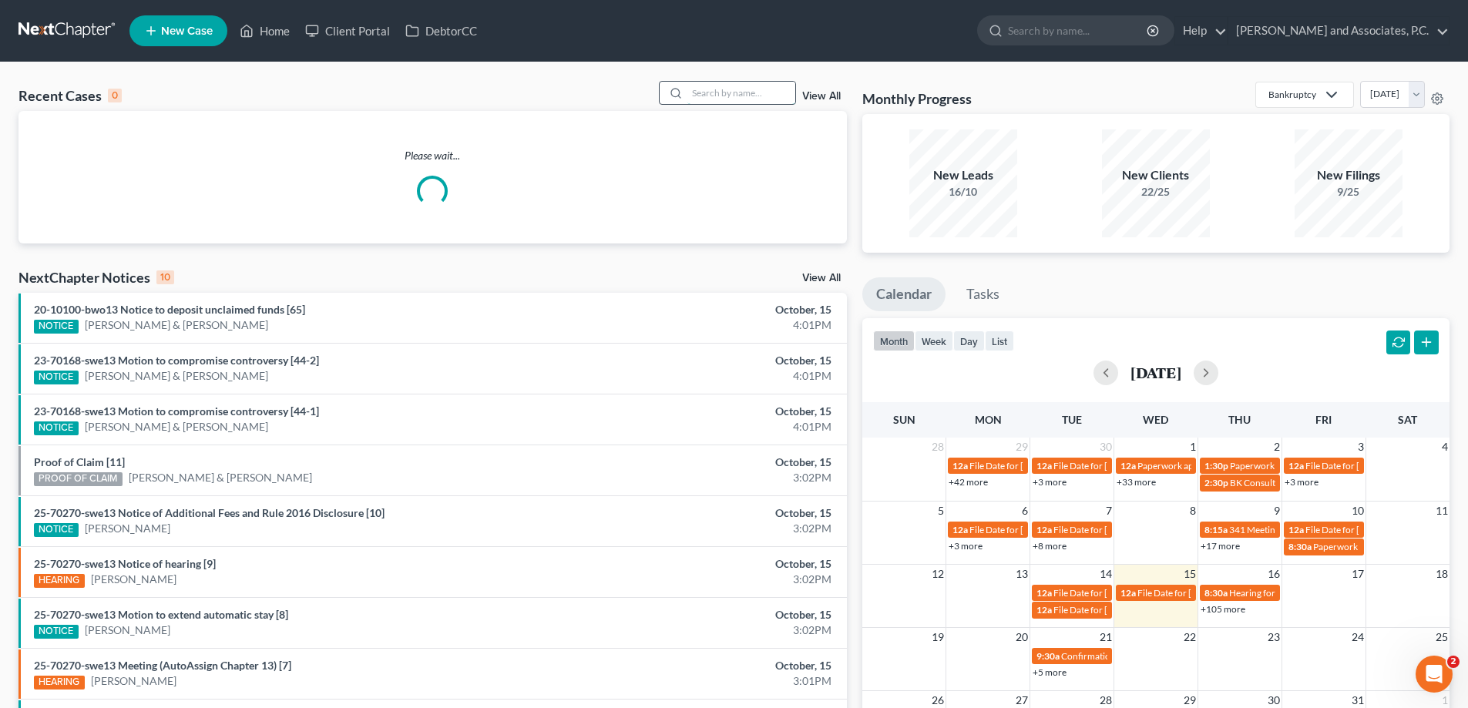
click at [697, 96] on input "search" at bounding box center [741, 93] width 108 height 22
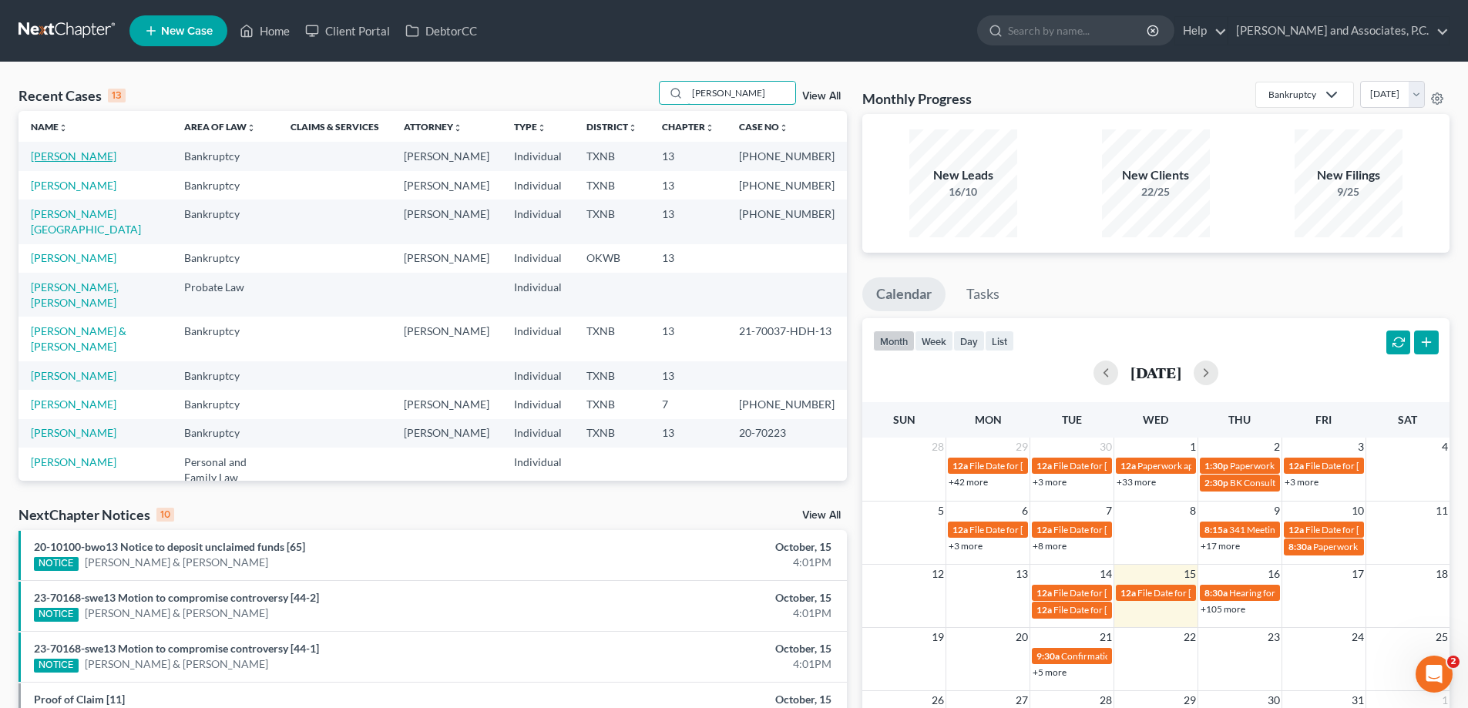
type input "wilson"
click at [89, 152] on link "Wilson, Patricia" at bounding box center [74, 156] width 86 height 13
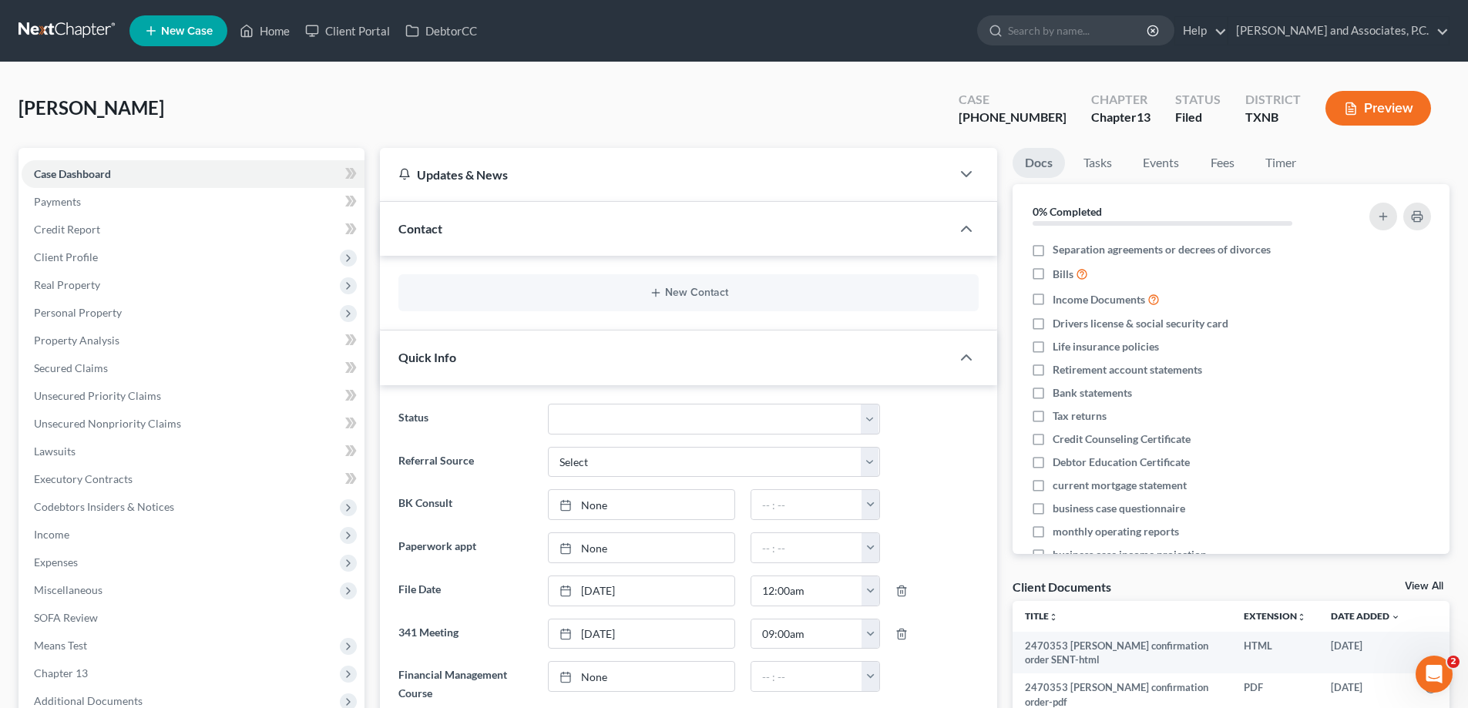
scroll to position [474, 0]
click at [87, 292] on span "Real Property" at bounding box center [193, 285] width 343 height 28
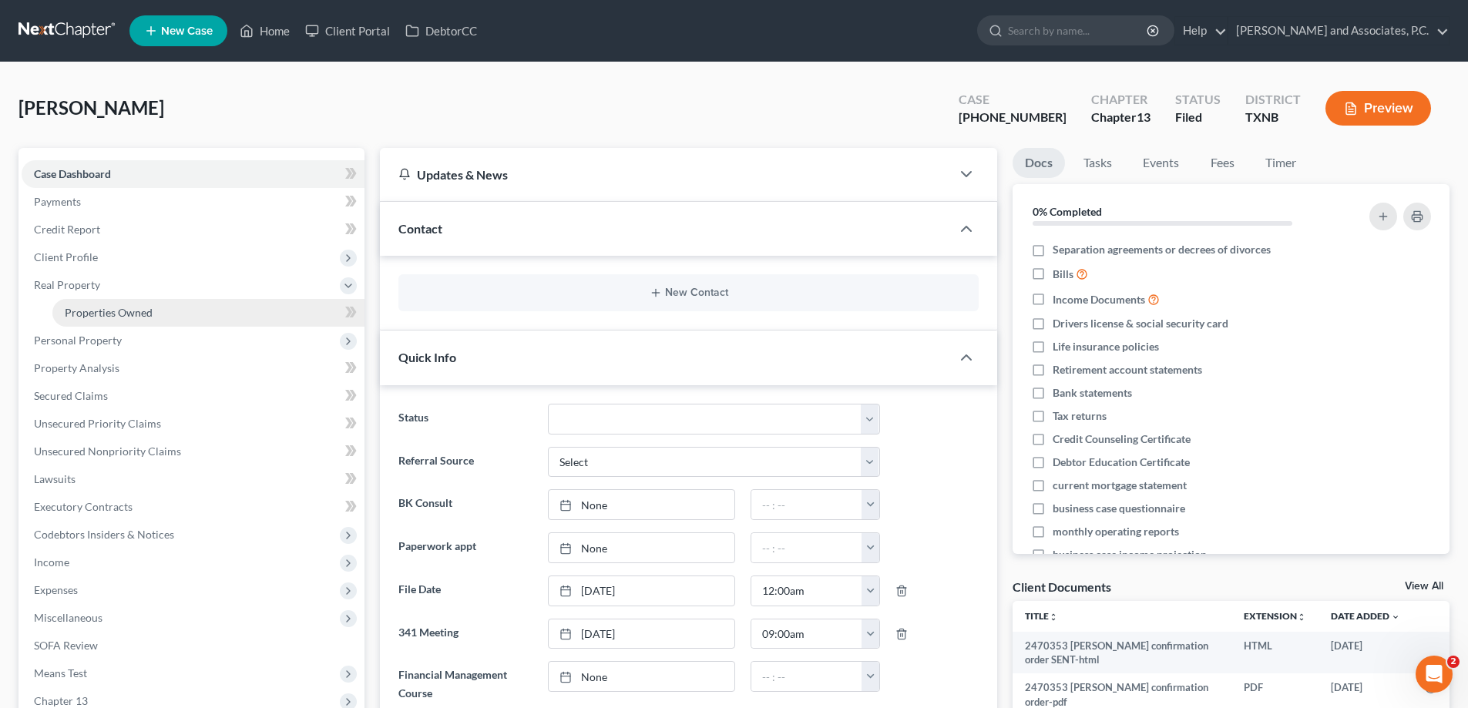
click at [89, 318] on span "Properties Owned" at bounding box center [109, 312] width 88 height 13
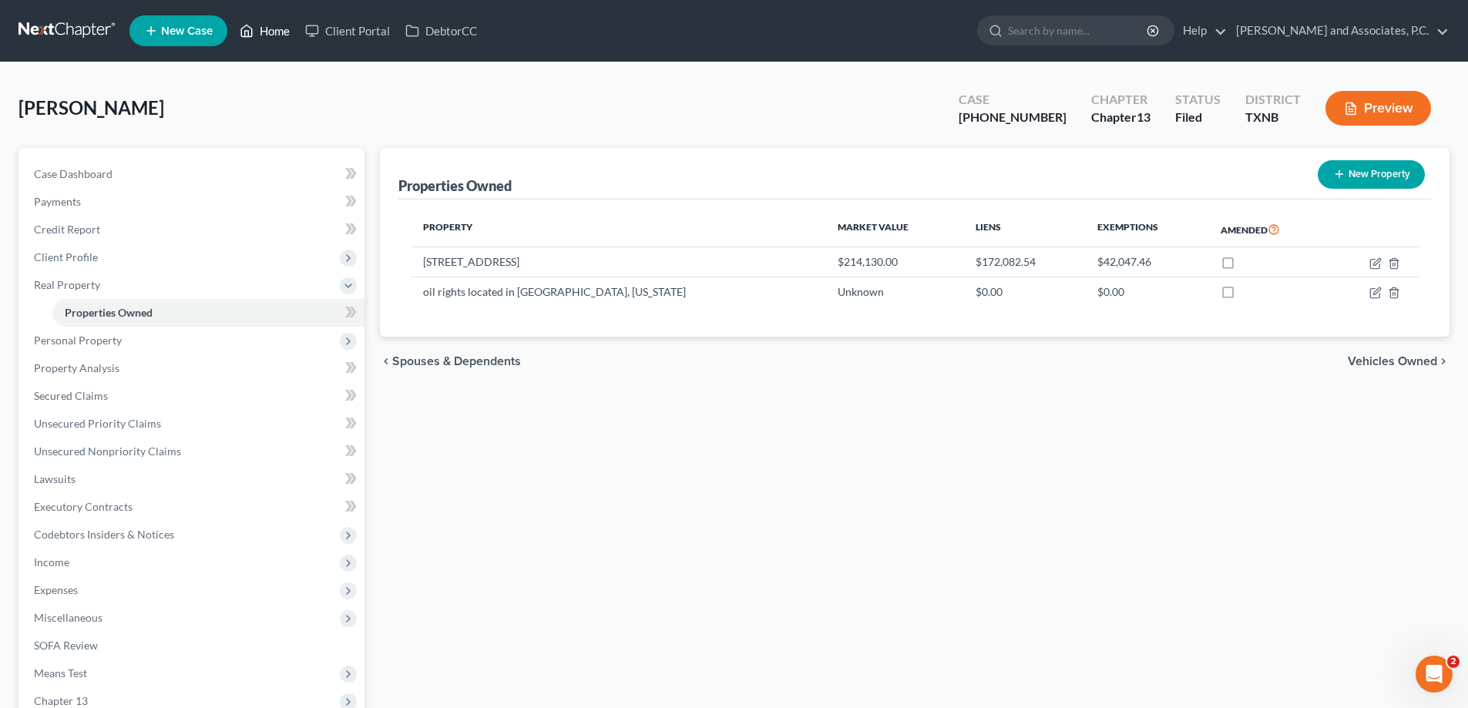
click at [275, 36] on link "Home" at bounding box center [265, 31] width 66 height 28
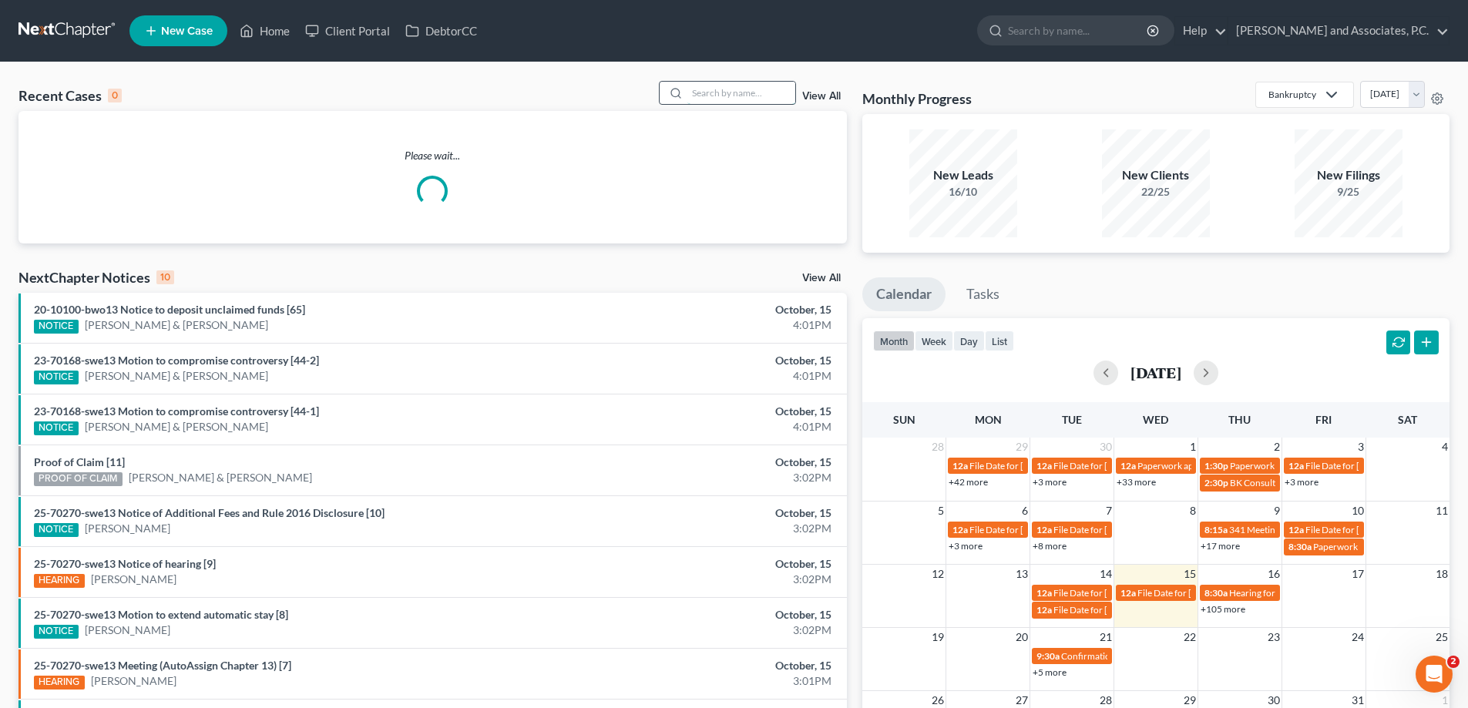
click at [704, 98] on input "search" at bounding box center [741, 93] width 108 height 22
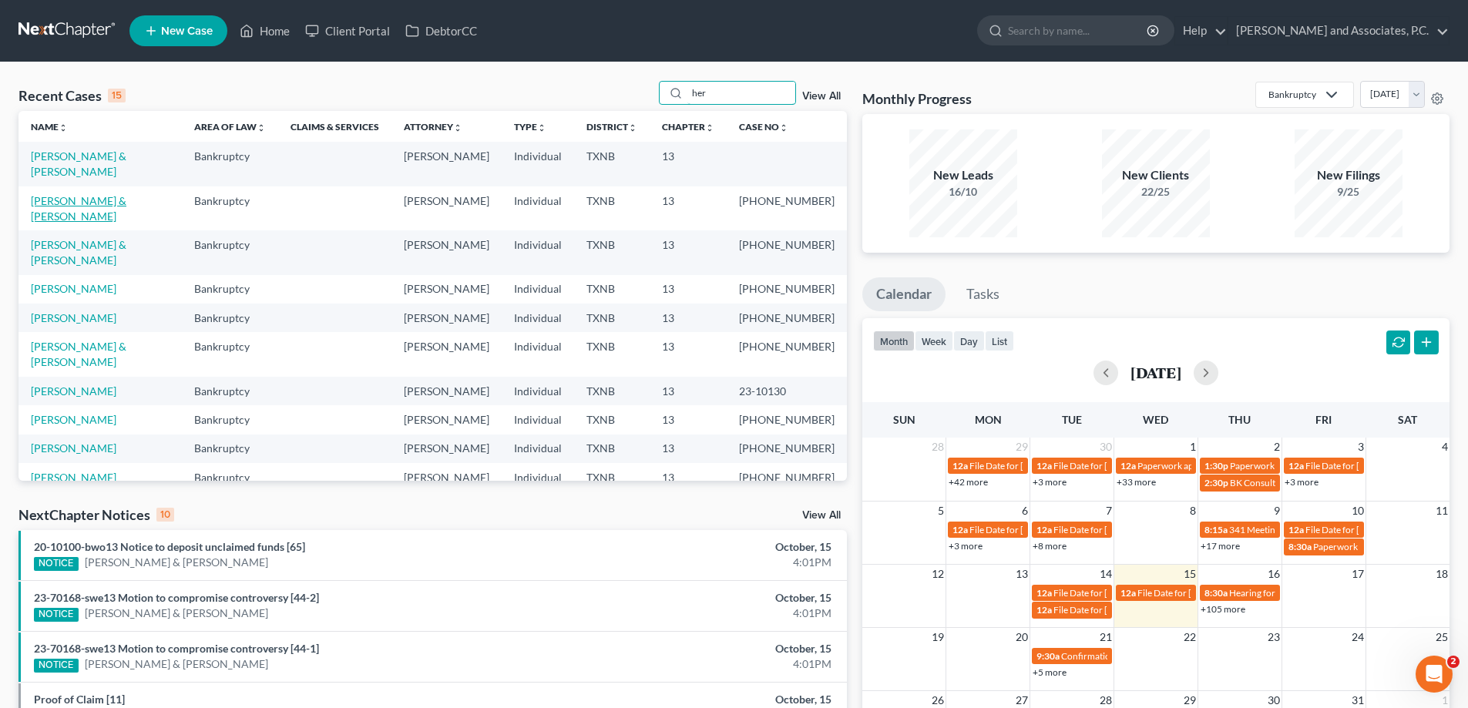
type input "her"
click at [90, 194] on link "[PERSON_NAME] & [PERSON_NAME]" at bounding box center [79, 208] width 96 height 29
select select "5"
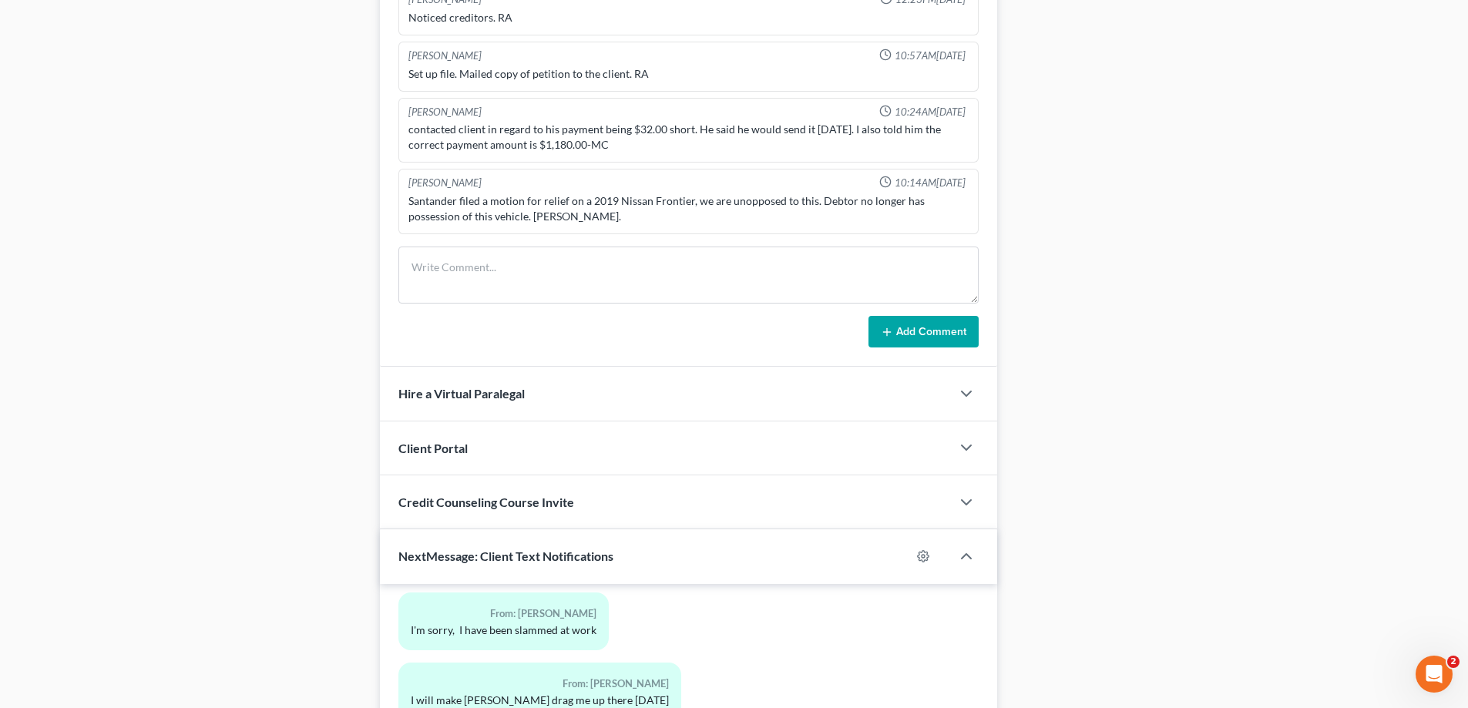
scroll to position [1259, 0]
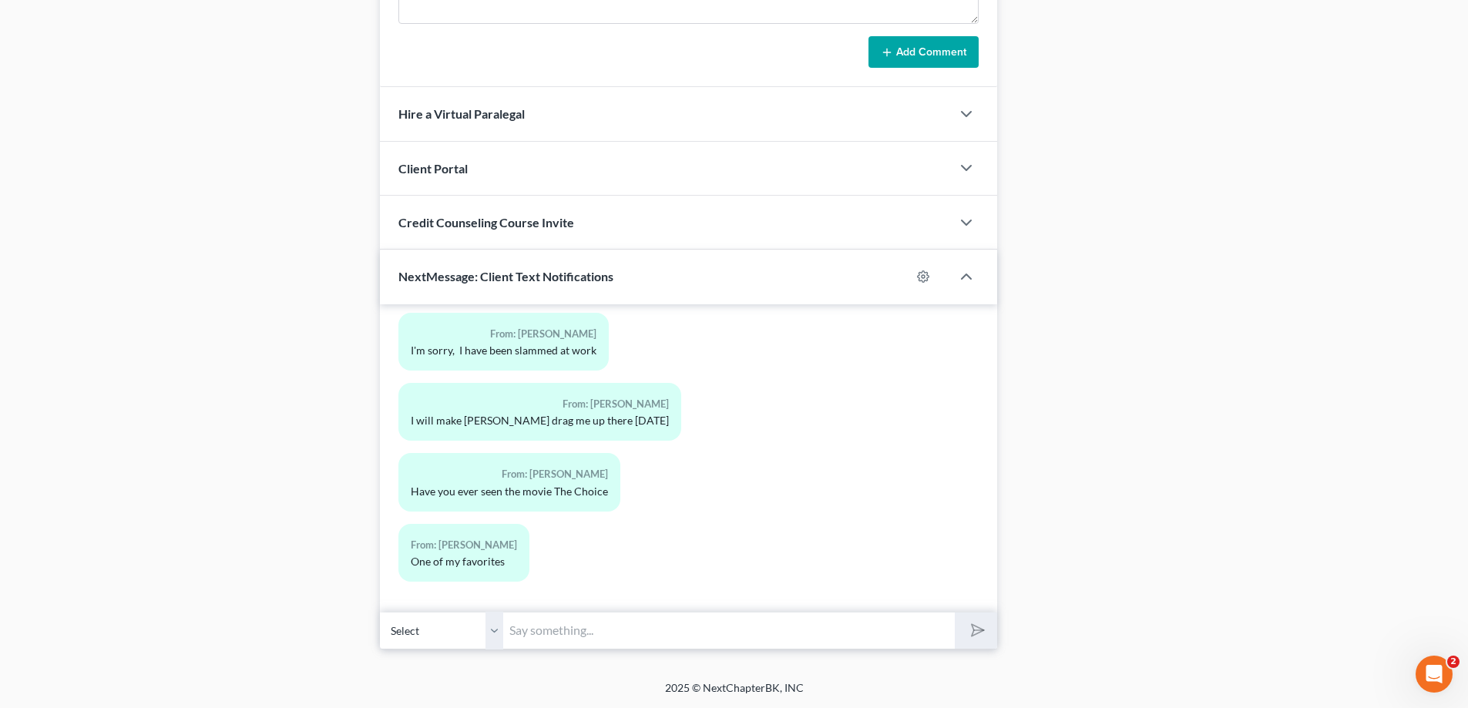
click at [543, 639] on input "text" at bounding box center [729, 631] width 452 height 38
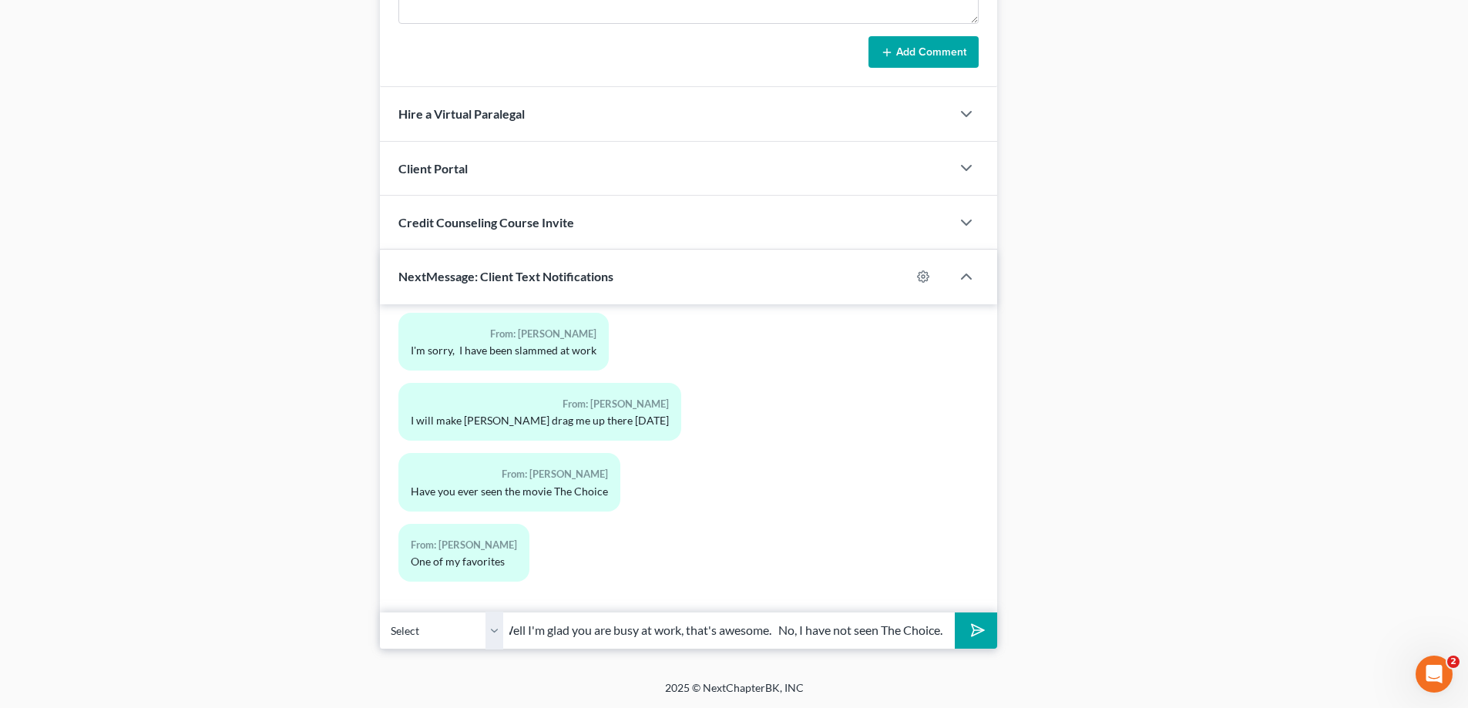
scroll to position [0, 15]
type input "Well I'm glad you are busy at work, that's awesome. No, I have not seen The Cho…"
click at [955, 613] on button "submit" at bounding box center [976, 631] width 42 height 36
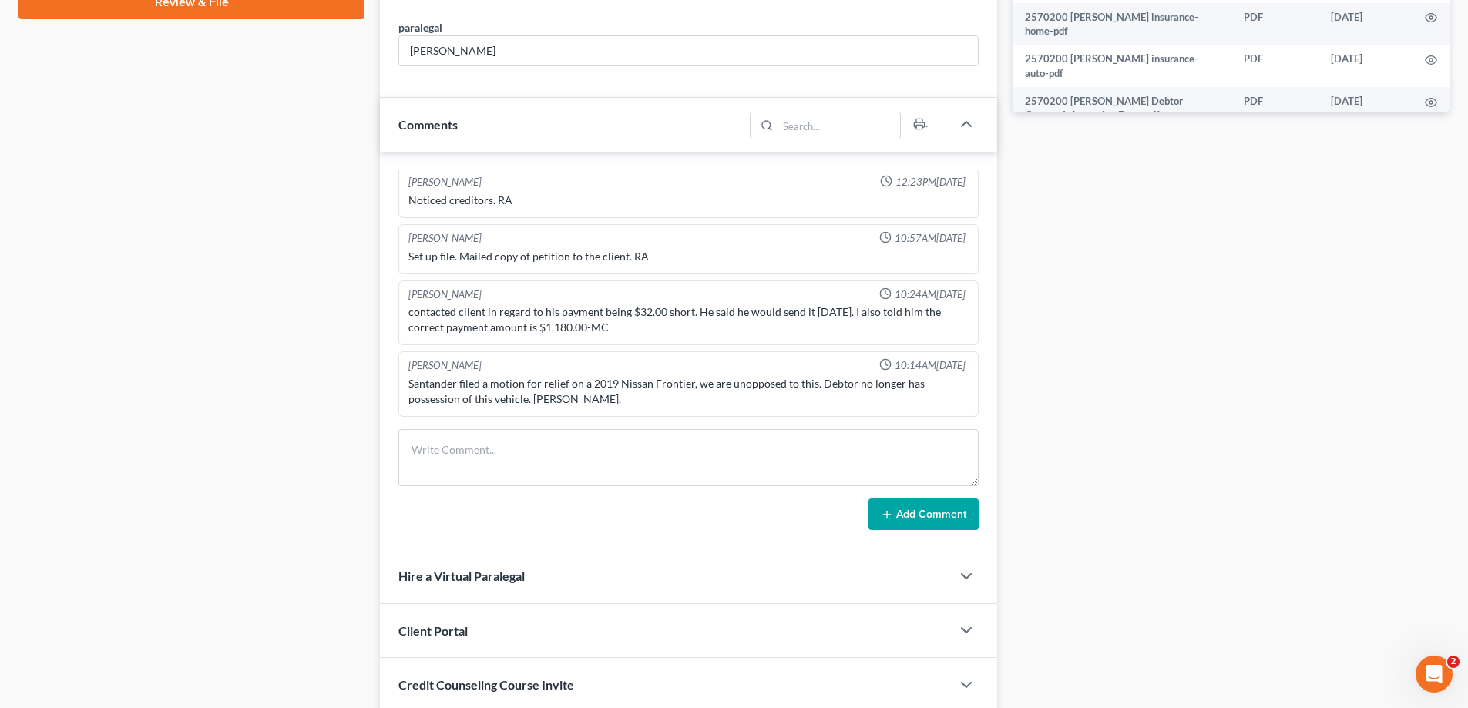
scroll to position [334, 0]
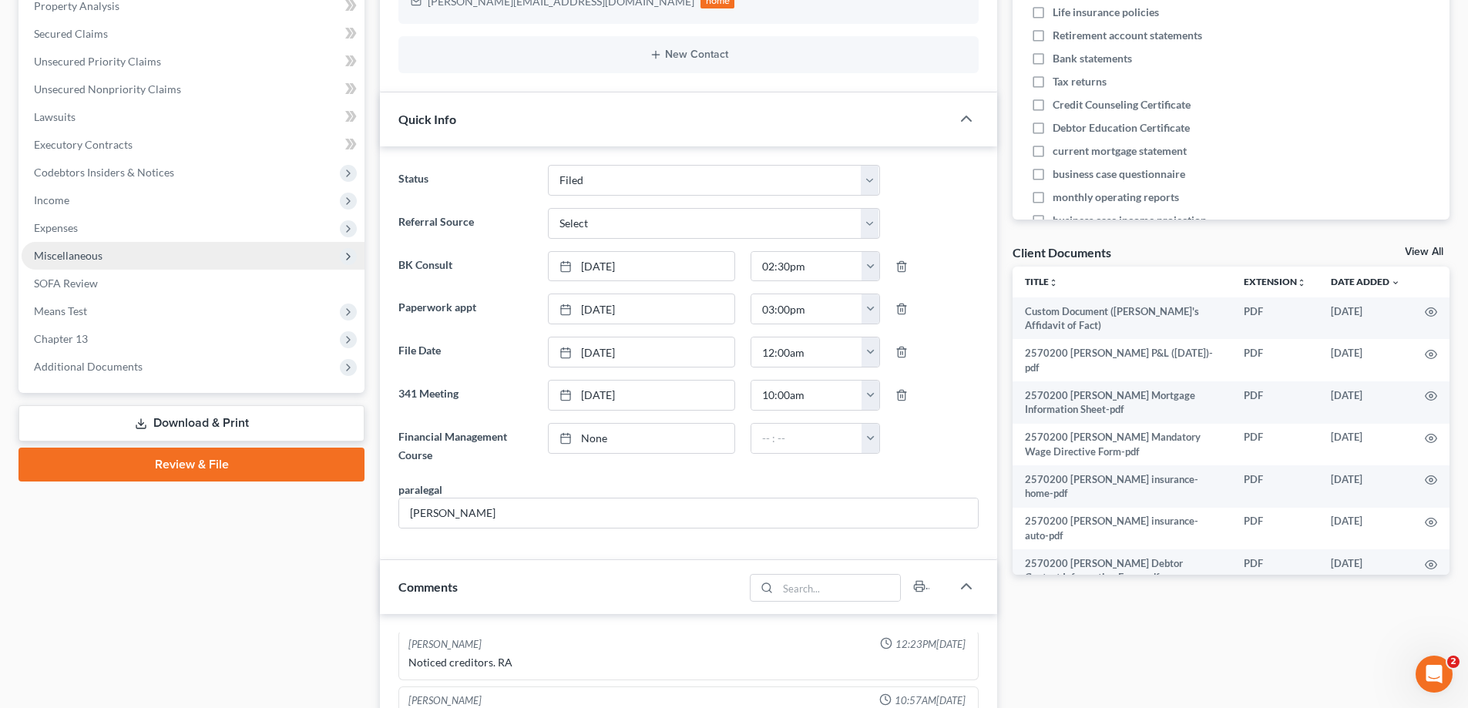
click at [104, 252] on span "Miscellaneous" at bounding box center [193, 256] width 343 height 28
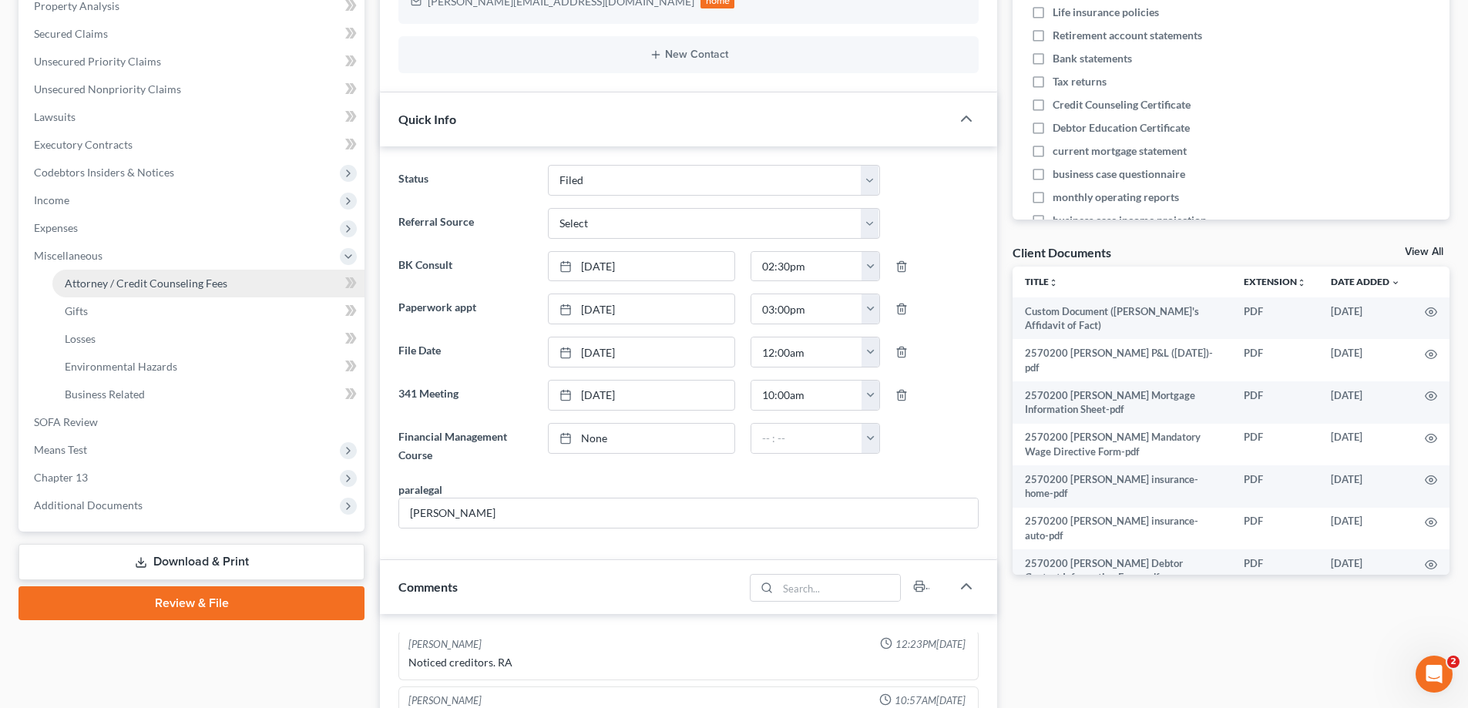
click at [118, 288] on span "Attorney / Credit Counseling Fees" at bounding box center [146, 283] width 163 height 13
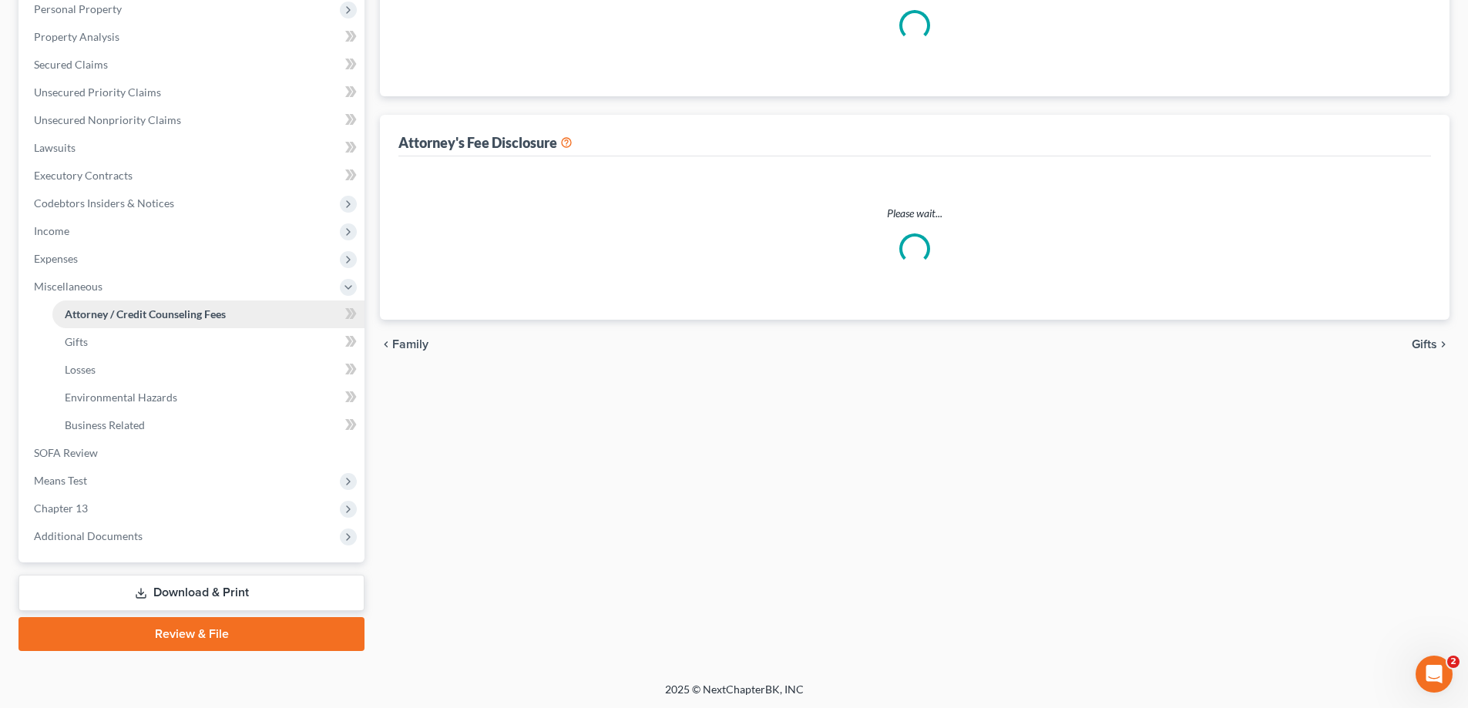
select select "1"
